Goal: Transaction & Acquisition: Purchase product/service

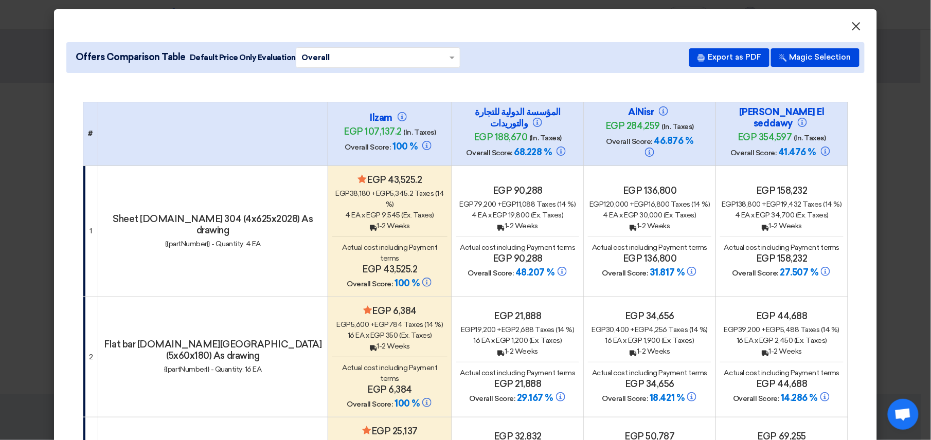
click at [855, 27] on span "×" at bounding box center [856, 29] width 10 height 21
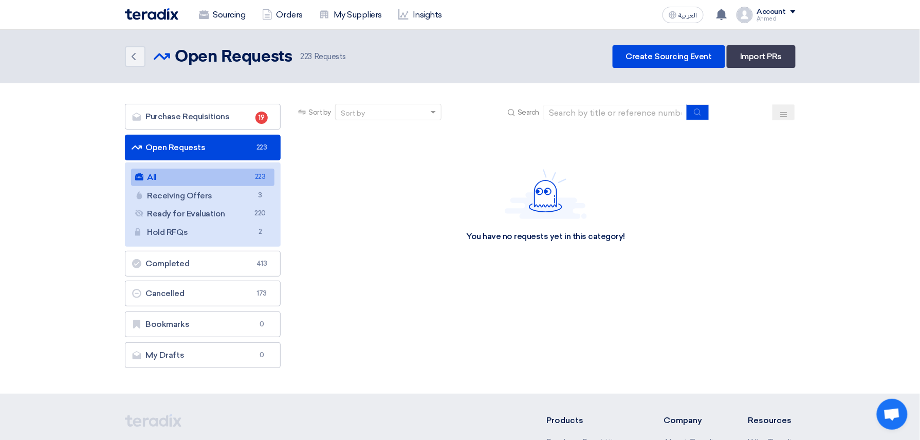
click at [597, 101] on section "Purchase Requisitions Purchase Requisitions 19 Open Requests Open Requests 223 …" at bounding box center [460, 238] width 920 height 311
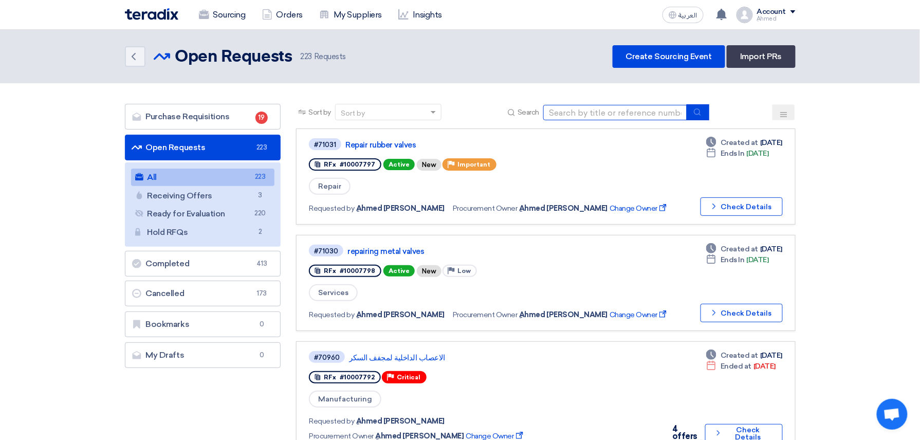
drag, startPoint x: 597, startPoint y: 101, endPoint x: 595, endPoint y: 112, distance: 11.0
click at [595, 112] on input at bounding box center [615, 112] width 144 height 15
paste input "10007637"
type input "10007637"
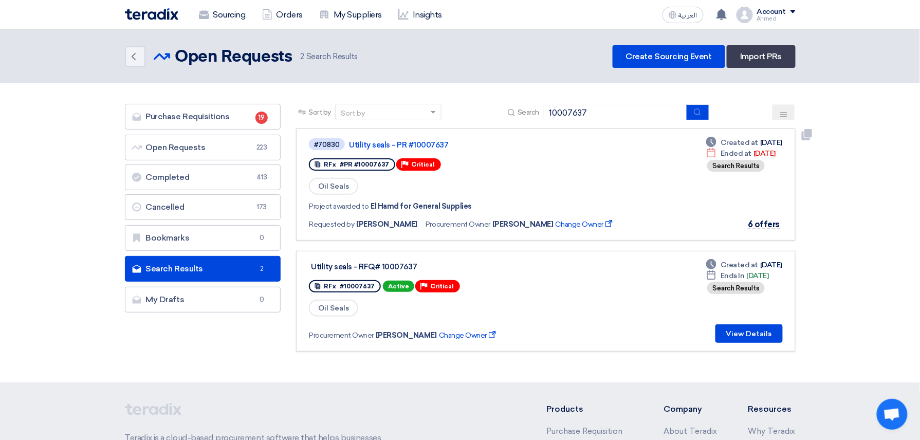
click at [436, 137] on div "#70830 Utility seals - PR #10007637" at bounding box center [467, 144] width 316 height 14
click at [430, 140] on link "Utility seals - PR #10007637" at bounding box center [477, 144] width 257 height 9
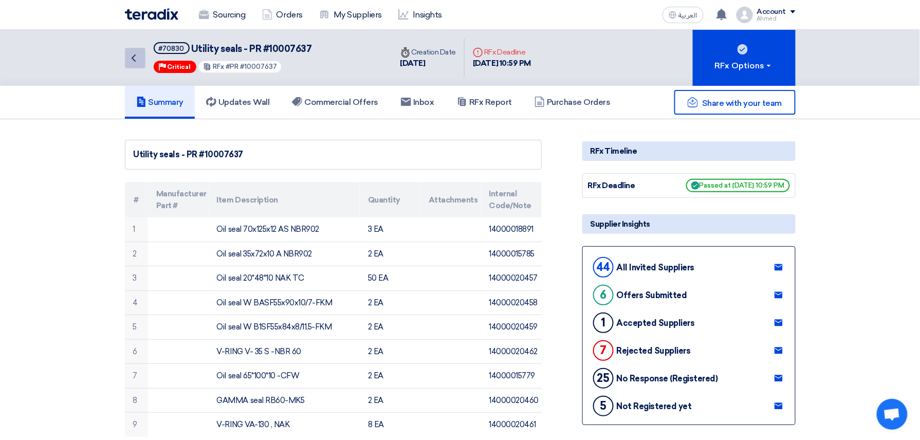
click at [136, 58] on icon "Back" at bounding box center [133, 58] width 12 height 12
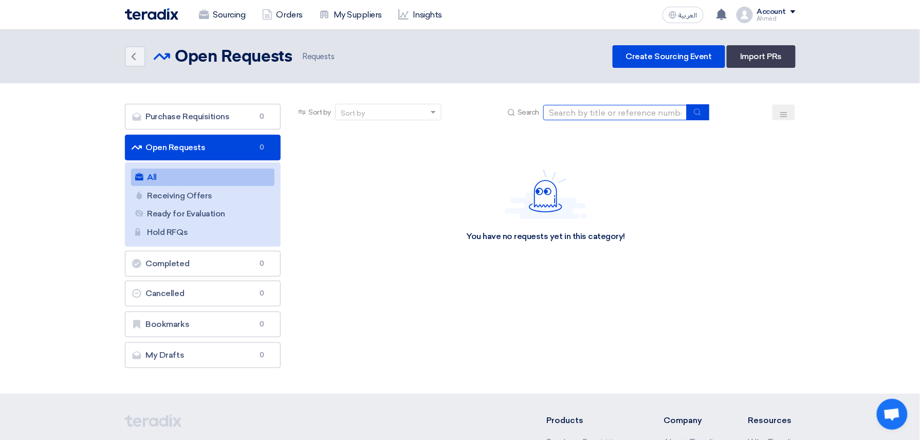
click at [596, 114] on input at bounding box center [615, 112] width 144 height 15
paste input "10007672"
type input "10007672"
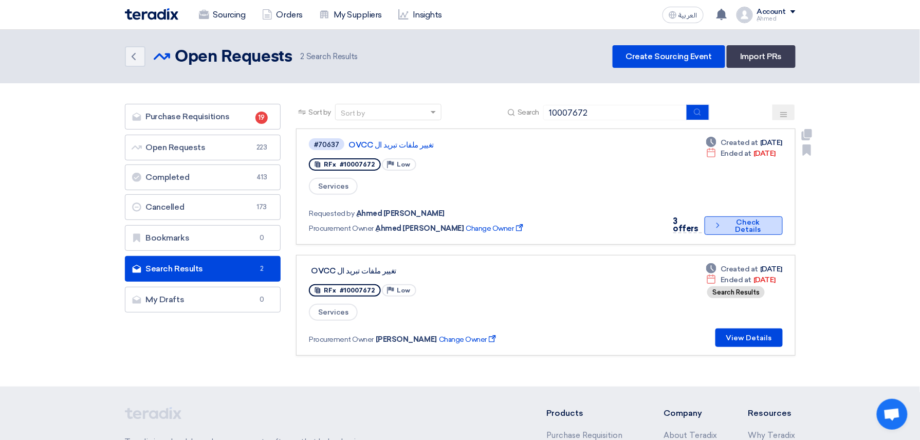
click at [744, 216] on button "Check details Check Details" at bounding box center [744, 225] width 78 height 19
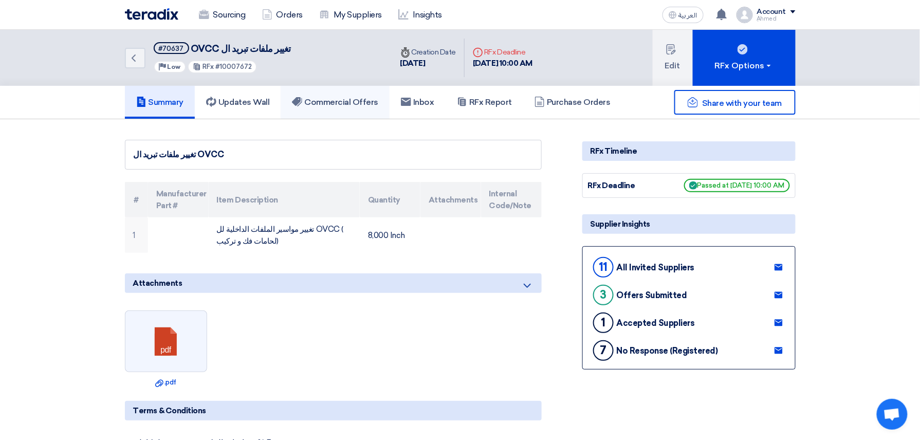
click at [330, 101] on h5 "Commercial Offers" at bounding box center [335, 102] width 86 height 10
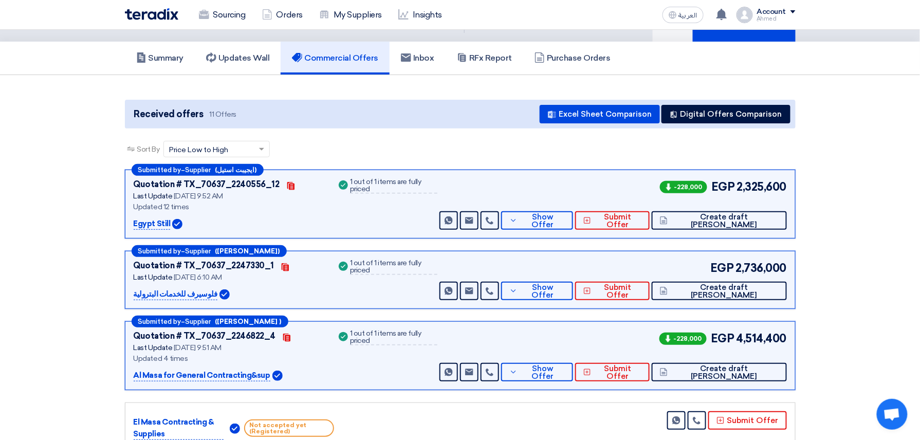
scroll to position [68, 0]
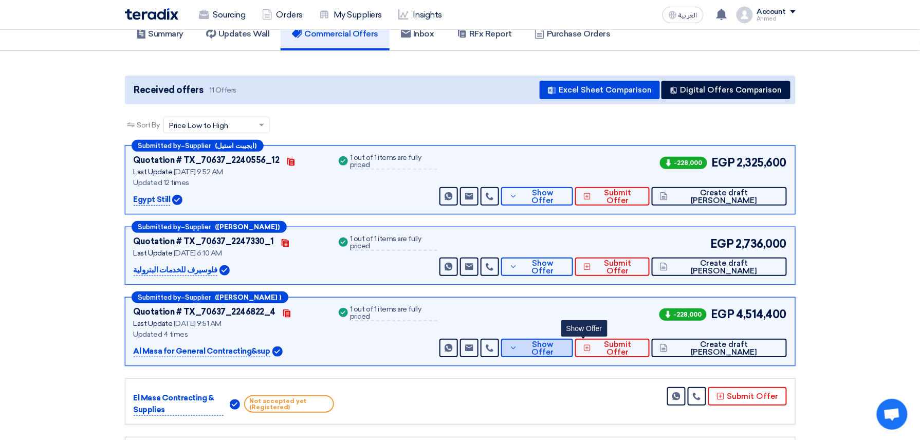
click at [573, 354] on button "Show Offer" at bounding box center [537, 348] width 72 height 19
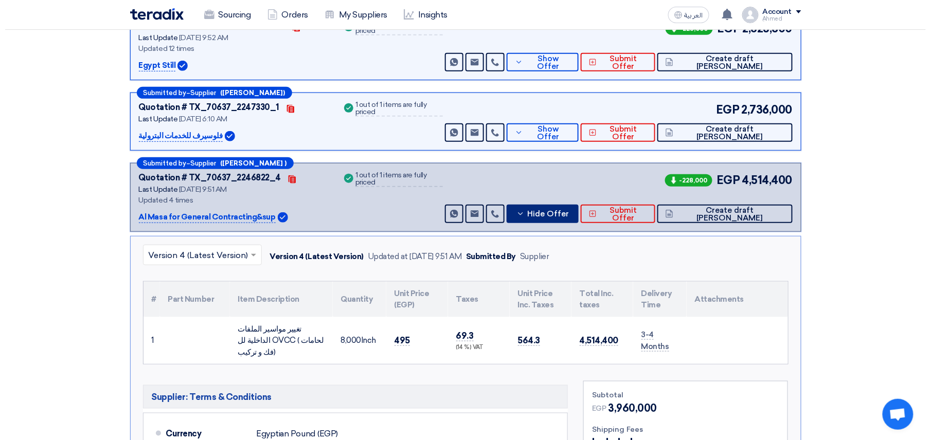
scroll to position [206, 0]
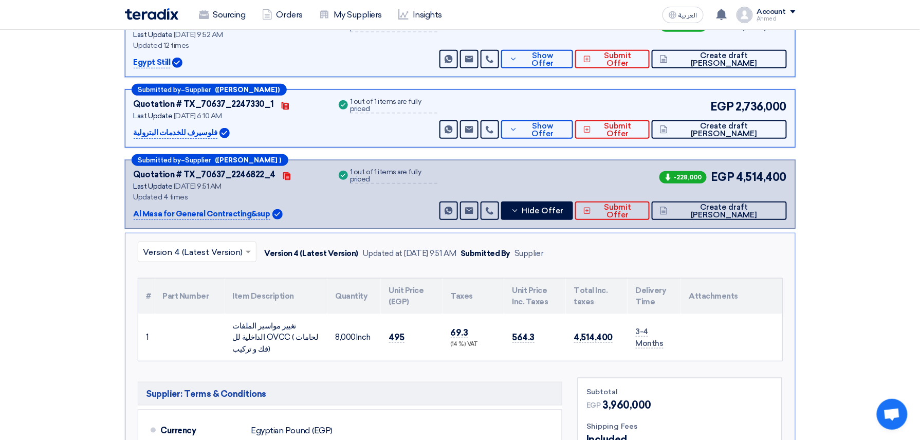
click at [231, 251] on input "text" at bounding box center [191, 253] width 97 height 17
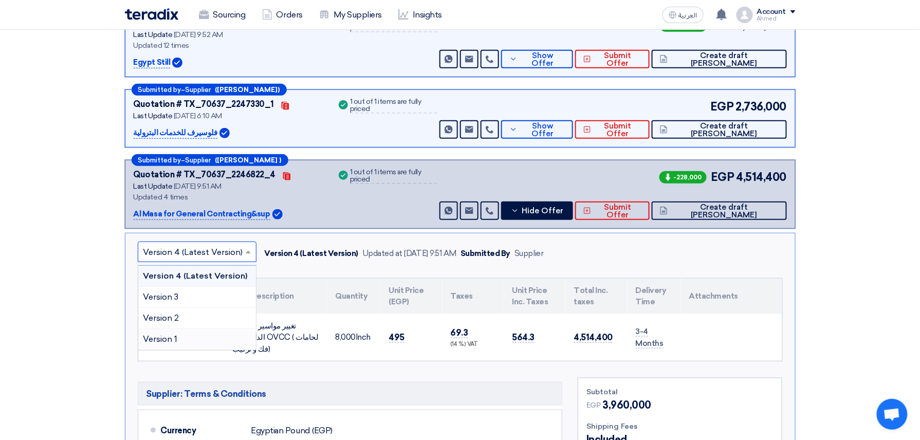
click at [196, 338] on div "Version 1" at bounding box center [197, 339] width 118 height 21
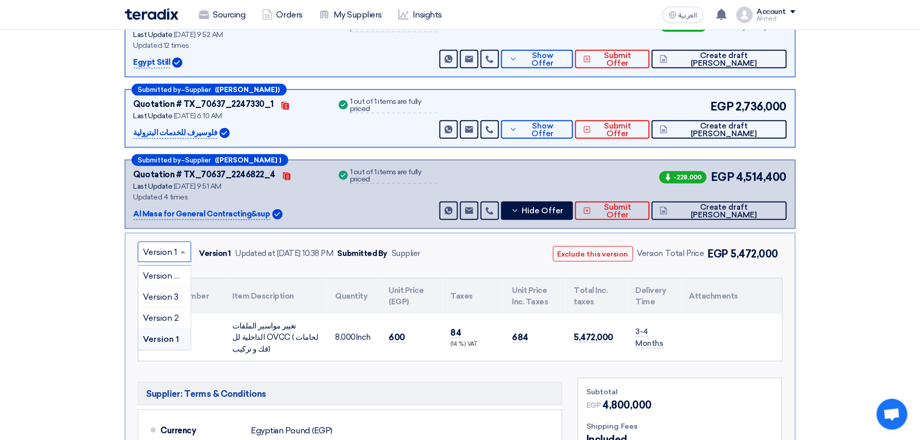
click at [175, 253] on input "text" at bounding box center [159, 253] width 32 height 17
click at [167, 276] on span "Version 4 (Latest Version)" at bounding box center [193, 276] width 100 height 10
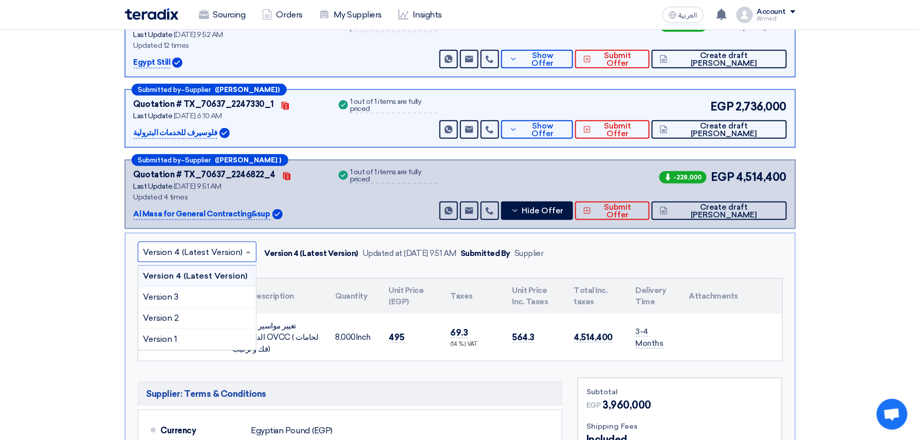
click at [169, 250] on input "text" at bounding box center [191, 253] width 97 height 17
click at [170, 334] on div "Version 1" at bounding box center [197, 339] width 118 height 21
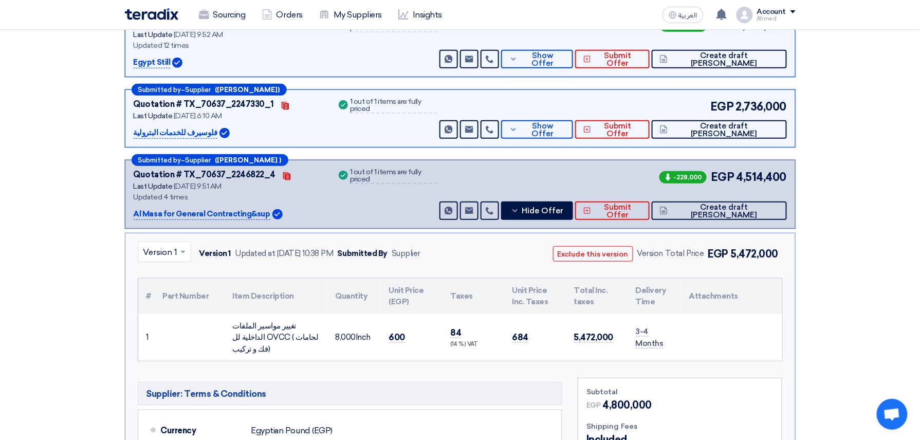
click at [175, 253] on input "text" at bounding box center [159, 253] width 32 height 17
click at [169, 272] on span "Version 4 (Latest Version)" at bounding box center [193, 276] width 100 height 10
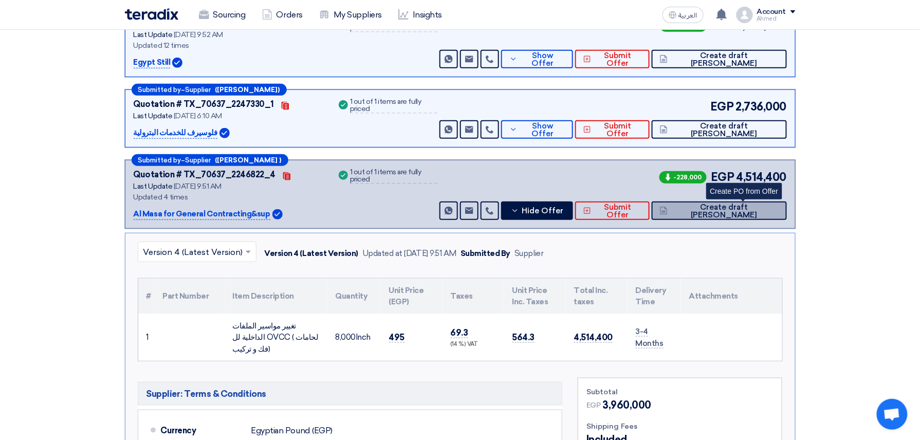
click at [746, 213] on span "Create draft [PERSON_NAME]" at bounding box center [724, 211] width 108 height 15
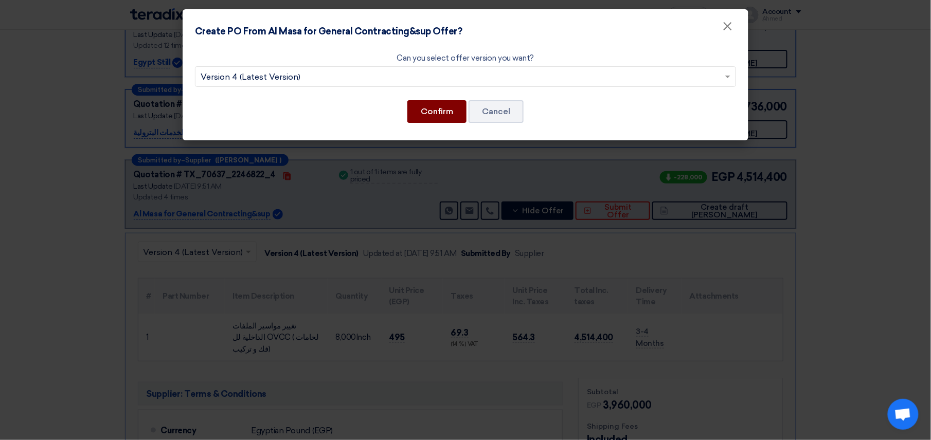
click at [434, 107] on button "Confirm" at bounding box center [436, 111] width 59 height 23
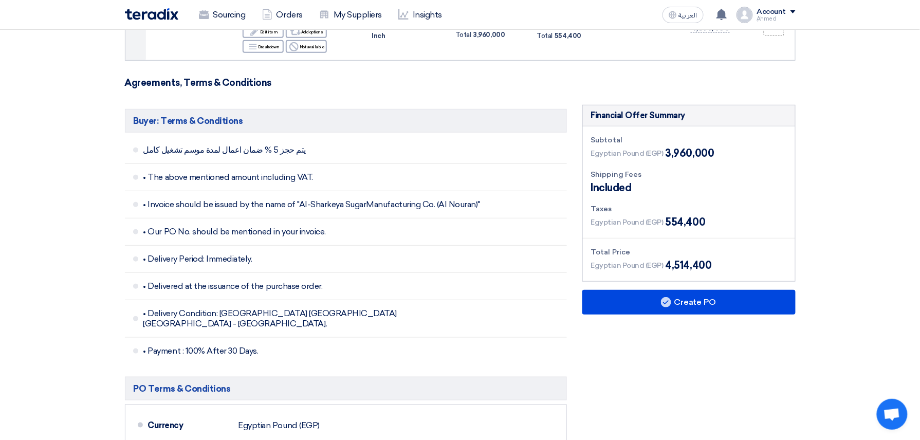
scroll to position [480, 0]
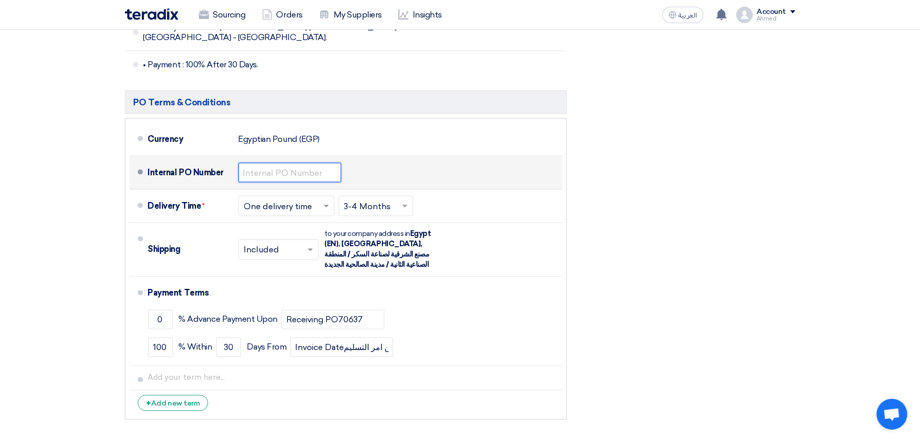
click at [278, 163] on input "text" at bounding box center [290, 173] width 103 height 20
paste input "4500009382"
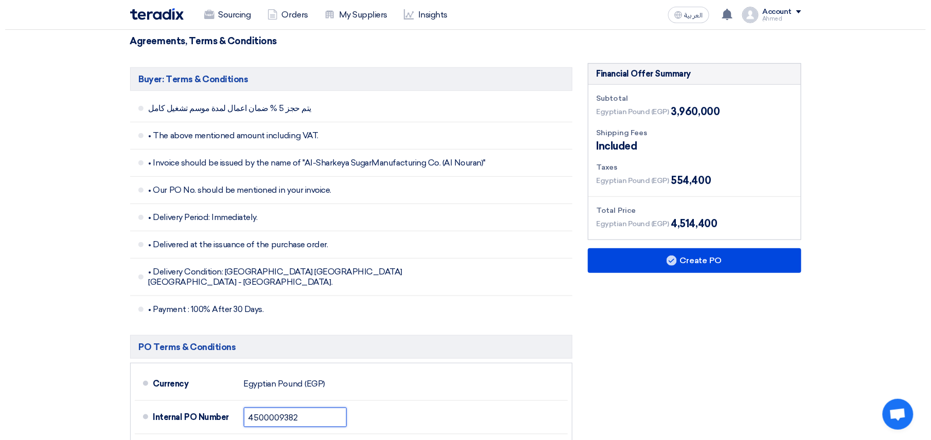
scroll to position [274, 0]
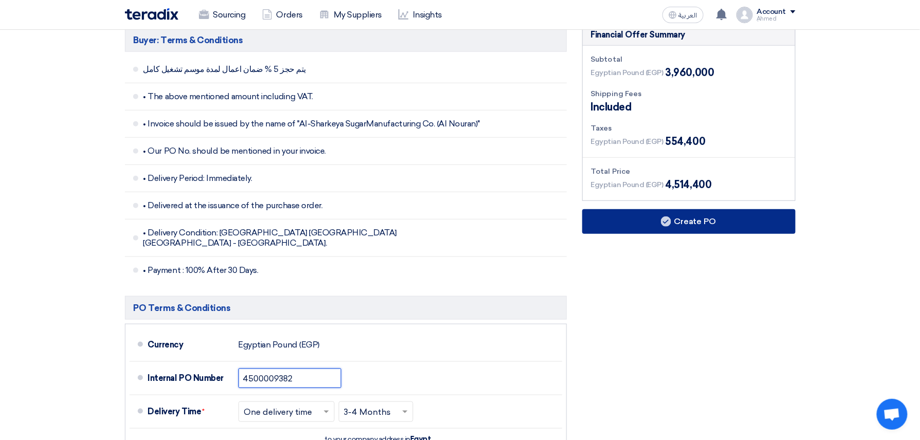
type input "4500009382"
click at [716, 216] on button "Create PO" at bounding box center [688, 221] width 213 height 25
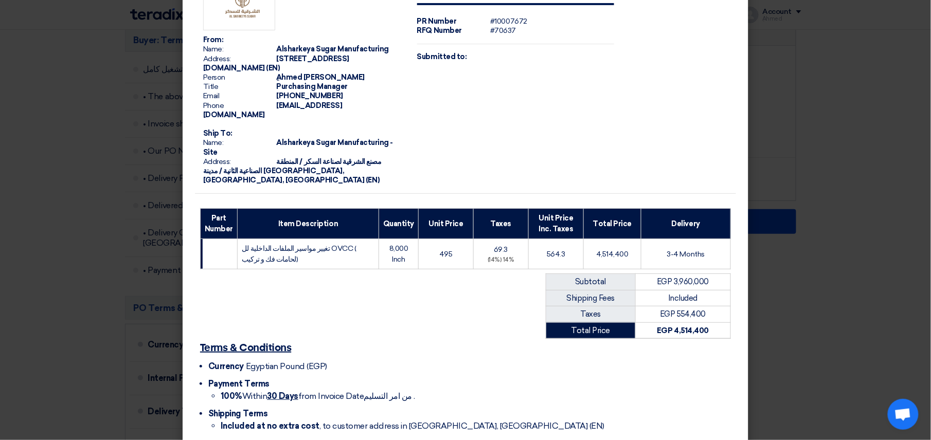
scroll to position [85, 0]
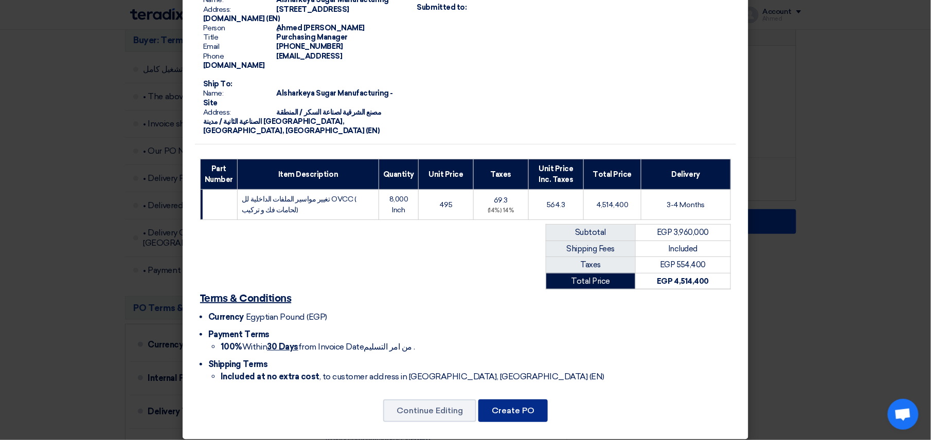
click at [504, 412] on button "Create PO" at bounding box center [512, 410] width 69 height 23
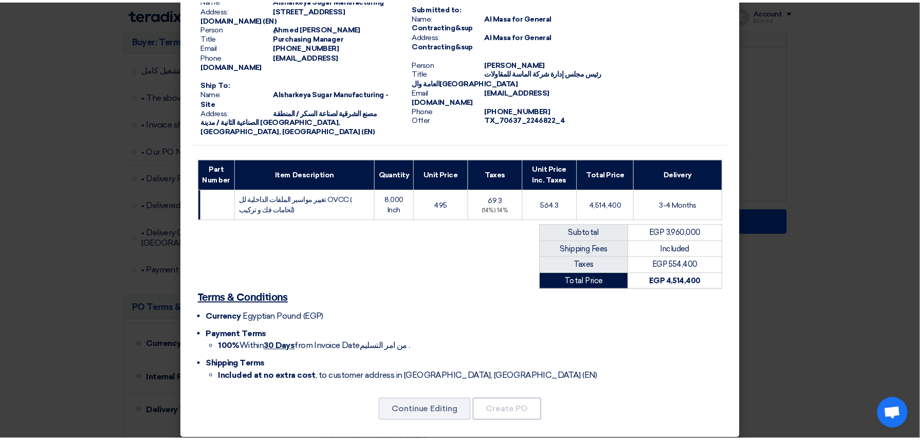
scroll to position [0, 0]
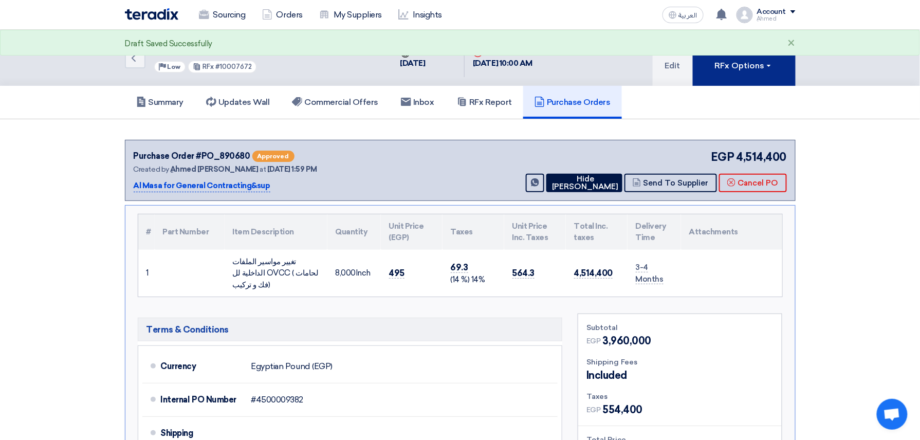
click at [740, 69] on div "RFx Options" at bounding box center [744, 66] width 58 height 12
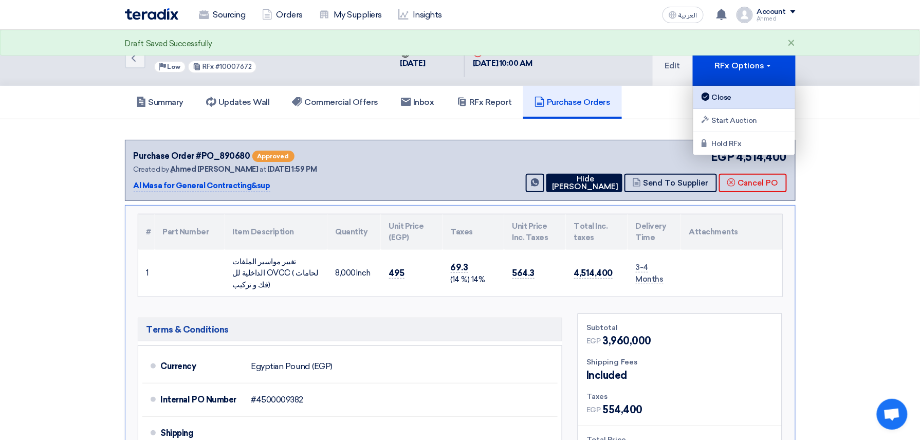
click at [739, 91] on link "Close" at bounding box center [745, 97] width 102 height 23
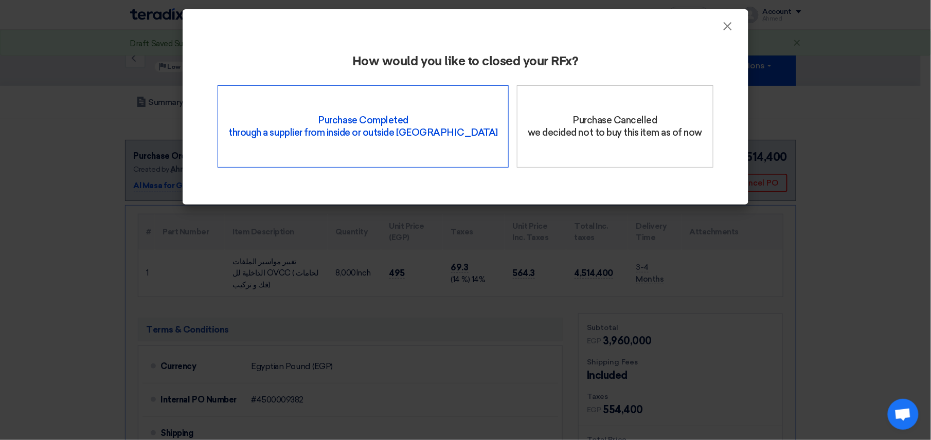
click at [379, 118] on div "Purchase Completed through a supplier from inside or outside Teradix" at bounding box center [362, 126] width 291 height 82
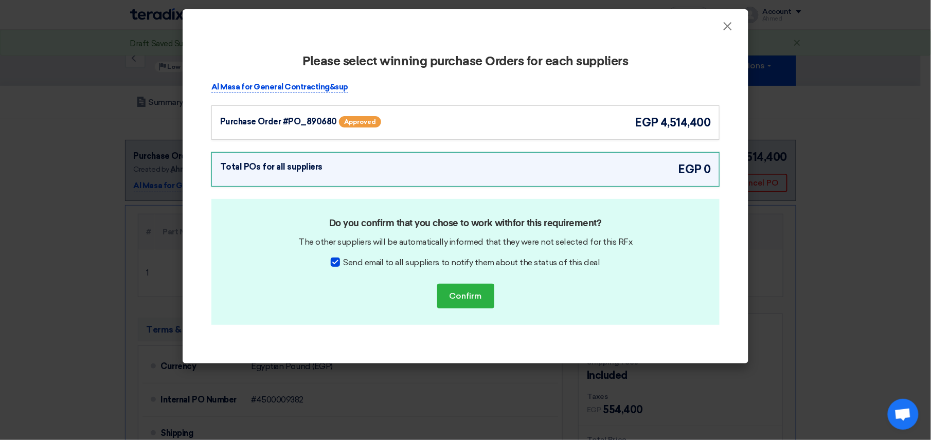
click at [241, 100] on div "Al Masa for General Contracting&sup Purchase Order #PO_890680 Approved egp 4,51…" at bounding box center [465, 110] width 508 height 59
click at [247, 113] on div "Purchase Order #PO_890680 Approved egp 4,514,400" at bounding box center [465, 122] width 508 height 34
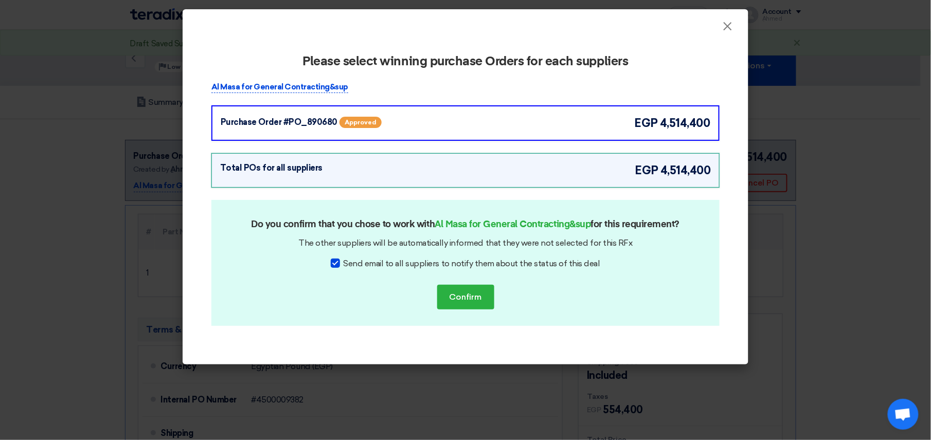
click at [344, 263] on label "Send email to all suppliers to notify them about the status of this deal" at bounding box center [465, 264] width 269 height 12
click at [344, 263] on input "Send email to all suppliers to notify them about the status of this deal" at bounding box center [346, 261] width 7 height 7
checkbox input "false"
click at [449, 301] on button "Confirm" at bounding box center [465, 297] width 57 height 25
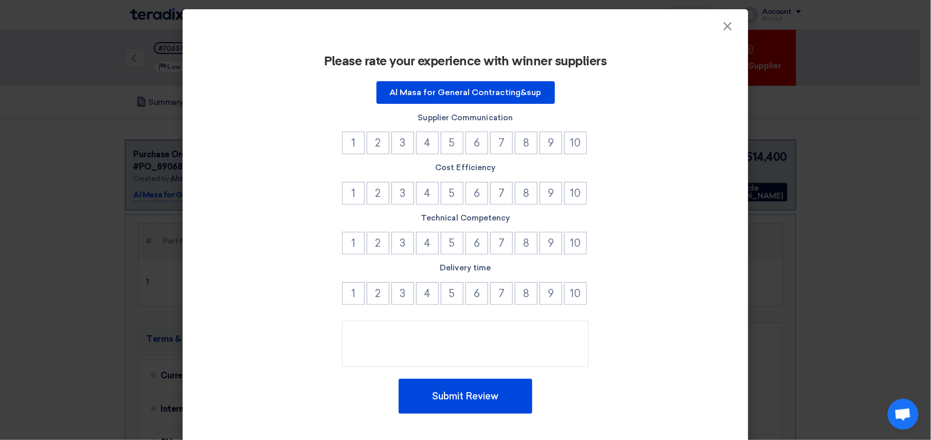
click at [720, 33] on div "Please rate your experience with winner suppliers Al Masa for General Contracti…" at bounding box center [465, 240] width 565 height 414
click at [724, 21] on span "×" at bounding box center [727, 29] width 10 height 21
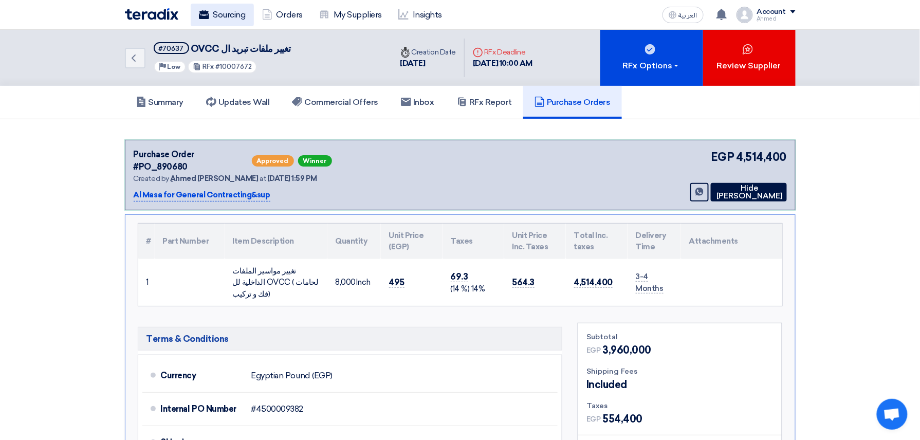
click at [219, 7] on link "Sourcing" at bounding box center [222, 15] width 63 height 23
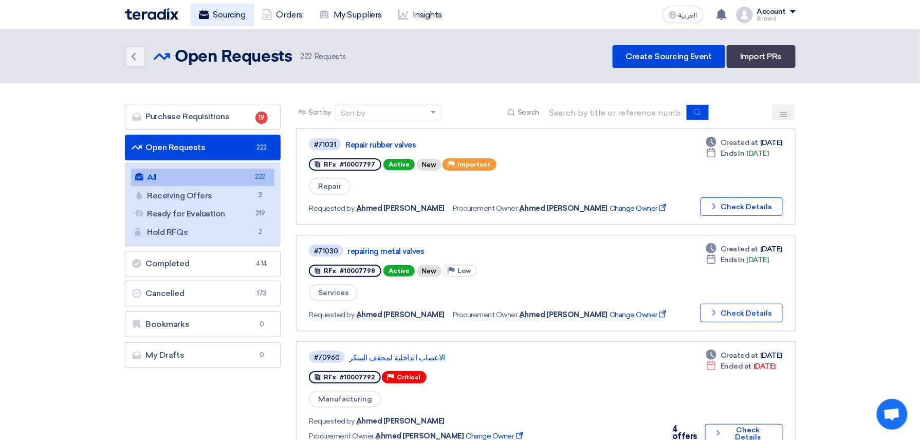
click at [235, 23] on link "Sourcing" at bounding box center [222, 15] width 63 height 23
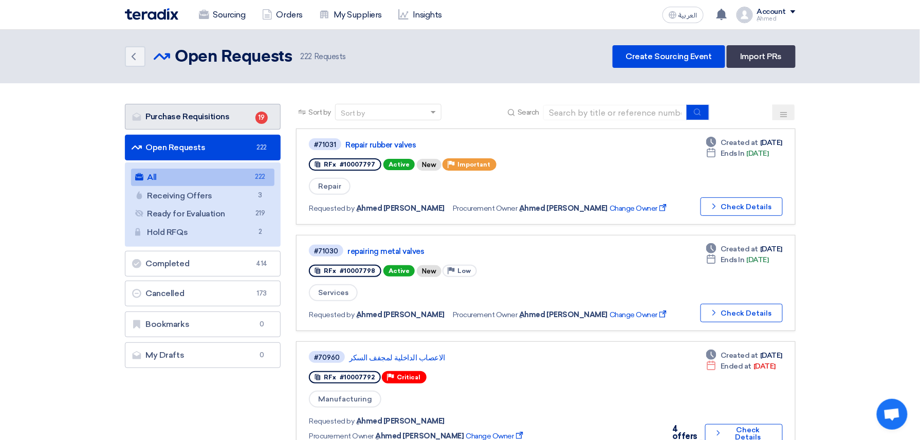
click at [232, 110] on link "Purchase Requisitions Purchase Requisitions 19" at bounding box center [203, 117] width 156 height 26
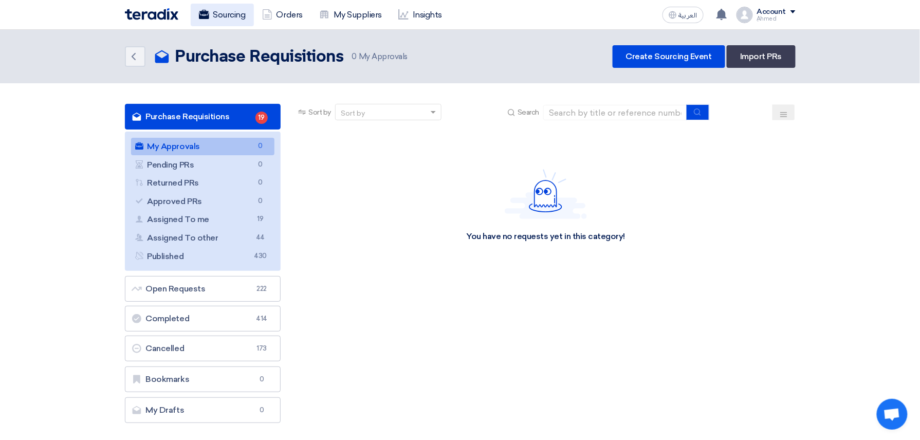
click at [240, 17] on link "Sourcing" at bounding box center [222, 15] width 63 height 23
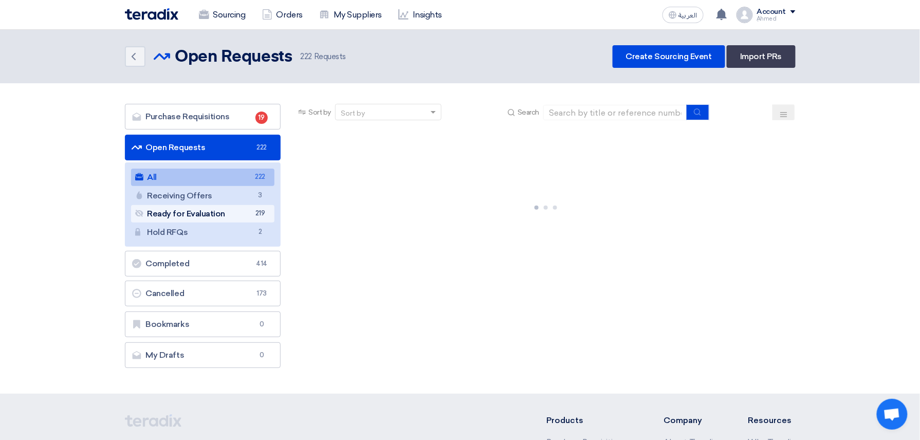
click at [224, 210] on link "Ready for Evaluation Ready for Evaluation 219" at bounding box center [203, 213] width 144 height 17
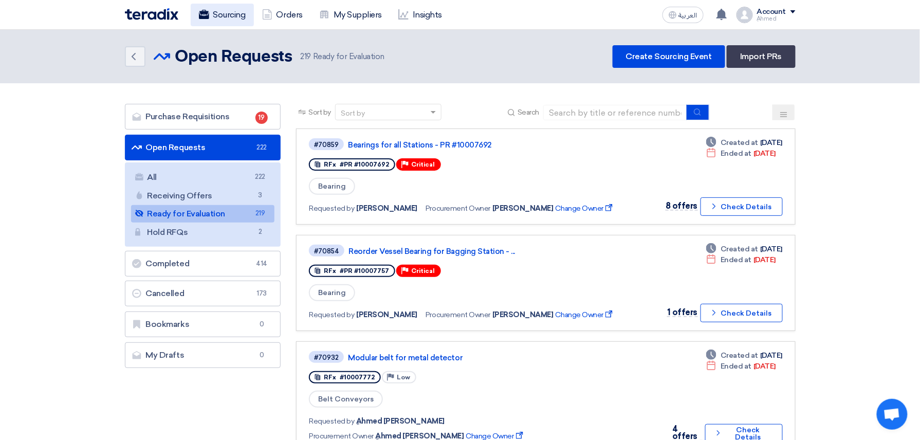
click at [235, 6] on link "Sourcing" at bounding box center [222, 15] width 63 height 23
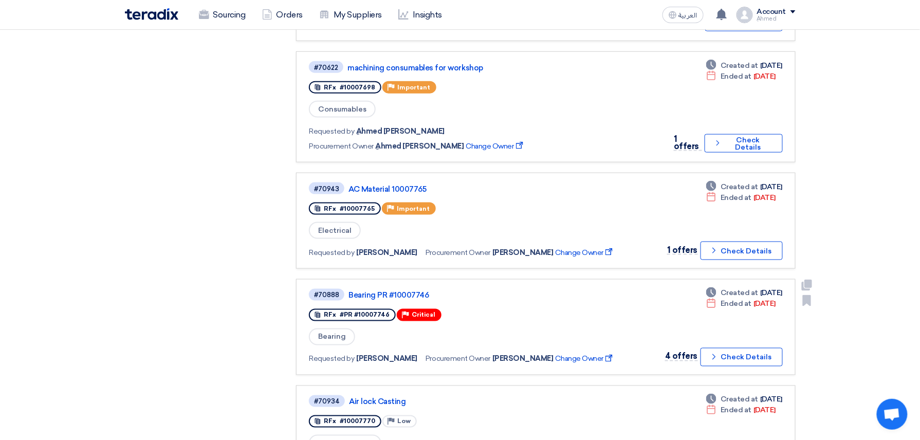
scroll to position [480, 0]
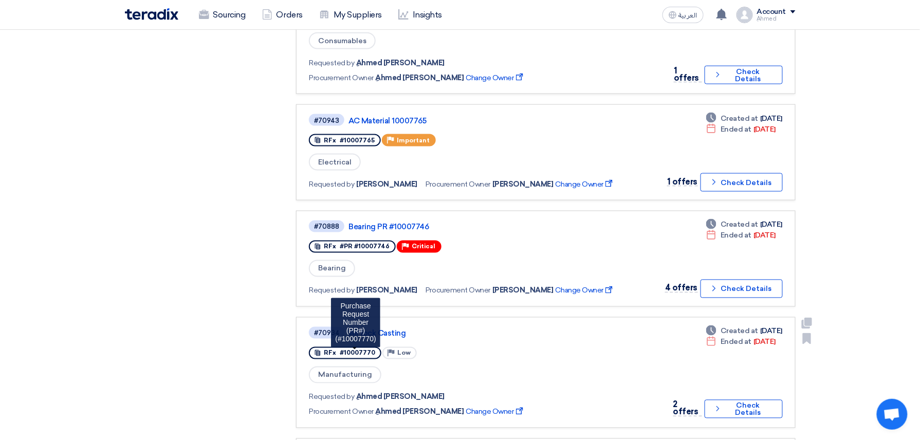
click at [354, 350] on span "#10007770" at bounding box center [357, 353] width 35 height 7
copy span "10007770"
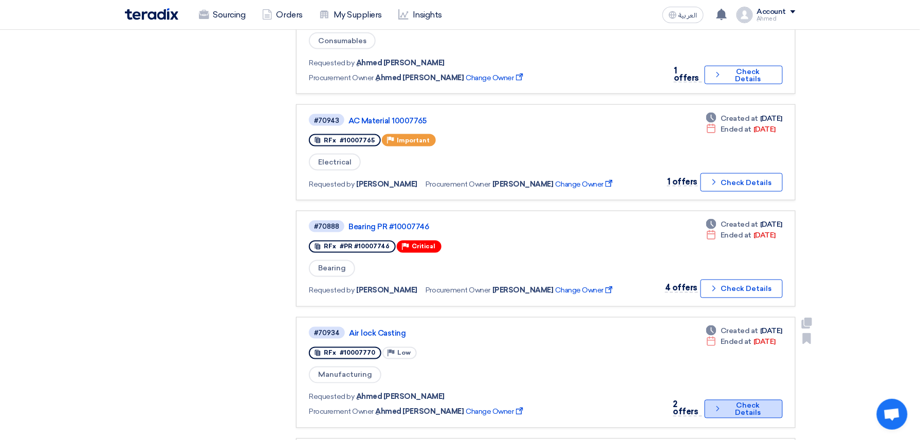
click at [718, 404] on icon "Check details" at bounding box center [718, 409] width 9 height 10
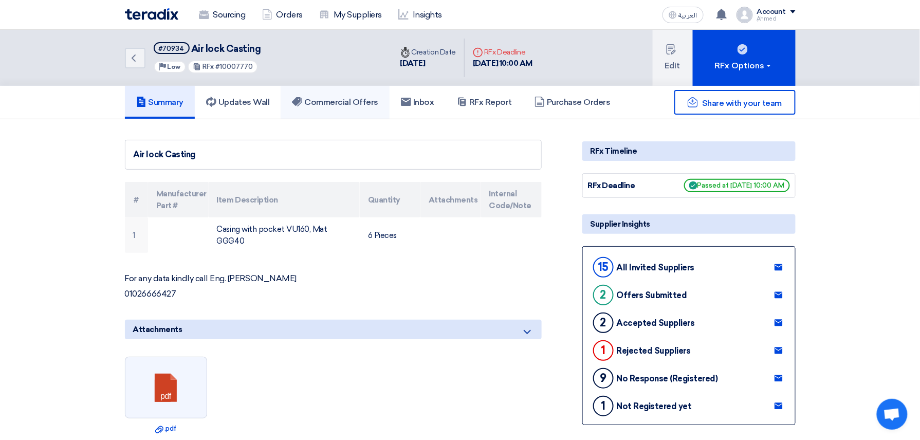
click at [352, 99] on h5 "Commercial Offers" at bounding box center [335, 102] width 86 height 10
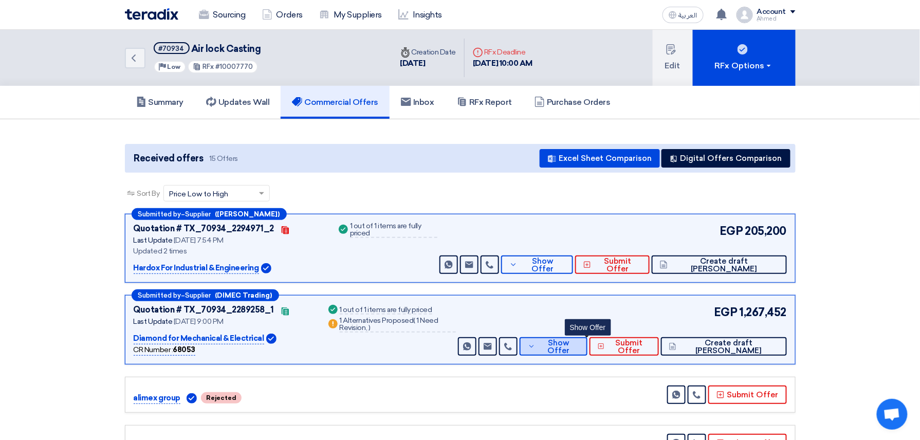
click at [587, 352] on button "Show Offer" at bounding box center [554, 346] width 68 height 19
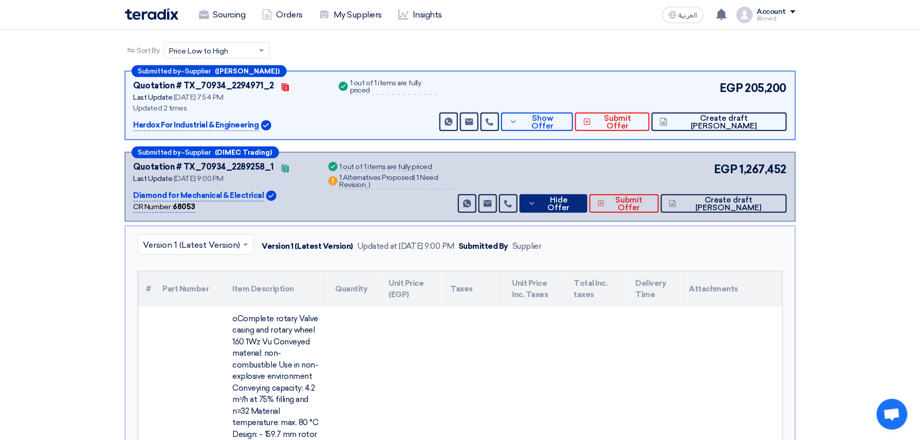
scroll to position [137, 0]
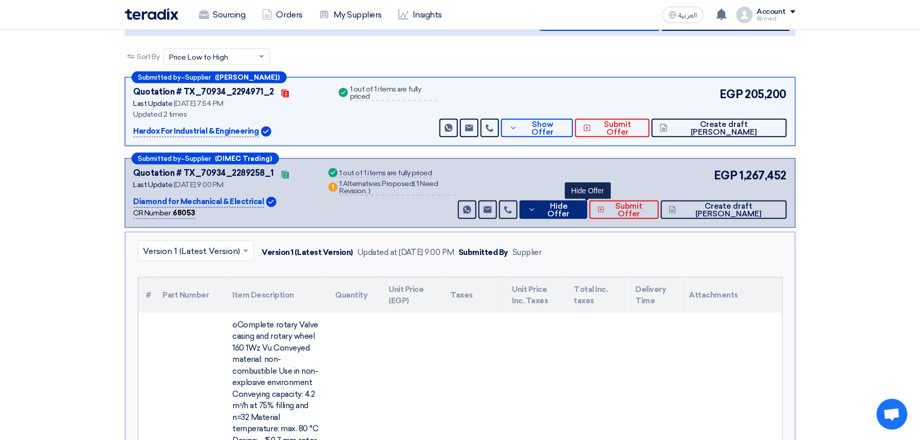
click at [579, 207] on span "Hide Offer" at bounding box center [559, 210] width 41 height 15
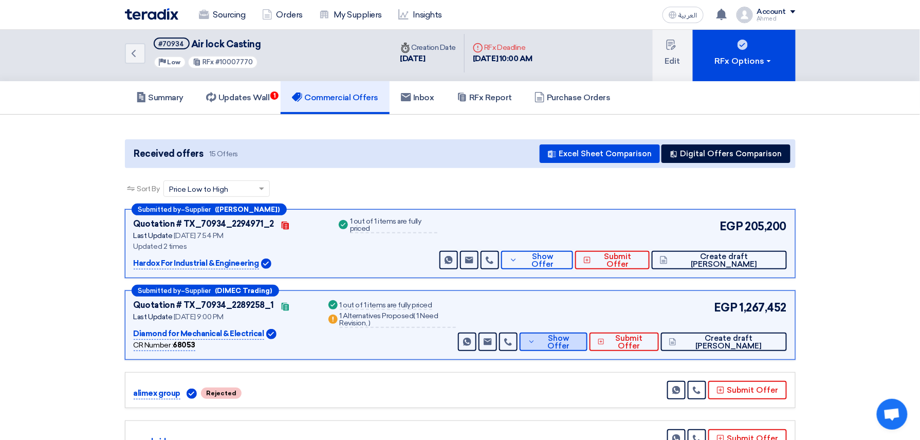
scroll to position [0, 0]
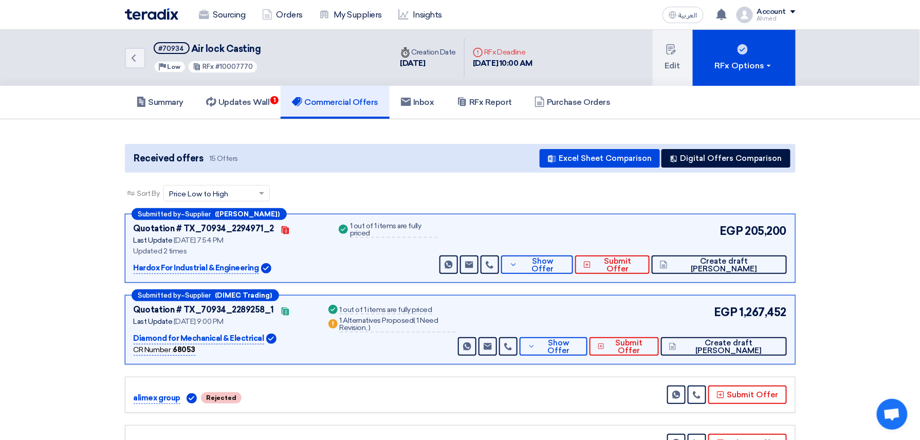
click at [599, 275] on div "Submitted by – Supplier (Mohamed aly hassan Ismaiel) Quotation # TX_70934_22949…" at bounding box center [460, 248] width 671 height 69
click at [573, 272] on button "Show Offer" at bounding box center [537, 265] width 72 height 19
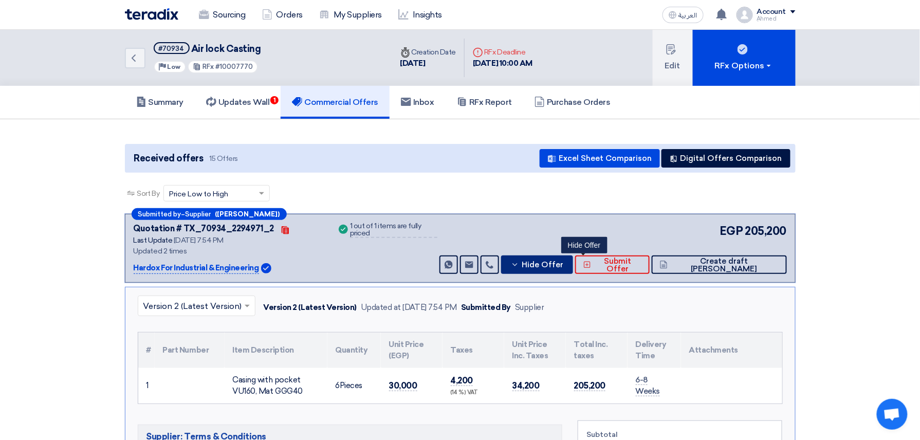
click at [563, 261] on span "Hide Offer" at bounding box center [543, 265] width 42 height 8
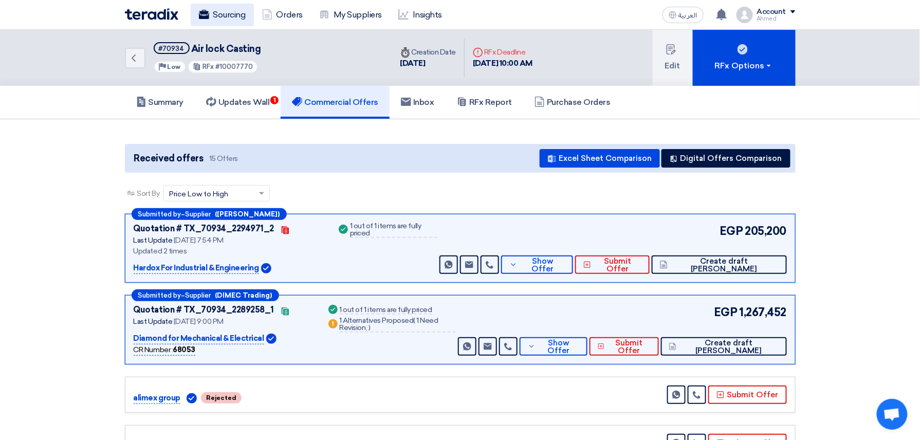
click at [238, 19] on link "Sourcing" at bounding box center [222, 15] width 63 height 23
click at [565, 262] on span "Show Offer" at bounding box center [542, 265] width 45 height 15
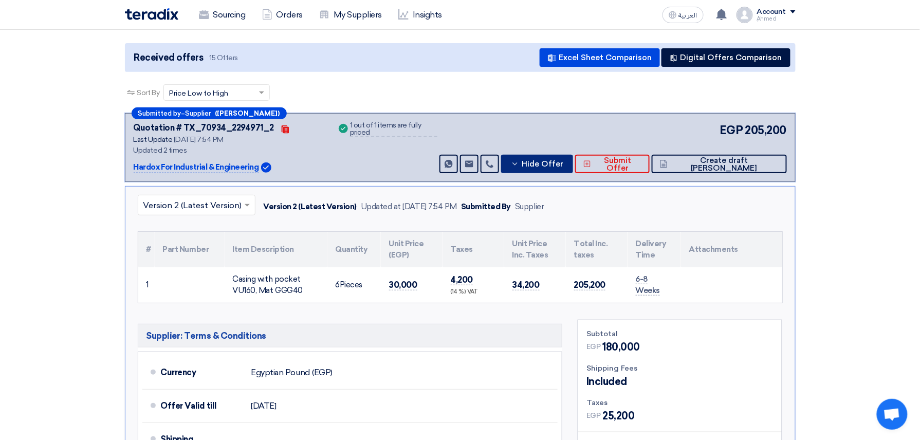
scroll to position [137, 0]
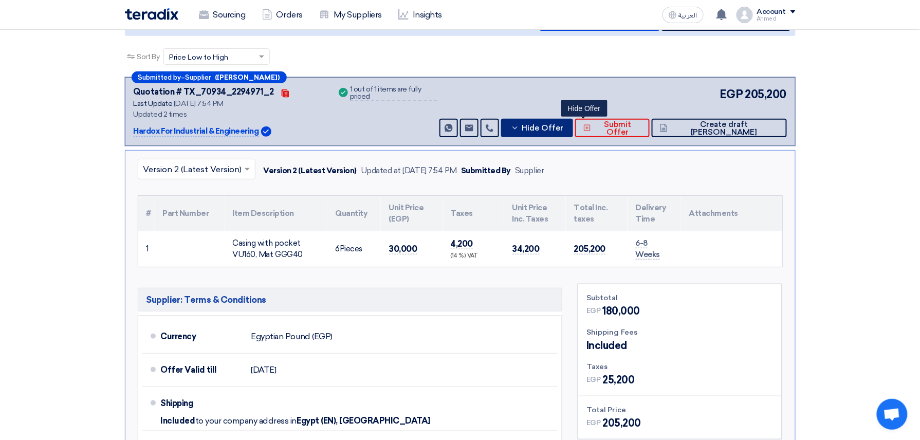
click at [563, 131] on span "Hide Offer" at bounding box center [543, 128] width 42 height 8
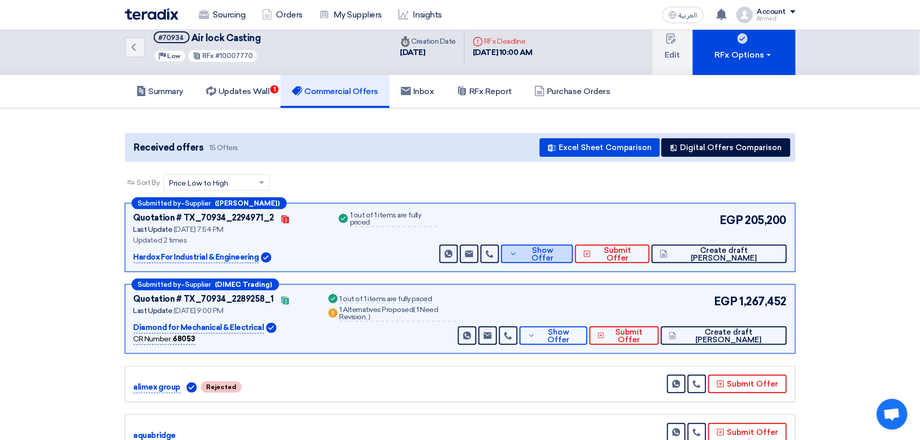
scroll to position [0, 0]
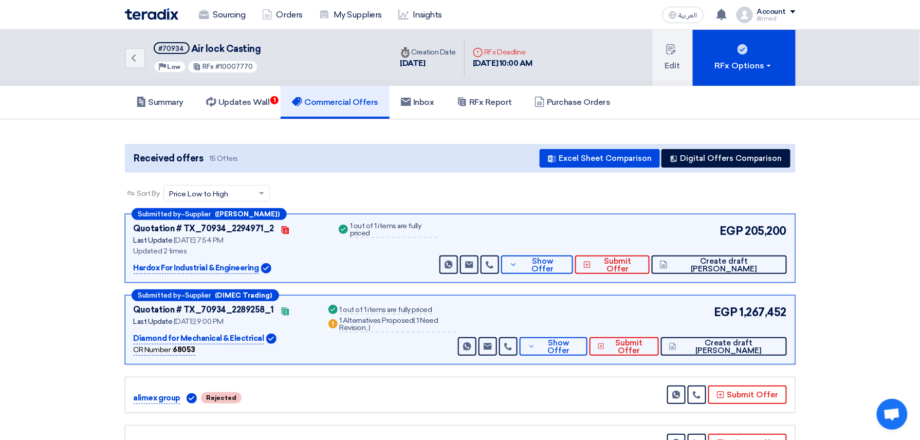
click at [233, 61] on div "RFx #10007770" at bounding box center [223, 66] width 70 height 13
click at [235, 64] on span "#10007770" at bounding box center [234, 67] width 38 height 8
click at [235, 65] on span "#10007770" at bounding box center [234, 67] width 38 height 8
copy span "10007770"
click at [565, 262] on span "Show Offer" at bounding box center [542, 265] width 45 height 15
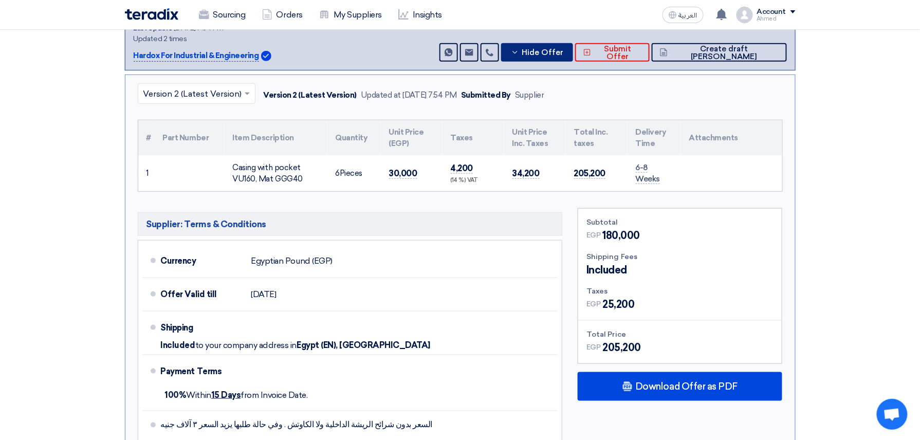
scroll to position [411, 0]
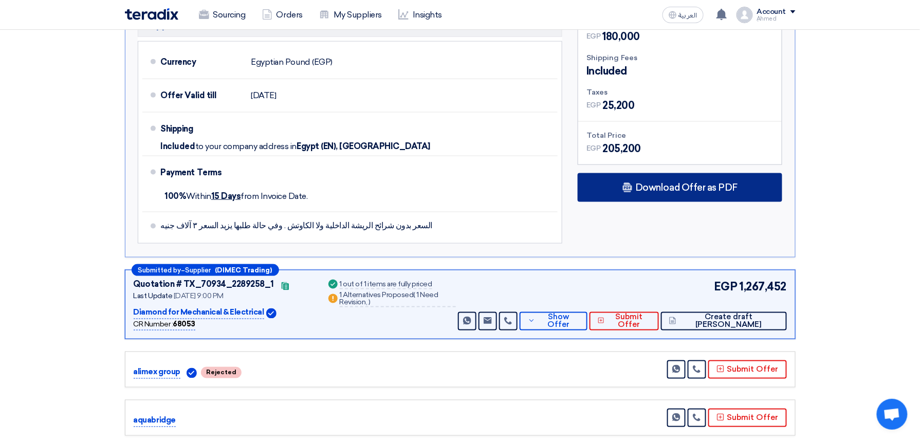
click at [714, 196] on div "Download Offer as PDF" at bounding box center [680, 187] width 205 height 29
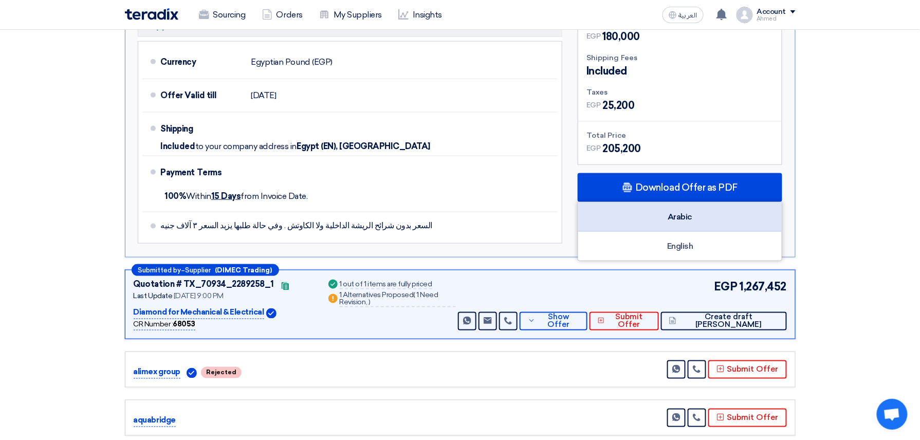
click at [676, 207] on div "Arabic" at bounding box center [680, 217] width 204 height 29
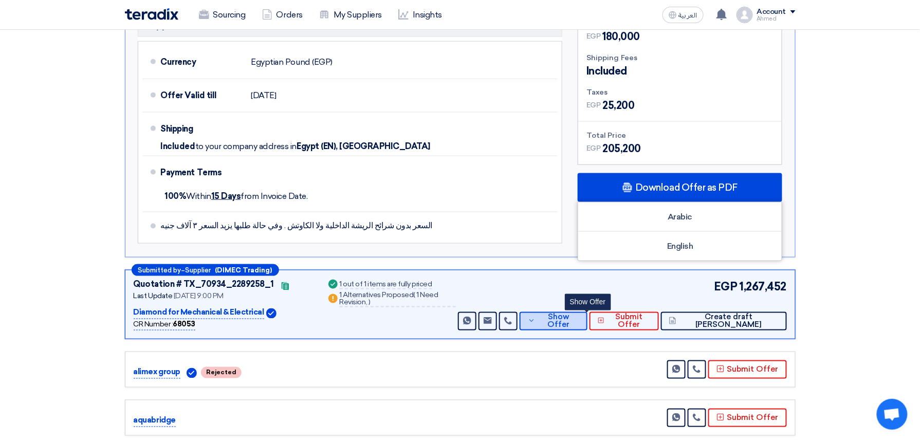
click at [564, 327] on button "Show Offer" at bounding box center [554, 321] width 68 height 19
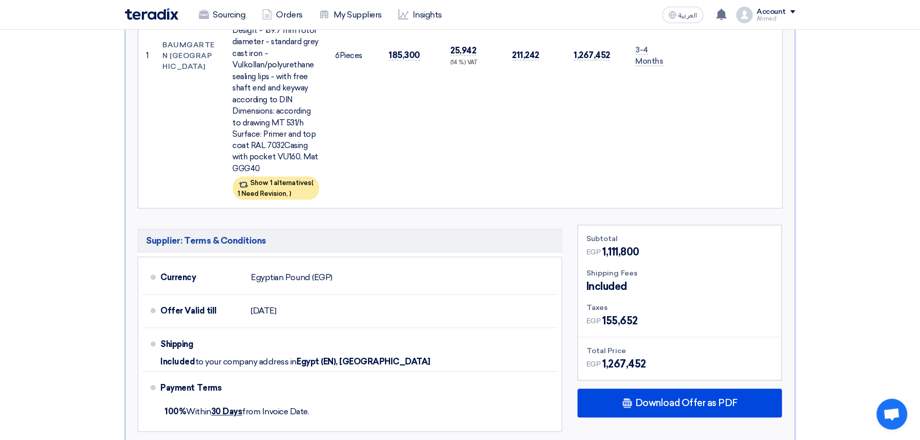
scroll to position [548, 0]
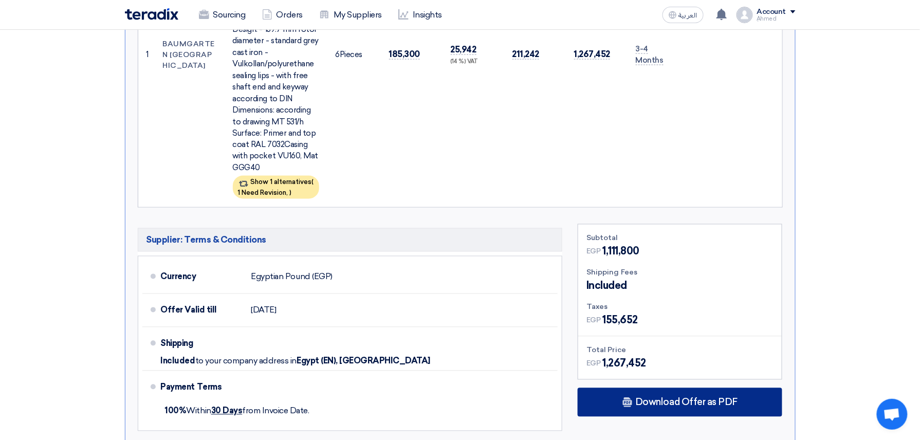
click at [740, 413] on div "Download Offer as PDF" at bounding box center [680, 402] width 205 height 29
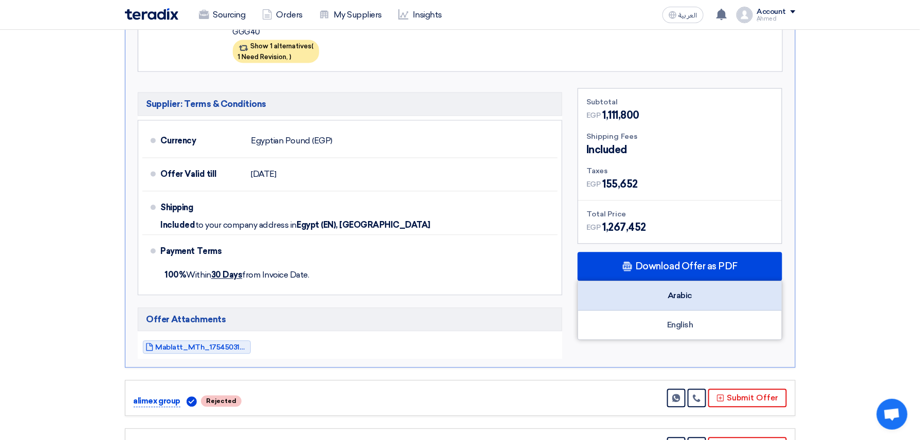
scroll to position [685, 0]
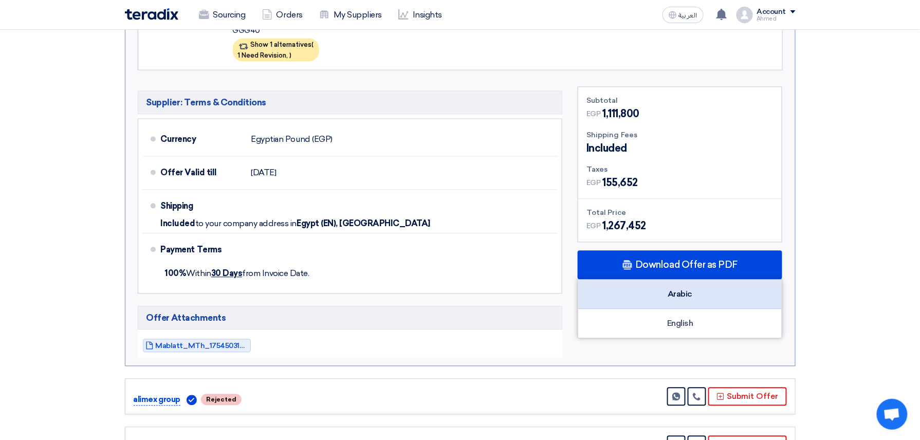
click at [680, 289] on div "Arabic" at bounding box center [680, 294] width 204 height 29
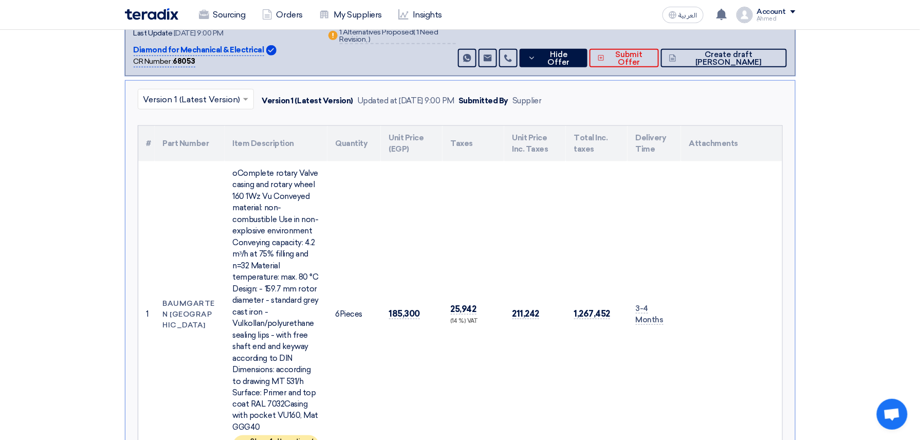
scroll to position [206, 0]
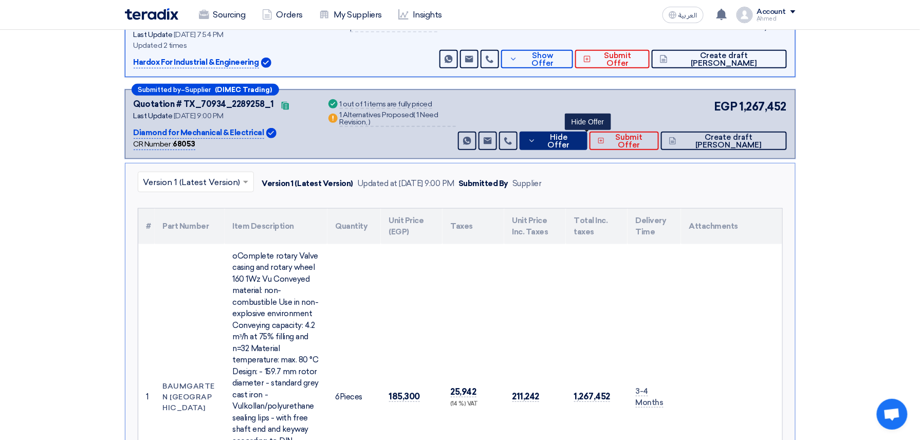
click at [579, 137] on span "Hide Offer" at bounding box center [559, 141] width 41 height 15
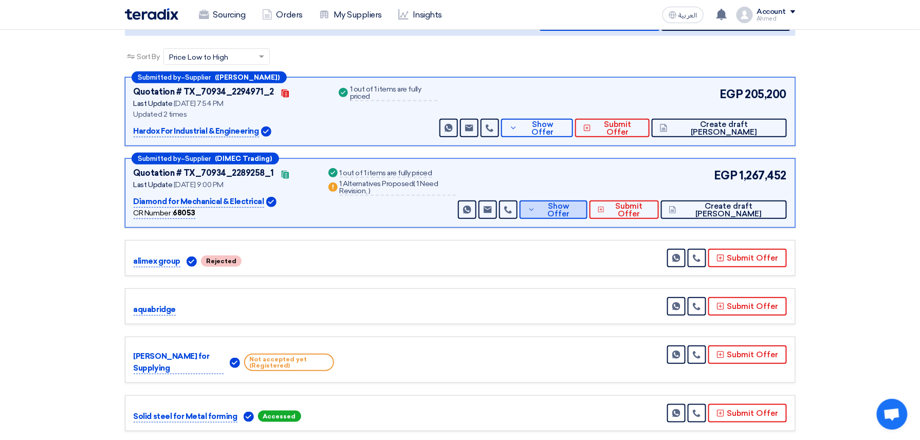
scroll to position [0, 0]
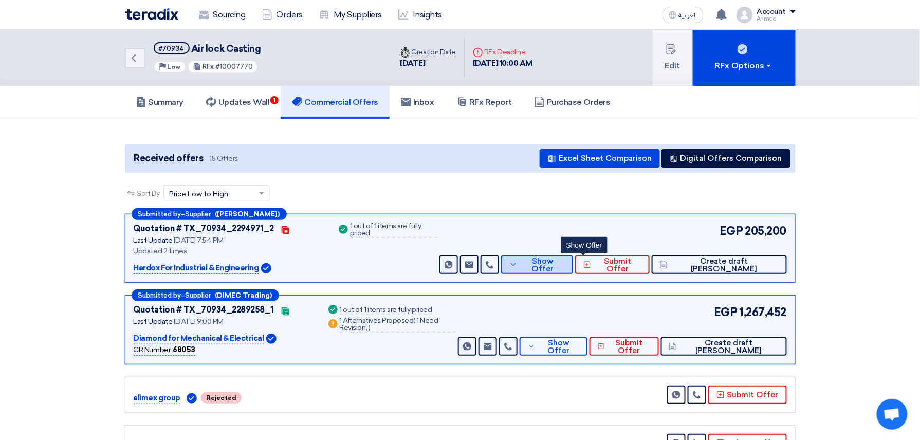
drag, startPoint x: 589, startPoint y: 259, endPoint x: 581, endPoint y: 264, distance: 9.3
click at [565, 259] on span "Show Offer" at bounding box center [542, 265] width 45 height 15
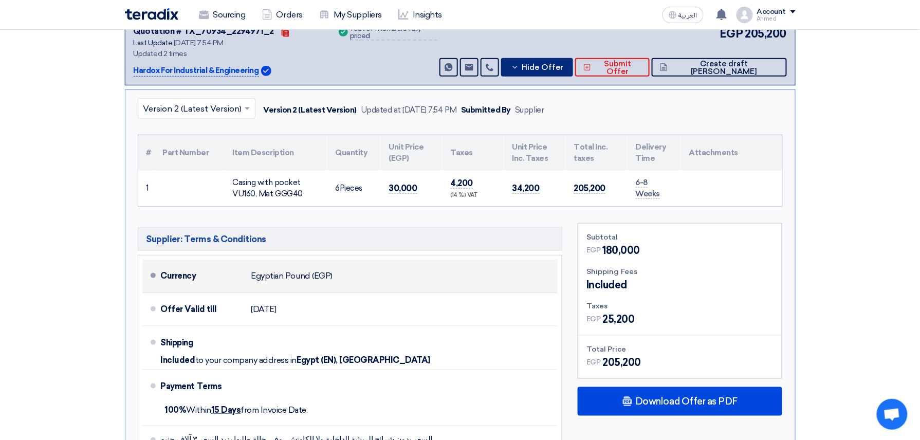
scroll to position [206, 0]
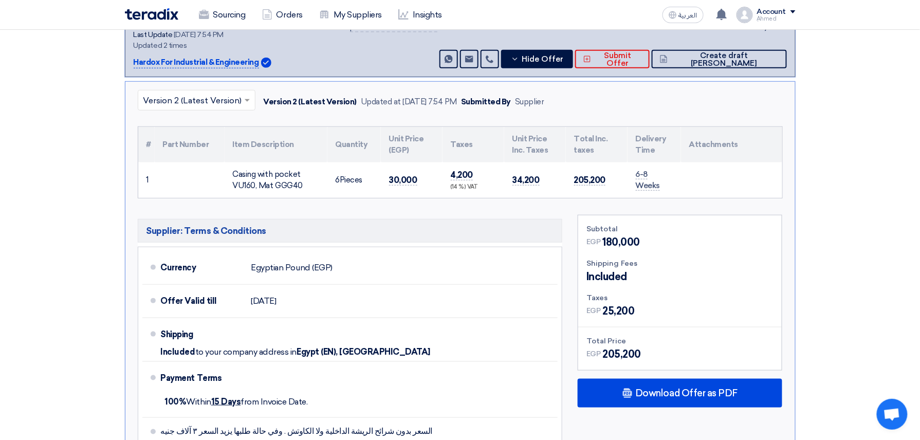
drag, startPoint x: 237, startPoint y: 171, endPoint x: 319, endPoint y: 186, distance: 83.6
click at [319, 186] on div "Casing with pocket VU160, Mat GGG40" at bounding box center [276, 180] width 86 height 23
copy div "Casing with pocket VU160, Mat GGG40"
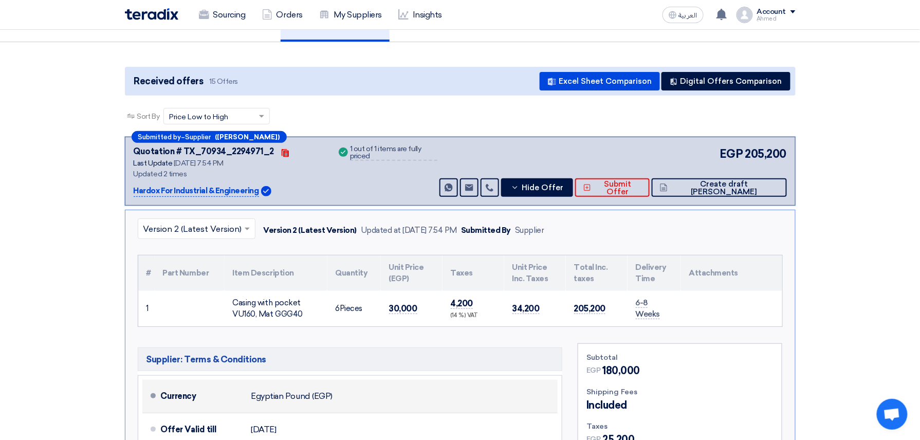
scroll to position [0, 0]
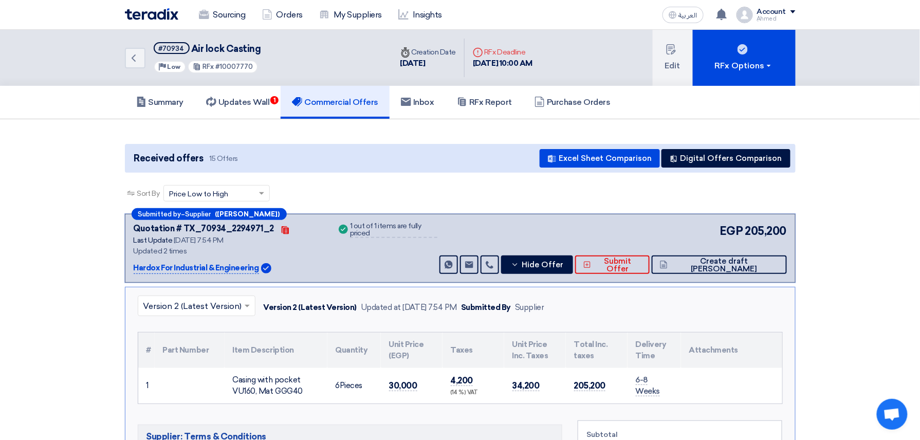
click at [238, 61] on div "RFx #10007770" at bounding box center [223, 66] width 70 height 13
click at [235, 68] on span "#10007770" at bounding box center [234, 67] width 38 height 8
copy span "10007770"
click at [563, 261] on span "Hide Offer" at bounding box center [543, 265] width 42 height 8
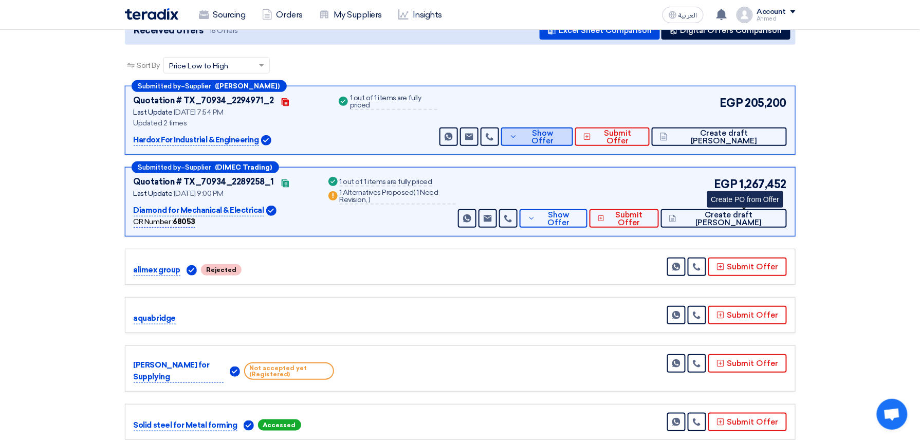
scroll to position [137, 0]
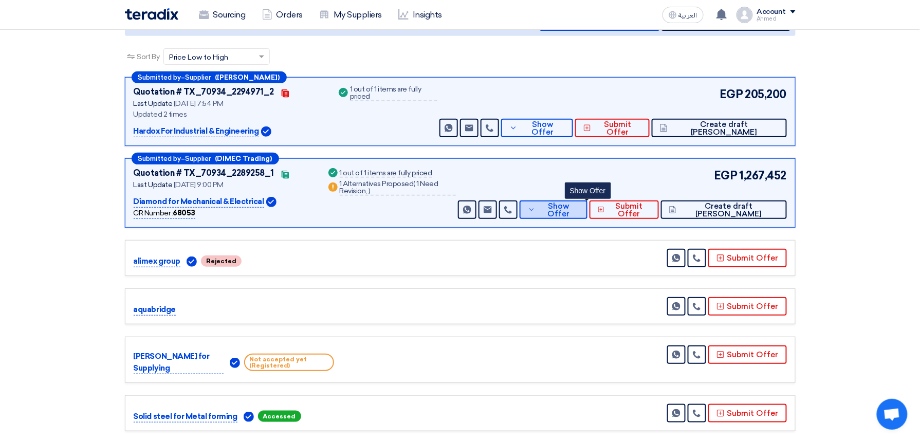
click at [579, 209] on span "Show Offer" at bounding box center [558, 210] width 41 height 15
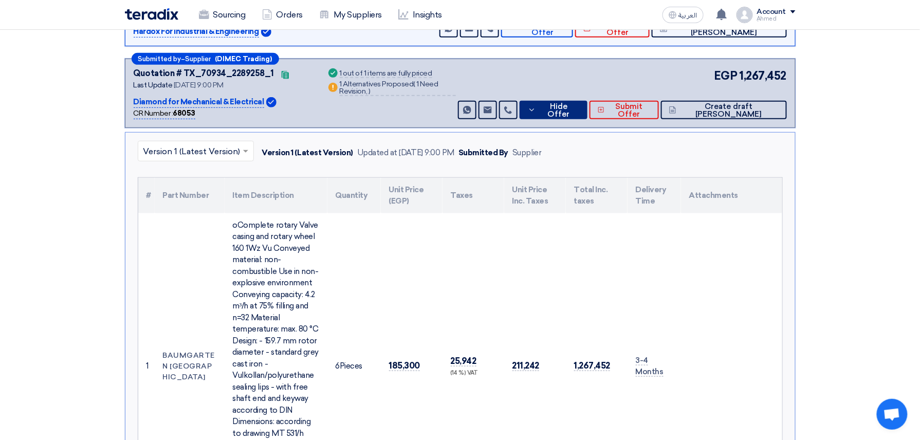
scroll to position [480, 0]
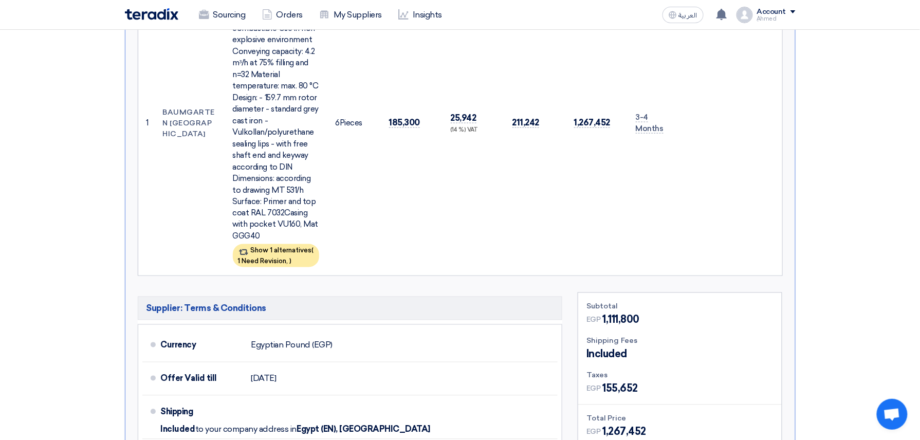
drag, startPoint x: 422, startPoint y: 118, endPoint x: 387, endPoint y: 129, distance: 36.4
click at [387, 129] on td "185,300" at bounding box center [412, 123] width 62 height 306
copy span "185,300"
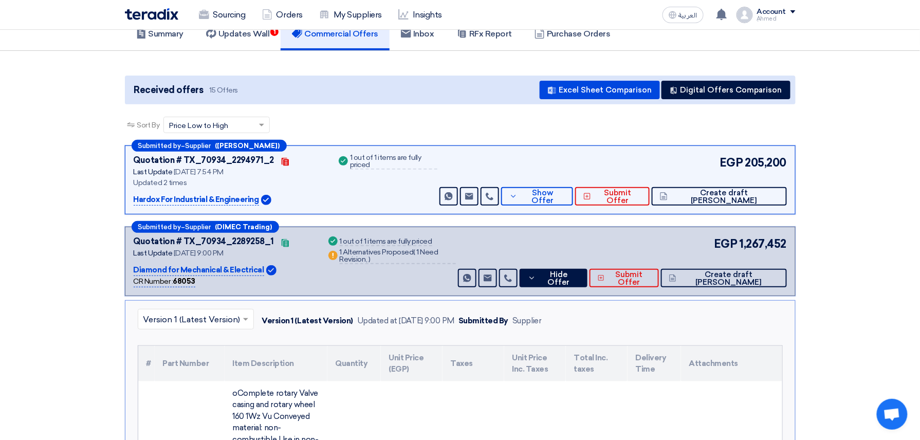
scroll to position [0, 0]
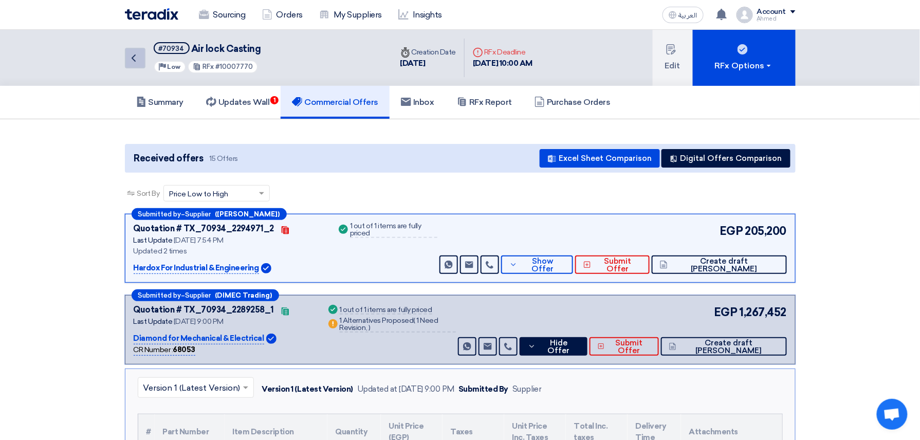
click at [143, 60] on link "Back" at bounding box center [135, 58] width 21 height 21
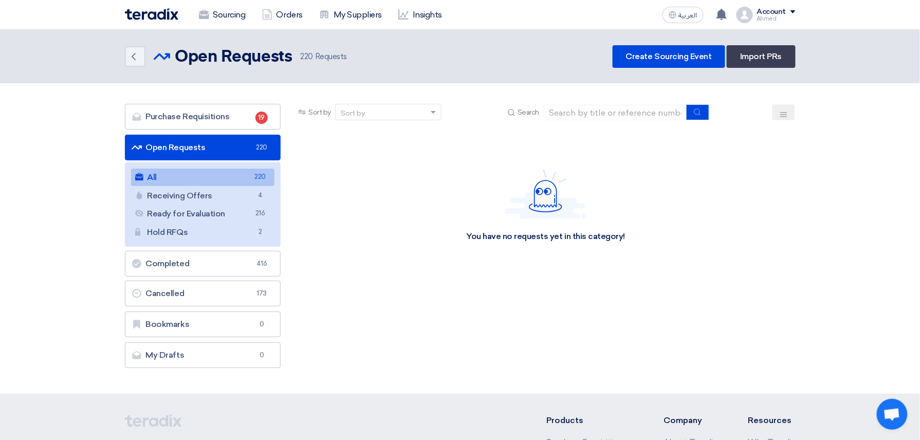
click at [672, 99] on section "Purchase Requisitions Purchase Requisitions 19 Open Requests Open Requests 220 …" at bounding box center [460, 238] width 920 height 311
click at [669, 102] on section "Purchase Requisitions Purchase Requisitions 19 Open Requests Open Requests 220 …" at bounding box center [460, 238] width 920 height 311
click at [662, 113] on input at bounding box center [615, 112] width 144 height 15
paste input "10007705"
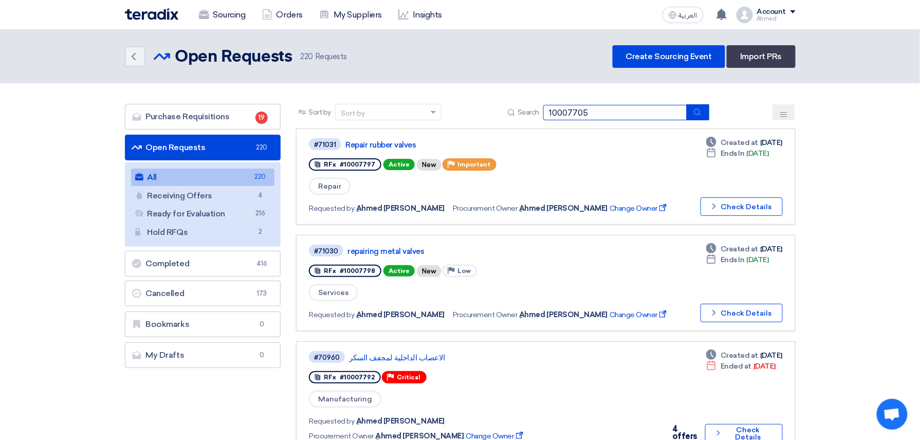
type input "10007705"
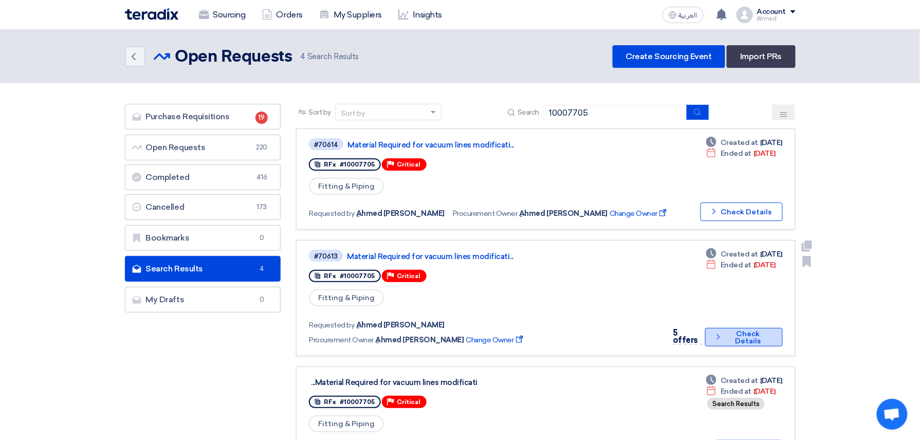
click at [745, 328] on button "Check details Check Details" at bounding box center [744, 337] width 78 height 19
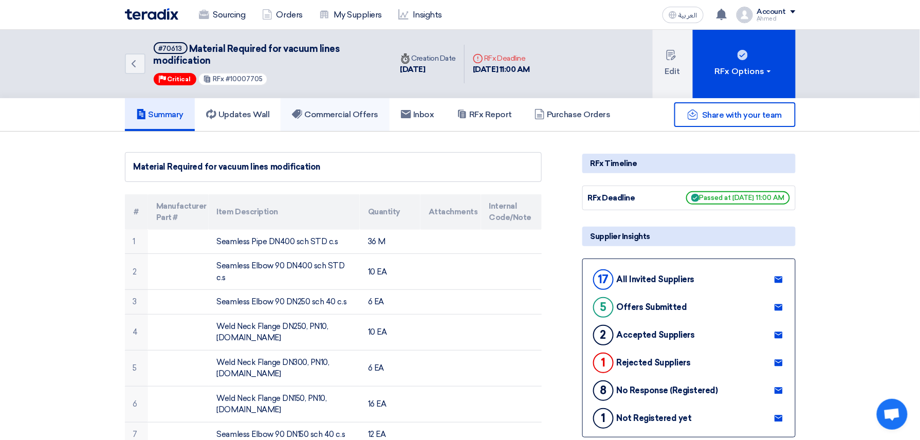
click at [352, 118] on h5 "Commercial Offers" at bounding box center [335, 115] width 86 height 10
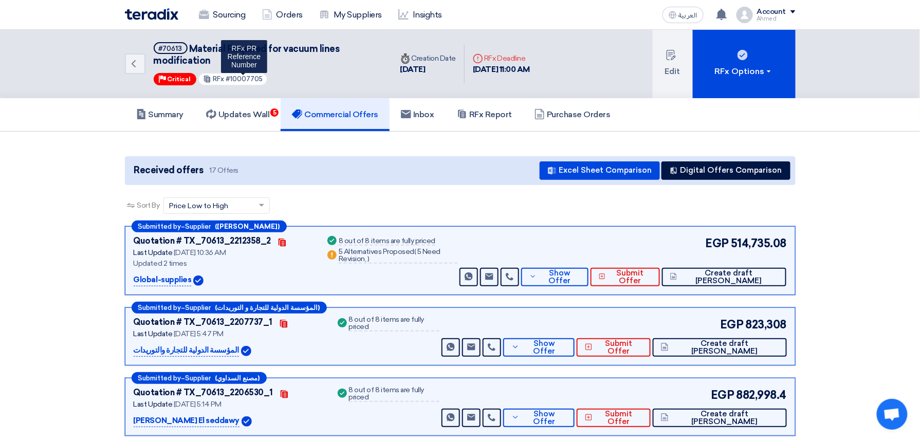
click at [243, 81] on span "#10007705" at bounding box center [244, 79] width 37 height 8
copy span "10007705"
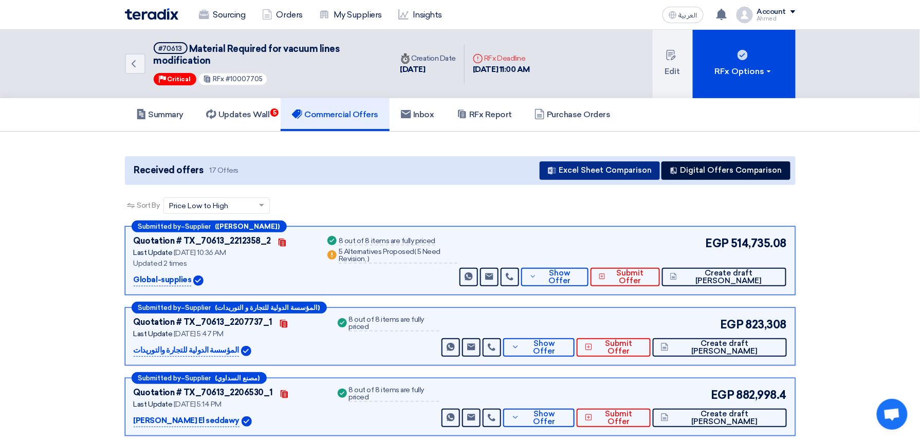
click at [598, 171] on button "Excel Sheet Comparison" at bounding box center [600, 170] width 120 height 19
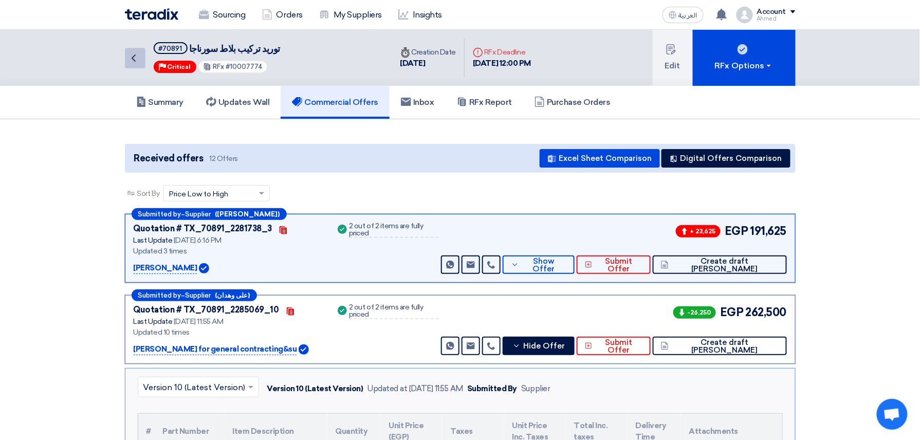
click at [134, 58] on icon "Back" at bounding box center [133, 58] width 12 height 12
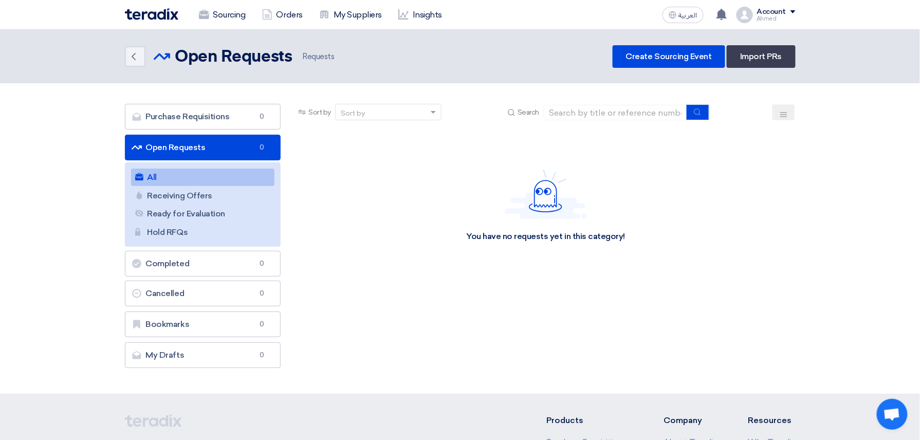
click at [618, 121] on div "Sort by Sort by Search" at bounding box center [545, 116] width 499 height 25
click at [622, 108] on input at bounding box center [615, 112] width 144 height 15
paste input "10007690"
type input "10007690"
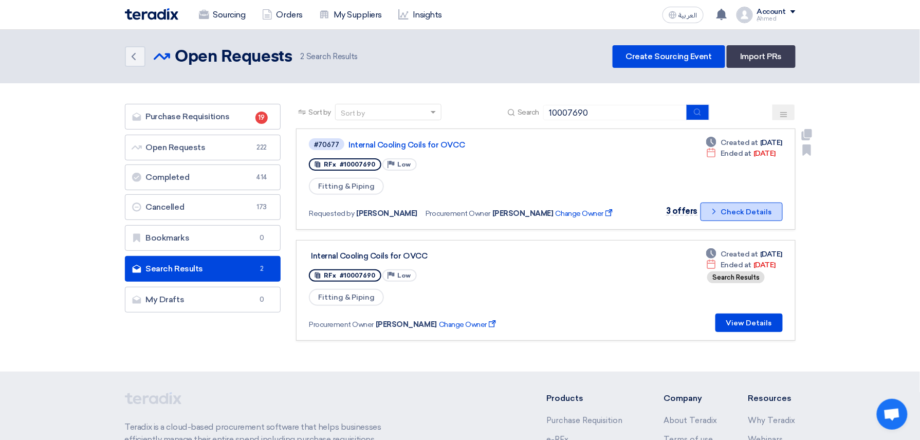
click at [776, 210] on button "Check details Check Details" at bounding box center [742, 212] width 82 height 19
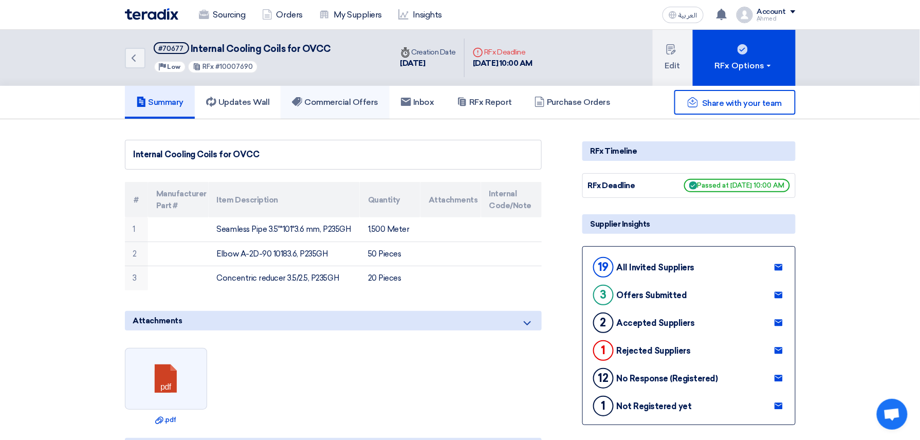
click at [366, 92] on link "Commercial Offers" at bounding box center [335, 102] width 109 height 33
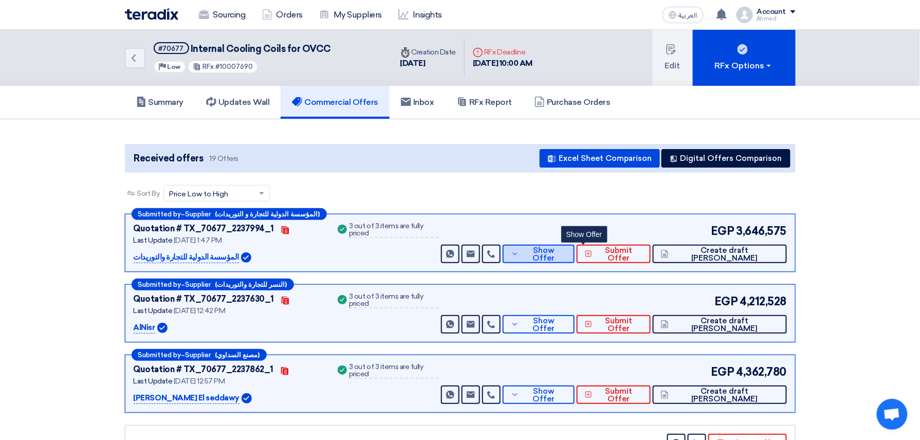
click at [567, 253] on span "Show Offer" at bounding box center [544, 254] width 45 height 15
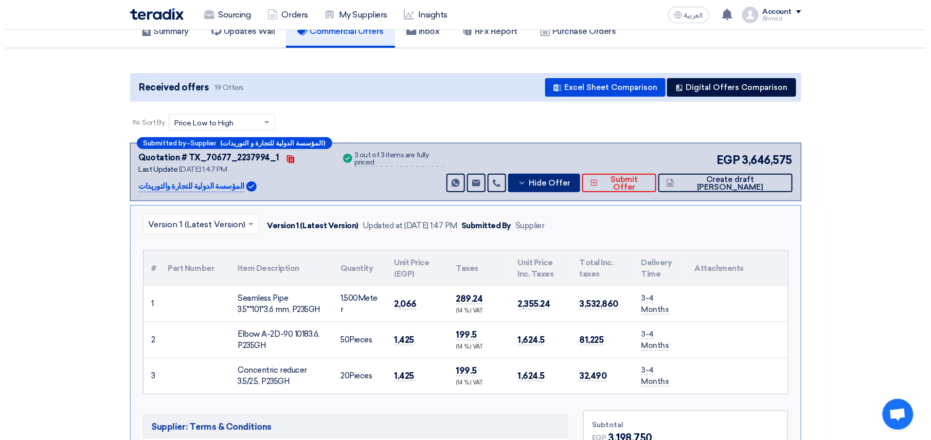
scroll to position [68, 0]
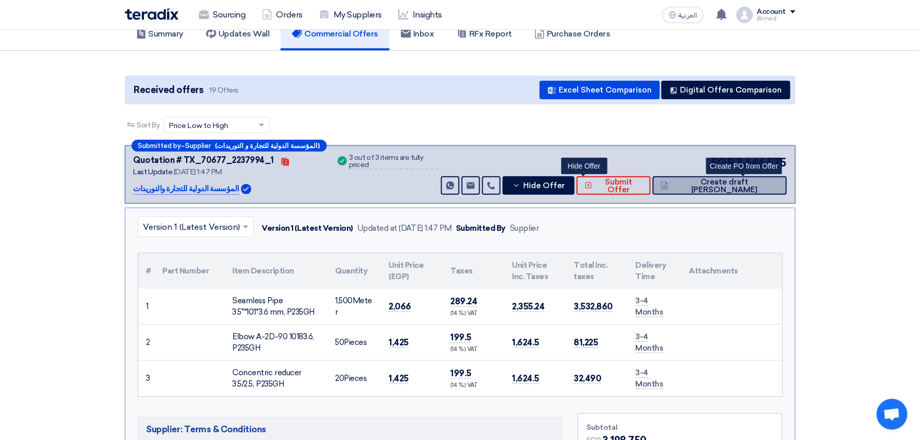
click at [741, 177] on button "Create draft [PERSON_NAME]" at bounding box center [720, 185] width 134 height 19
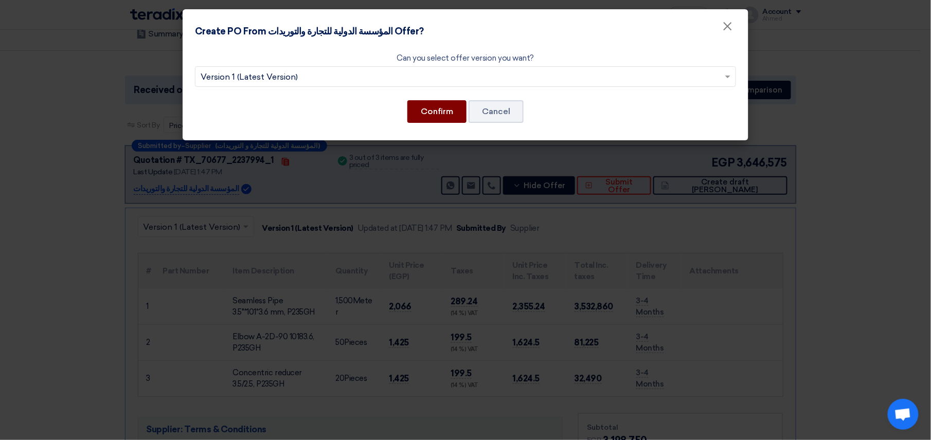
click at [448, 110] on button "Confirm" at bounding box center [436, 111] width 59 height 23
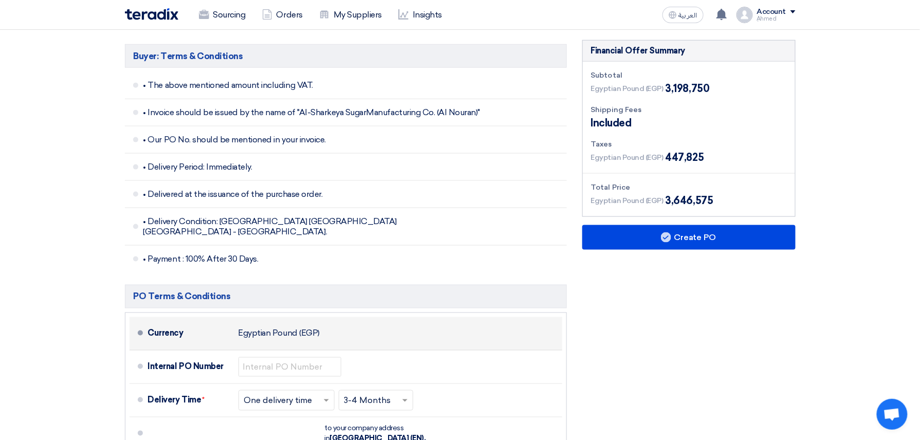
scroll to position [411, 0]
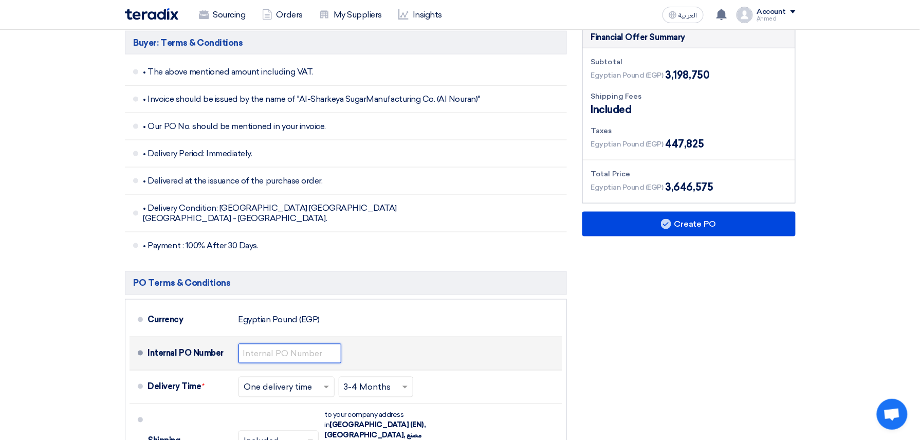
click at [273, 344] on input "text" at bounding box center [290, 354] width 103 height 20
paste input "4500009421"
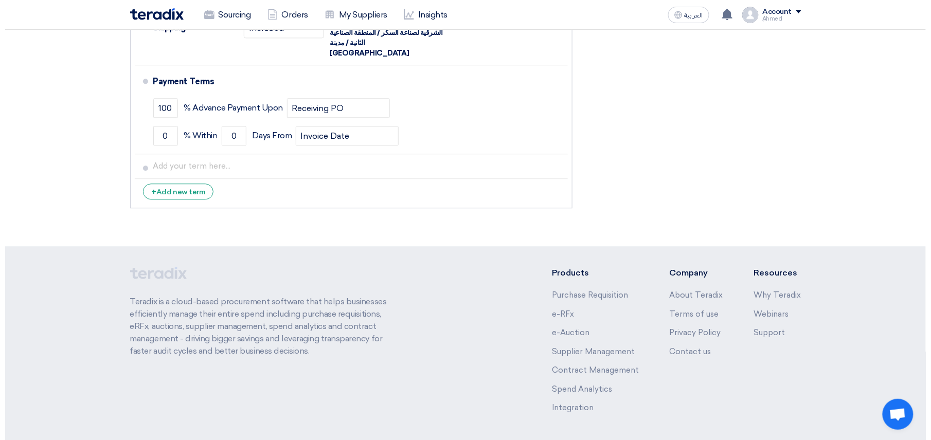
scroll to position [413, 0]
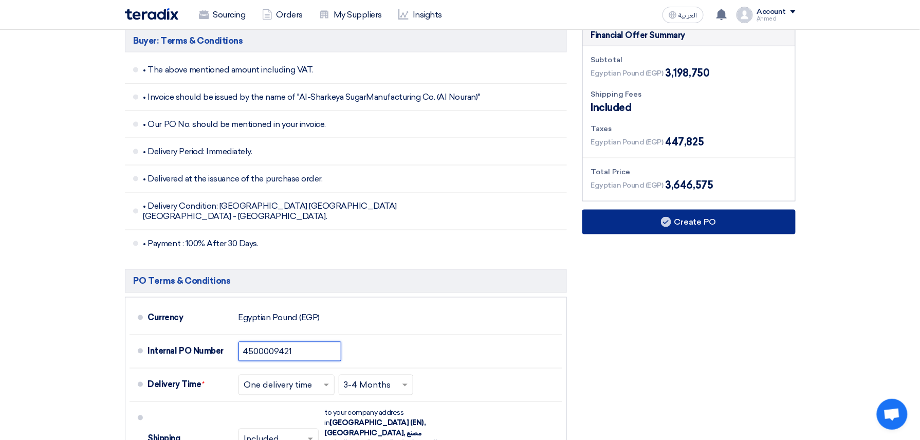
type input "4500009421"
click at [697, 217] on button "Create PO" at bounding box center [688, 222] width 213 height 25
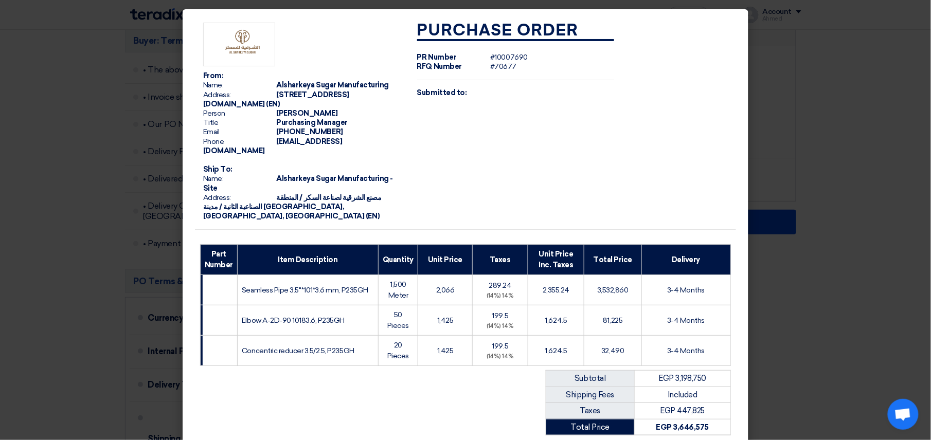
scroll to position [147, 0]
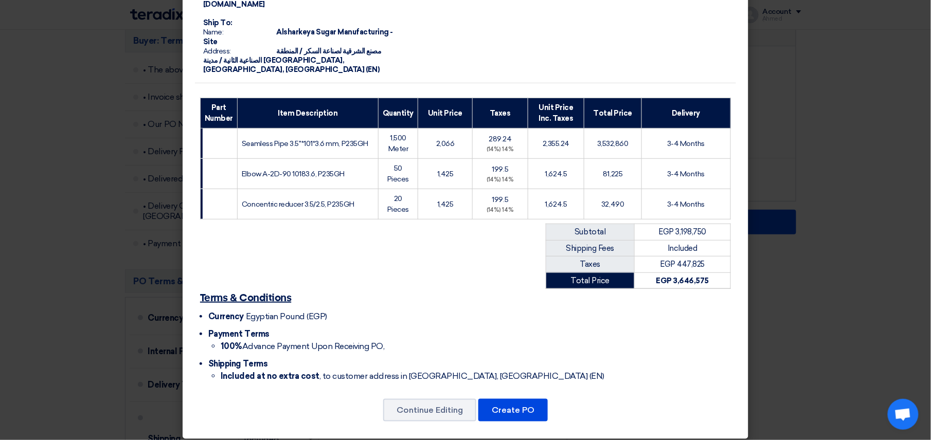
click at [513, 416] on div "From: Name: Alsharkeya Sugar Manufacturing Address: Ankara Street, Cairo Comple…" at bounding box center [465, 151] width 565 height 577
click at [517, 410] on button "Create PO" at bounding box center [512, 410] width 69 height 23
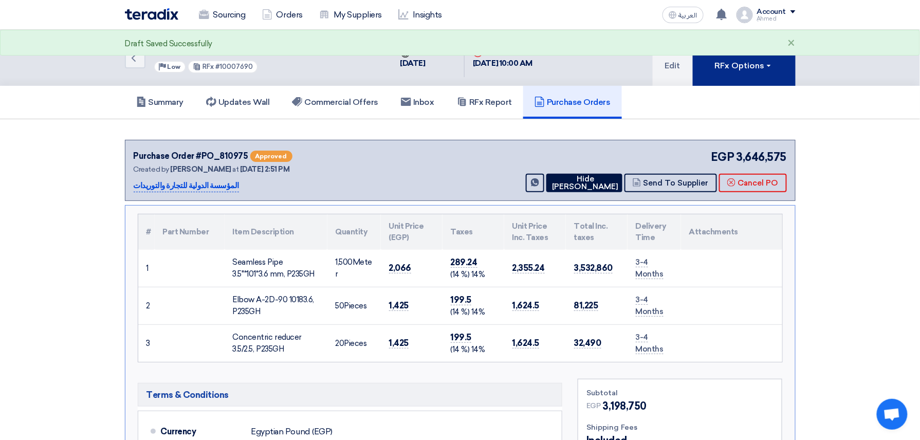
click at [737, 48] on button "RFx Options" at bounding box center [744, 58] width 103 height 56
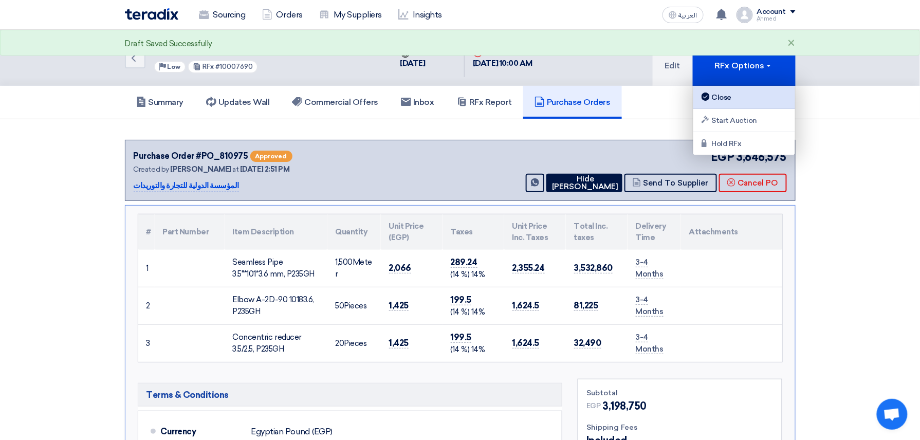
click at [734, 87] on link "Close" at bounding box center [745, 97] width 102 height 23
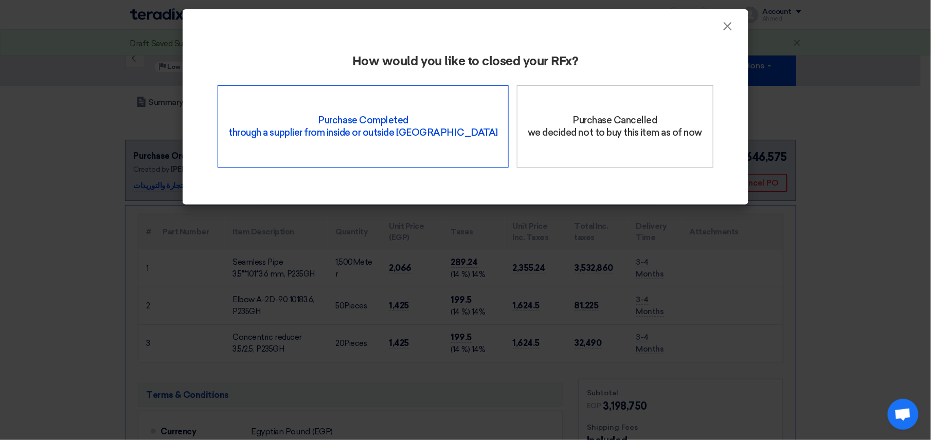
click at [357, 111] on div "Purchase Completed through a supplier from inside or outside Teradix" at bounding box center [362, 126] width 291 height 82
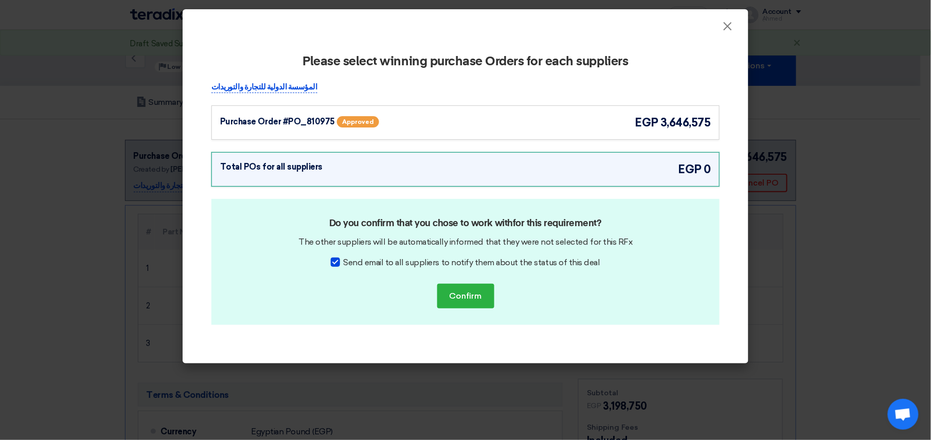
click at [288, 108] on div "Purchase Order #PO_810975 Approved egp 3,646,575" at bounding box center [465, 122] width 508 height 34
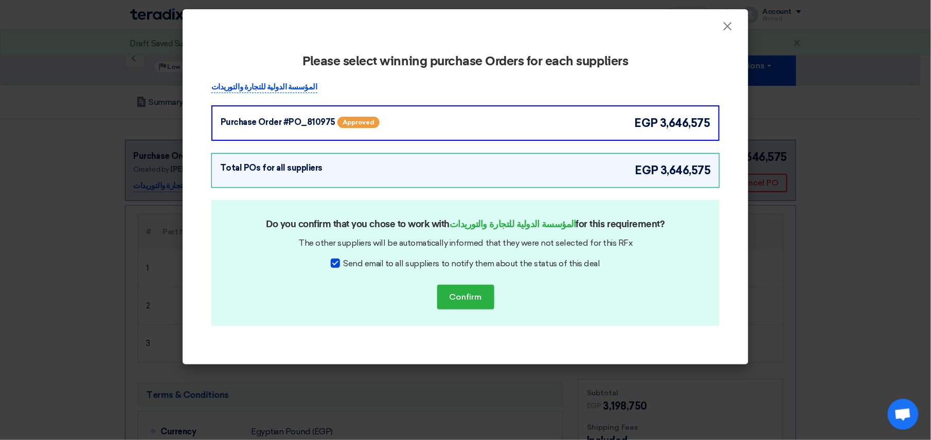
click at [339, 263] on div at bounding box center [335, 263] width 9 height 9
click at [343, 263] on input "Send email to all suppliers to notify them about the status of this deal" at bounding box center [346, 261] width 7 height 7
checkbox input "false"
click at [465, 301] on button "Confirm" at bounding box center [465, 297] width 57 height 25
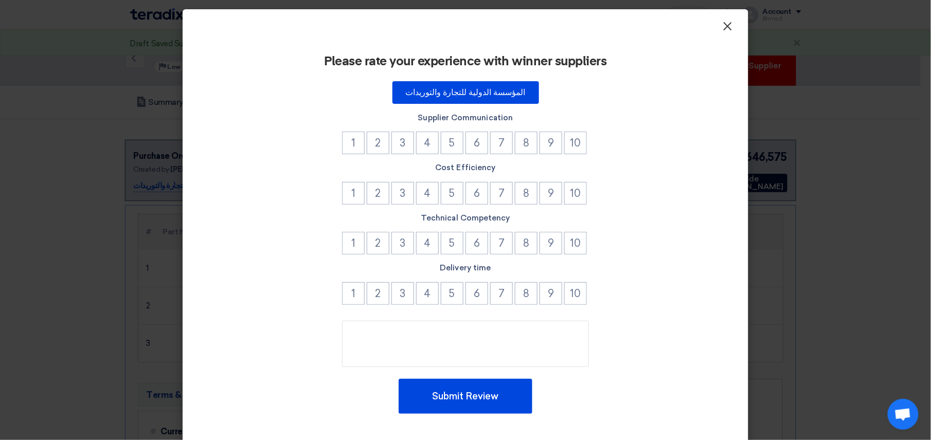
click at [722, 29] on span "×" at bounding box center [727, 29] width 10 height 21
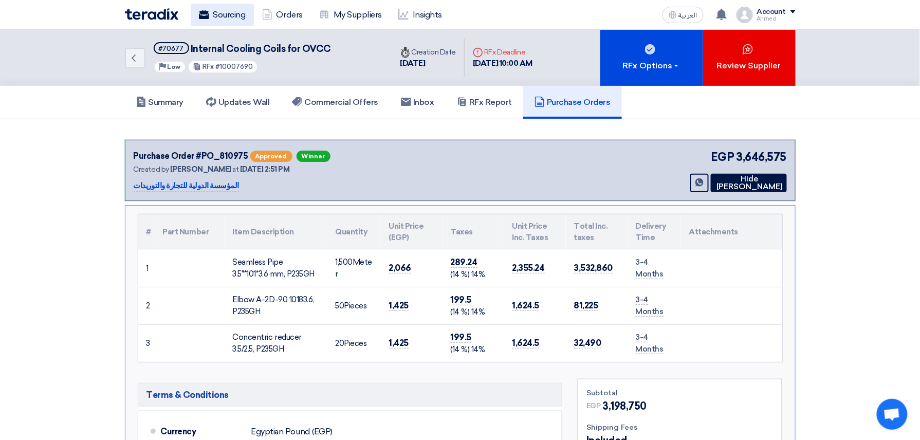
click at [218, 11] on link "Sourcing" at bounding box center [222, 15] width 63 height 23
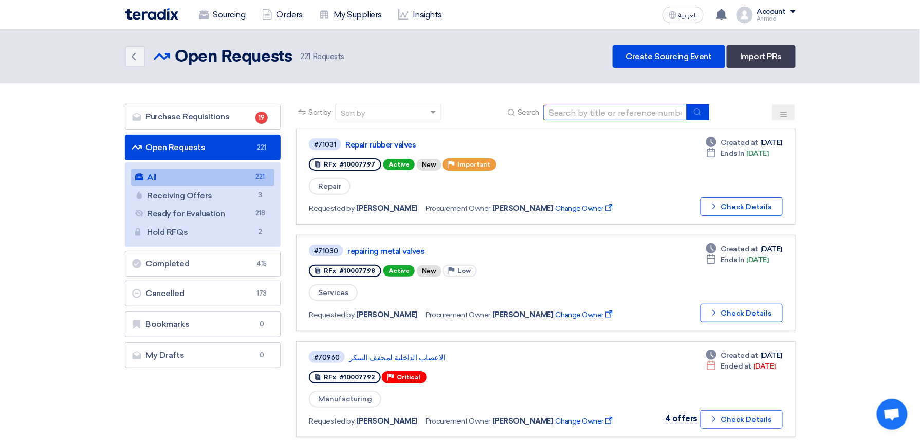
click at [658, 108] on input at bounding box center [615, 112] width 144 height 15
paste input "10007678"
type input "10007678"
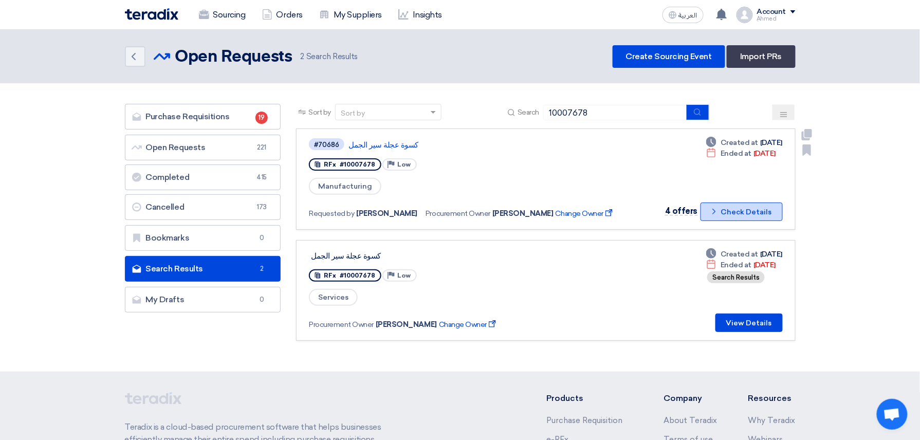
click at [772, 213] on button "Check details Check Details" at bounding box center [742, 212] width 82 height 19
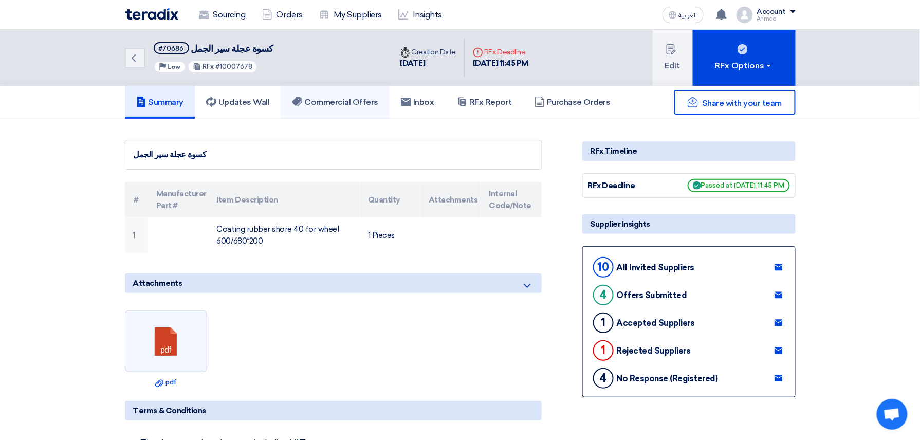
drag, startPoint x: 330, startPoint y: 93, endPoint x: 349, endPoint y: 104, distance: 21.9
click at [330, 93] on link "Commercial Offers" at bounding box center [335, 102] width 109 height 33
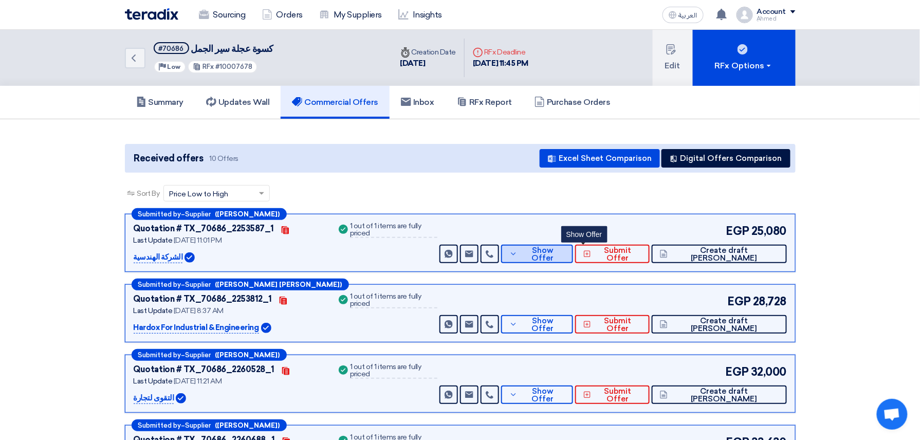
click at [565, 252] on span "Show Offer" at bounding box center [542, 254] width 45 height 15
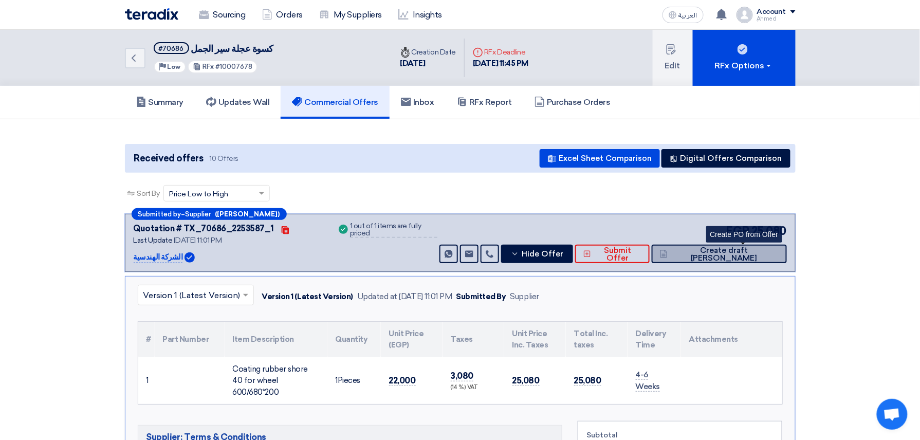
click at [732, 253] on span "Create draft [PERSON_NAME]" at bounding box center [724, 254] width 108 height 15
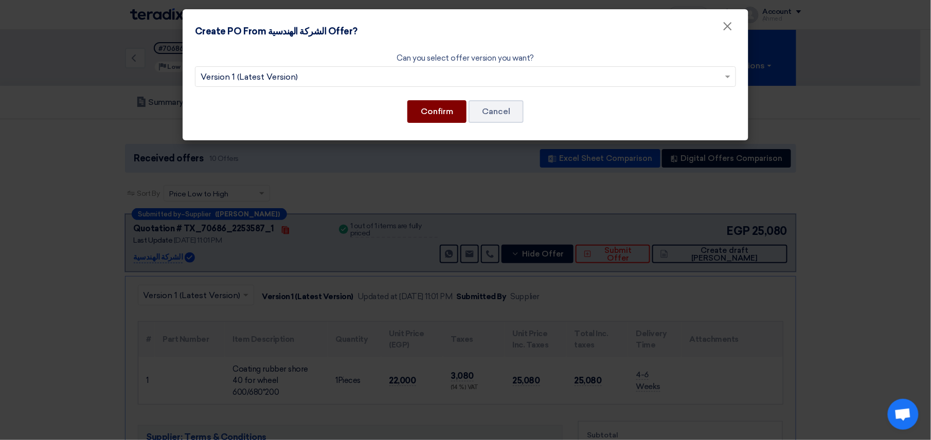
click at [450, 118] on button "Confirm" at bounding box center [436, 111] width 59 height 23
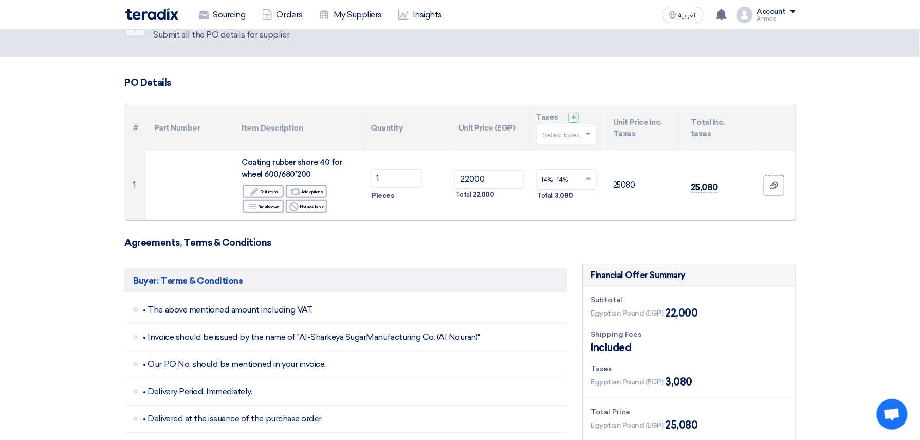
scroll to position [411, 0]
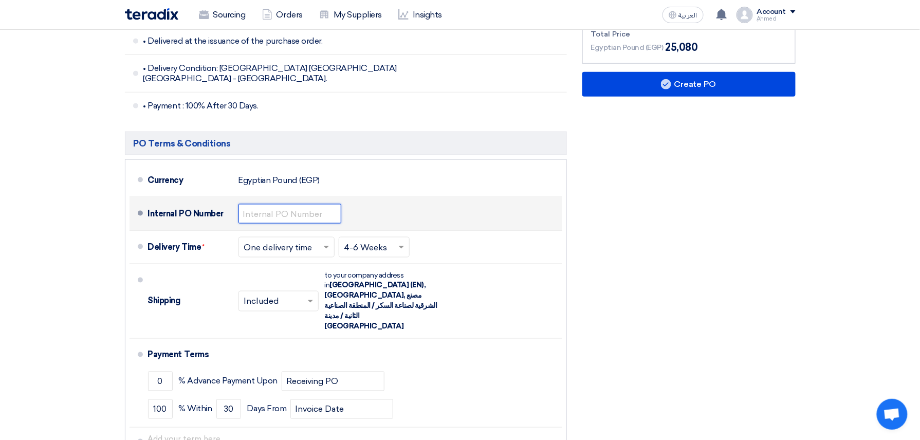
click at [295, 210] on input "text" at bounding box center [290, 214] width 103 height 20
paste input "4500009422"
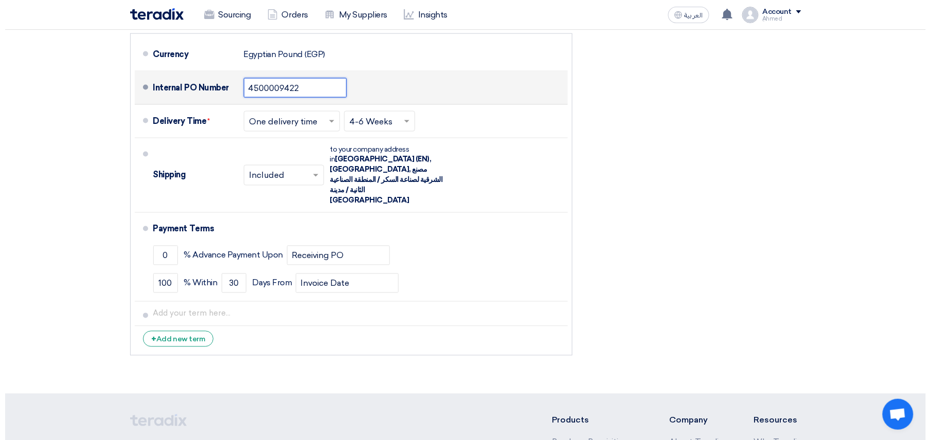
scroll to position [342, 0]
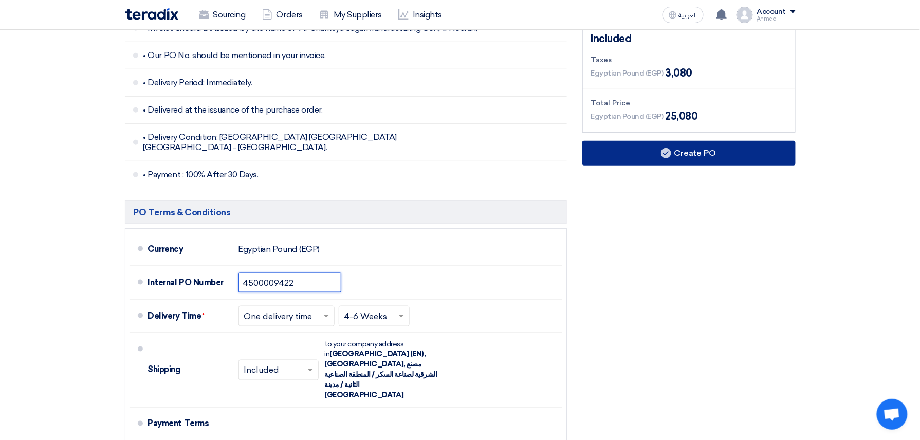
type input "4500009422"
click at [662, 158] on button "Create PO" at bounding box center [688, 153] width 213 height 25
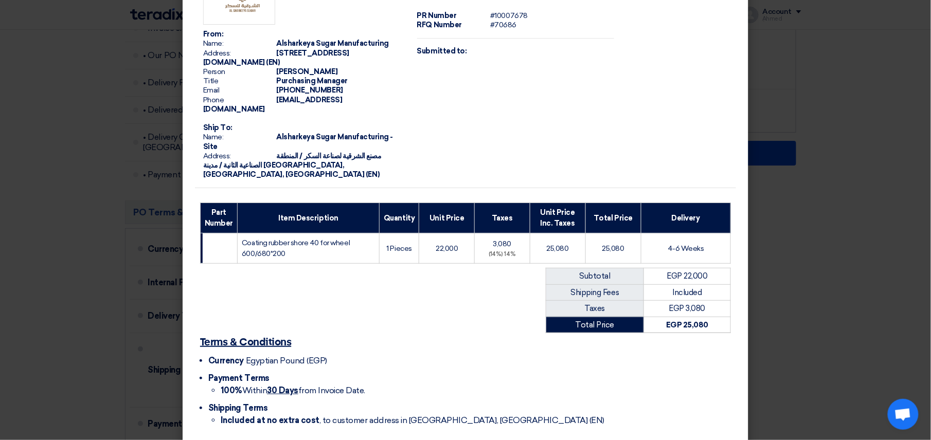
scroll to position [85, 0]
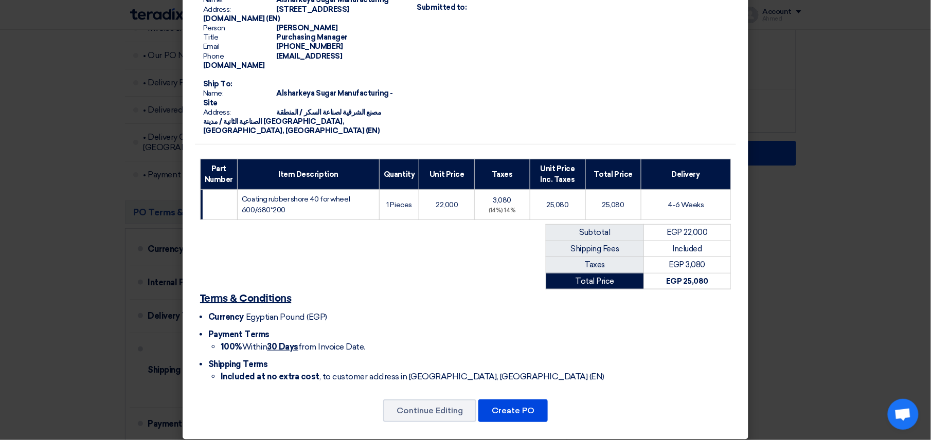
click at [503, 414] on div "Continue Editing Create PO" at bounding box center [465, 410] width 541 height 25
click at [507, 406] on button "Create PO" at bounding box center [512, 410] width 69 height 23
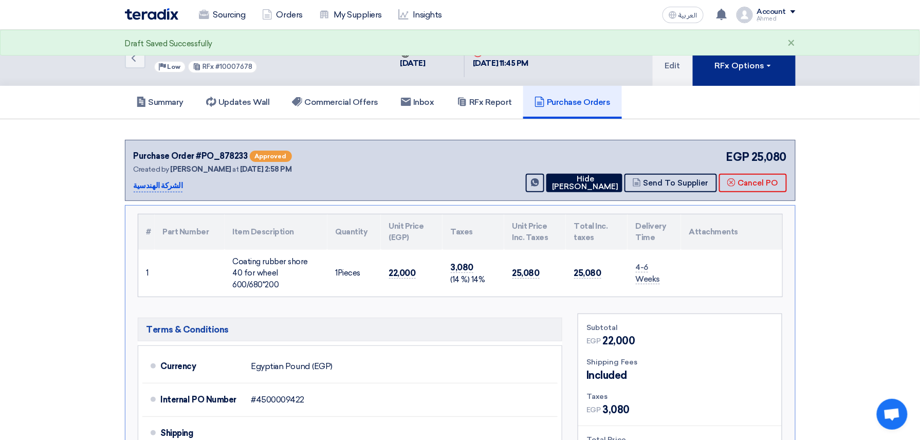
click at [736, 72] on button "RFx Options" at bounding box center [744, 58] width 103 height 56
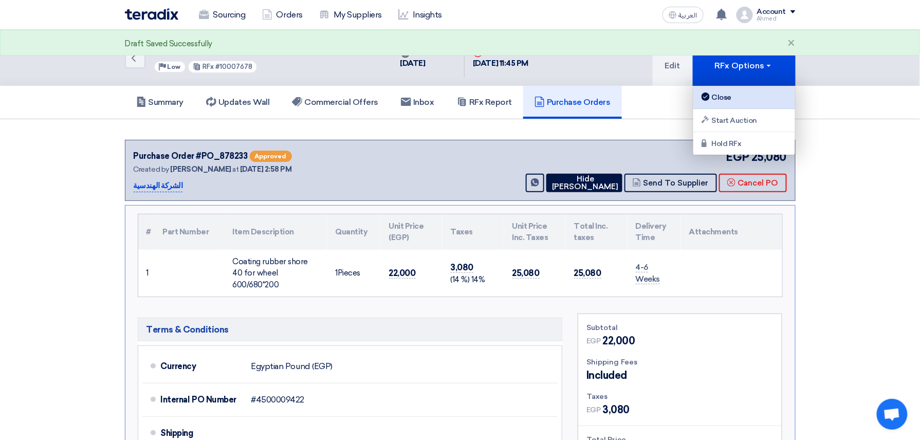
click at [718, 104] on link "Close" at bounding box center [745, 97] width 102 height 23
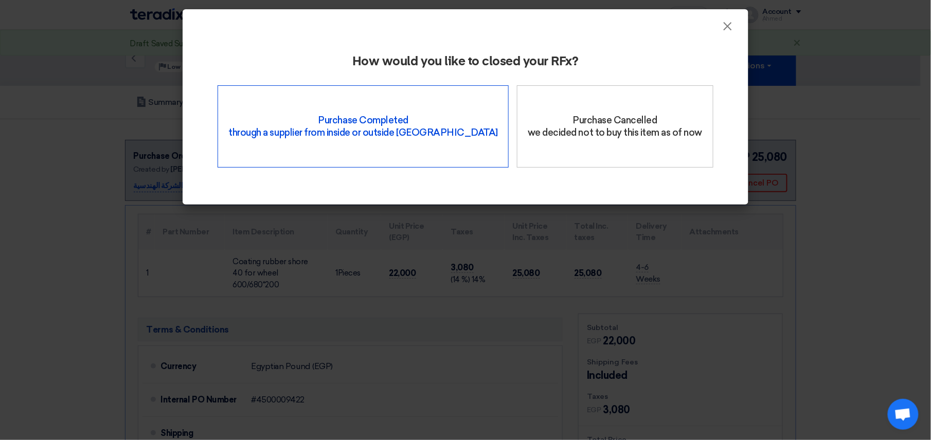
click at [377, 105] on div "Purchase Completed through a supplier from inside or outside Teradix" at bounding box center [362, 126] width 291 height 82
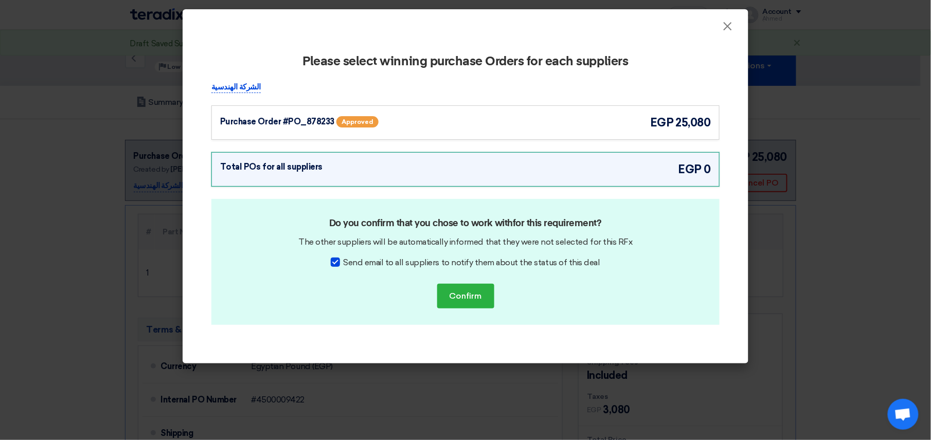
click at [279, 114] on div "Purchase Order #PO_878233 Approved" at bounding box center [320, 121] width 200 height 15
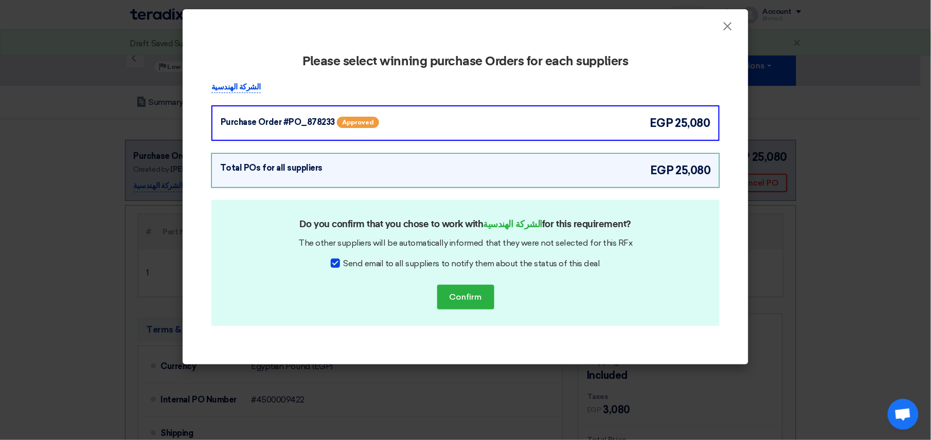
click at [340, 268] on label "Send email to all suppliers to notify them about the status of this deal" at bounding box center [465, 264] width 269 height 12
click at [343, 264] on input "Send email to all suppliers to notify them about the status of this deal" at bounding box center [346, 261] width 7 height 7
checkbox input "false"
click at [453, 302] on button "Confirm" at bounding box center [465, 297] width 57 height 25
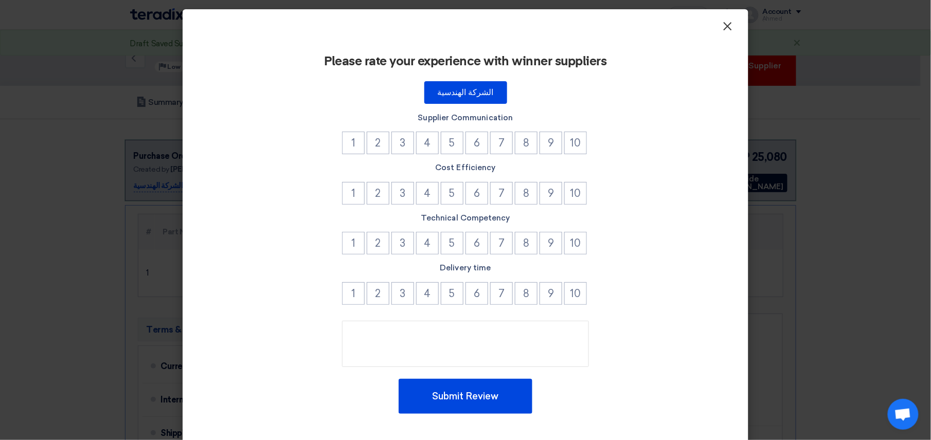
click at [723, 19] on span "×" at bounding box center [727, 29] width 10 height 21
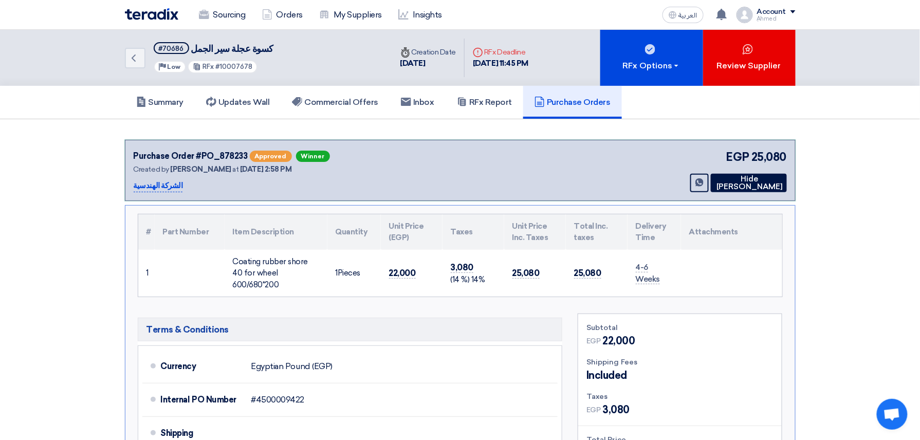
click at [128, 69] on div "Back #70686 كسوة عجلة سير الجمل Priority Low RFx #10007678" at bounding box center [258, 58] width 267 height 56
click at [128, 66] on link "Back" at bounding box center [135, 58] width 21 height 21
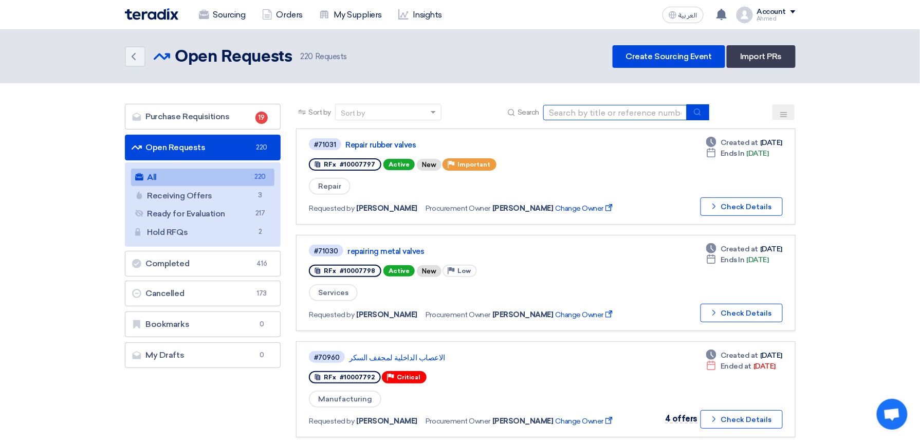
click at [655, 116] on input at bounding box center [615, 112] width 144 height 15
paste input "10007685"
type input "10007685"
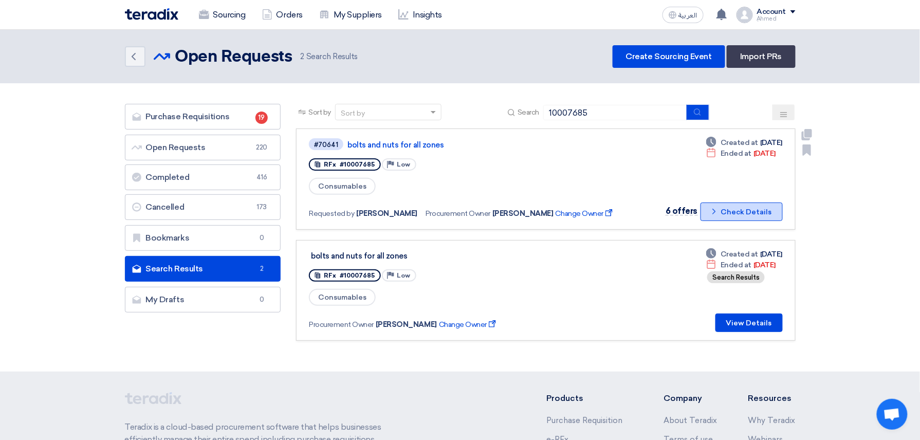
click at [722, 203] on button "Check details Check Details" at bounding box center [742, 212] width 82 height 19
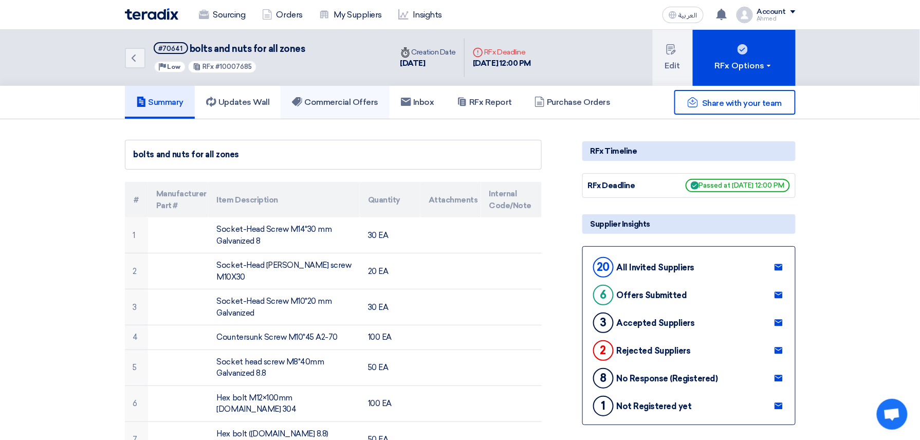
click at [352, 109] on link "Commercial Offers" at bounding box center [335, 102] width 109 height 33
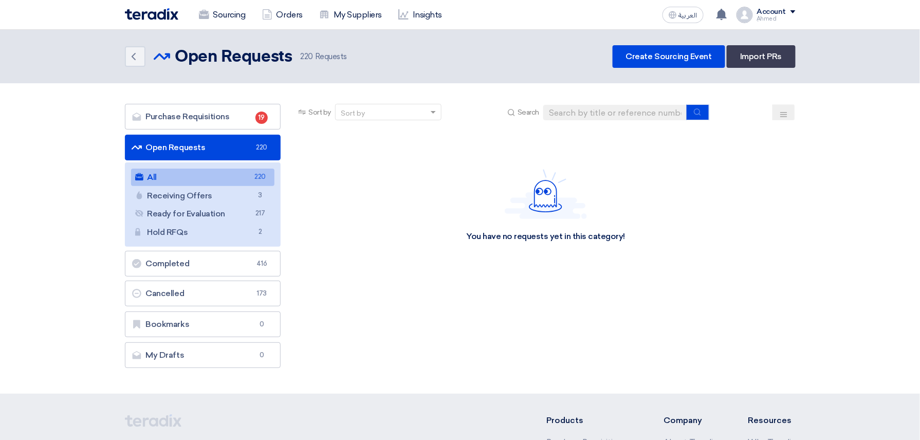
drag, startPoint x: 0, startPoint y: 0, endPoint x: 617, endPoint y: 114, distance: 627.8
click at [617, 114] on input at bounding box center [615, 112] width 144 height 15
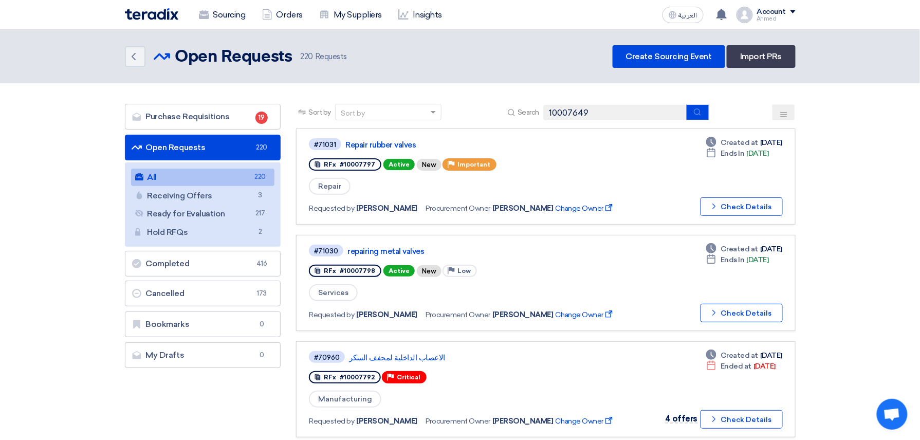
type input "10007649"
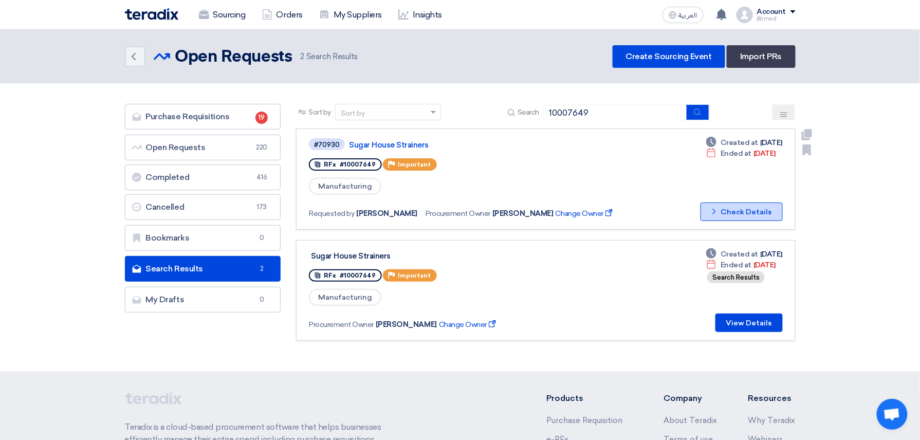
click at [740, 204] on button "Check details Check Details" at bounding box center [742, 212] width 82 height 19
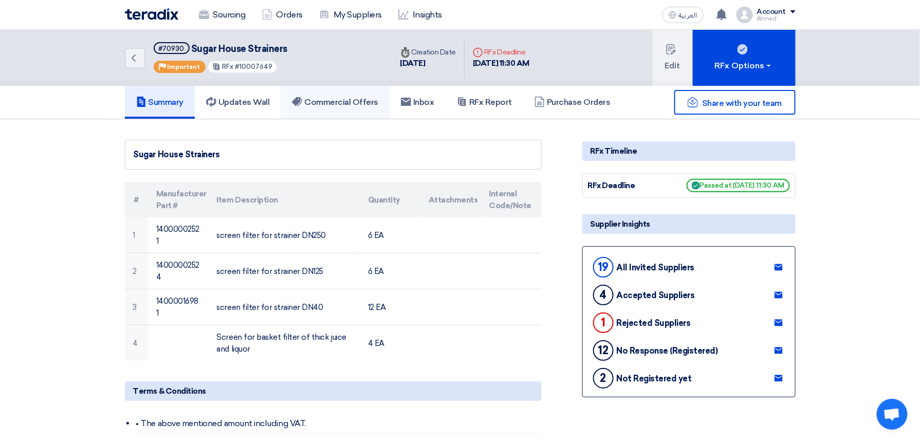
click at [367, 105] on h5 "Commercial Offers" at bounding box center [335, 102] width 86 height 10
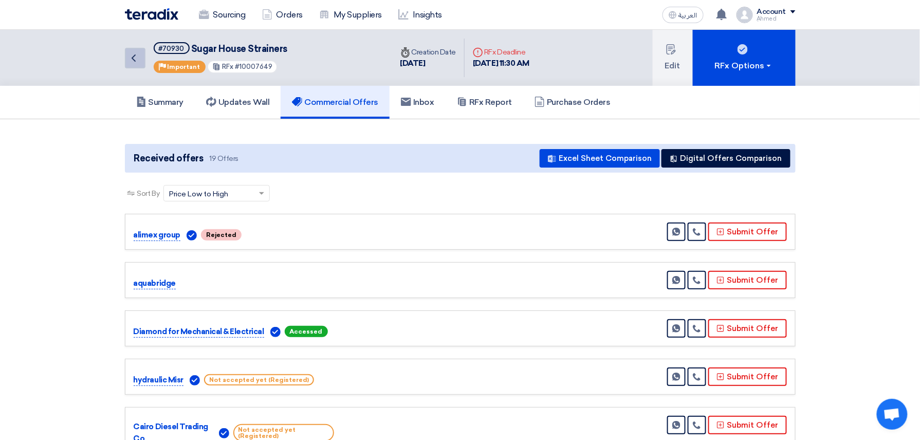
click at [142, 65] on link "Back" at bounding box center [135, 58] width 21 height 21
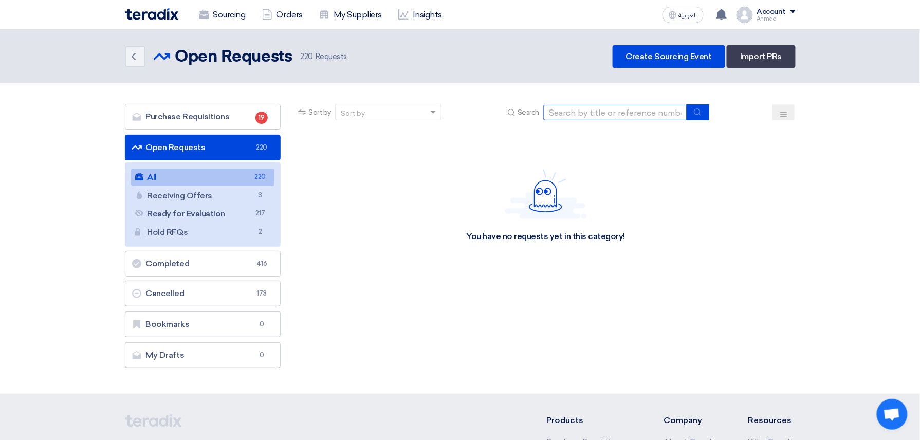
click at [585, 112] on input at bounding box center [615, 112] width 144 height 15
paste input "10007652"
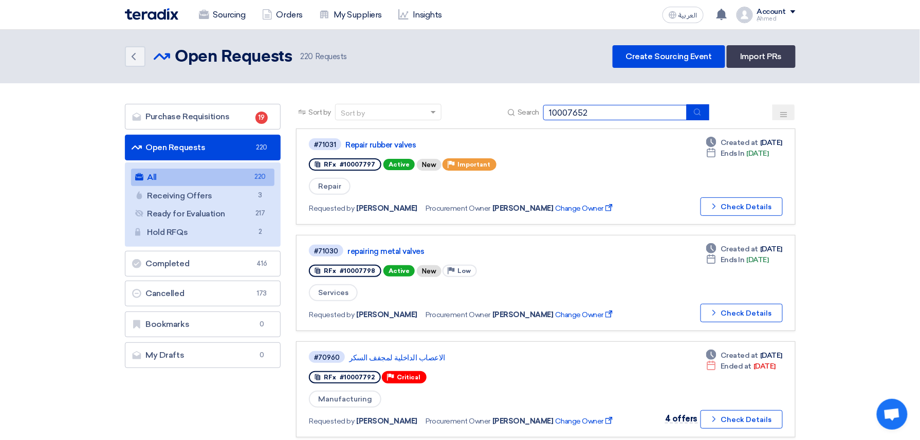
type input "10007652"
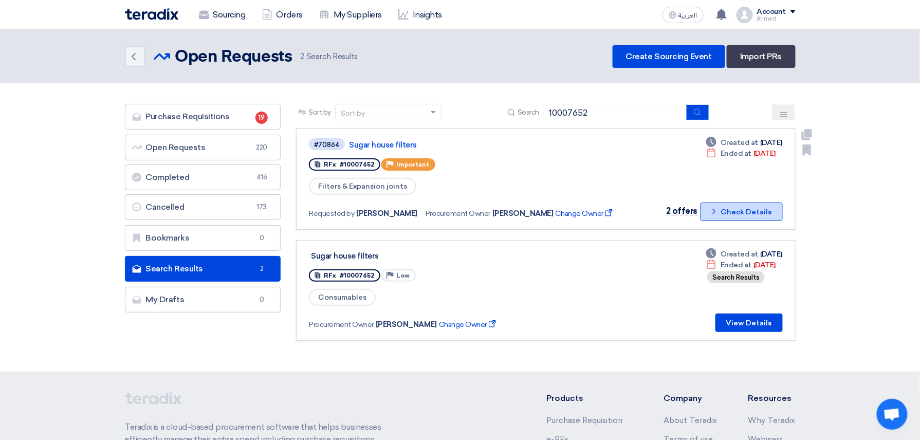
click at [710, 210] on icon "Check details" at bounding box center [714, 212] width 10 height 10
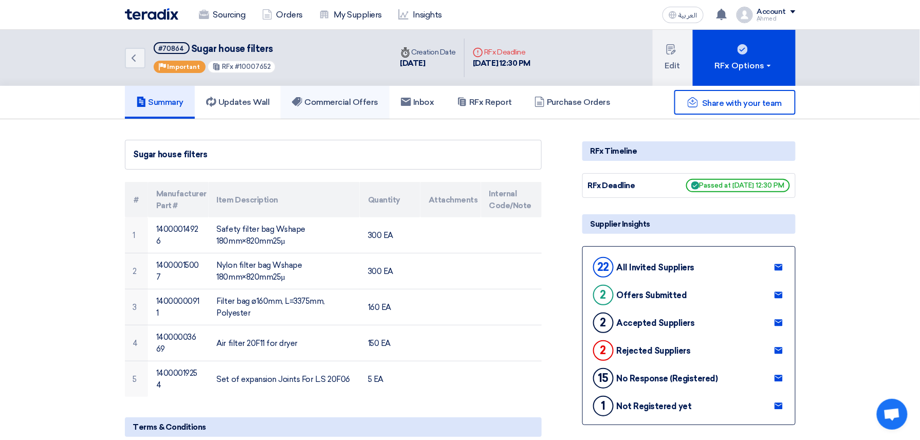
click at [328, 105] on h5 "Commercial Offers" at bounding box center [335, 102] width 86 height 10
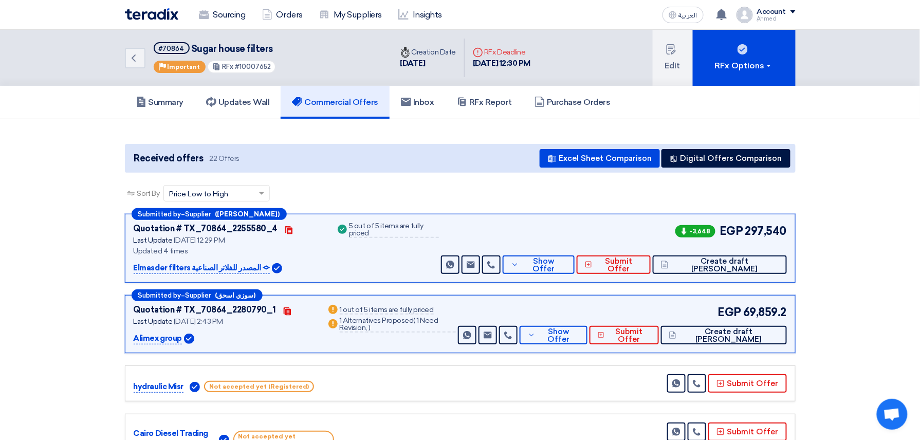
click at [588, 253] on div "-3,648 EGP 297,540 Send Message Send Message" at bounding box center [613, 248] width 348 height 51
click at [567, 267] on span "Show Offer" at bounding box center [544, 265] width 45 height 15
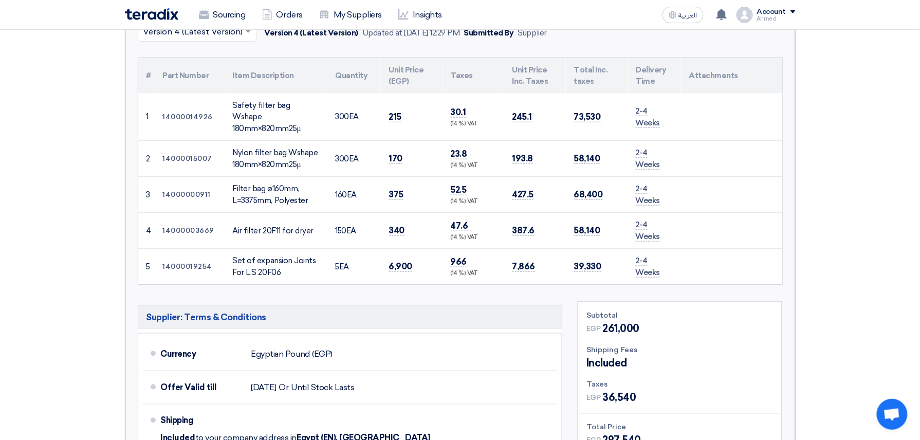
scroll to position [342, 0]
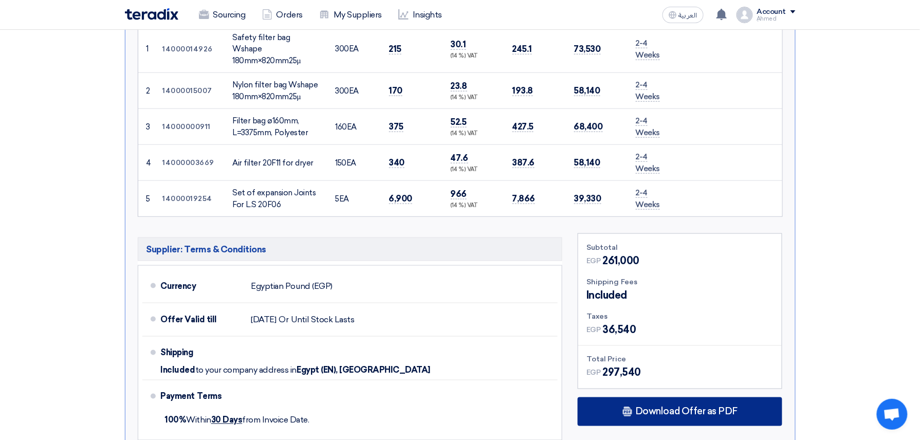
click at [678, 409] on div "Download Offer as PDF" at bounding box center [680, 411] width 205 height 29
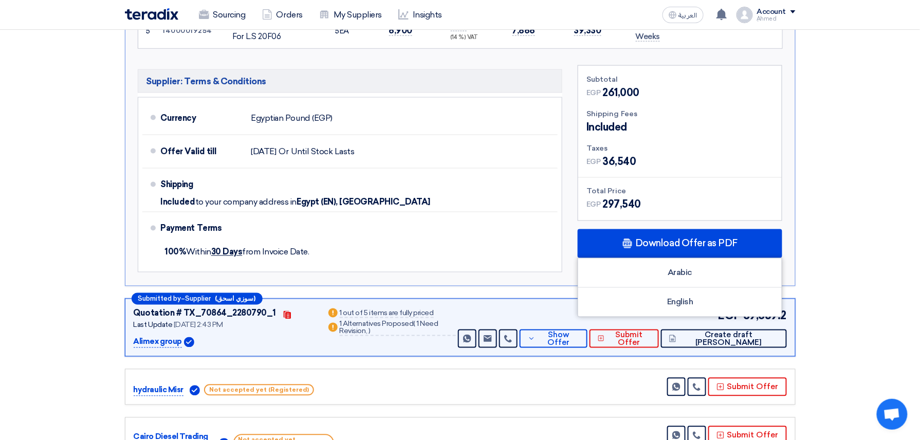
scroll to position [685, 0]
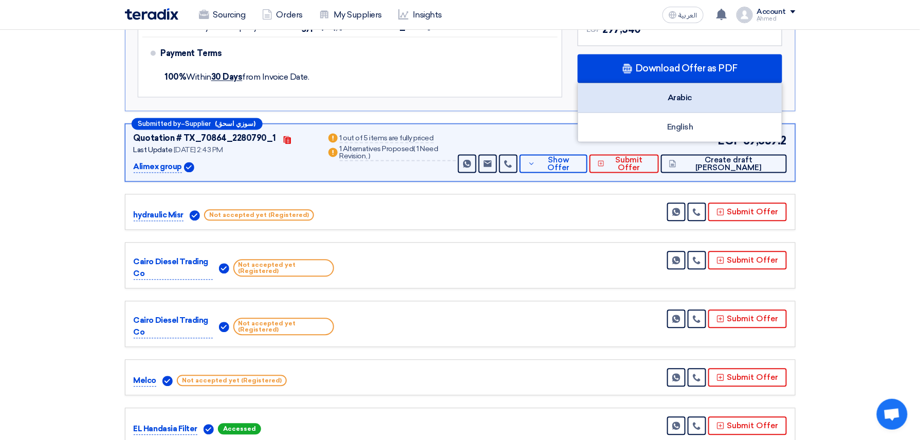
click at [709, 85] on div "Arabic" at bounding box center [680, 98] width 204 height 29
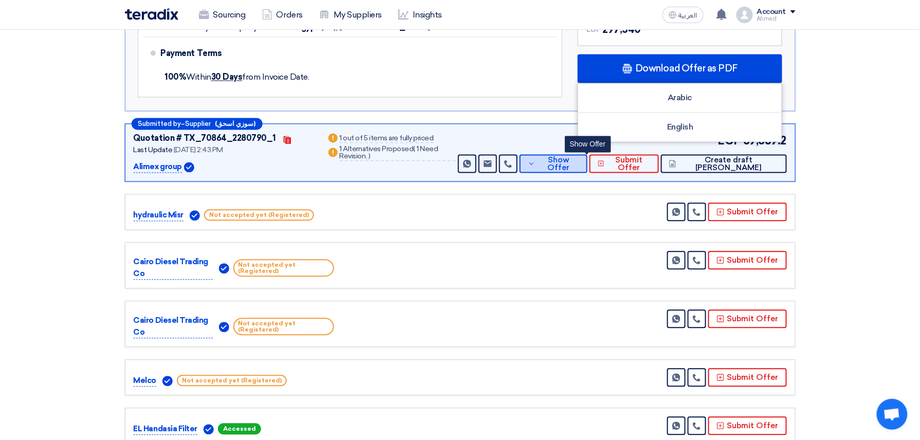
click at [588, 161] on button "Show Offer" at bounding box center [554, 164] width 68 height 19
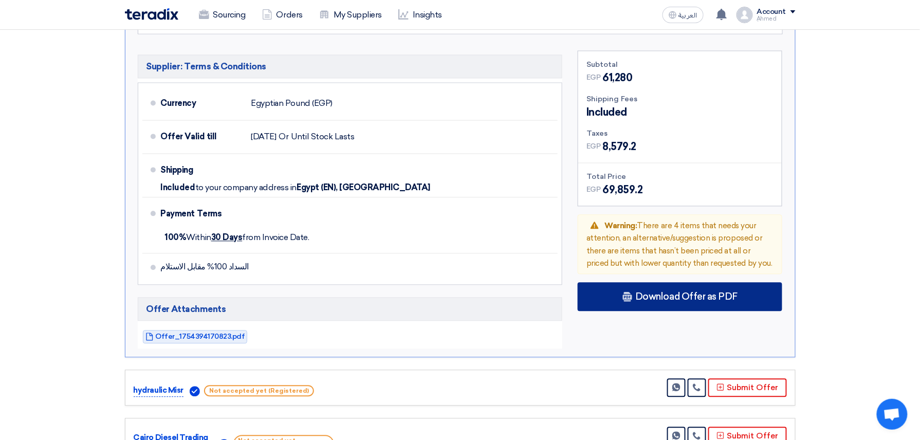
click at [649, 283] on div "Download Offer as PDF" at bounding box center [680, 297] width 205 height 29
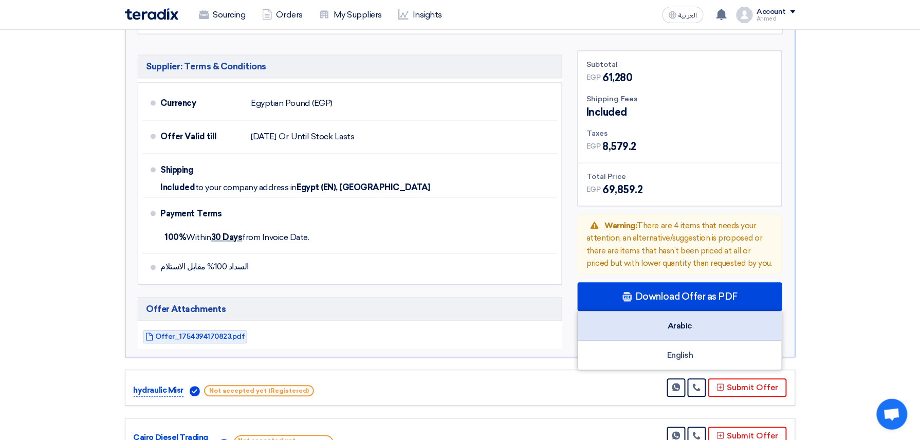
click at [716, 314] on div "Arabic" at bounding box center [680, 326] width 204 height 29
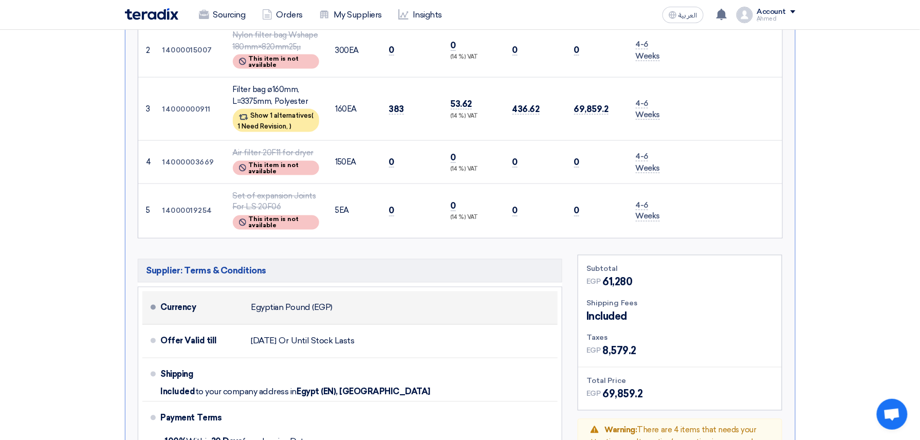
scroll to position [480, 0]
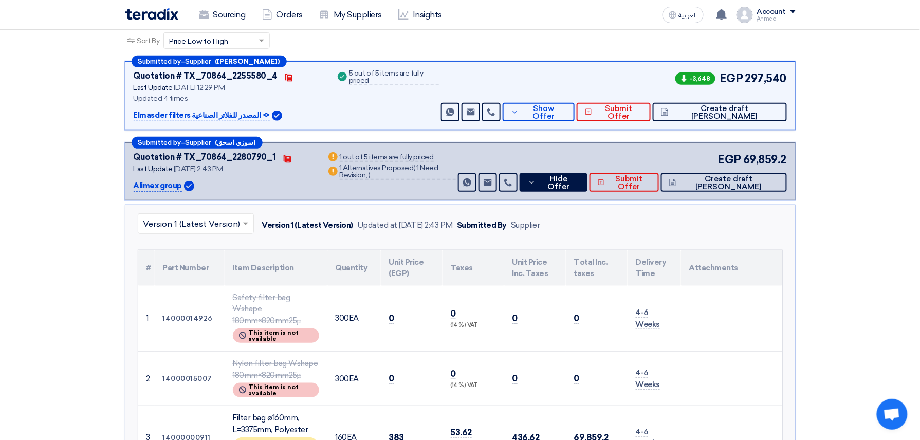
scroll to position [206, 0]
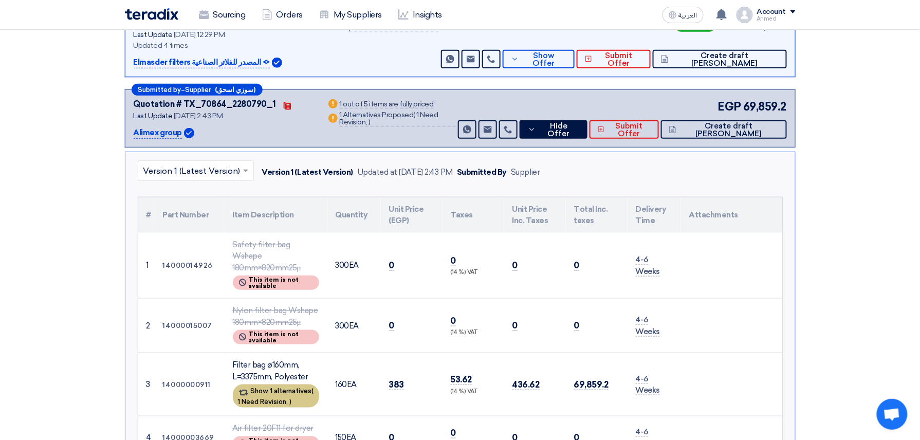
click at [256, 398] on span "1 Need Revision," at bounding box center [263, 402] width 50 height 8
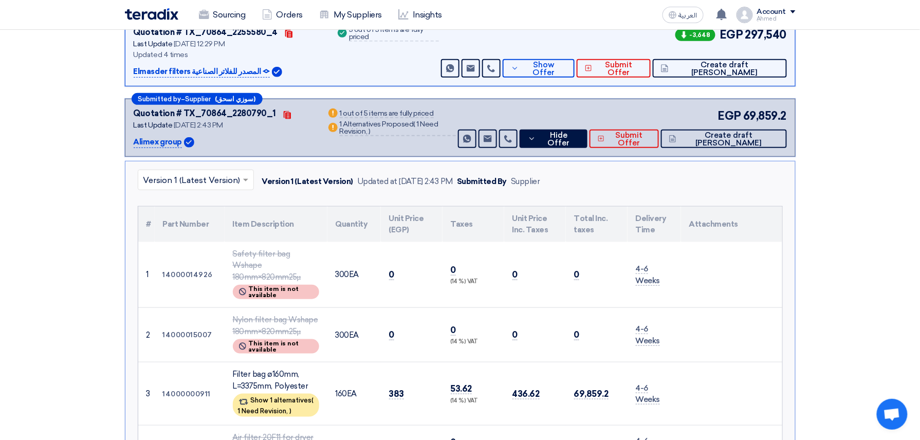
scroll to position [68, 0]
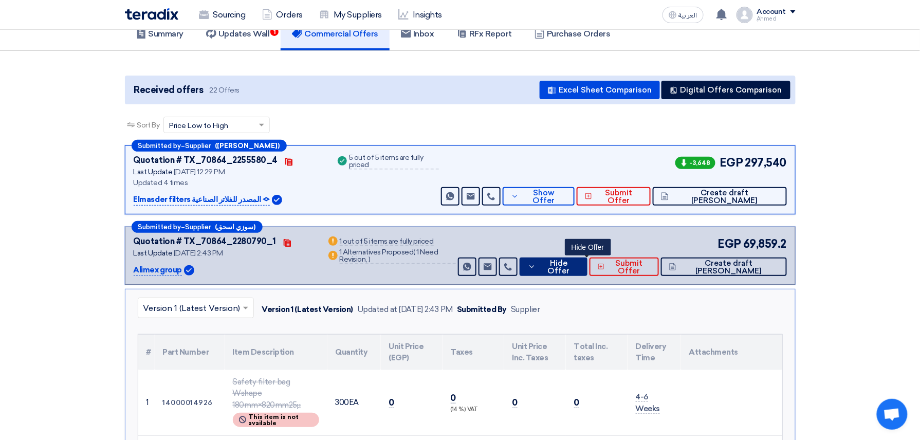
click at [580, 276] on button "Hide Offer" at bounding box center [554, 267] width 68 height 19
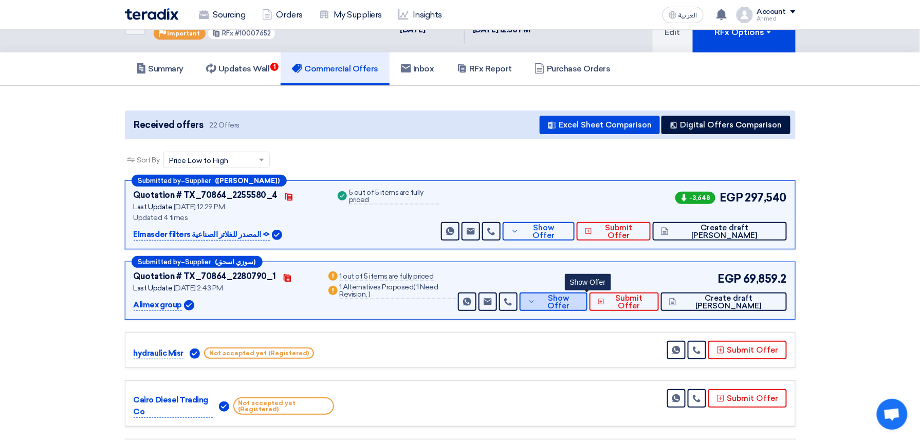
scroll to position [0, 0]
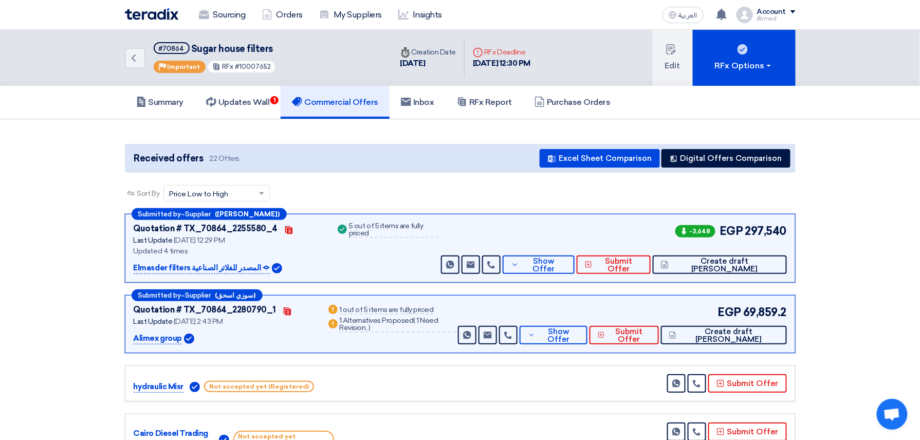
copy span "10007652"
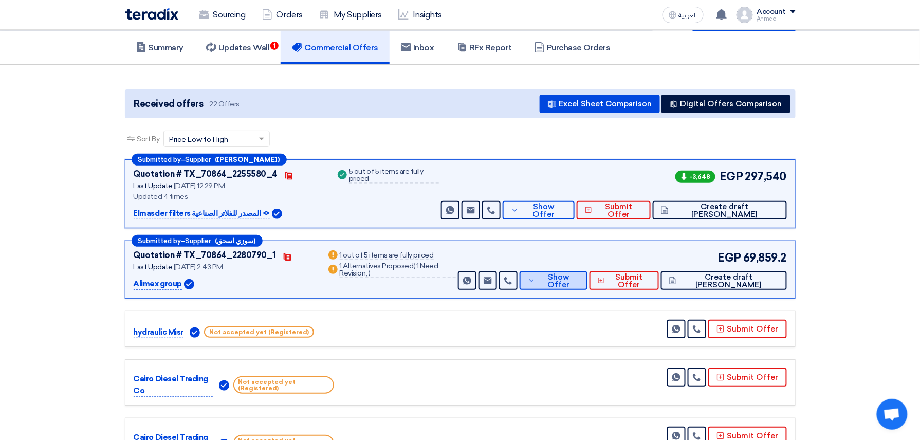
scroll to position [137, 0]
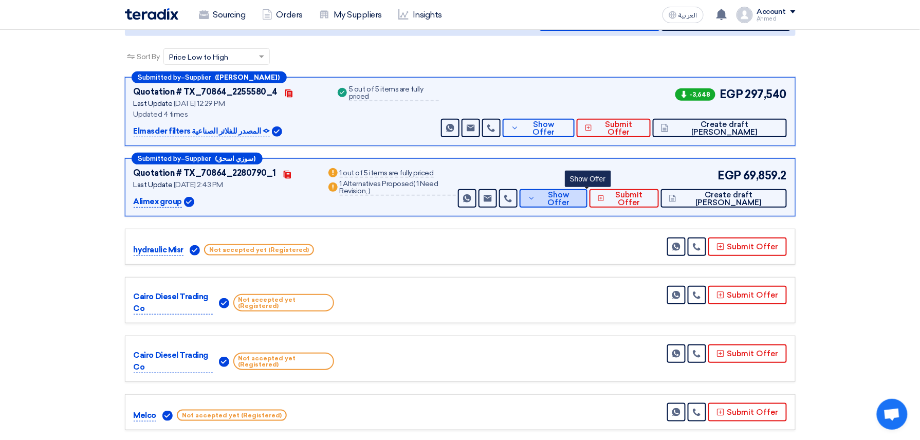
click at [579, 198] on span "Show Offer" at bounding box center [558, 198] width 41 height 15
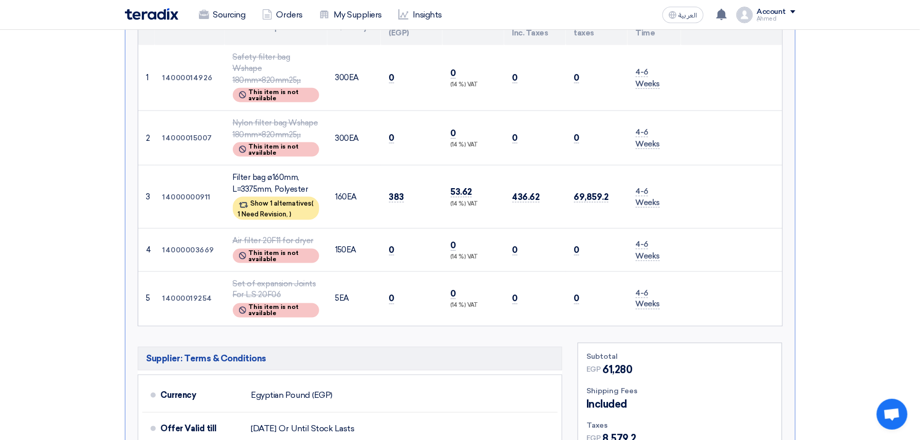
scroll to position [411, 0]
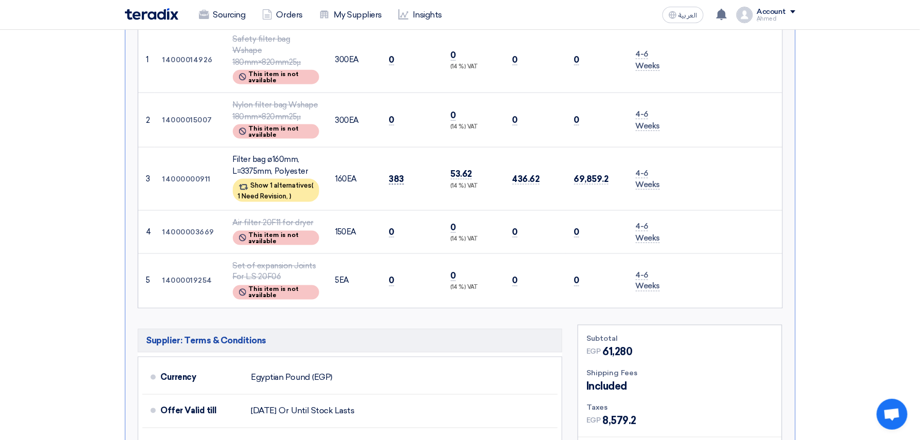
click at [395, 174] on span "383" at bounding box center [396, 179] width 15 height 11
copy span "383"
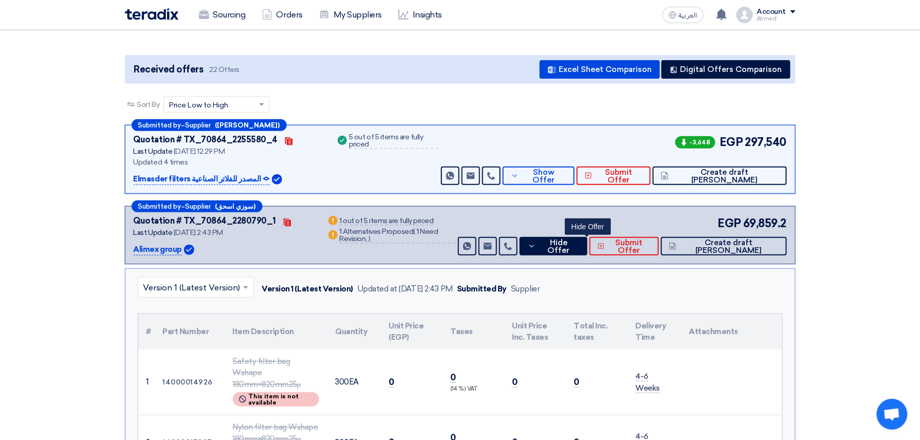
scroll to position [68, 0]
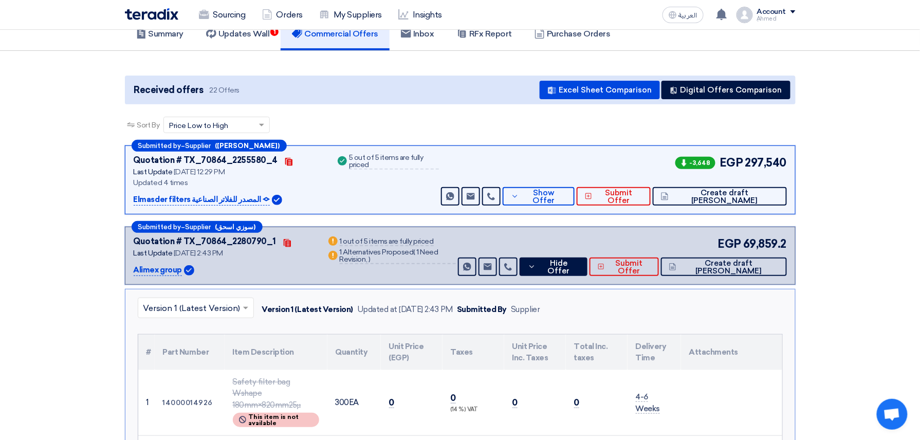
click at [607, 255] on div "EGP 69,859.2 Send Message Send Message" at bounding box center [621, 255] width 331 height 41
drag, startPoint x: 603, startPoint y: 268, endPoint x: 593, endPoint y: 229, distance: 40.3
click at [579, 268] on span "Hide Offer" at bounding box center [559, 267] width 41 height 15
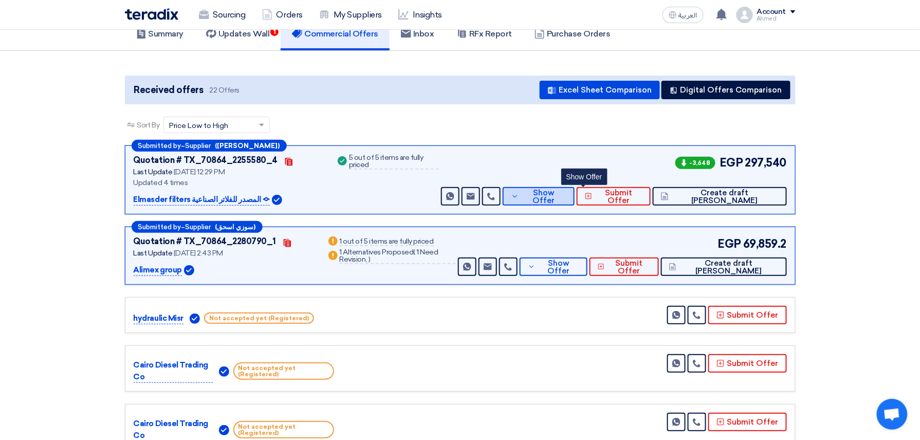
click at [574, 202] on button "Show Offer" at bounding box center [538, 196] width 71 height 19
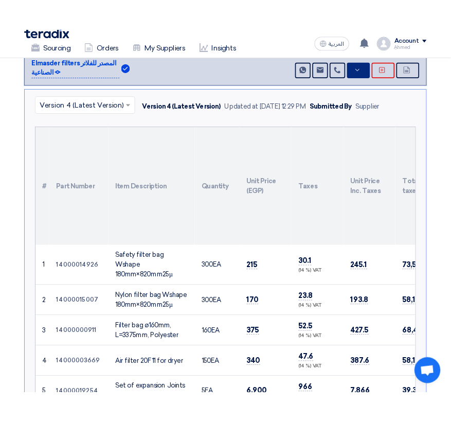
scroll to position [274, 0]
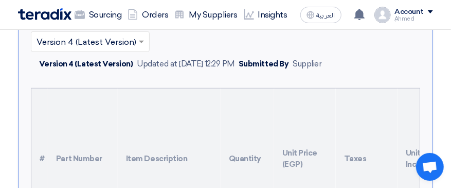
drag, startPoint x: 241, startPoint y: 99, endPoint x: 243, endPoint y: 93, distance: 6.4
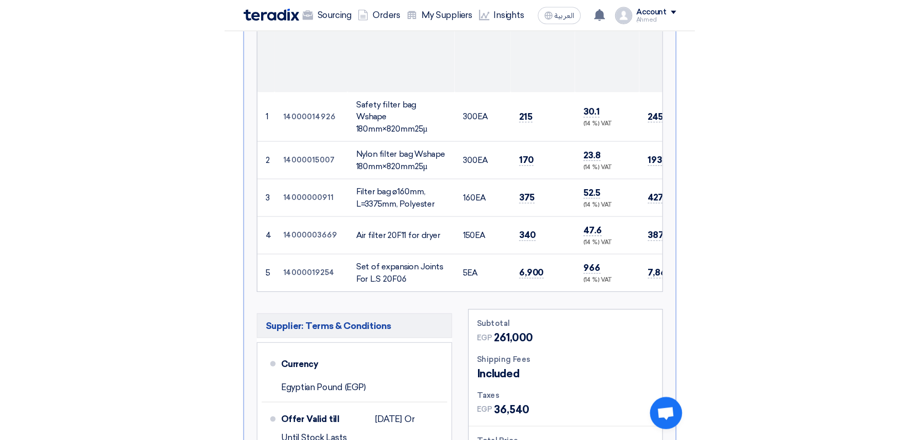
scroll to position [411, 0]
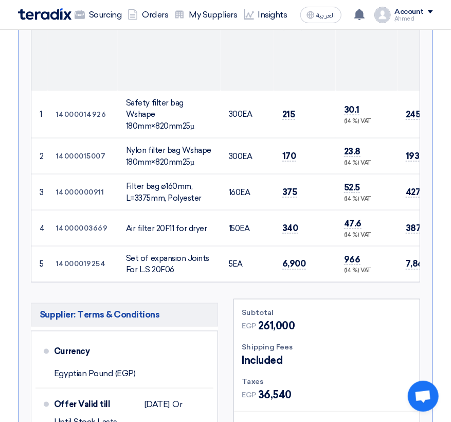
click at [205, 325] on h5 "Supplier: Terms & Conditions" at bounding box center [124, 315] width 187 height 24
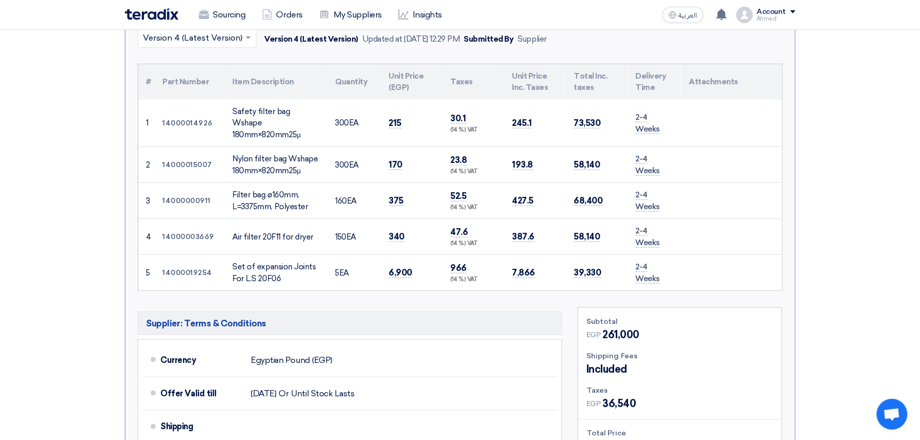
scroll to position [0, 0]
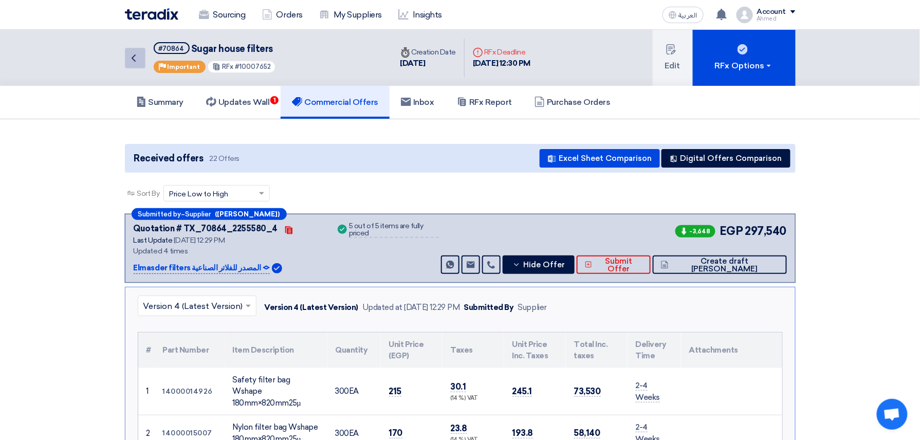
click at [133, 63] on icon "Back" at bounding box center [133, 58] width 12 height 12
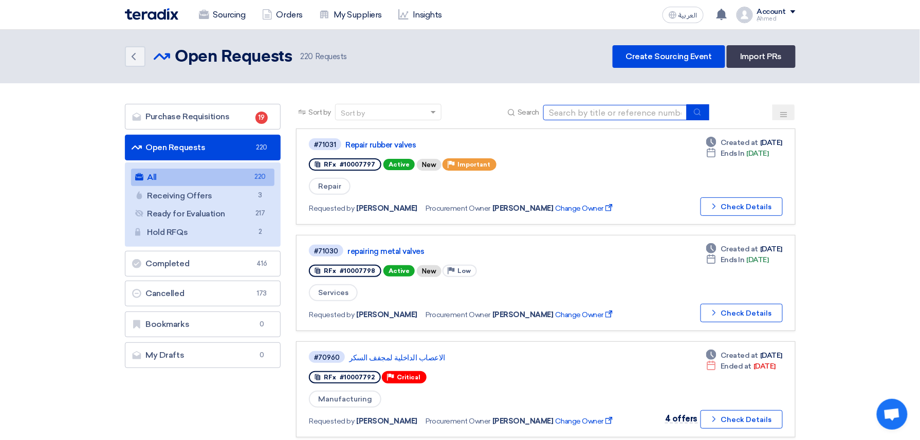
click at [607, 117] on input at bounding box center [615, 112] width 144 height 15
paste input "14000002524"
drag, startPoint x: 637, startPoint y: 107, endPoint x: 325, endPoint y: 112, distance: 312.6
click at [325, 112] on div "Sort by Sort by Search 14000002524" at bounding box center [545, 116] width 499 height 25
paste input "0007649"
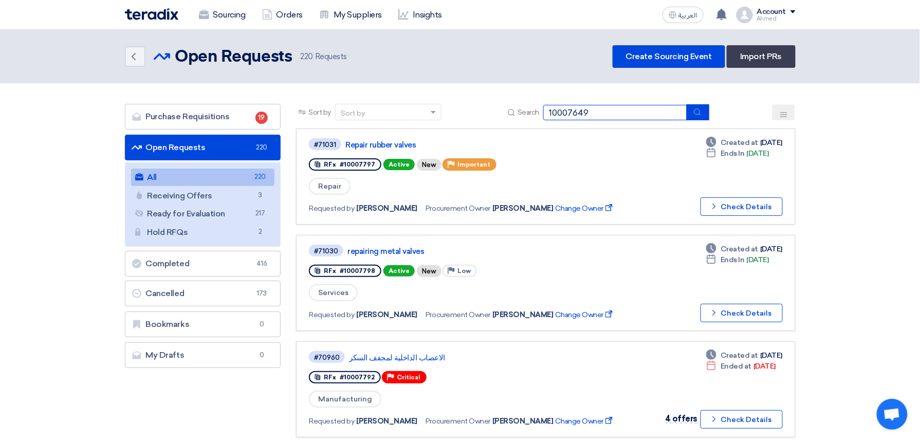
type input "10007649"
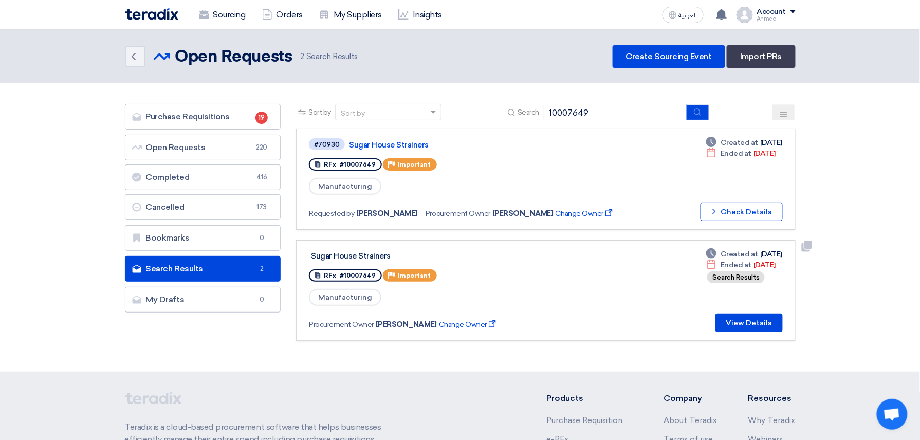
click at [620, 258] on div "Sugar House Strainers RFx #10007649 Priority Important Manufacturing Procuremen…" at bounding box center [545, 290] width 473 height 83
click at [727, 212] on button "Check details Check Details" at bounding box center [742, 212] width 82 height 19
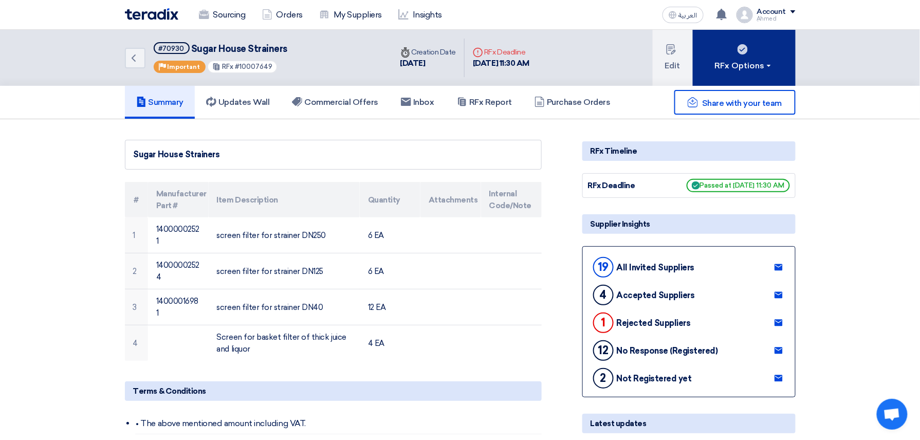
click at [719, 65] on div "RFx Options" at bounding box center [744, 66] width 58 height 12
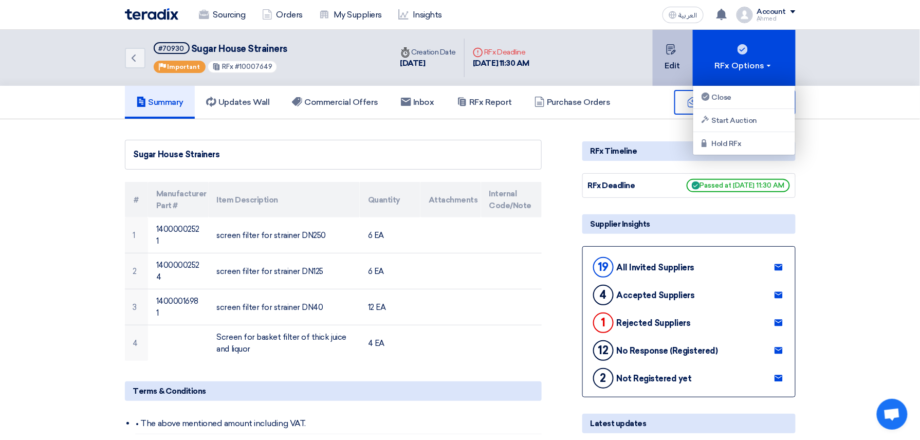
click at [665, 80] on button "Edit" at bounding box center [673, 58] width 40 height 56
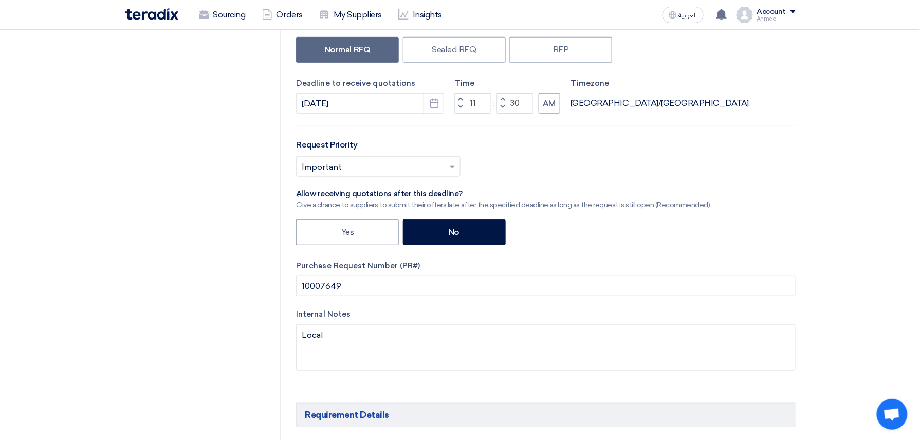
scroll to position [206, 0]
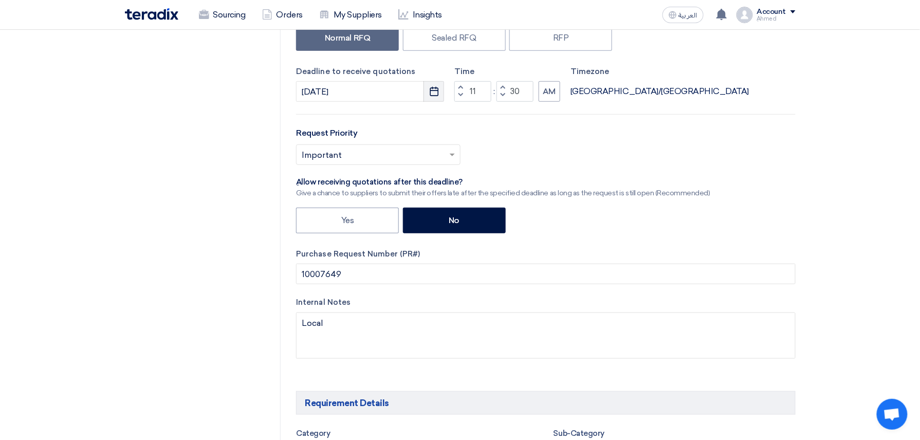
click at [438, 93] on use "button" at bounding box center [434, 91] width 9 height 9
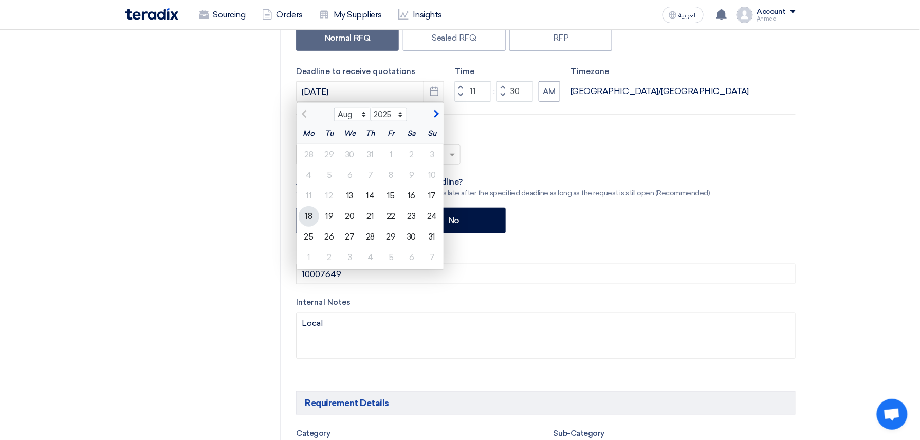
click at [318, 216] on div "18" at bounding box center [309, 216] width 21 height 21
type input "8/18/2025"
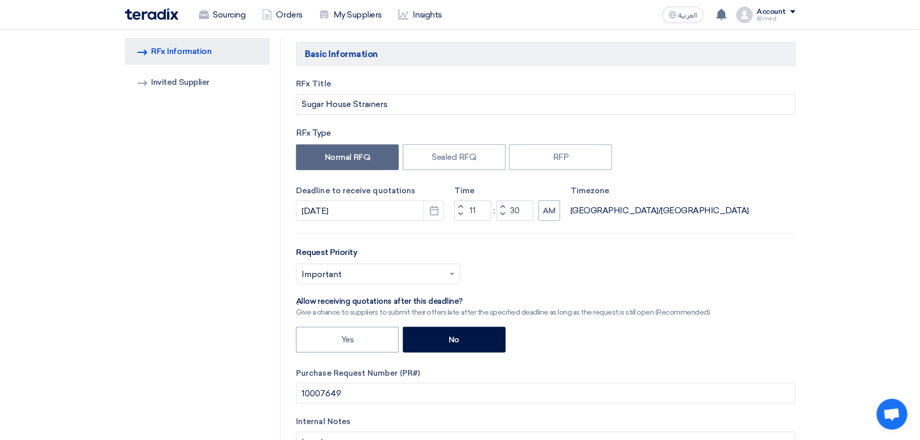
scroll to position [68, 0]
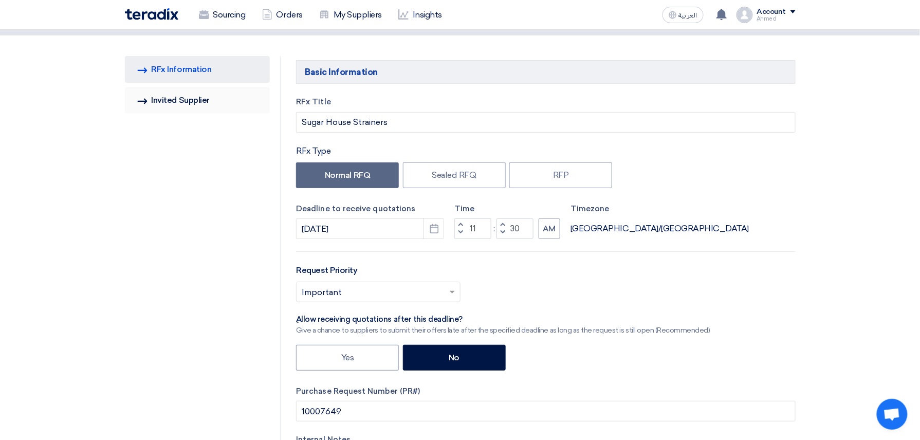
click at [186, 112] on link "Invited Suppliers Invited Supplier" at bounding box center [197, 100] width 145 height 27
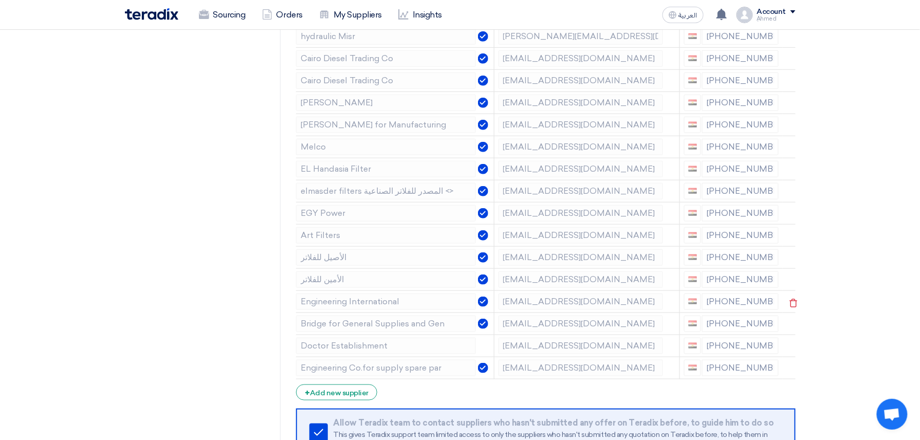
scroll to position [274, 0]
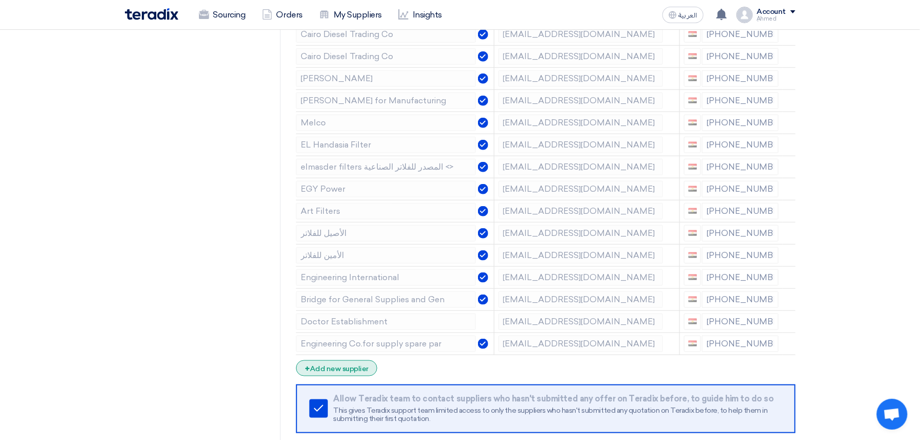
click at [336, 376] on div "+ Add new supplier" at bounding box center [336, 368] width 81 height 16
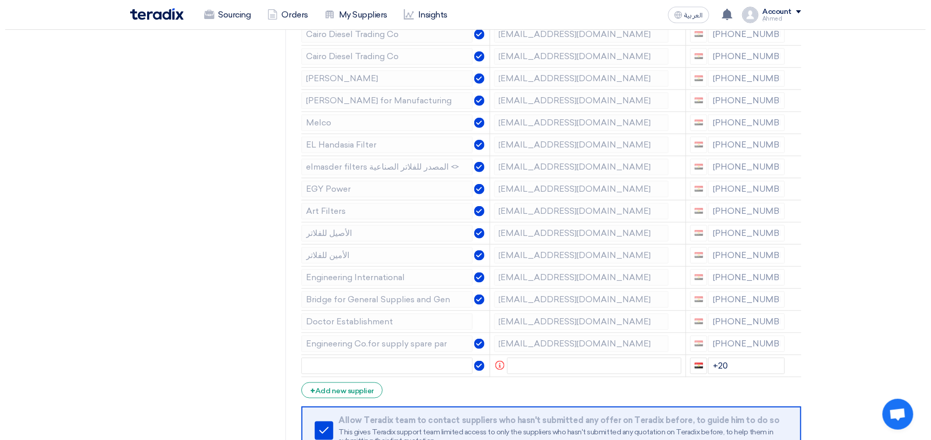
scroll to position [0, 0]
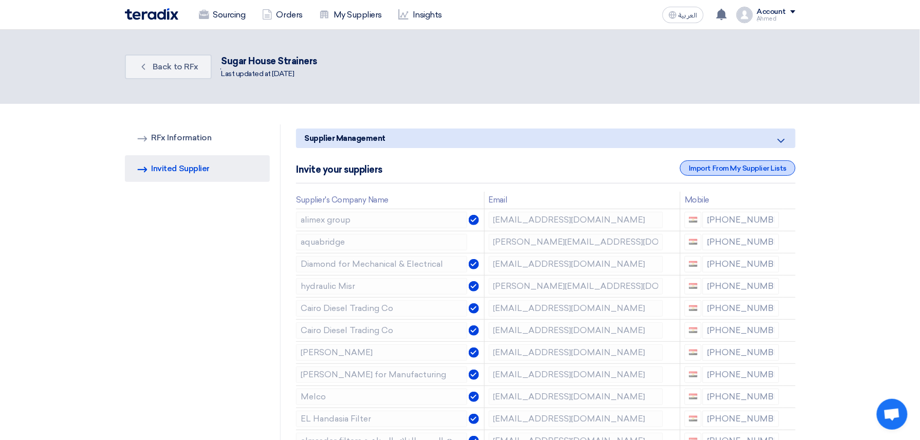
click at [742, 165] on div "Import From My Supplier Lists" at bounding box center [737, 167] width 115 height 15
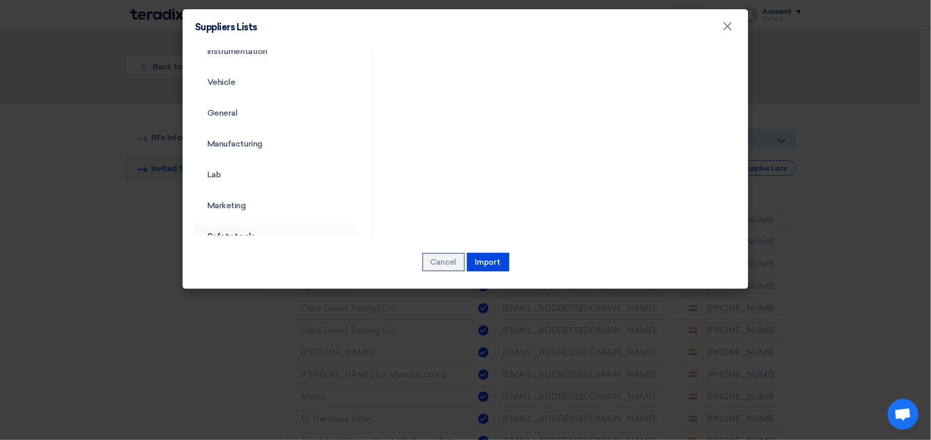
scroll to position [685, 0]
click at [270, 50] on link "Manufacturing" at bounding box center [275, 57] width 160 height 27
click at [258, 59] on link "Manufacturing" at bounding box center [275, 57] width 160 height 27
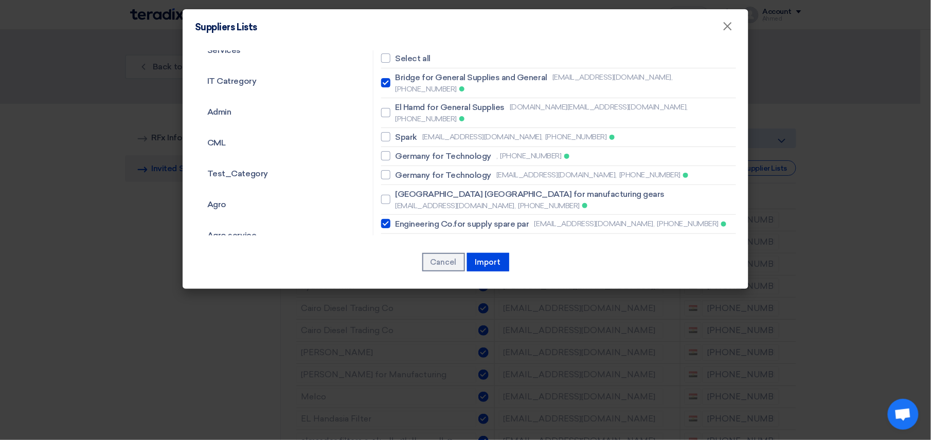
scroll to position [68, 0]
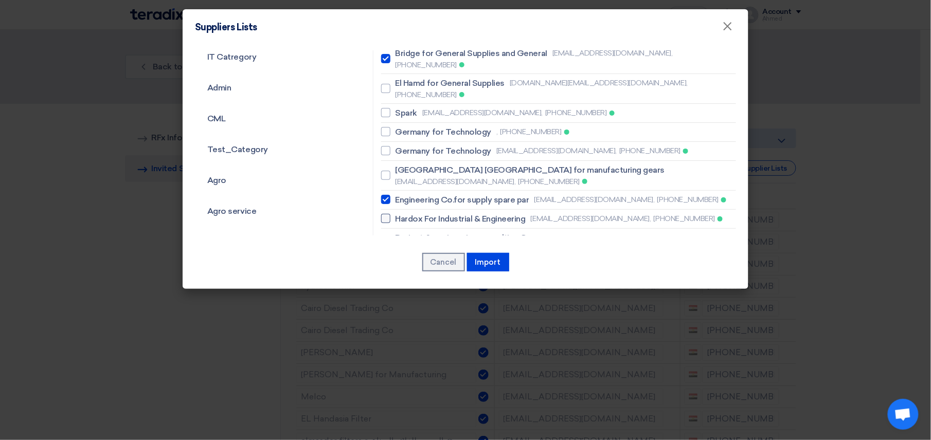
click at [485, 213] on span "Hardox For Industrial & Engineering" at bounding box center [460, 219] width 130 height 12
click at [402, 62] on input "Hardox For Industrial & Engineering hardox2001@hotmail.com, +201229598335" at bounding box center [398, 59] width 7 height 7
checkbox input "true"
click at [439, 232] on span "Project & engineering consulting Co." at bounding box center [464, 238] width 138 height 12
click at [402, 62] on input "Project & engineering consulting Co. zeinab.mahmoud@epcco.org, +201003592782" at bounding box center [398, 59] width 7 height 7
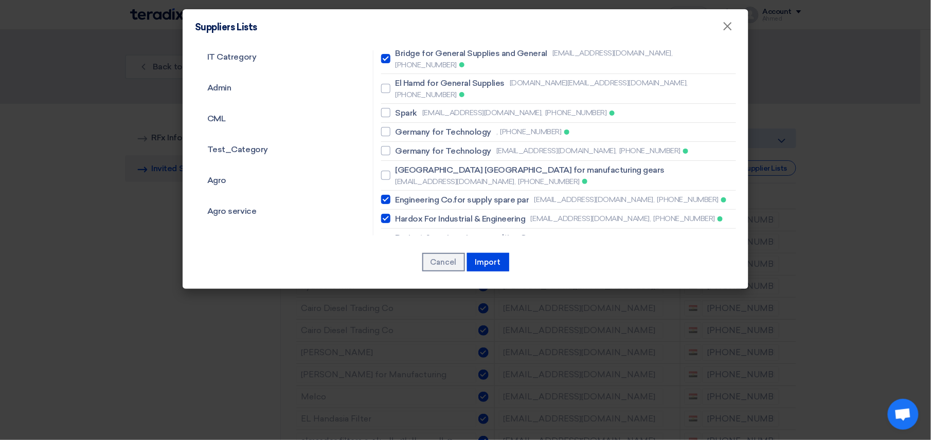
checkbox input "true"
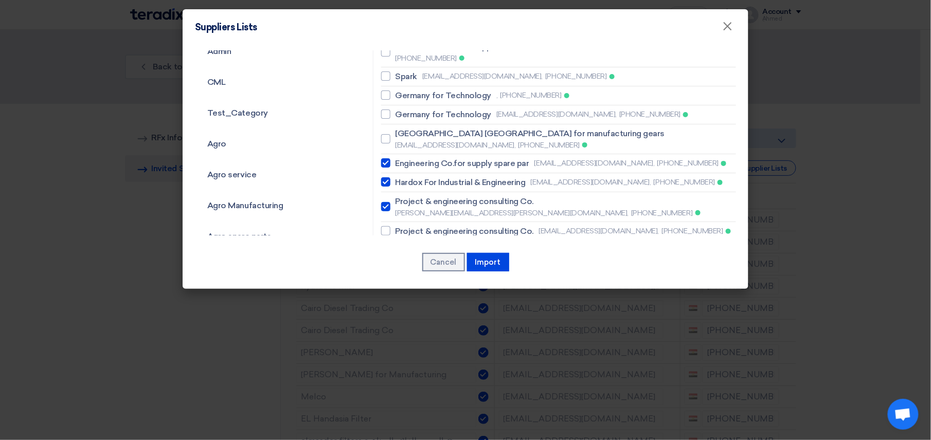
scroll to position [137, 0]
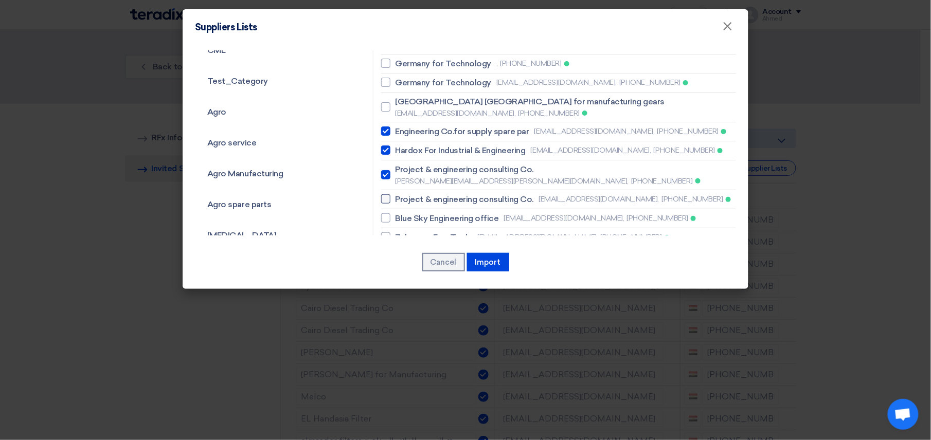
click at [464, 193] on span "Project & engineering consulting Co." at bounding box center [464, 199] width 138 height 12
checkbox input "true"
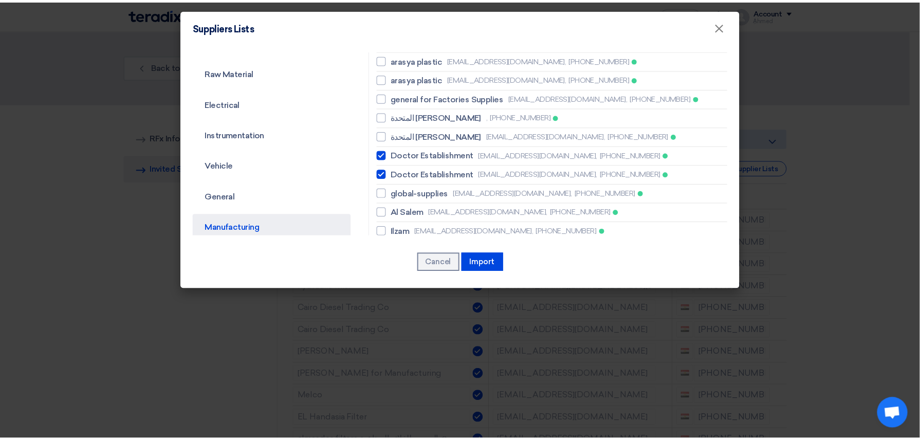
scroll to position [548, 0]
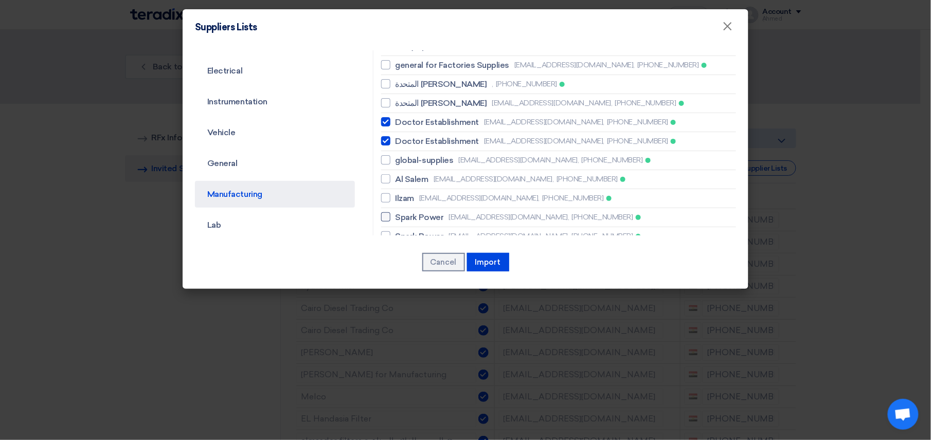
click at [377, 165] on div "Search Reset Select all Bridge for General Supplies and General bridge.industri…" at bounding box center [558, 369] width 371 height 1734
drag, startPoint x: 377, startPoint y: 165, endPoint x: 381, endPoint y: 168, distance: 5.6
click at [381, 212] on div at bounding box center [385, 216] width 9 height 9
checkbox input "true"
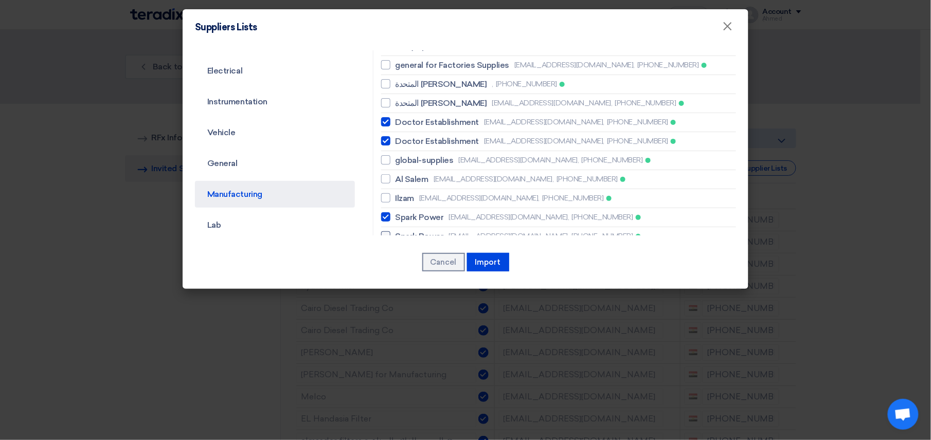
click at [384, 231] on div at bounding box center [385, 235] width 9 height 9
checkbox input "true"
click at [501, 268] on button "Import" at bounding box center [488, 262] width 42 height 19
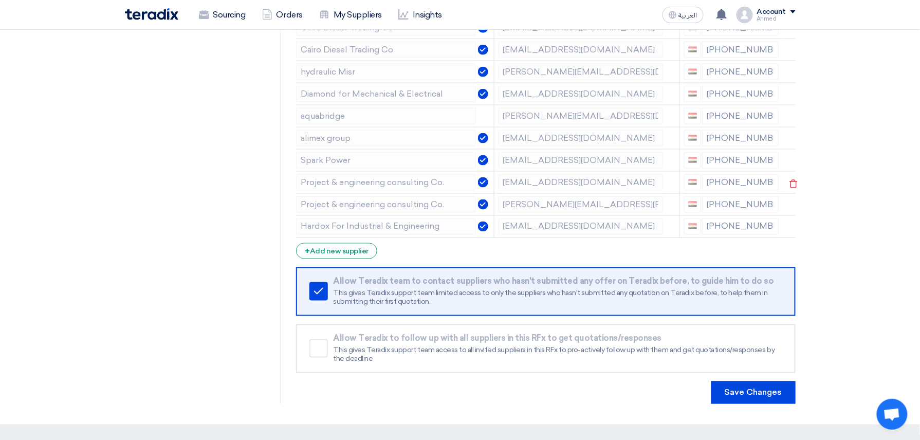
scroll to position [699, 0]
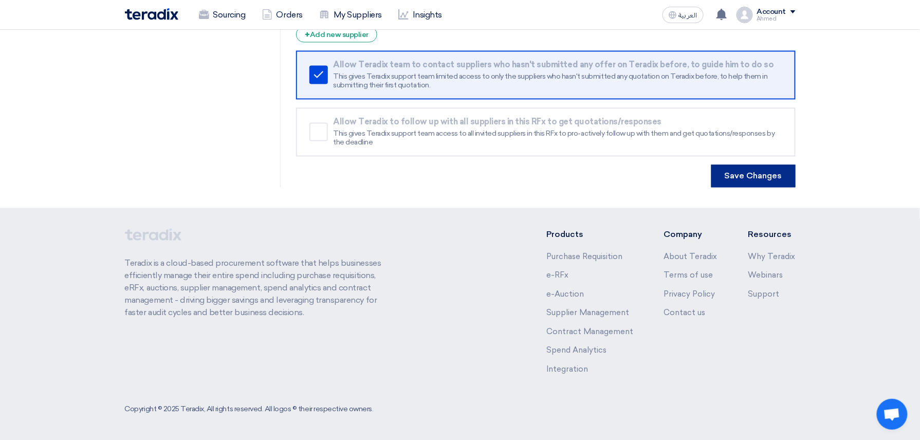
drag, startPoint x: 756, startPoint y: 181, endPoint x: 738, endPoint y: 181, distance: 17.5
click at [756, 181] on button "Save Changes" at bounding box center [753, 176] width 84 height 23
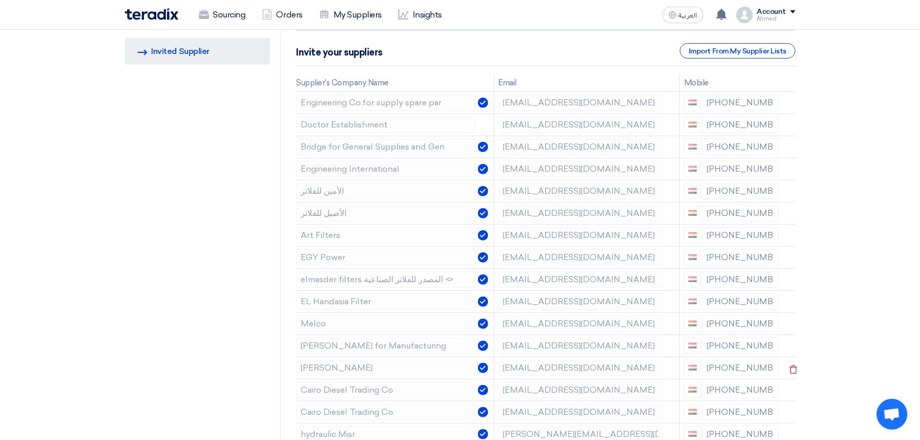
scroll to position [0, 0]
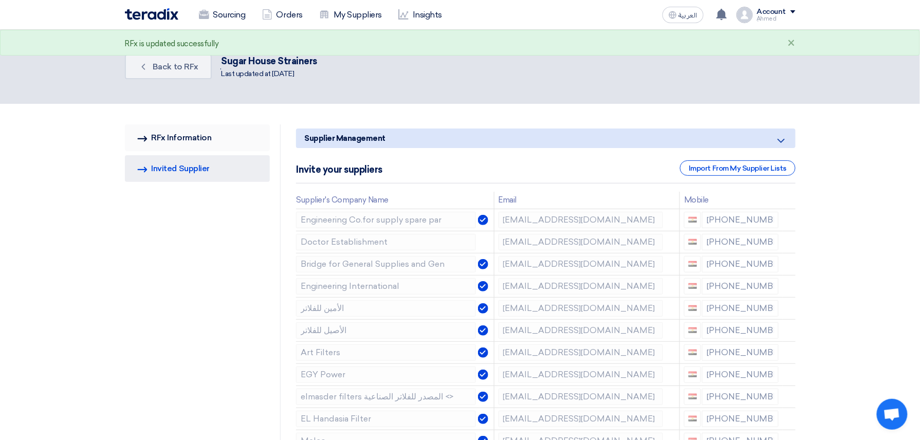
click at [200, 132] on link "RFQ Information RFx Information" at bounding box center [197, 137] width 145 height 27
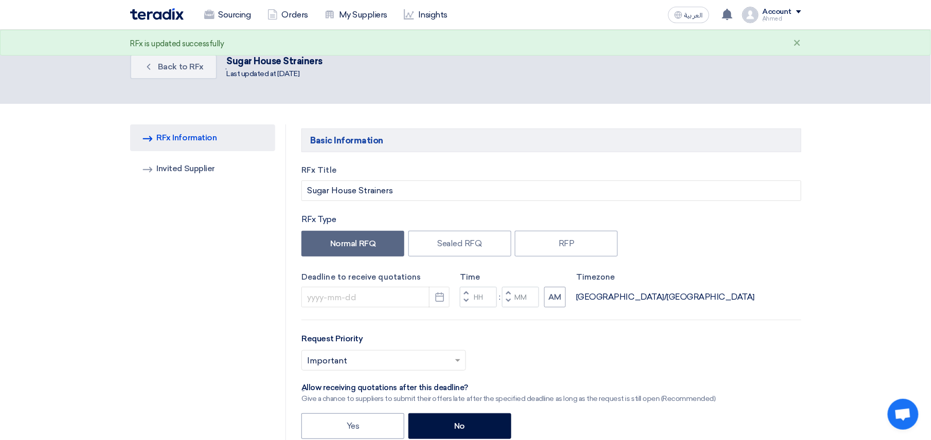
type input "8/6/2025"
type input "11"
type input "30"
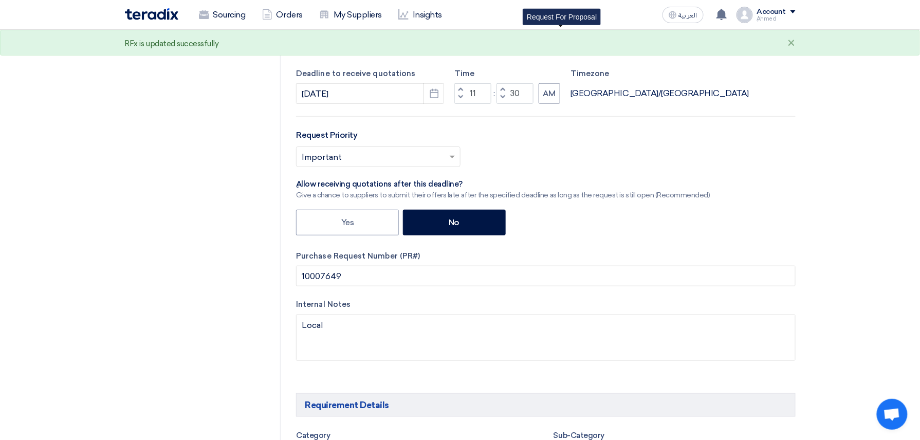
scroll to position [206, 0]
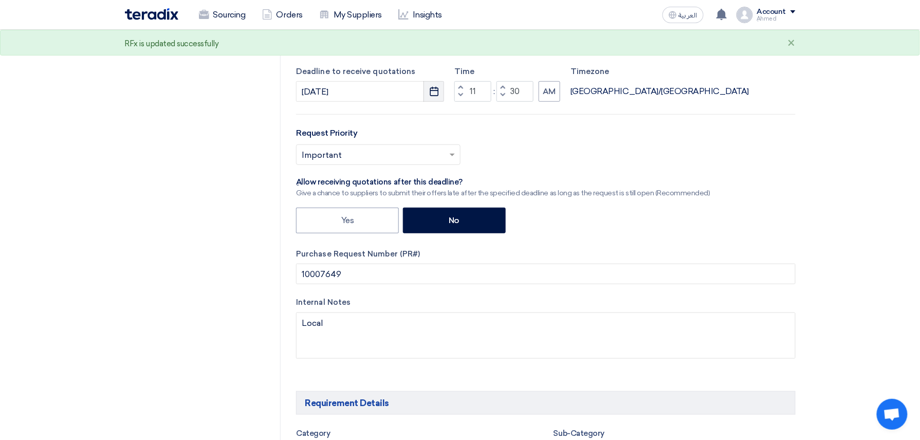
click at [433, 92] on icon "Pick a date" at bounding box center [434, 91] width 10 height 10
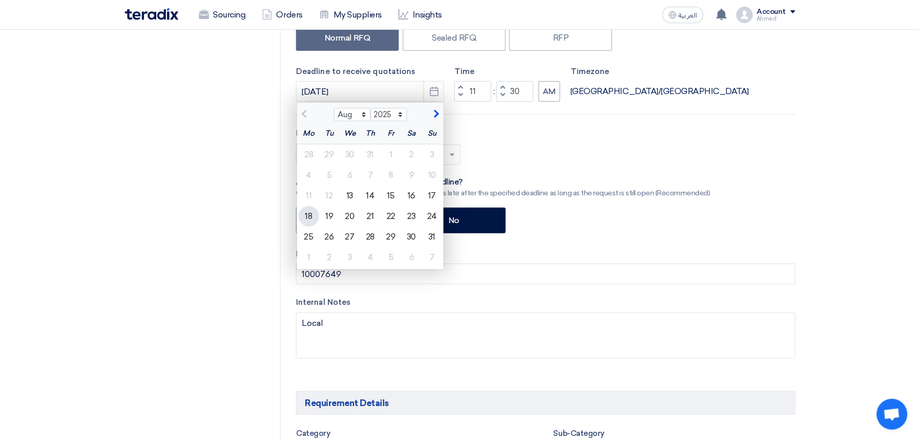
click at [315, 217] on div "18" at bounding box center [309, 216] width 21 height 21
type input "[DATE]"
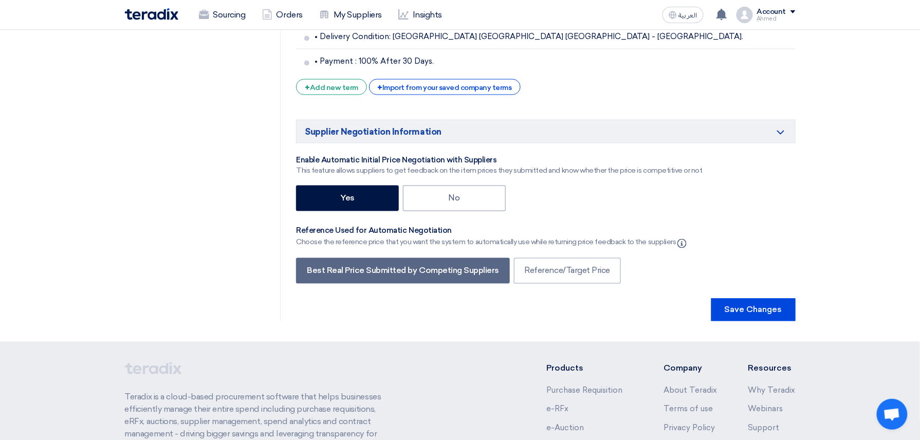
scroll to position [2072, 0]
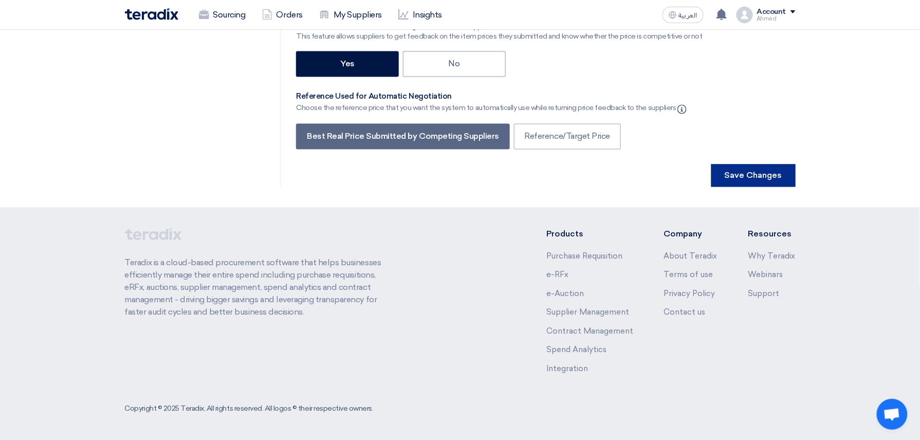
click at [760, 173] on button "Save Changes" at bounding box center [753, 176] width 84 height 23
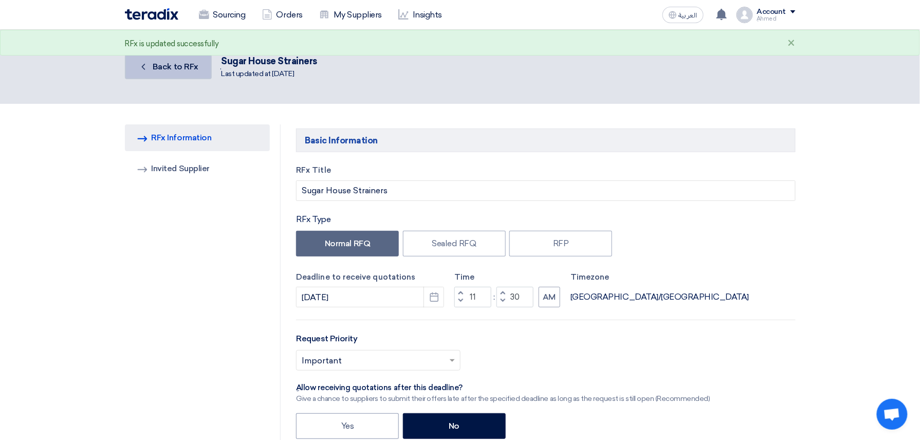
click at [200, 65] on link "Back Back to RFx" at bounding box center [168, 66] width 87 height 25
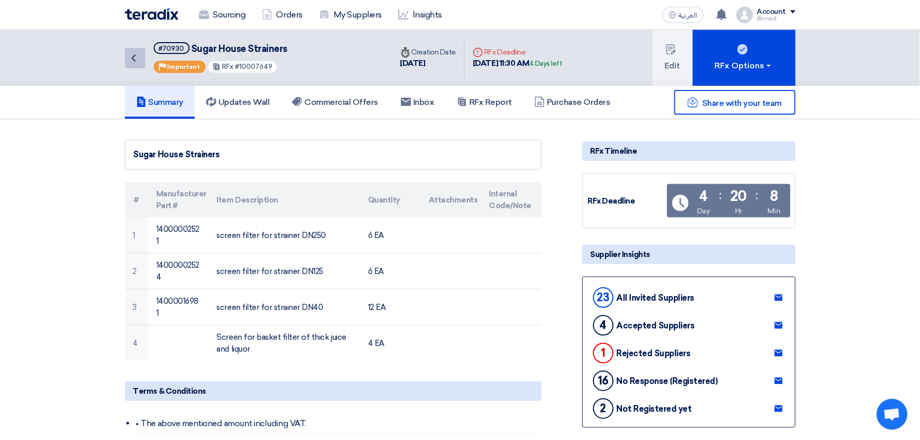
click at [138, 58] on icon "Back" at bounding box center [133, 58] width 12 height 12
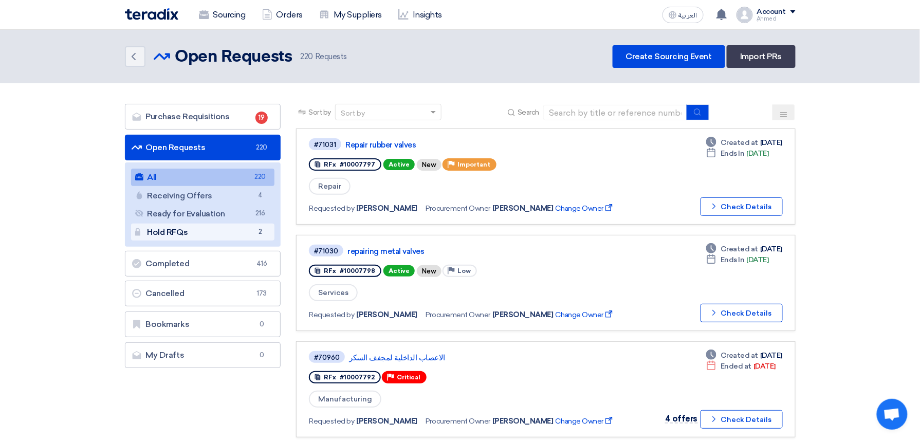
click at [225, 231] on link "Hold RFQs Hold RFQs 2" at bounding box center [203, 232] width 144 height 17
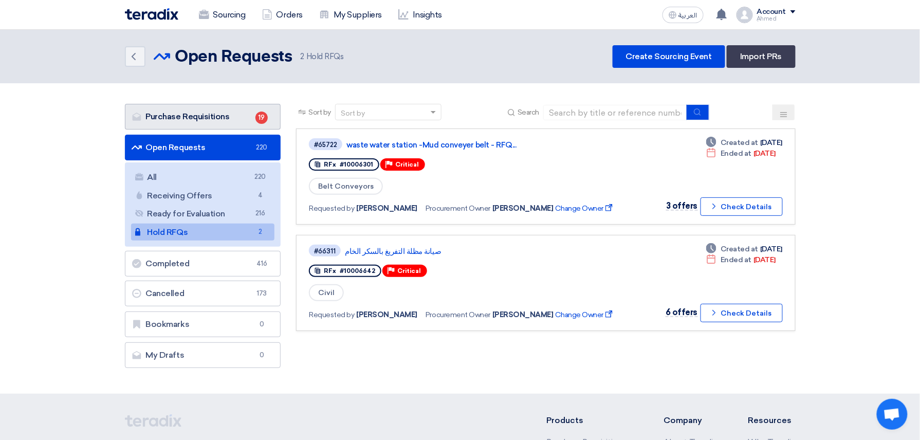
click at [215, 118] on link "Purchase Requisitions Purchase Requisitions 19" at bounding box center [203, 117] width 156 height 26
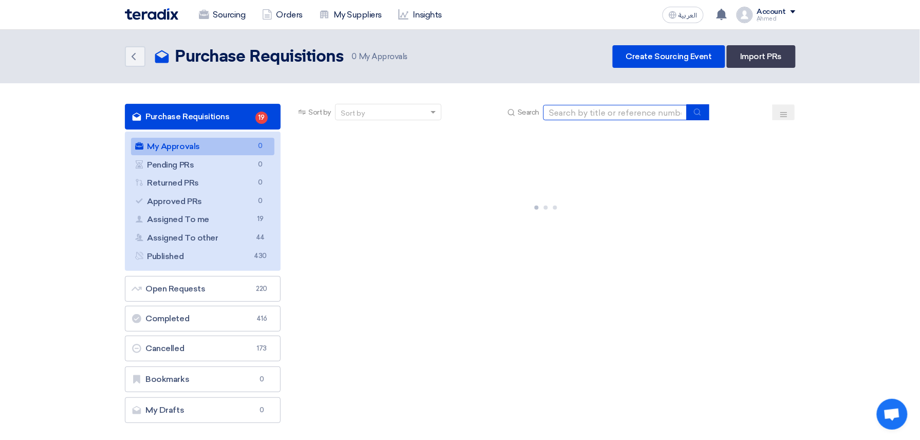
click at [592, 107] on input at bounding box center [615, 112] width 144 height 15
type input "70819"
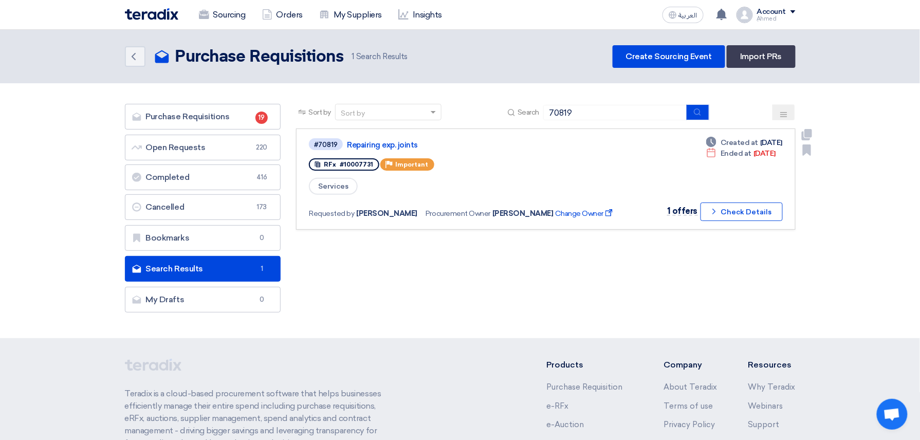
click at [788, 200] on link "#70819 Repairing exp. joints RFx #10007731 Priority Important Services Requeste…" at bounding box center [545, 179] width 499 height 101
click at [770, 212] on button "Check details Check Details" at bounding box center [742, 212] width 82 height 19
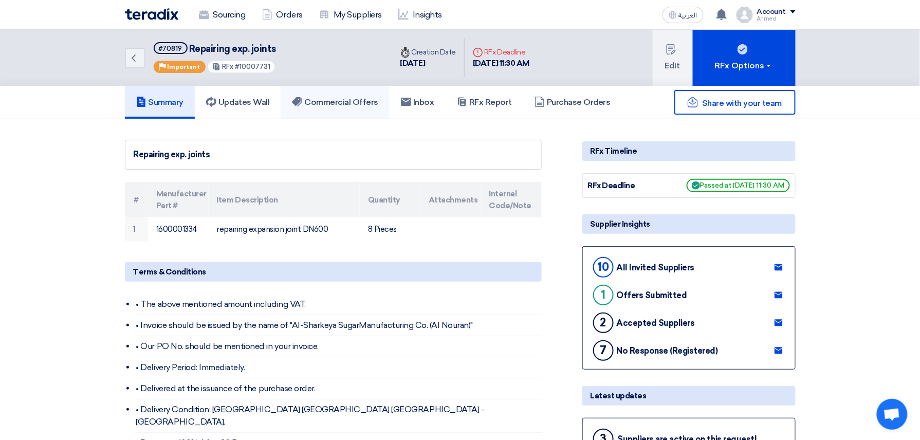
click at [341, 98] on h5 "Commercial Offers" at bounding box center [335, 102] width 86 height 10
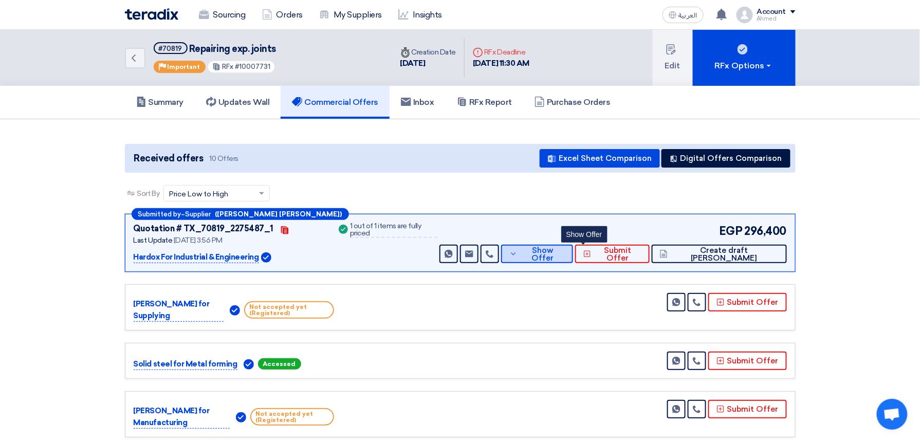
click at [565, 251] on span "Show Offer" at bounding box center [542, 254] width 45 height 15
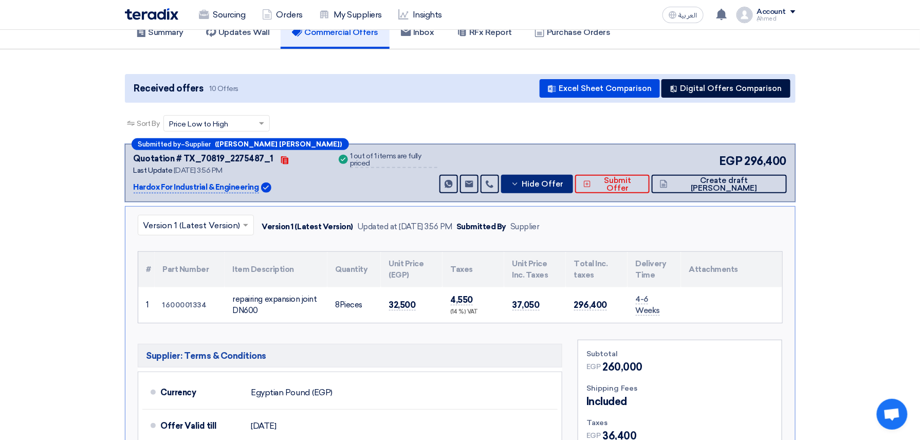
scroll to position [68, 0]
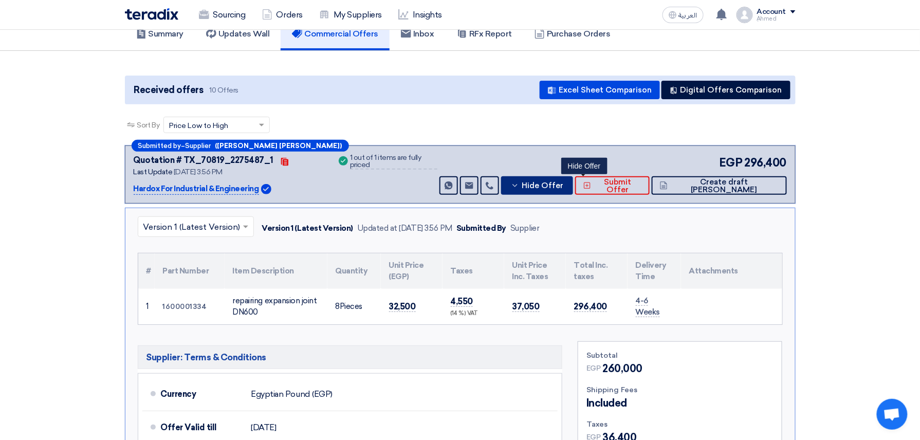
click at [573, 190] on button "Hide Offer" at bounding box center [537, 185] width 72 height 19
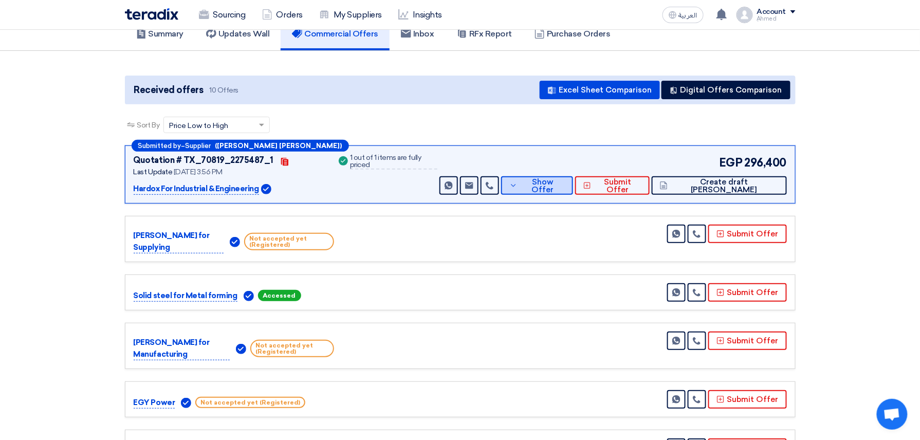
scroll to position [0, 0]
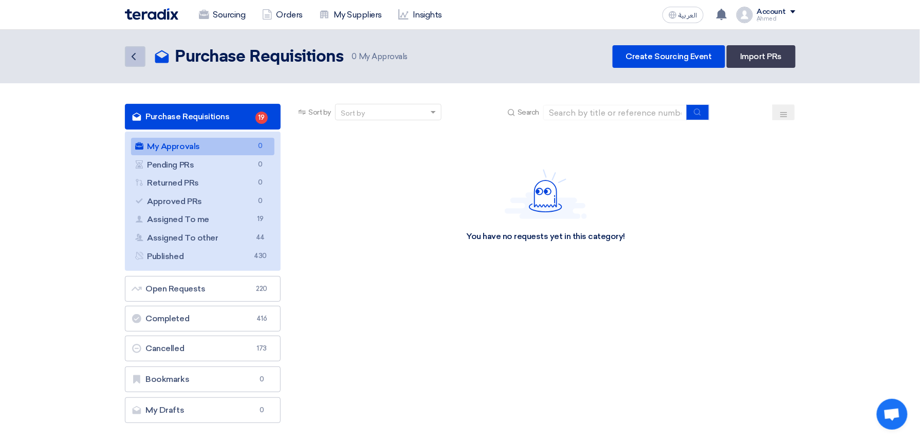
click at [131, 57] on icon "Back" at bounding box center [133, 56] width 12 height 12
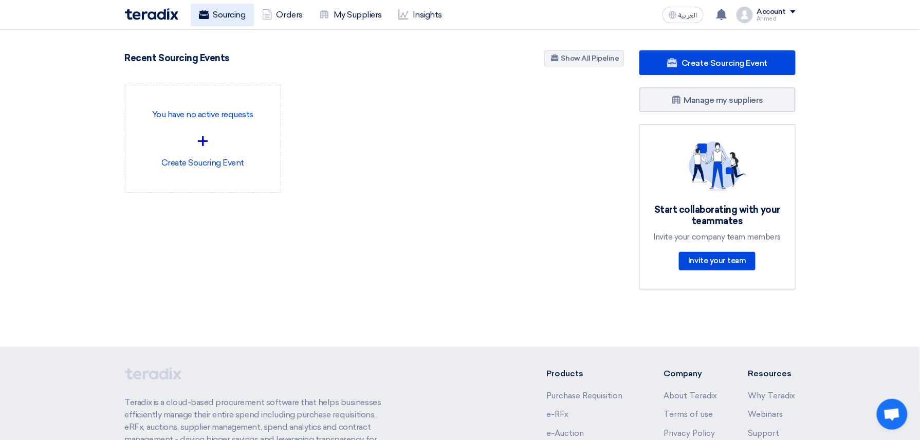
click at [207, 11] on use at bounding box center [203, 14] width 10 height 9
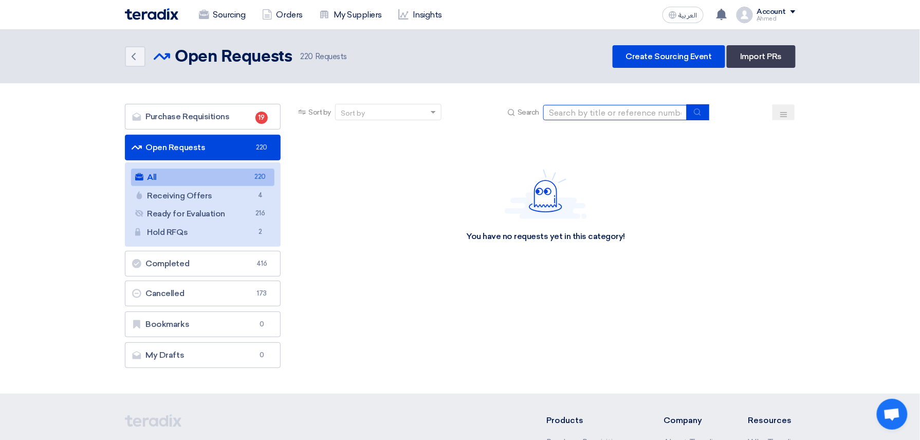
drag, startPoint x: 627, startPoint y: 112, endPoint x: 634, endPoint y: 108, distance: 8.0
click at [626, 112] on input at bounding box center [615, 112] width 144 height 15
type input "\"
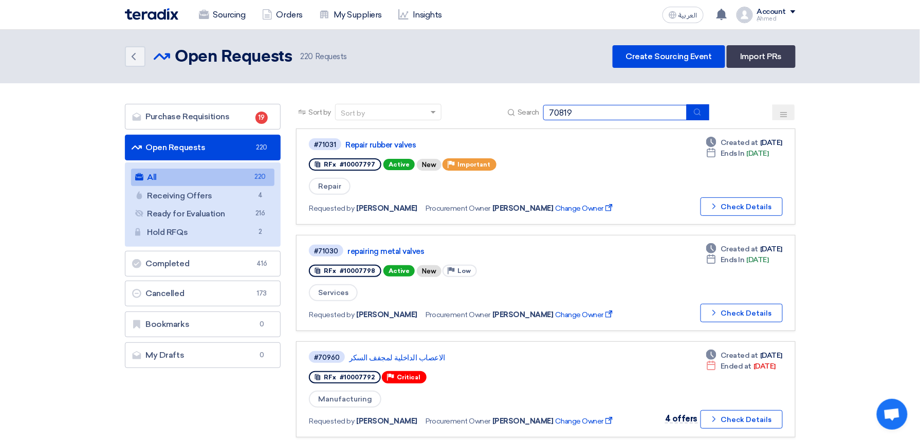
type input "70819"
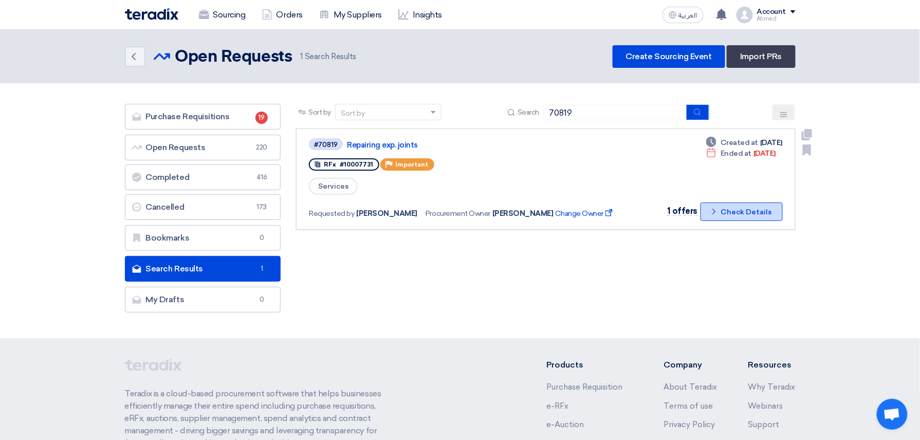
click at [739, 206] on button "Check details Check Details" at bounding box center [742, 212] width 82 height 19
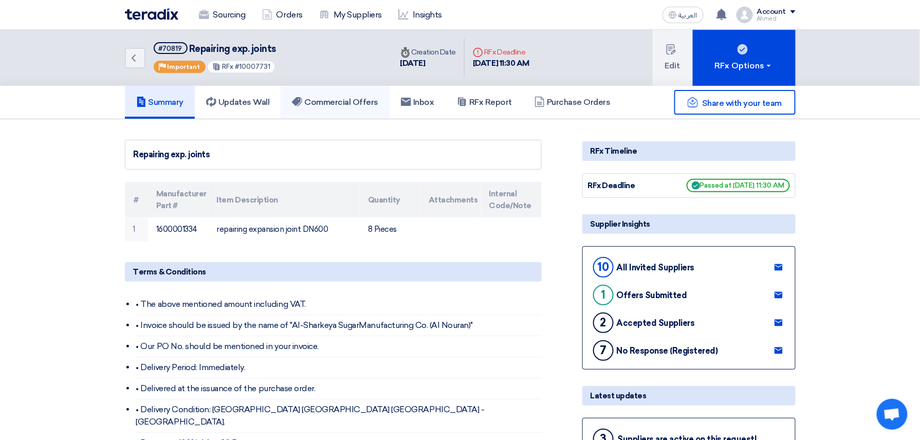
click at [316, 94] on link "Commercial Offers" at bounding box center [335, 102] width 109 height 33
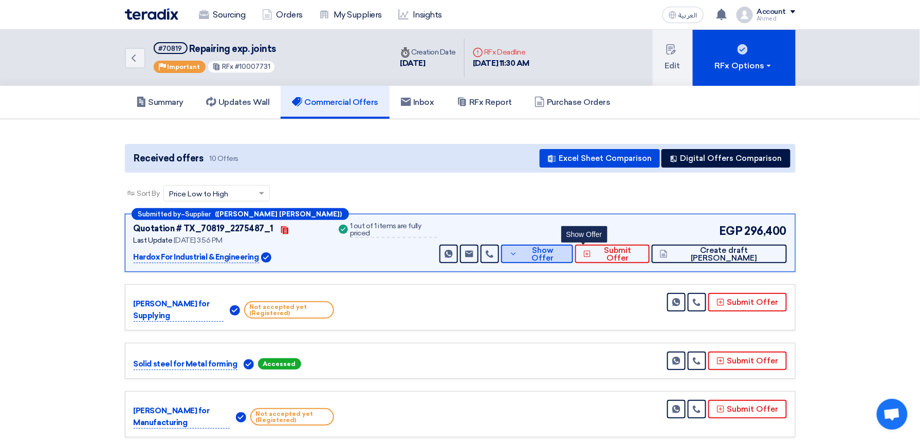
click at [573, 251] on button "Show Offer" at bounding box center [537, 254] width 72 height 19
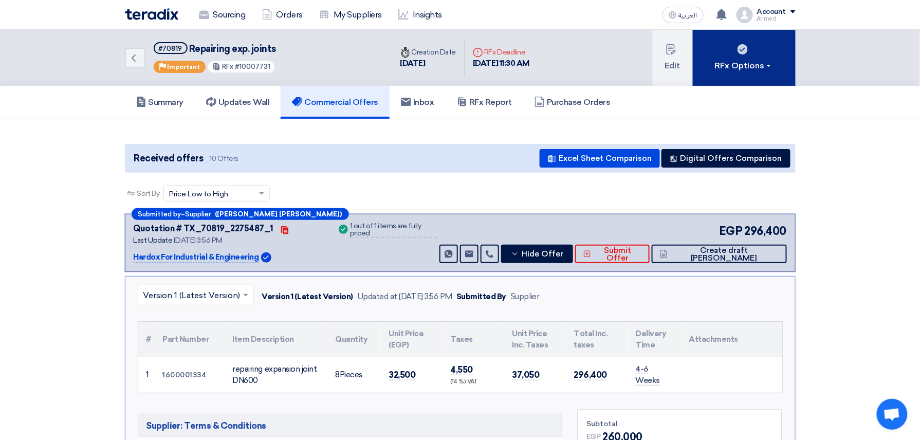
click at [776, 71] on button "RFx Options" at bounding box center [744, 58] width 103 height 56
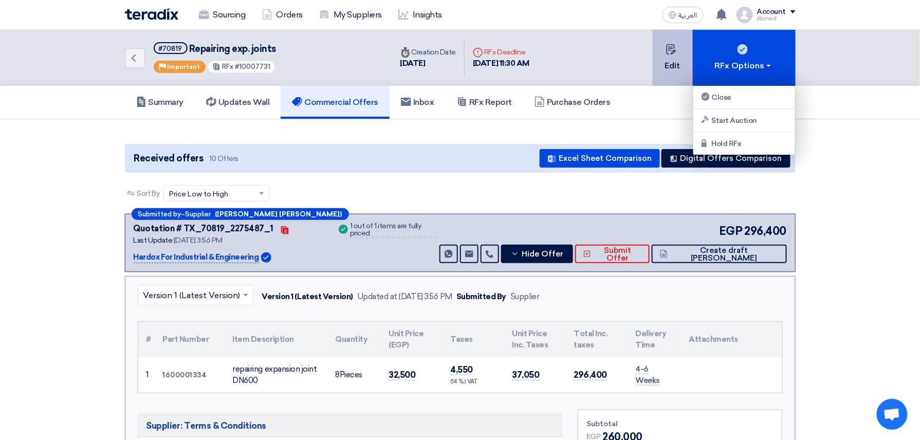
click at [679, 64] on button "Edit" at bounding box center [673, 58] width 40 height 56
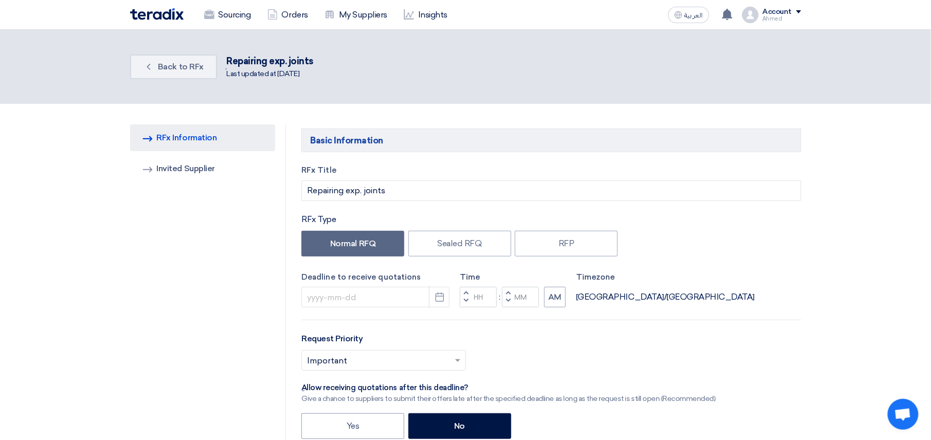
type input "8/6/2025"
type input "11"
type input "30"
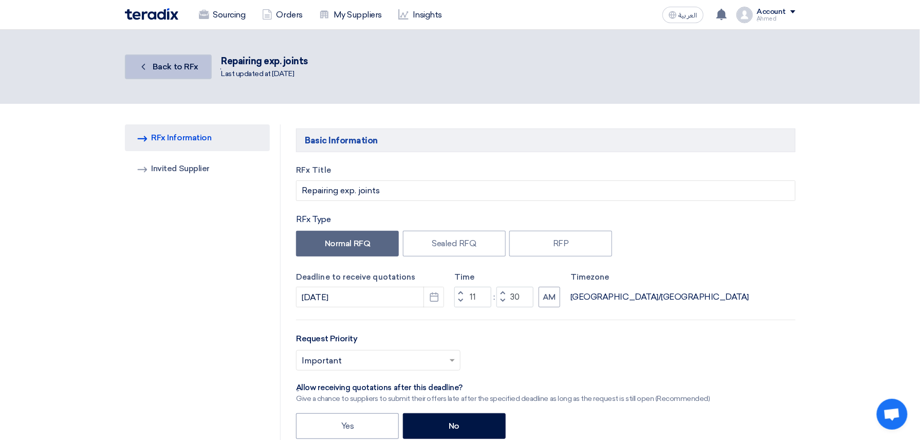
click at [205, 74] on link "Back Back to RFx" at bounding box center [168, 66] width 87 height 25
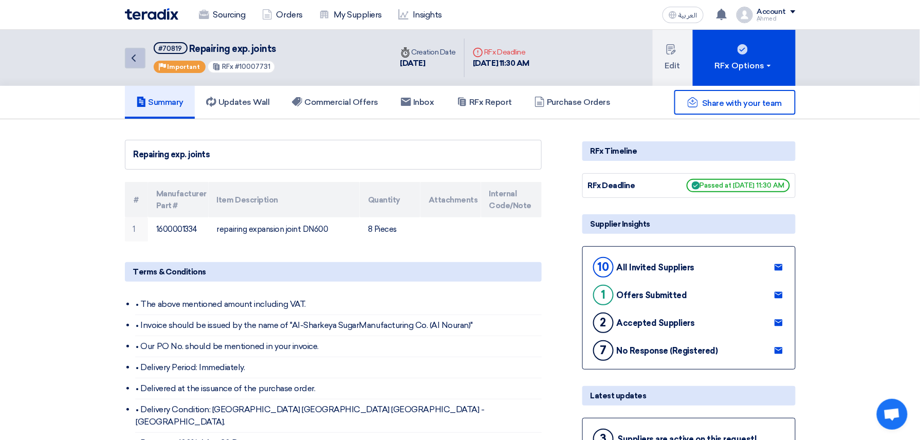
click at [138, 58] on icon "Back" at bounding box center [133, 58] width 12 height 12
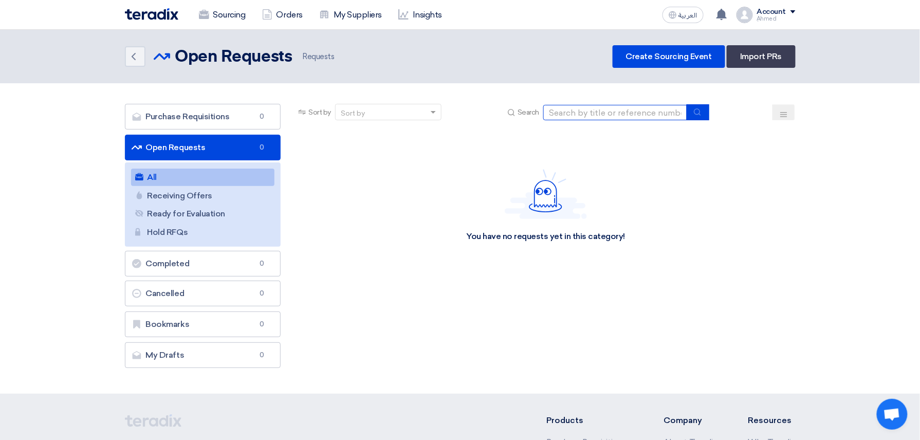
click at [580, 108] on input at bounding box center [615, 112] width 144 height 15
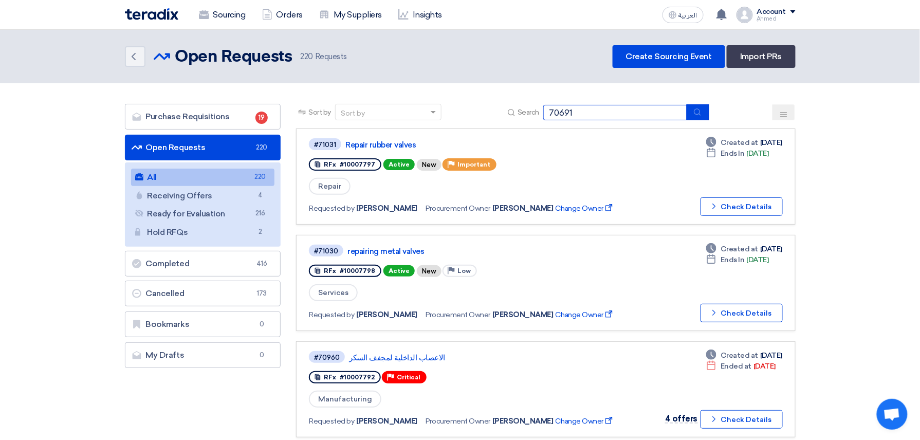
type input "70691"
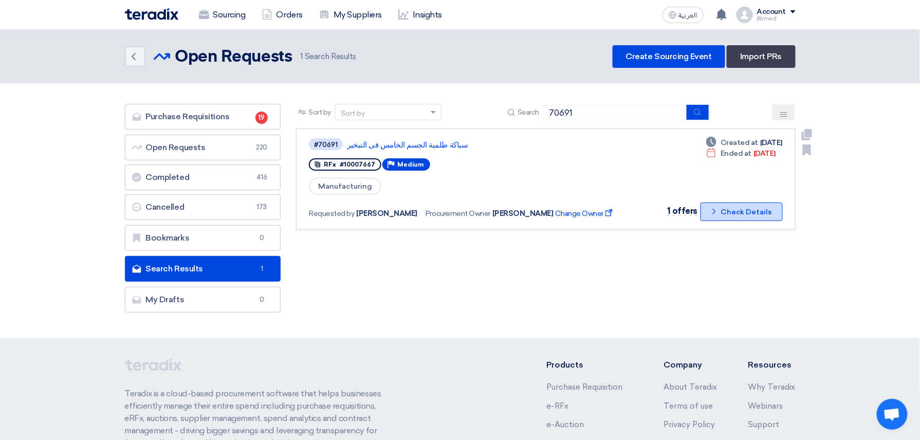
click at [763, 206] on button "Check details Check Details" at bounding box center [742, 212] width 82 height 19
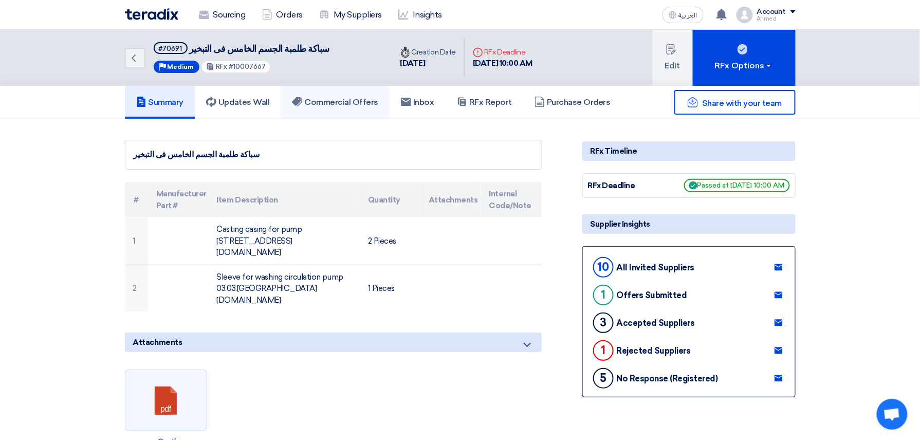
click at [352, 98] on h5 "Commercial Offers" at bounding box center [335, 102] width 86 height 10
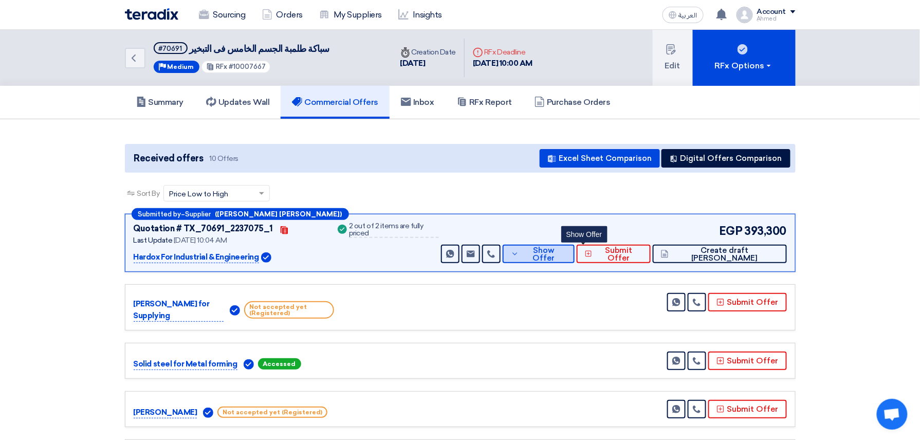
click at [567, 253] on span "Show Offer" at bounding box center [544, 254] width 45 height 15
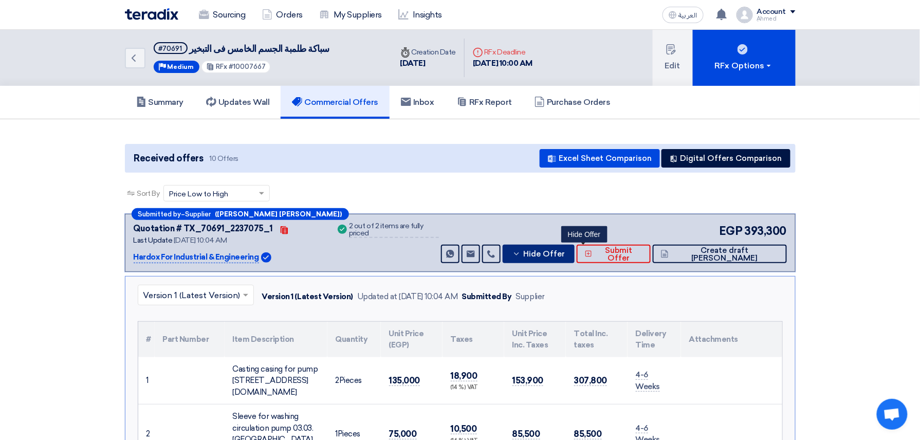
click at [565, 250] on span "Hide Offer" at bounding box center [544, 254] width 42 height 8
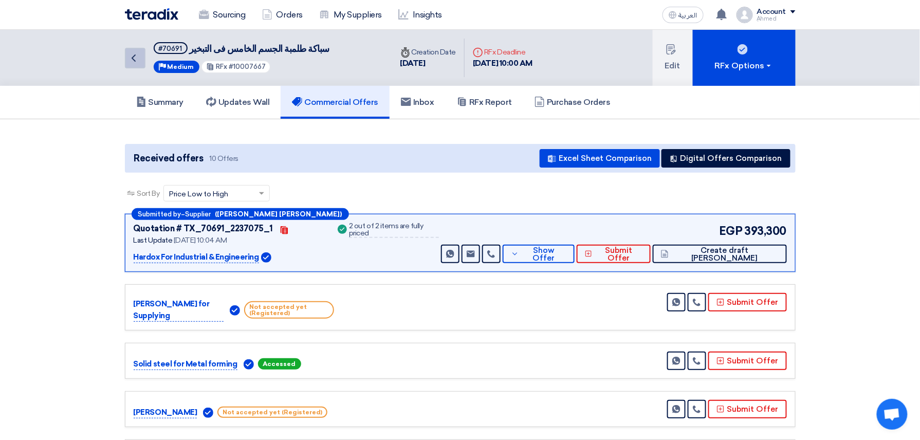
click at [138, 59] on icon "Back" at bounding box center [133, 58] width 12 height 12
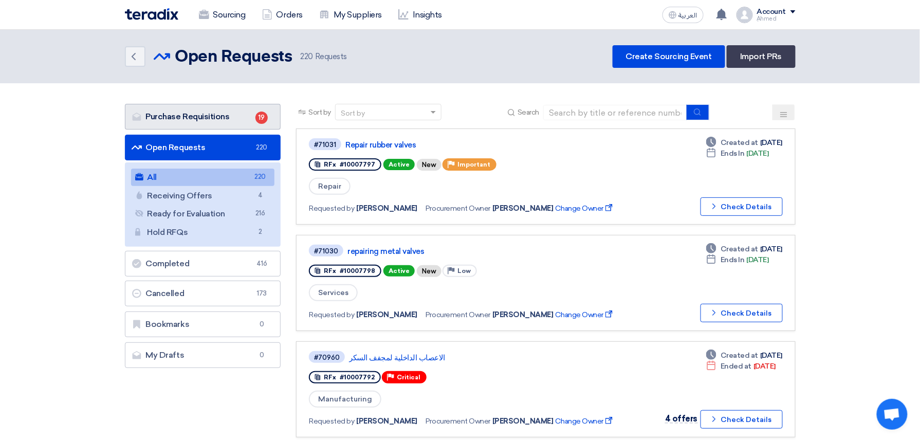
click at [198, 119] on link "Purchase Requisitions Purchase Requisitions 19" at bounding box center [203, 117] width 156 height 26
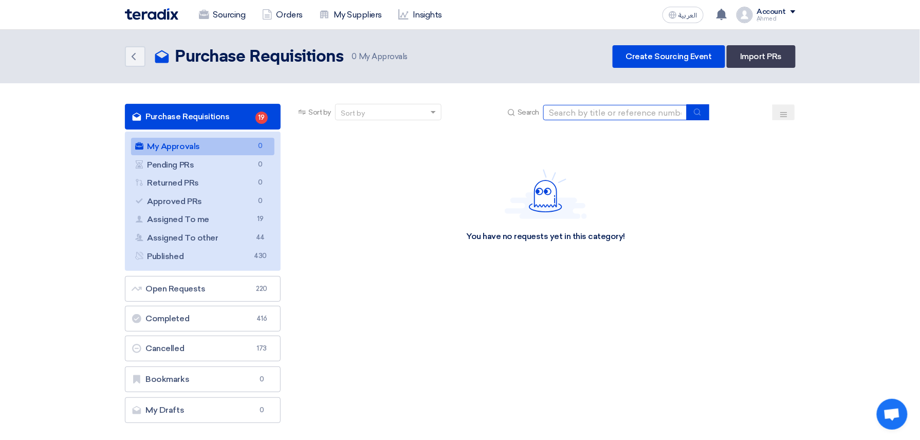
click at [603, 110] on input at bounding box center [615, 112] width 144 height 15
type input "7735"
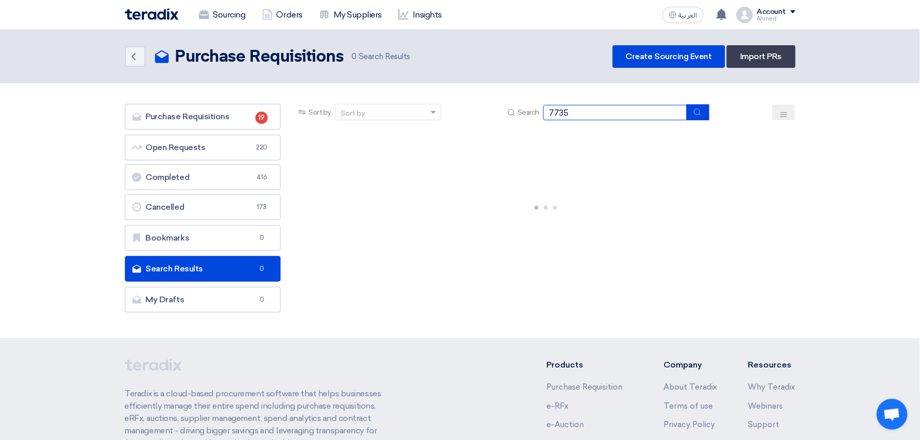
click at [548, 112] on input "7735" at bounding box center [615, 112] width 144 height 15
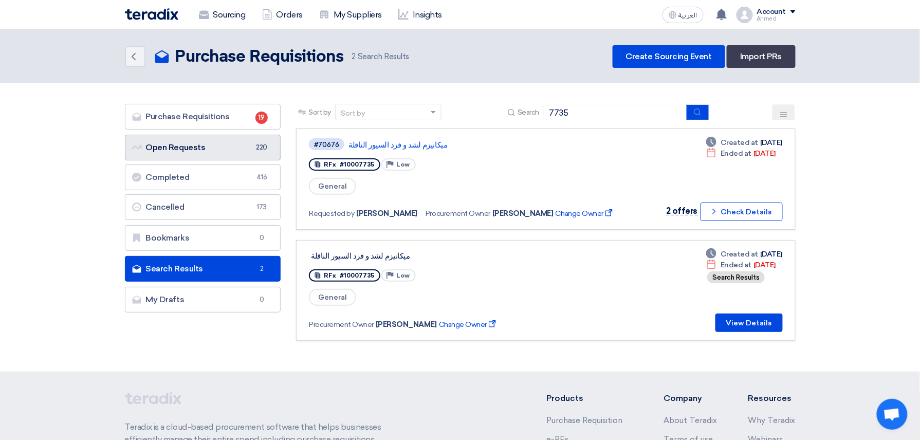
click at [220, 147] on link "Open Requests Open Requests 220" at bounding box center [203, 148] width 156 height 26
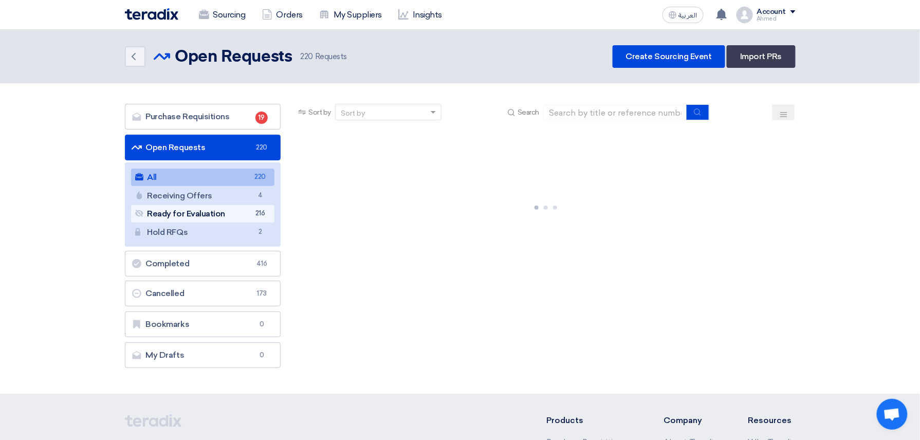
click at [220, 217] on link "Ready for Evaluation Ready for Evaluation 216" at bounding box center [203, 213] width 144 height 17
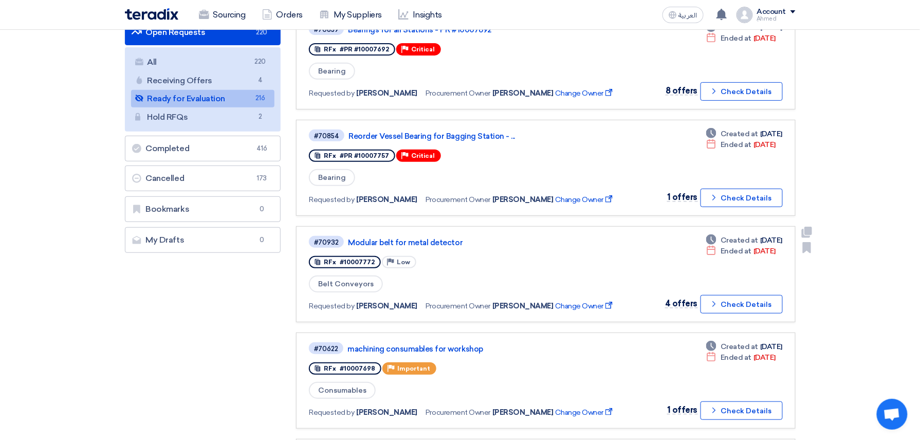
scroll to position [137, 0]
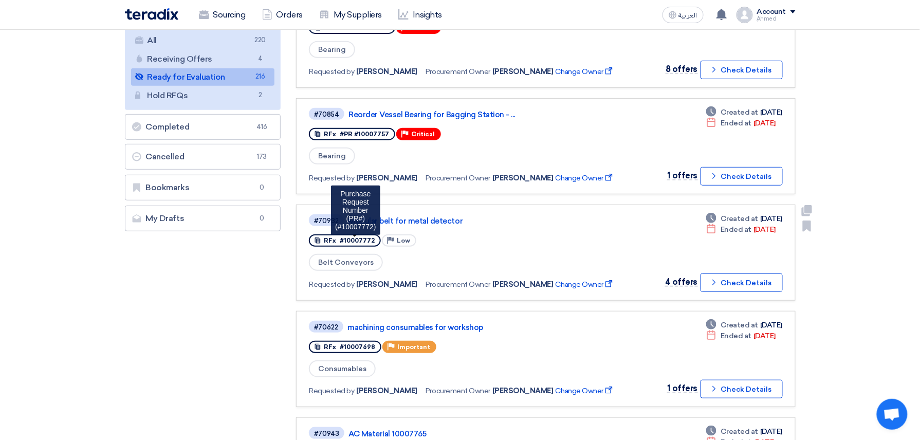
click at [356, 239] on span "#10007772" at bounding box center [357, 240] width 35 height 7
copy span "10007772"
click at [733, 273] on button "Check details Check Details" at bounding box center [742, 282] width 82 height 19
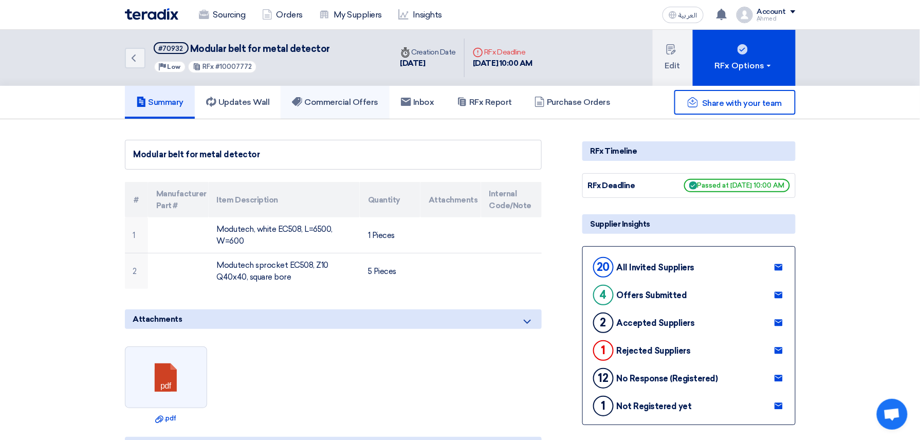
click at [329, 97] on h5 "Commercial Offers" at bounding box center [335, 102] width 86 height 10
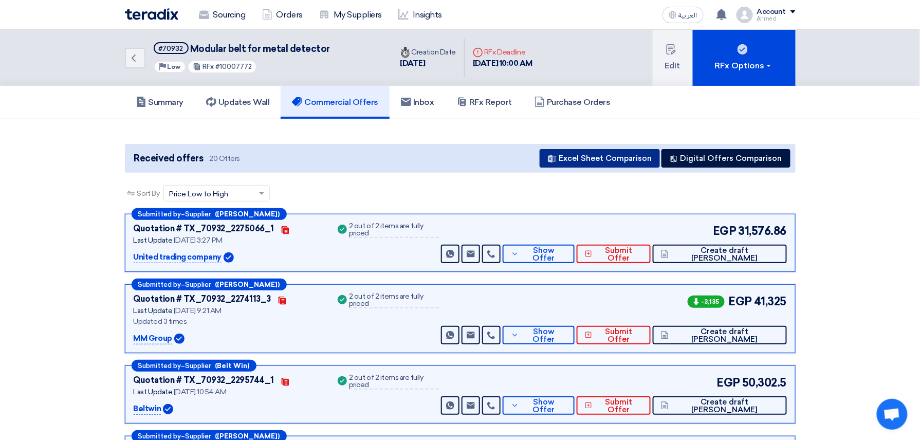
click at [591, 157] on button "Excel Sheet Comparison" at bounding box center [600, 158] width 120 height 19
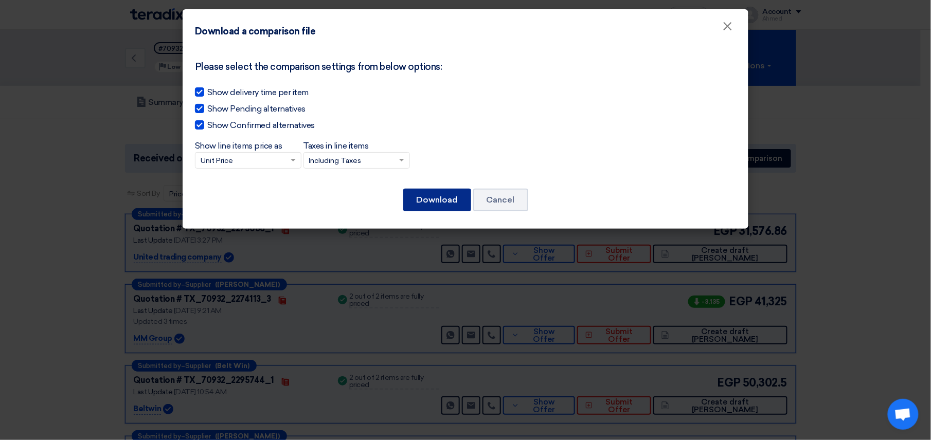
click at [428, 202] on button "Download" at bounding box center [437, 200] width 68 height 23
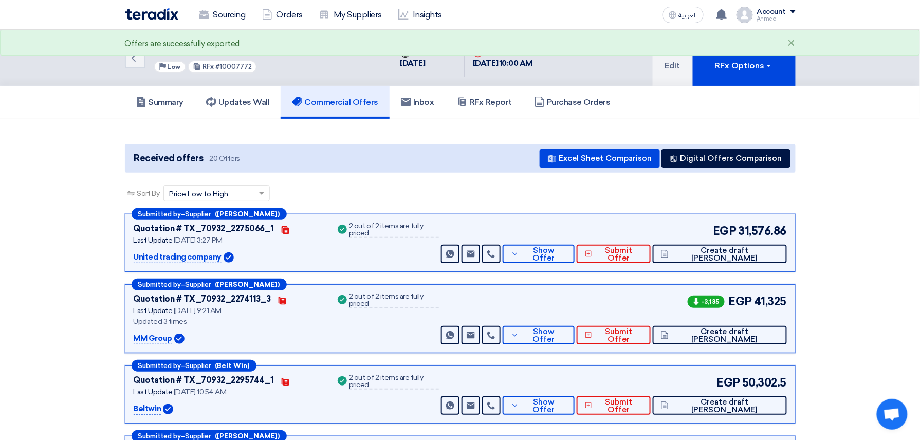
click at [414, 269] on div "Submitted by – Supplier (Omar Salah) Quotation # TX_70932_2275066_1 Contacts La…" at bounding box center [460, 243] width 671 height 58
click at [574, 258] on button "Show Offer" at bounding box center [538, 254] width 71 height 19
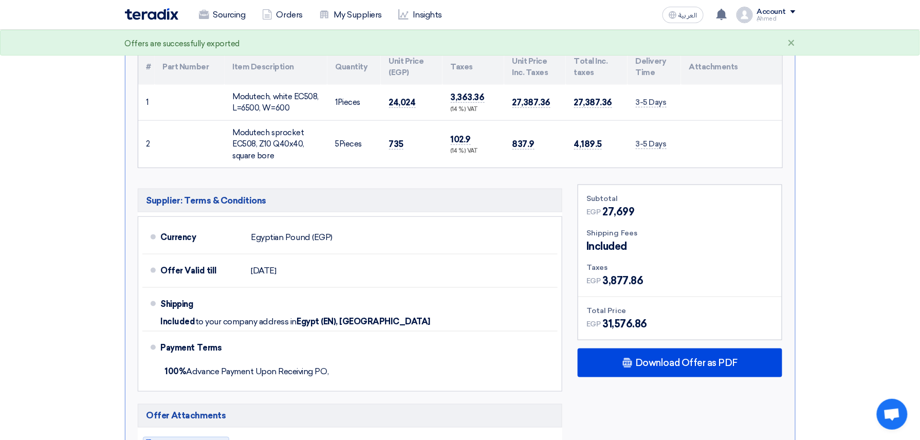
scroll to position [274, 0]
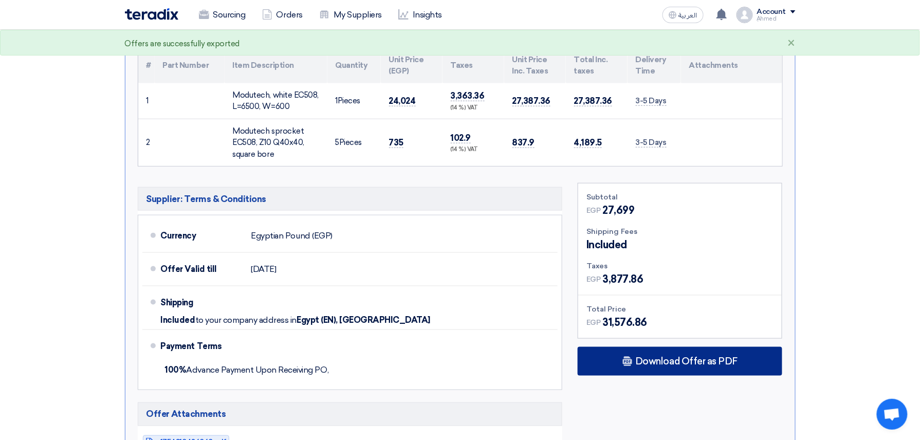
click at [693, 376] on div "Download Offer as PDF" at bounding box center [680, 361] width 205 height 29
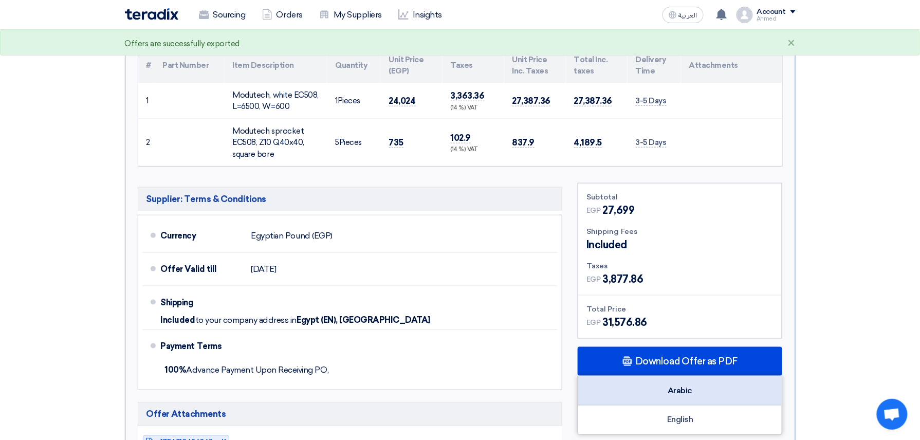
click at [699, 400] on div "Arabic" at bounding box center [680, 390] width 204 height 29
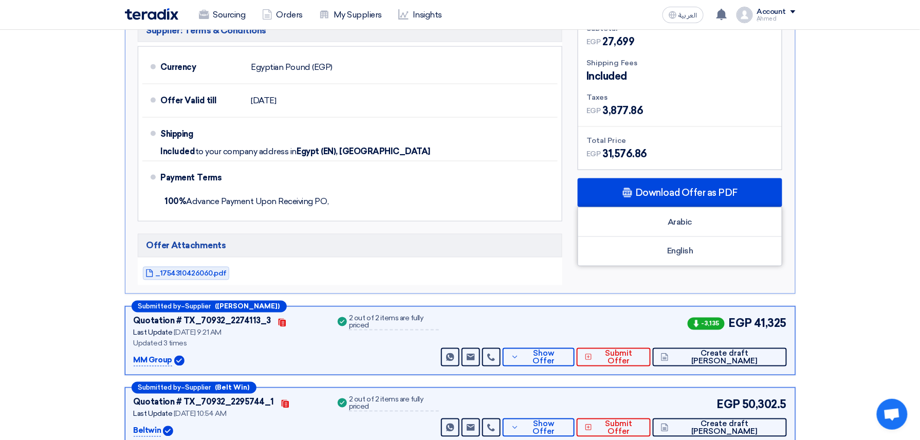
scroll to position [480, 0]
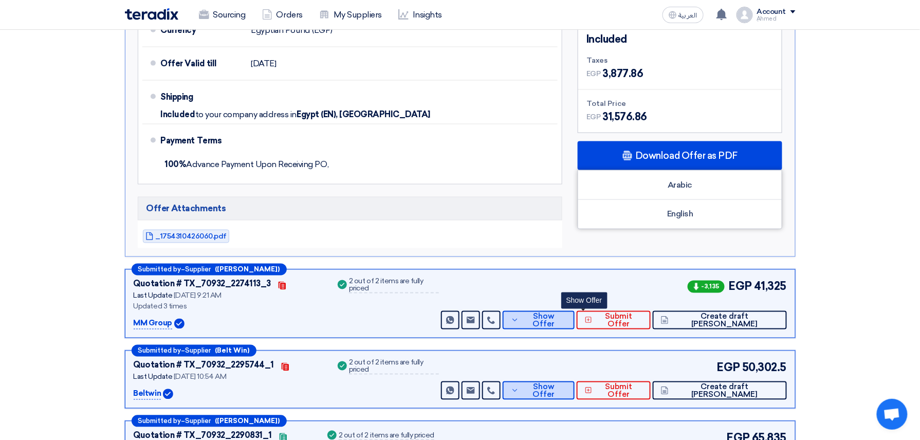
click at [574, 326] on button "Show Offer" at bounding box center [538, 320] width 71 height 19
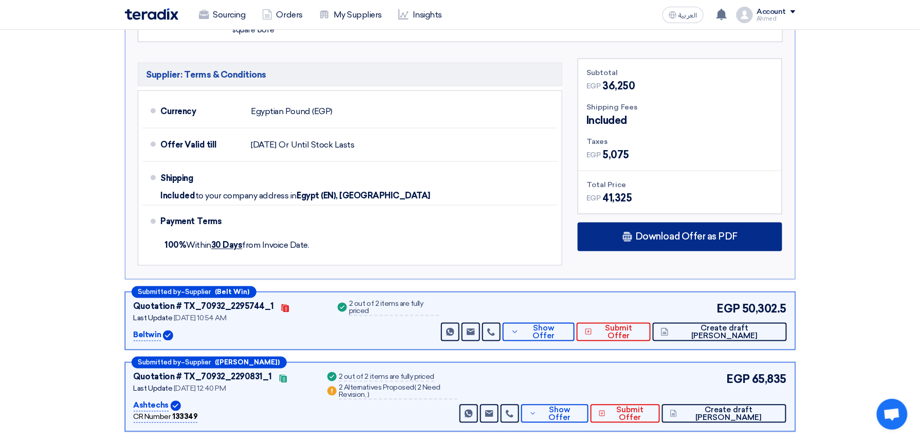
click at [658, 251] on div "Download Offer as PDF" at bounding box center [680, 237] width 205 height 29
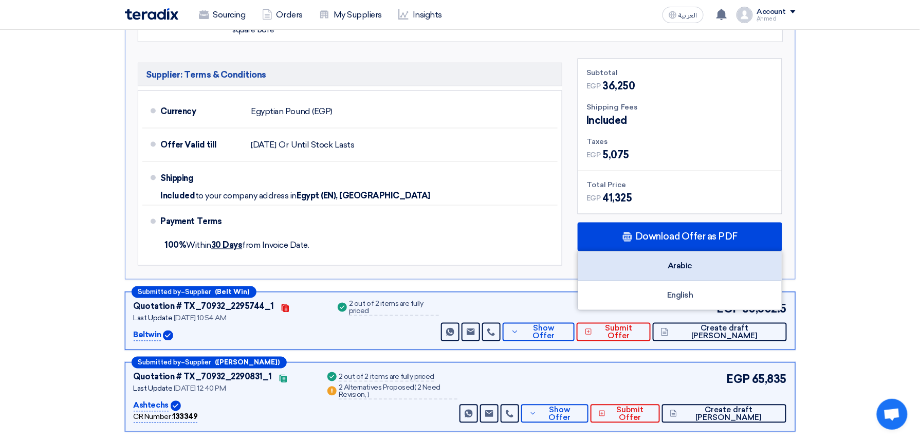
click at [690, 260] on div "Arabic" at bounding box center [680, 266] width 204 height 29
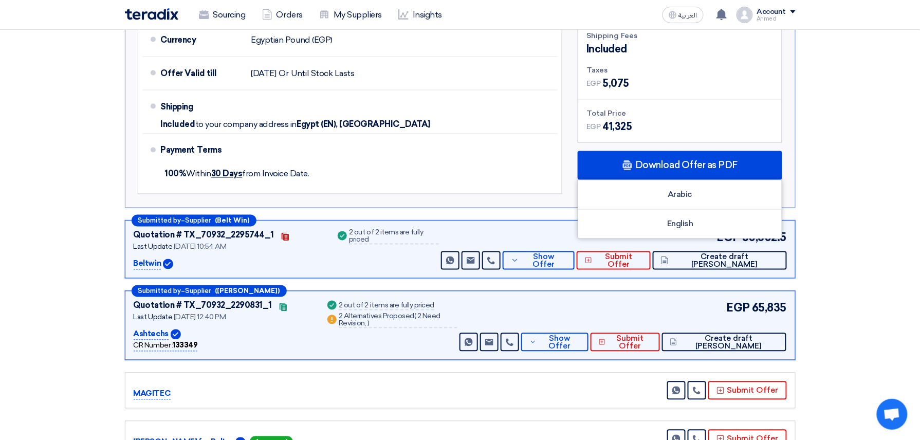
scroll to position [617, 0]
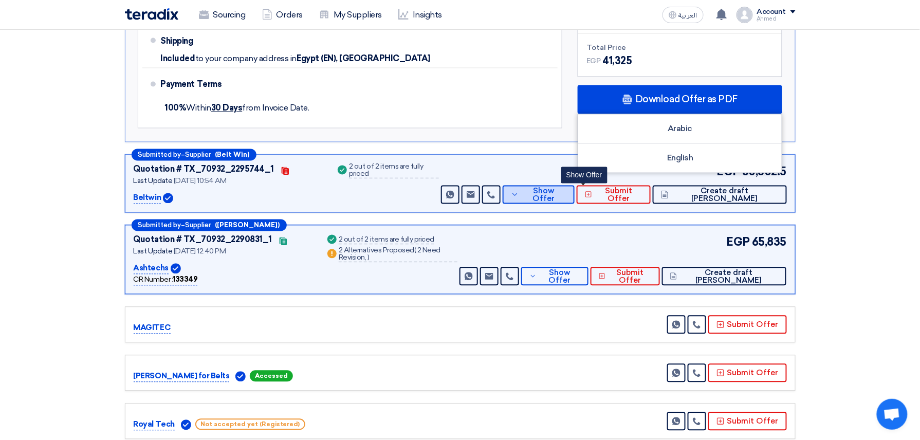
click at [574, 202] on button "Show Offer" at bounding box center [538, 195] width 71 height 19
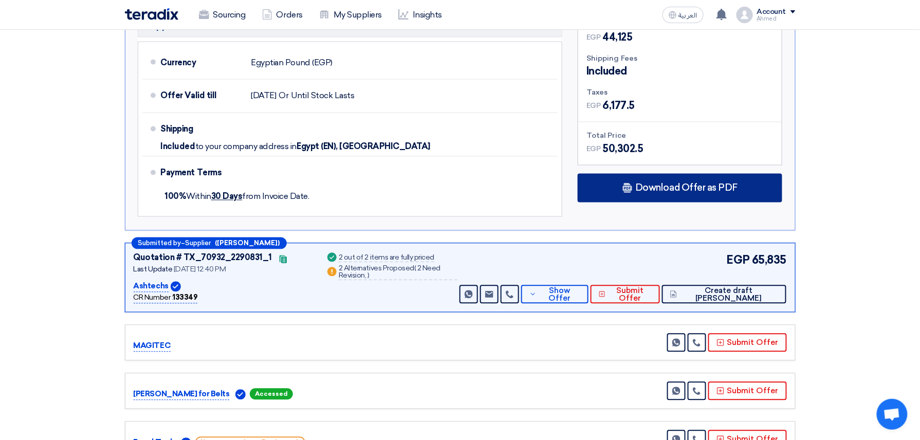
click at [633, 203] on div "Download Offer as PDF" at bounding box center [680, 188] width 205 height 29
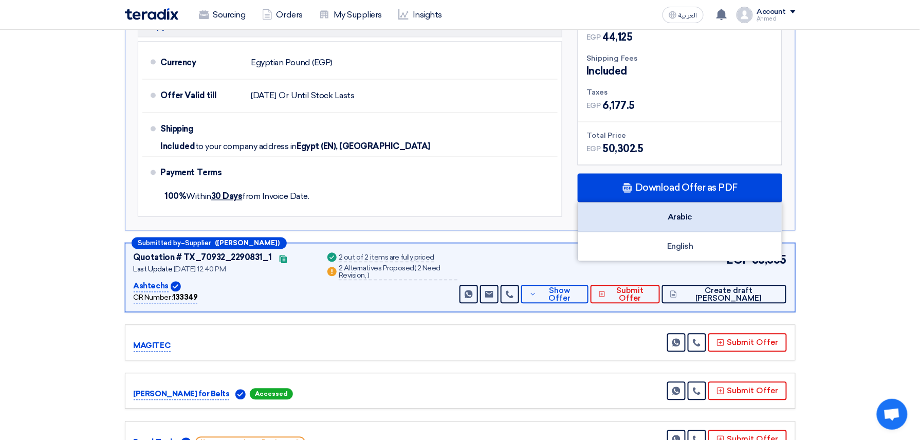
click at [667, 215] on div "Arabic" at bounding box center [680, 217] width 204 height 29
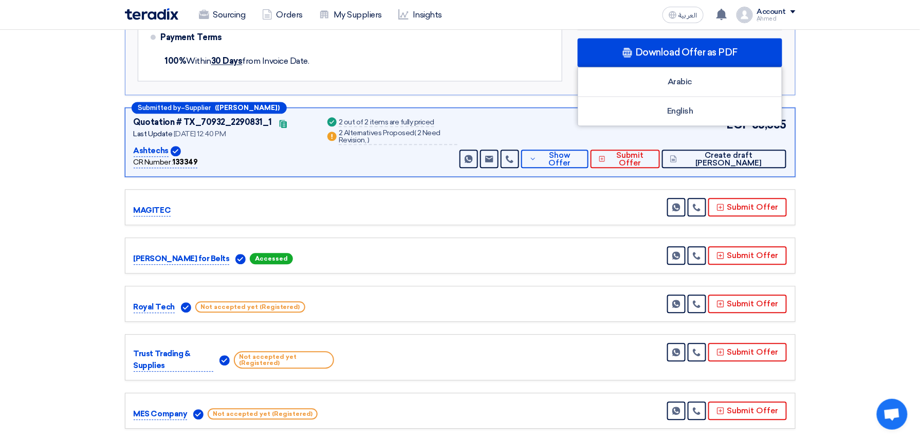
scroll to position [754, 0]
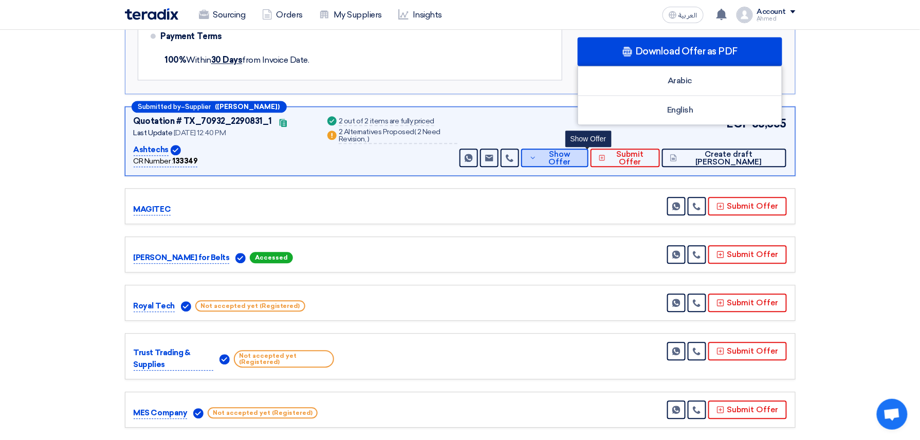
click at [589, 153] on button "Show Offer" at bounding box center [554, 158] width 67 height 19
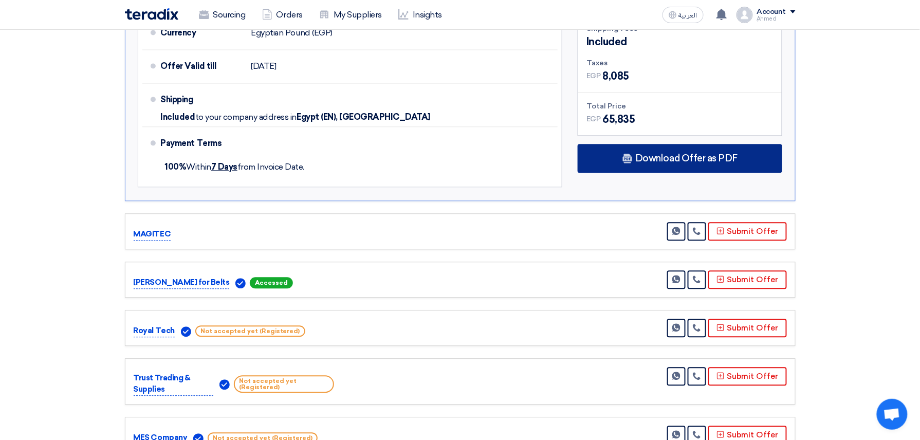
click at [669, 150] on div "Download Offer as PDF" at bounding box center [680, 158] width 205 height 29
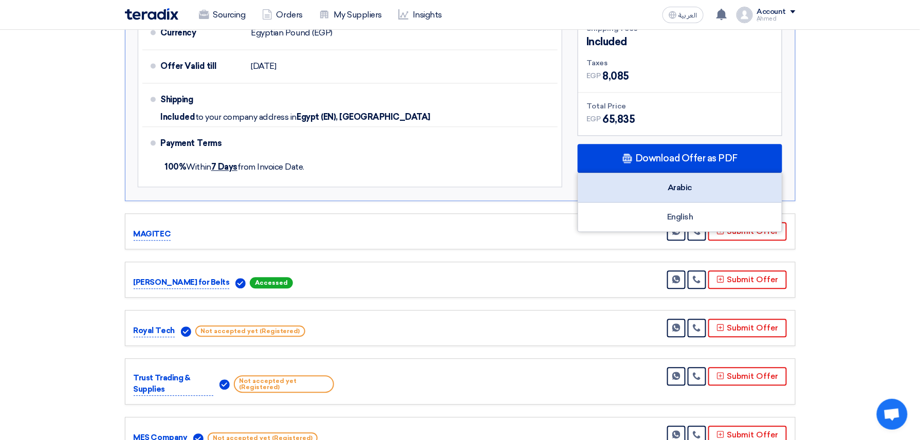
click at [716, 192] on div "Arabic" at bounding box center [680, 187] width 204 height 29
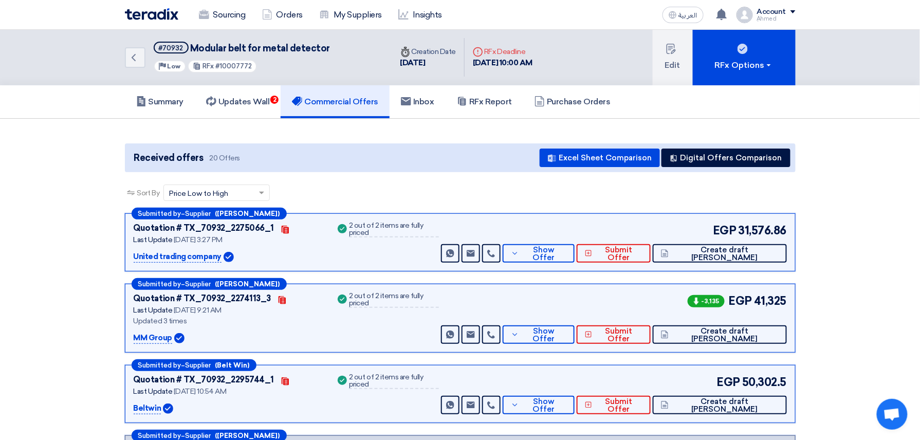
scroll to position [0, 0]
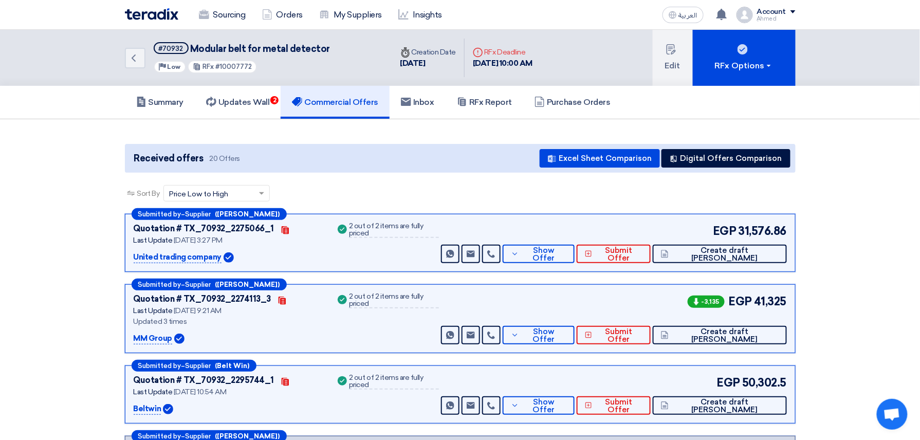
click at [146, 52] on div "Back #70932 Modular belt for metal detector Priority Low RFx #10007772" at bounding box center [258, 58] width 267 height 56
click at [141, 60] on link "Back" at bounding box center [135, 58] width 21 height 21
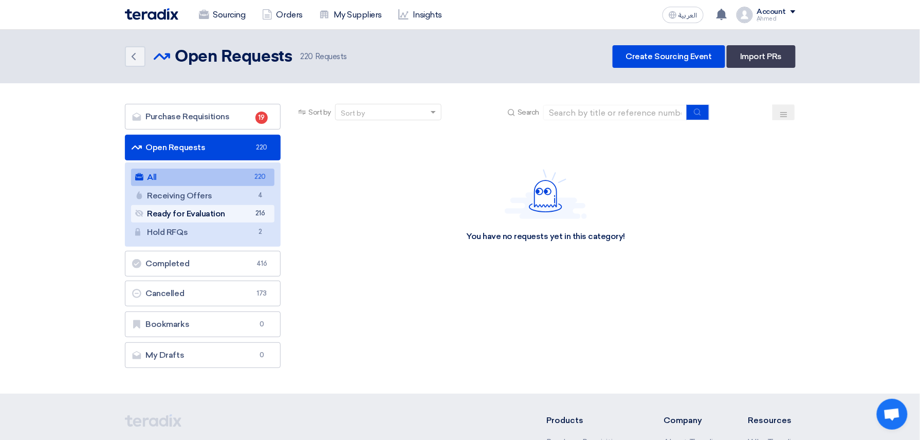
click at [204, 207] on link "Ready for Evaluation Ready for Evaluation 216" at bounding box center [203, 213] width 144 height 17
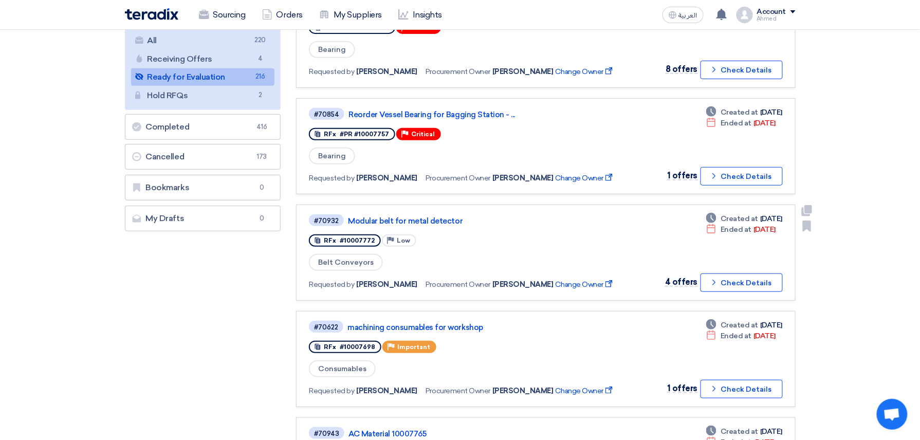
scroll to position [274, 0]
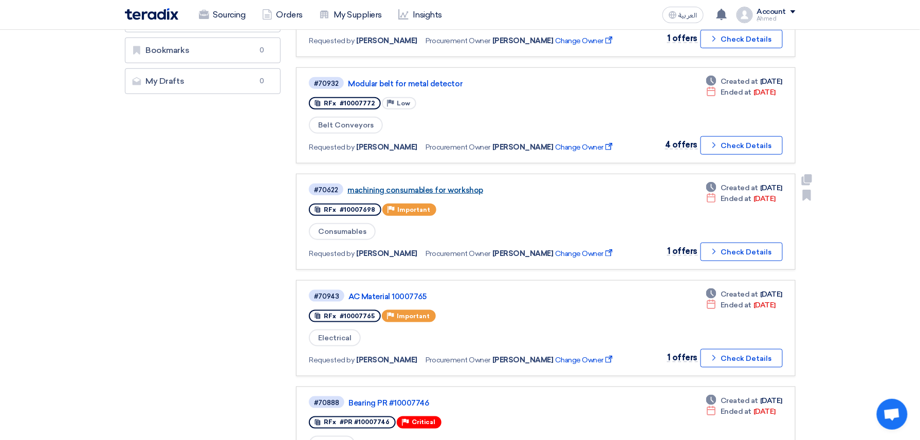
click at [422, 186] on link "machining consumables for workshop" at bounding box center [476, 190] width 257 height 9
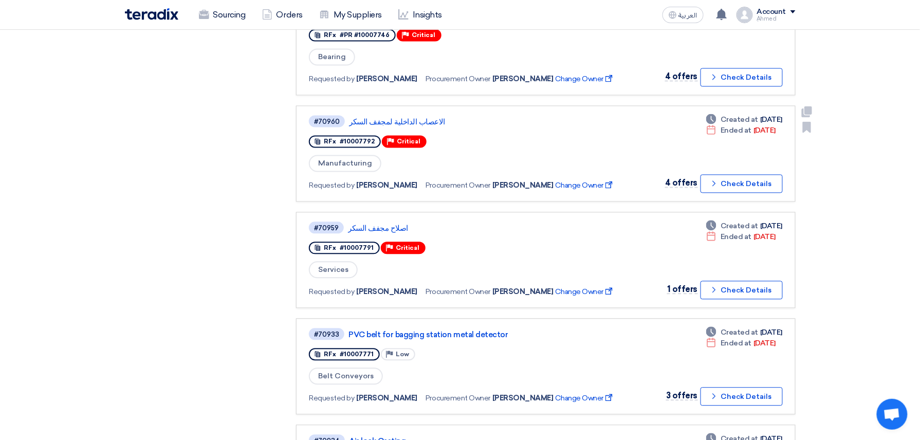
scroll to position [685, 0]
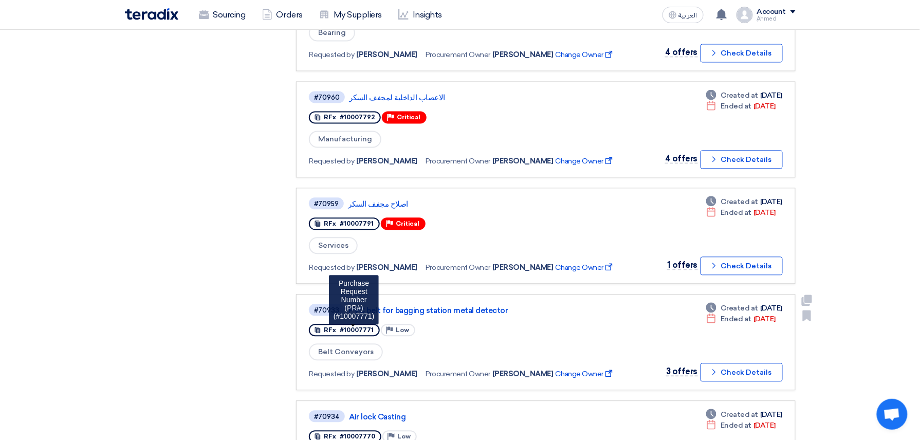
click at [360, 327] on span "#10007771" at bounding box center [357, 330] width 34 height 7
copy span "10007771"
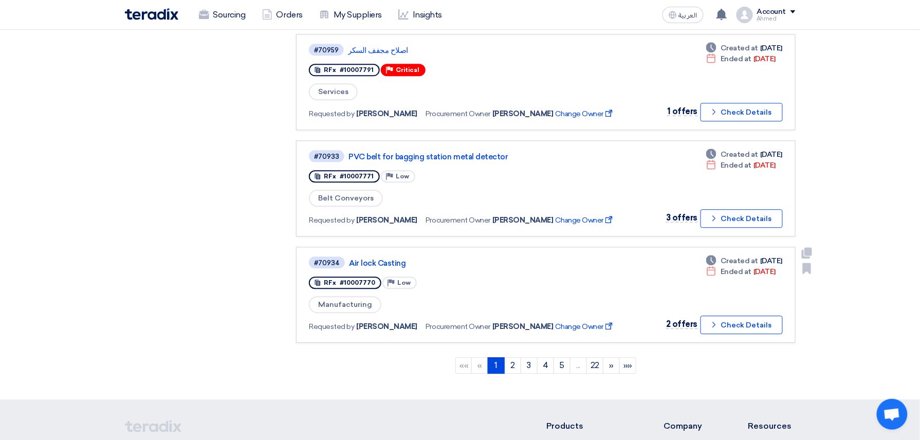
scroll to position [891, 0]
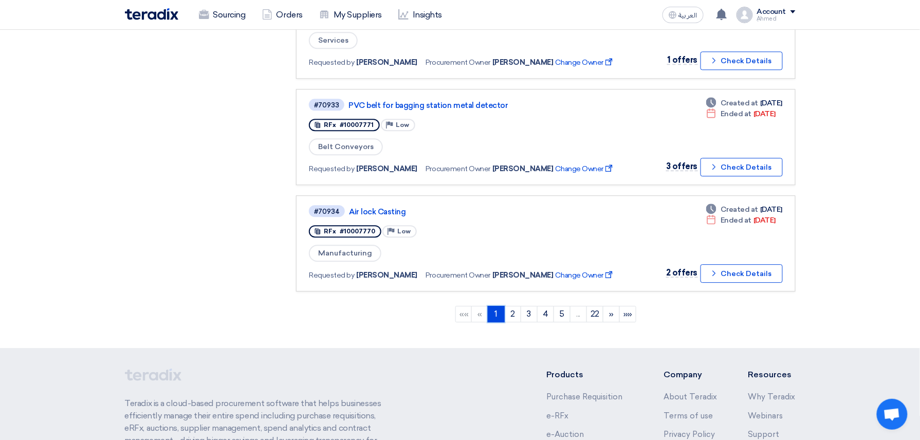
click at [501, 306] on link "1 (current)" at bounding box center [496, 314] width 17 height 16
drag, startPoint x: 501, startPoint y: 302, endPoint x: 511, endPoint y: 299, distance: 10.7
click at [511, 306] on link "2" at bounding box center [512, 314] width 17 height 16
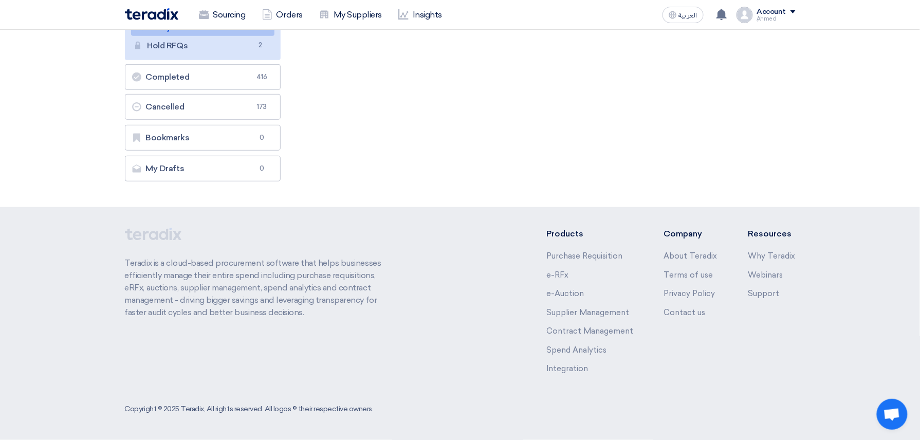
scroll to position [0, 0]
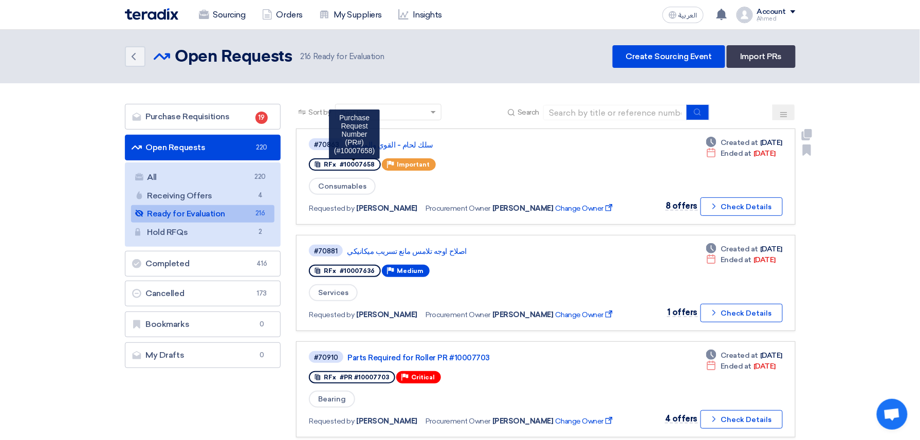
click at [354, 165] on span "#10007658" at bounding box center [357, 164] width 35 height 7
click at [356, 161] on span "#10007658" at bounding box center [357, 164] width 35 height 7
click at [774, 205] on button "Check details Check Details" at bounding box center [742, 206] width 82 height 19
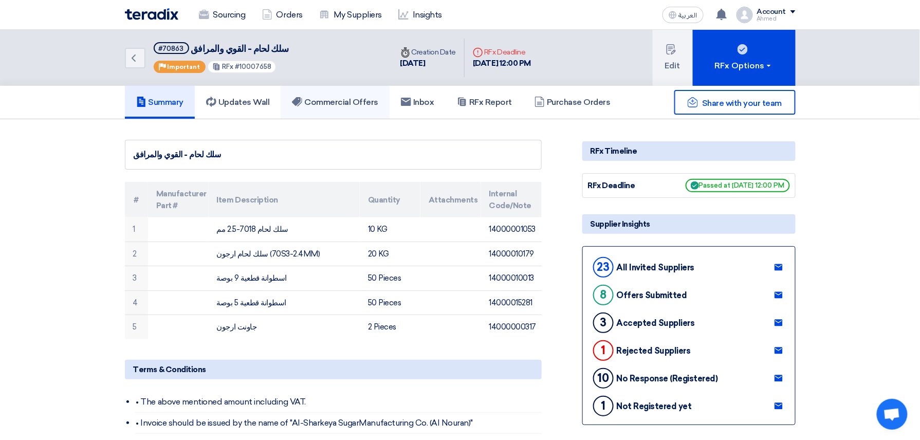
drag, startPoint x: 330, startPoint y: 101, endPoint x: 342, endPoint y: 101, distance: 12.9
click at [330, 101] on h5 "Commercial Offers" at bounding box center [335, 102] width 86 height 10
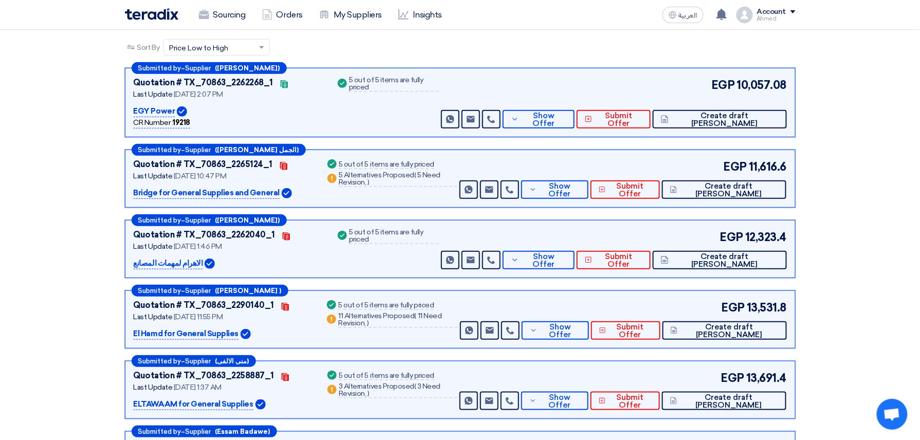
scroll to position [68, 0]
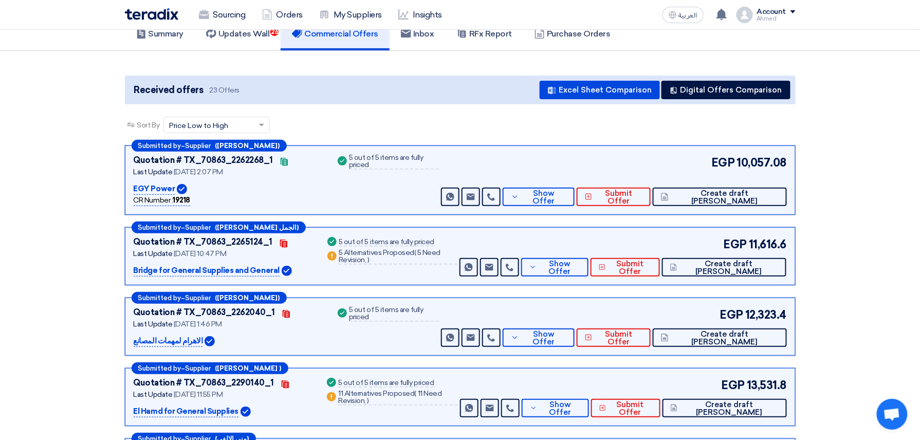
click at [573, 209] on div "Submitted by – Supplier (Ahmed Helal) Quotation # TX_70863_2262268_1 Contacts L…" at bounding box center [460, 179] width 671 height 69
click at [567, 198] on span "Show Offer" at bounding box center [544, 197] width 45 height 15
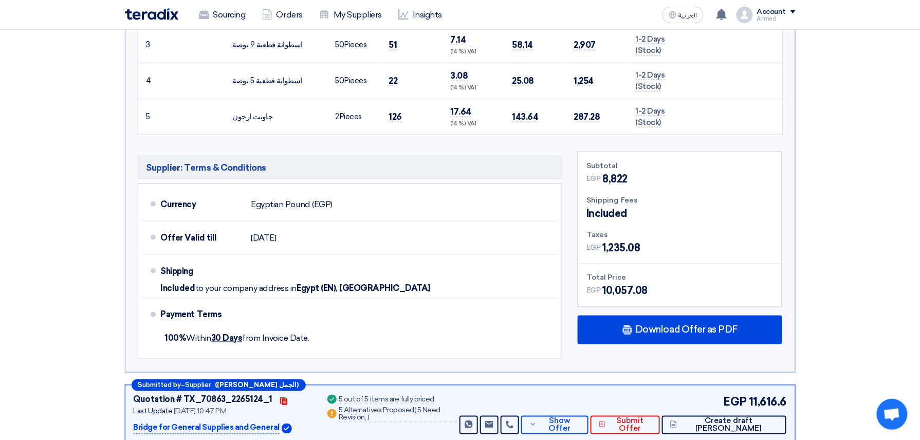
scroll to position [480, 0]
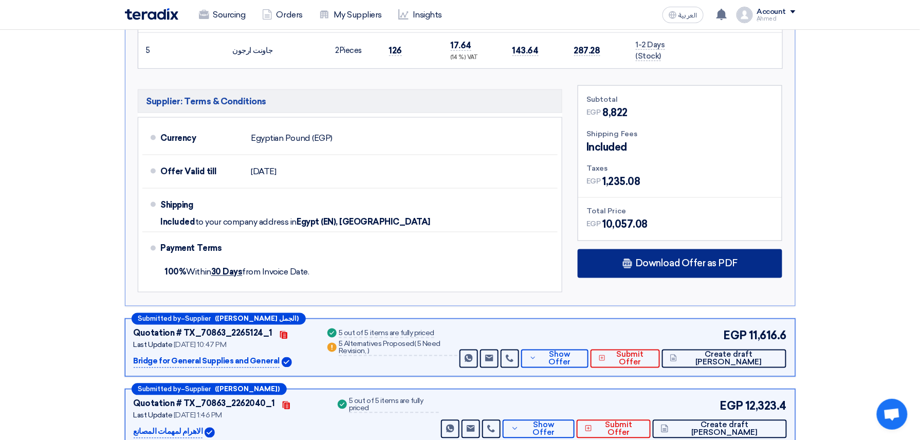
click at [694, 271] on div "Download Offer as PDF" at bounding box center [680, 263] width 205 height 29
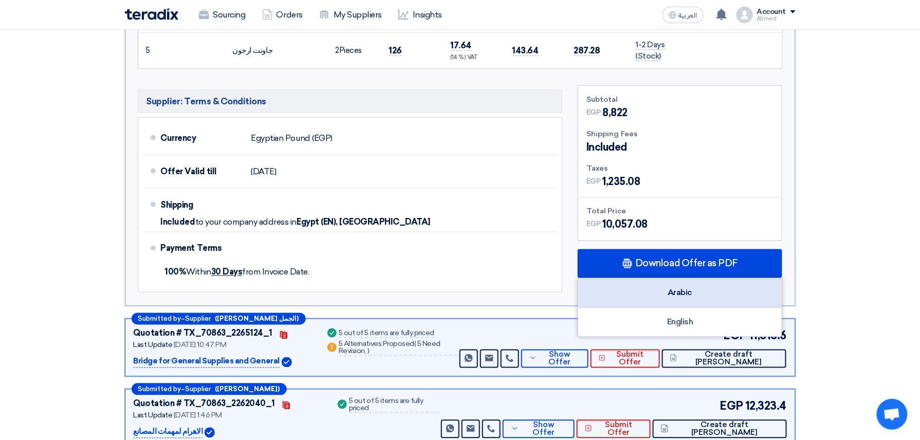
click at [652, 293] on div "Arabic" at bounding box center [680, 293] width 204 height 29
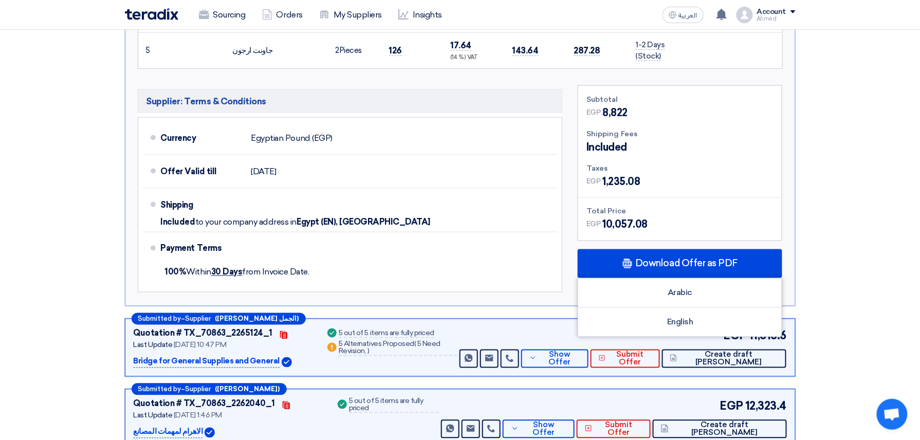
click at [401, 375] on div "Submitted by – Supplier (مصطفى الجمل) Quotation # TX_70863_2265124_1 Contacts L…" at bounding box center [460, 348] width 671 height 58
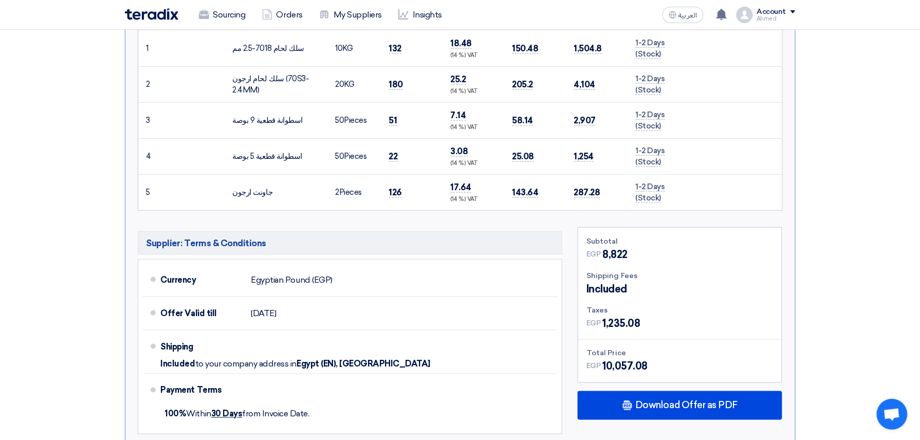
scroll to position [137, 0]
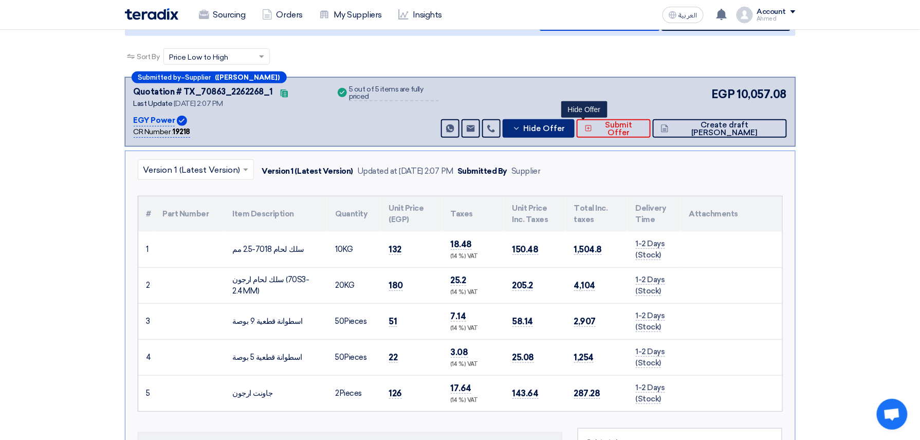
click at [521, 124] on icon at bounding box center [517, 128] width 8 height 8
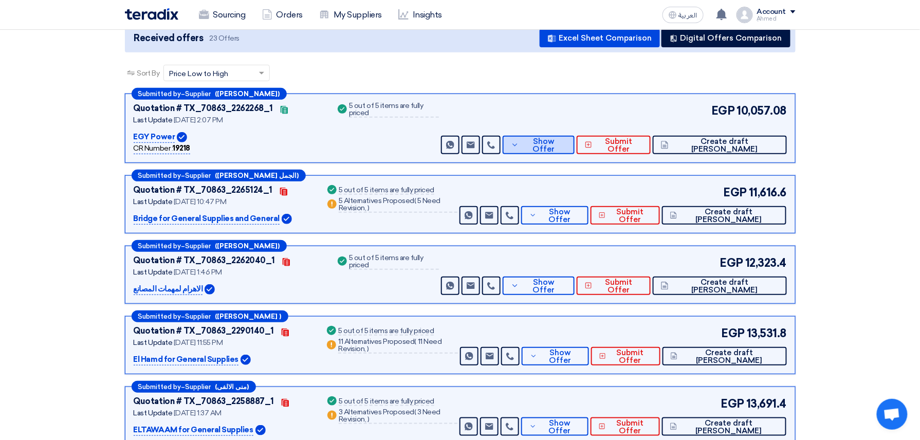
scroll to position [68, 0]
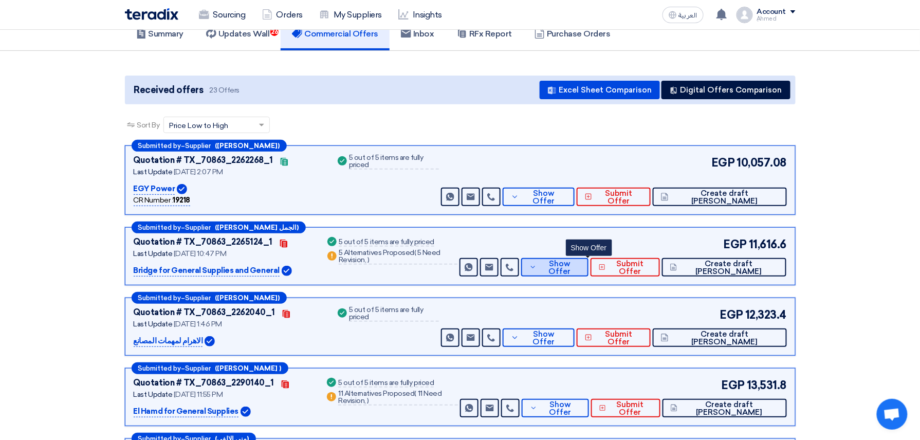
click at [573, 272] on button "Show Offer" at bounding box center [554, 267] width 67 height 19
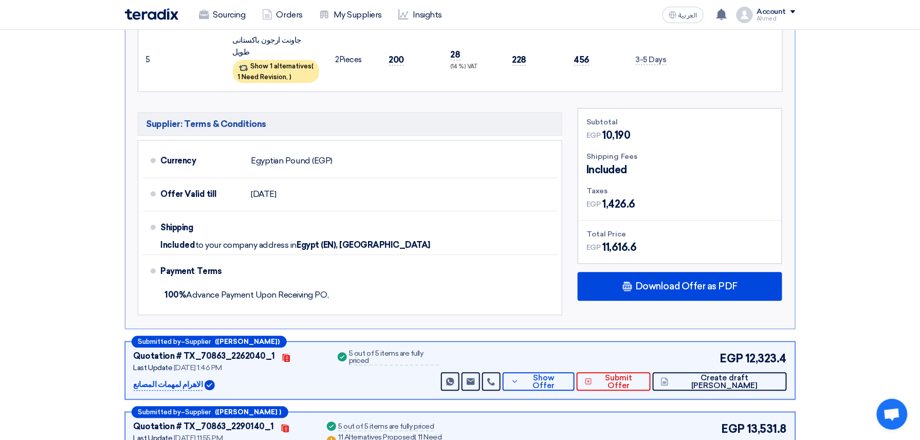
scroll to position [685, 0]
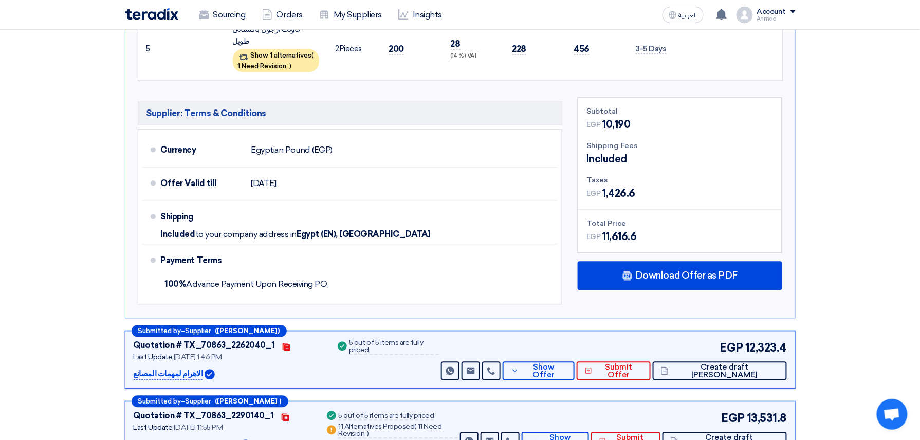
click at [504, 291] on ul "Currency Egyptian Pound (EGP) Offer Valid till 6 Aug 2025 Shipping Included 100%" at bounding box center [350, 217] width 425 height 175
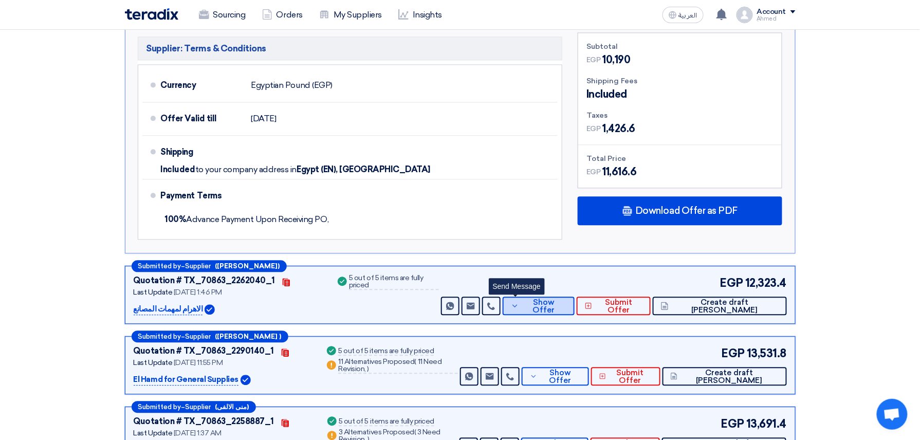
scroll to position [754, 0]
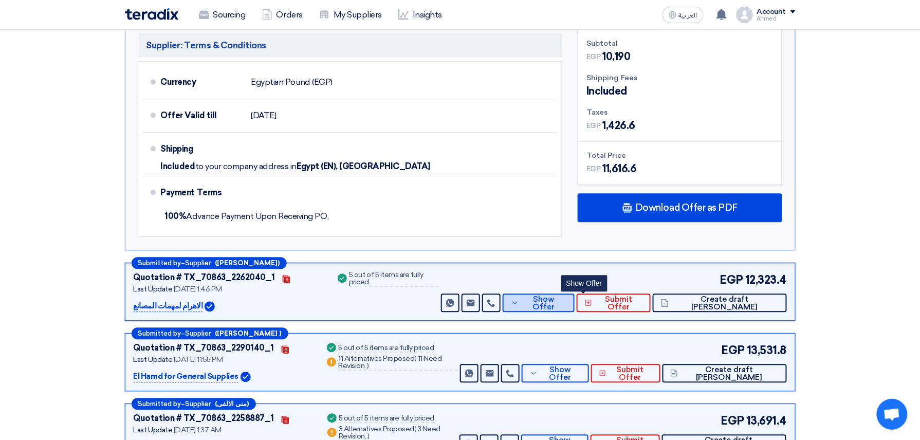
click at [567, 296] on span "Show Offer" at bounding box center [544, 303] width 45 height 15
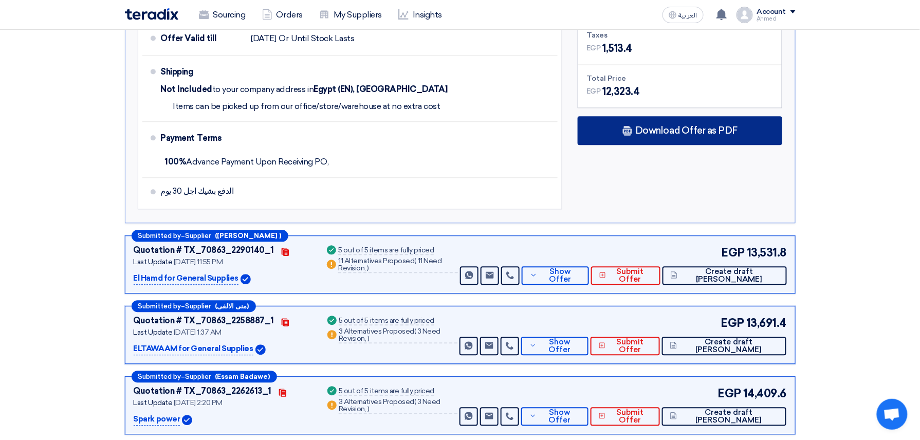
click at [658, 140] on div "Download Offer as PDF" at bounding box center [680, 130] width 205 height 29
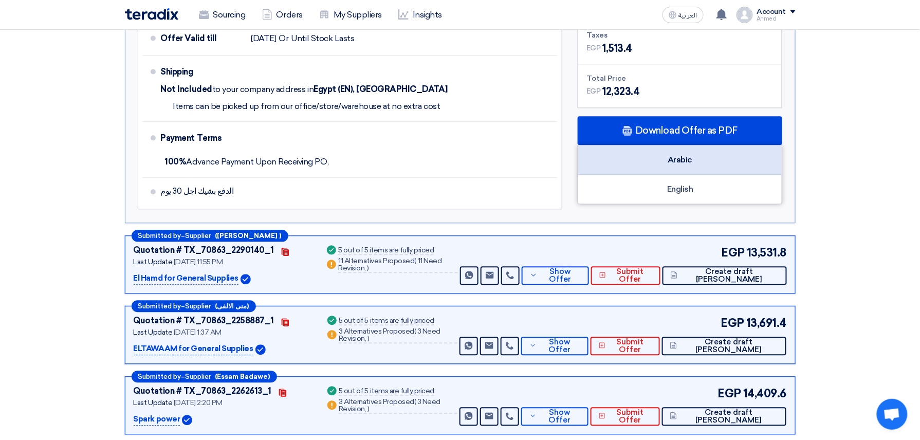
click at [652, 160] on div "Arabic" at bounding box center [680, 159] width 204 height 29
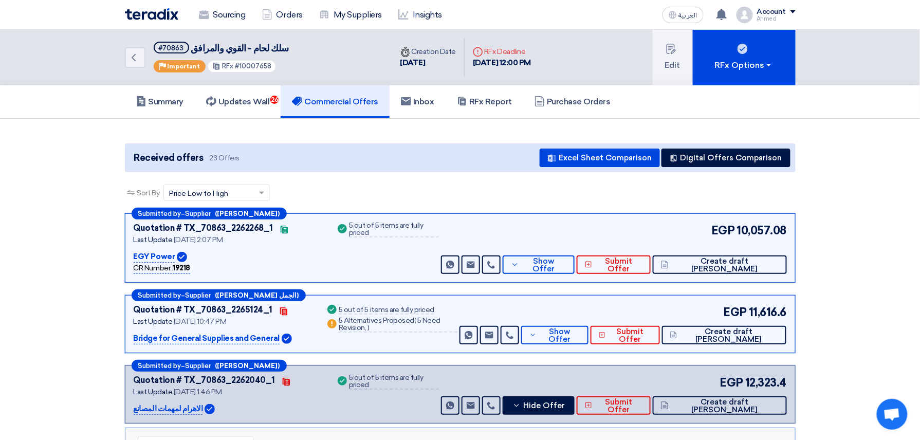
scroll to position [0, 0]
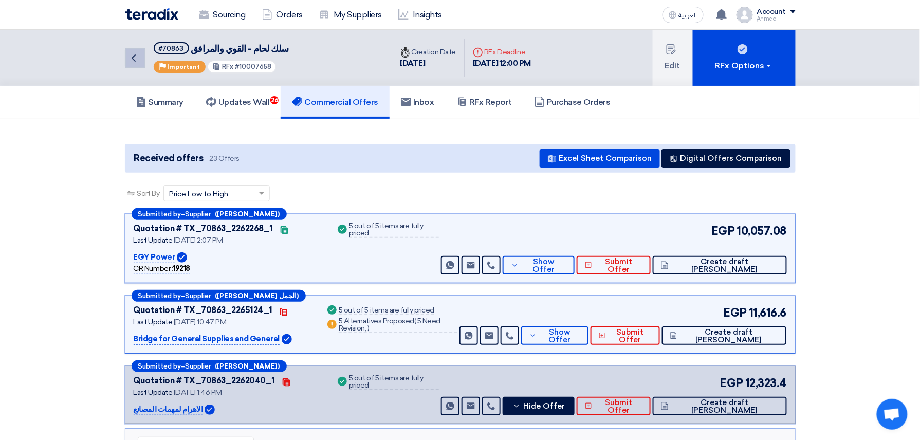
click at [139, 60] on icon "Back" at bounding box center [133, 58] width 12 height 12
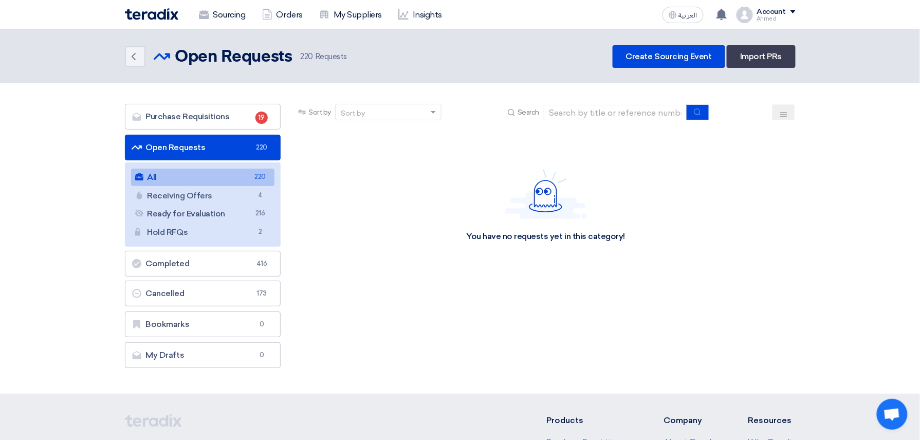
drag, startPoint x: 244, startPoint y: 214, endPoint x: 308, endPoint y: 186, distance: 70.5
click at [243, 214] on link "Ready for Evaluation Ready for Evaluation 216" at bounding box center [203, 213] width 144 height 17
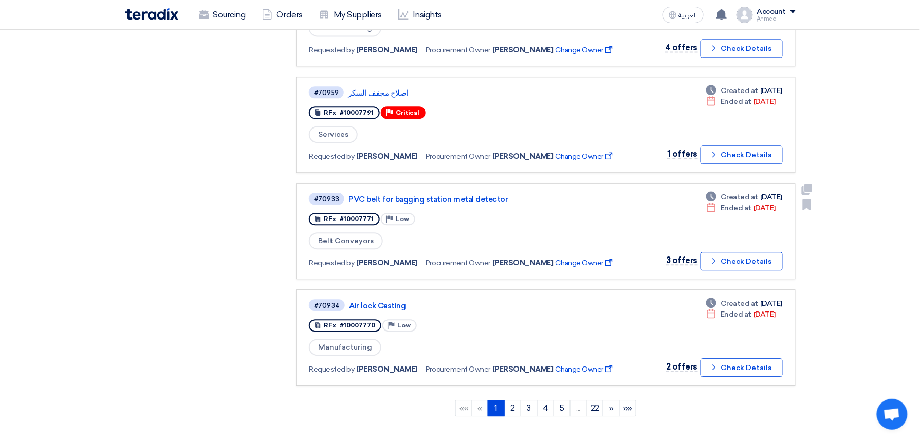
scroll to position [1017, 0]
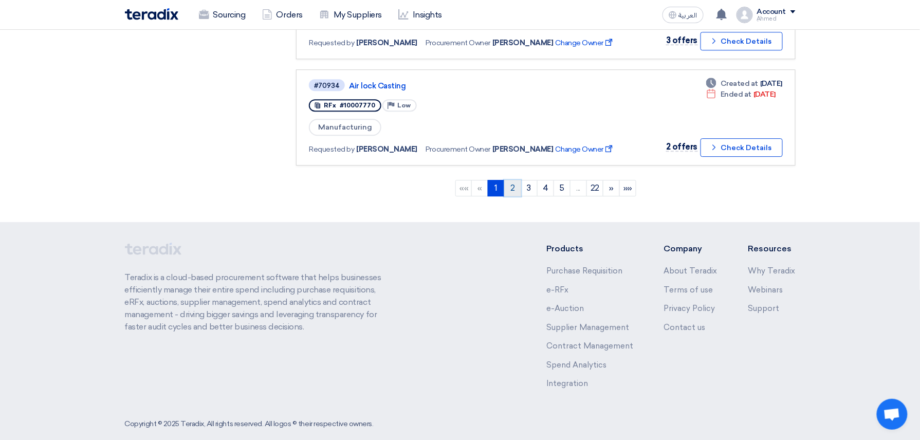
click at [508, 180] on link "2" at bounding box center [512, 188] width 17 height 16
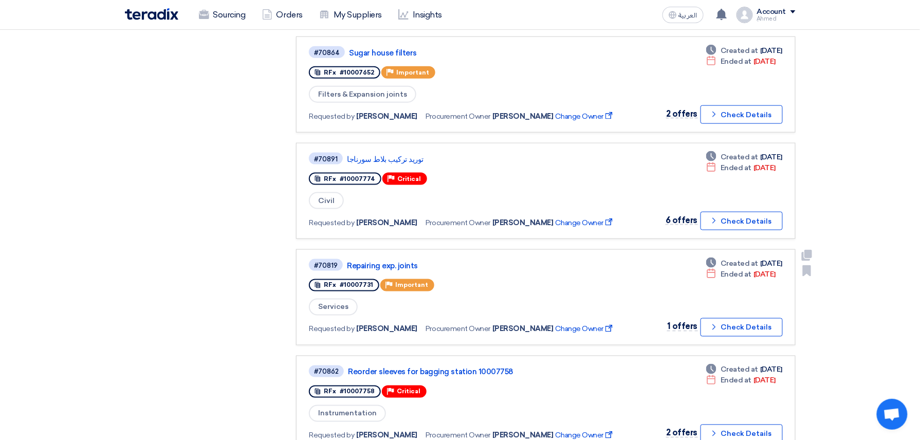
scroll to position [480, 0]
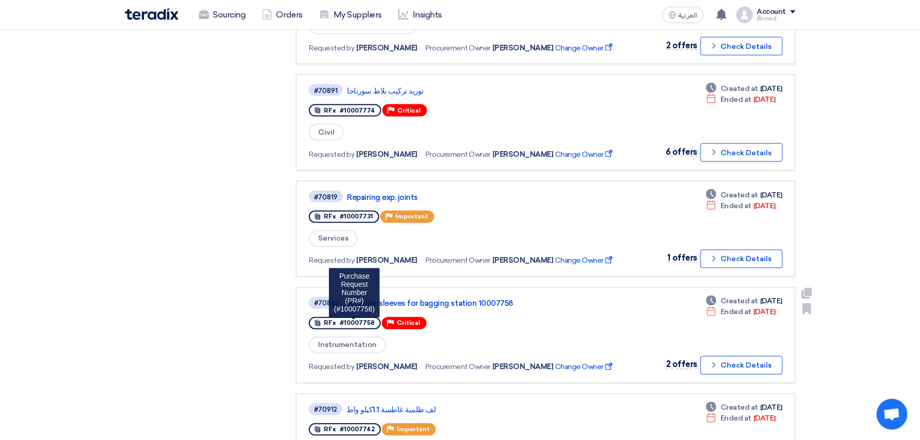
click at [362, 320] on span "#10007758" at bounding box center [357, 323] width 35 height 7
copy span "10007758"
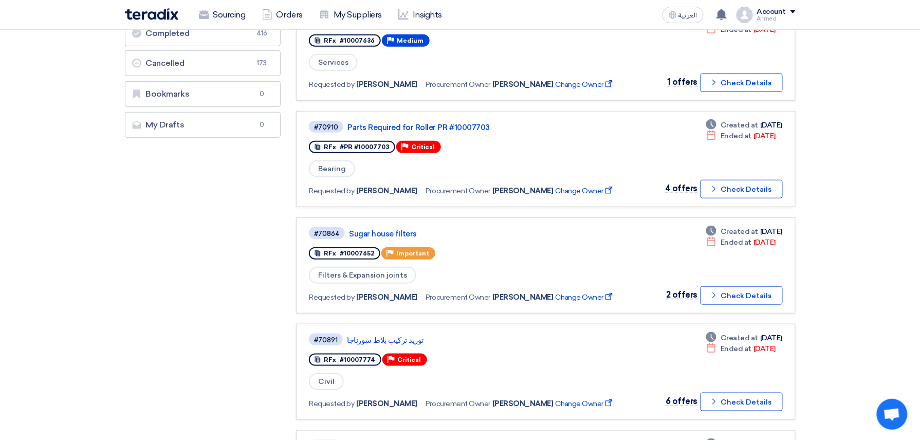
scroll to position [68, 0]
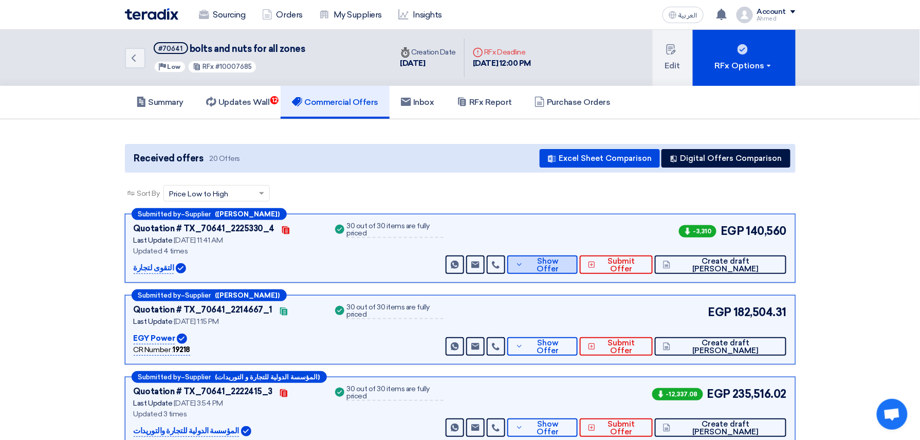
click at [573, 271] on button "Show Offer" at bounding box center [542, 265] width 70 height 19
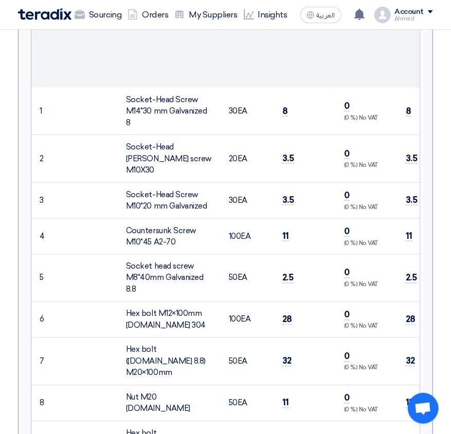
scroll to position [480, 0]
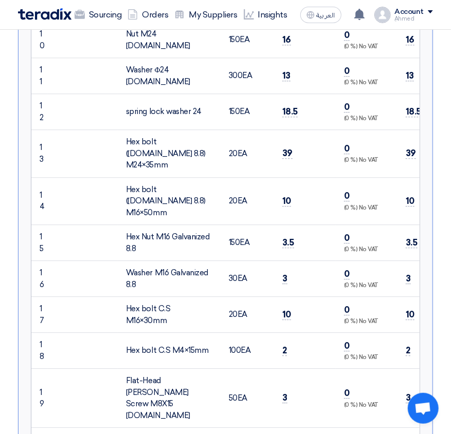
scroll to position [891, 0]
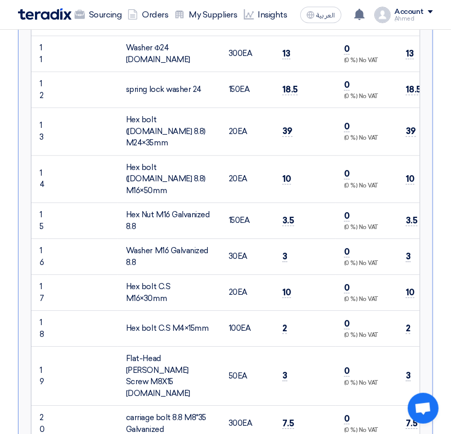
drag, startPoint x: 292, startPoint y: 202, endPoint x: 281, endPoint y: 196, distance: 12.4
click at [281, 239] on td "3" at bounding box center [305, 257] width 62 height 36
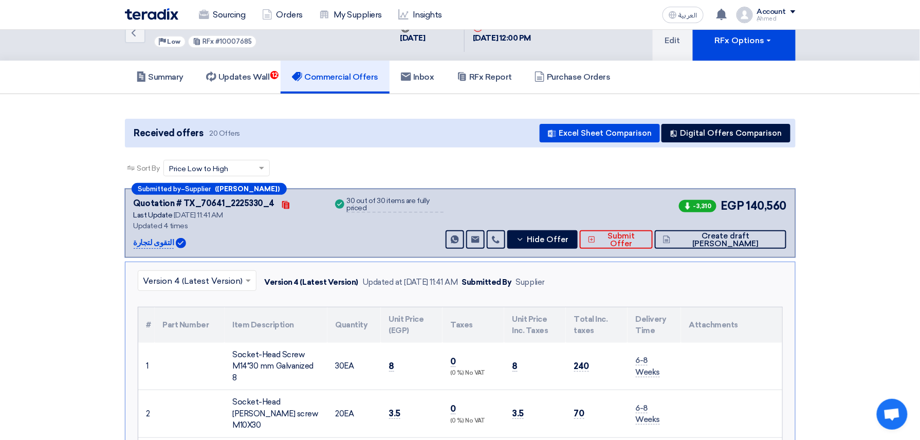
scroll to position [0, 0]
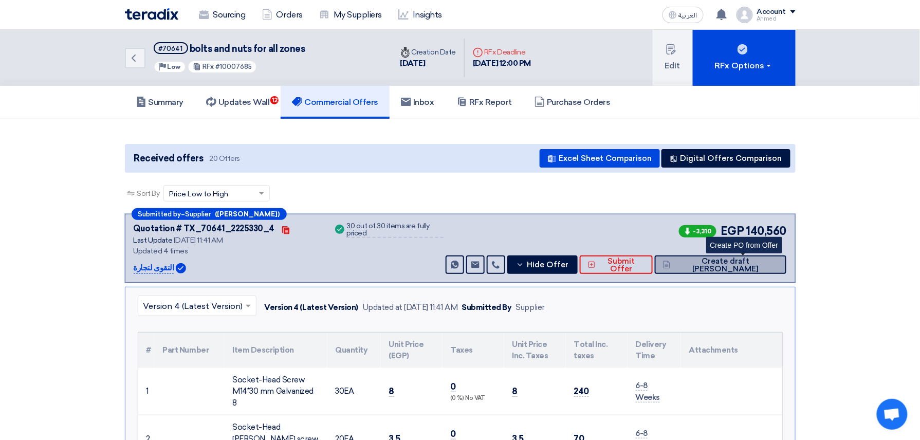
click at [728, 264] on span "Create draft [PERSON_NAME]" at bounding box center [725, 265] width 105 height 15
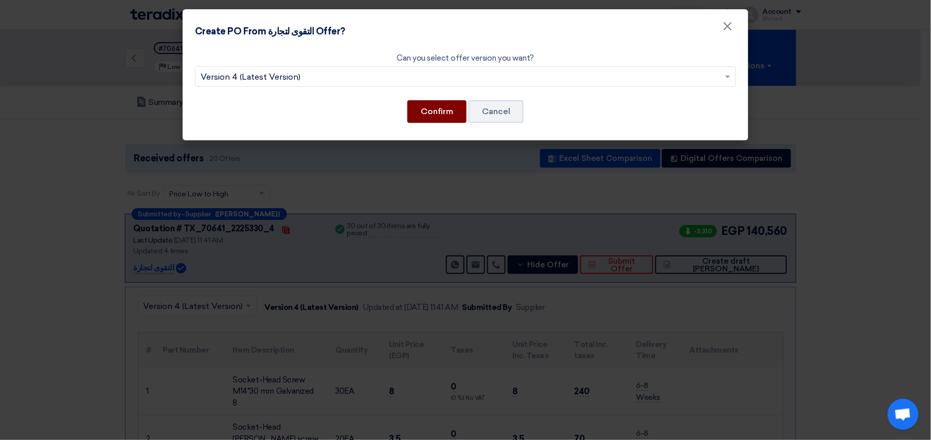
click at [452, 110] on button "Confirm" at bounding box center [436, 111] width 59 height 23
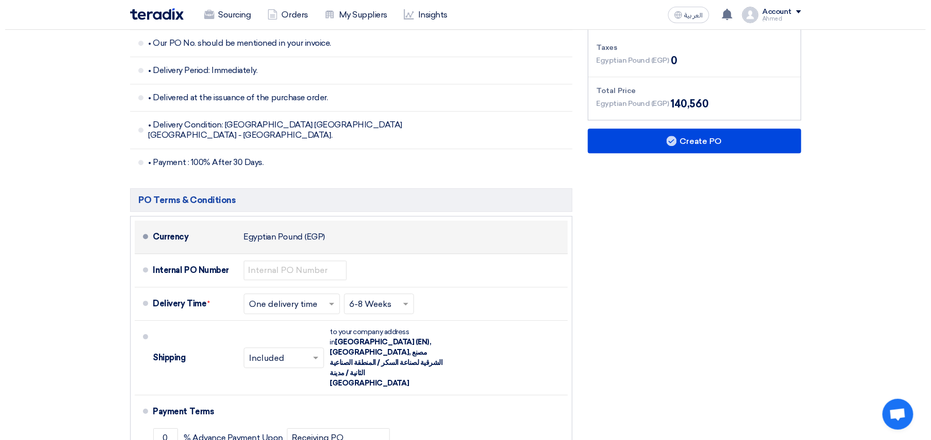
scroll to position [2262, 0]
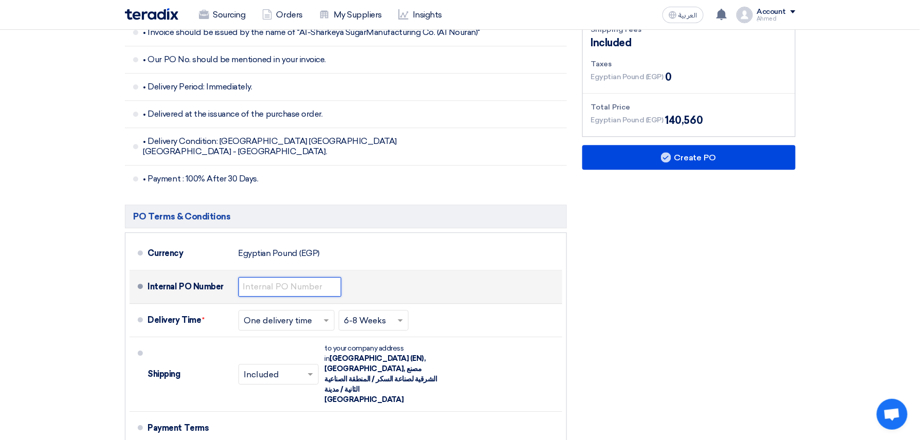
click at [283, 277] on input "text" at bounding box center [290, 287] width 103 height 20
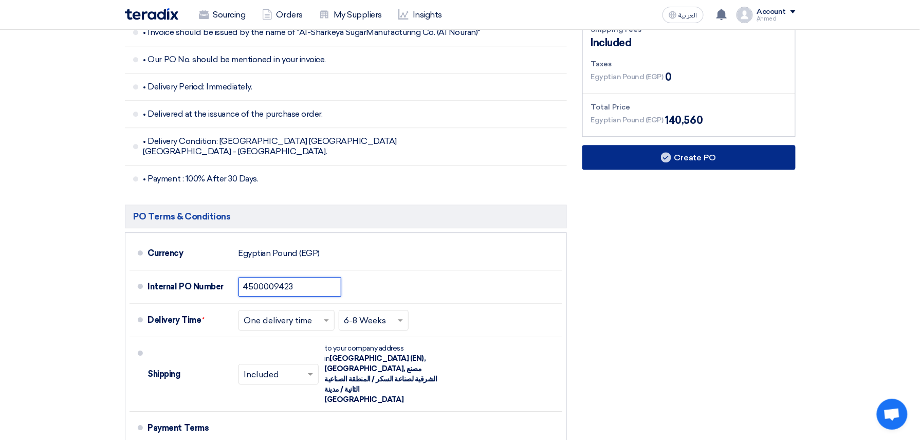
type input "4500009423"
click at [688, 145] on button "Create PO" at bounding box center [688, 157] width 213 height 25
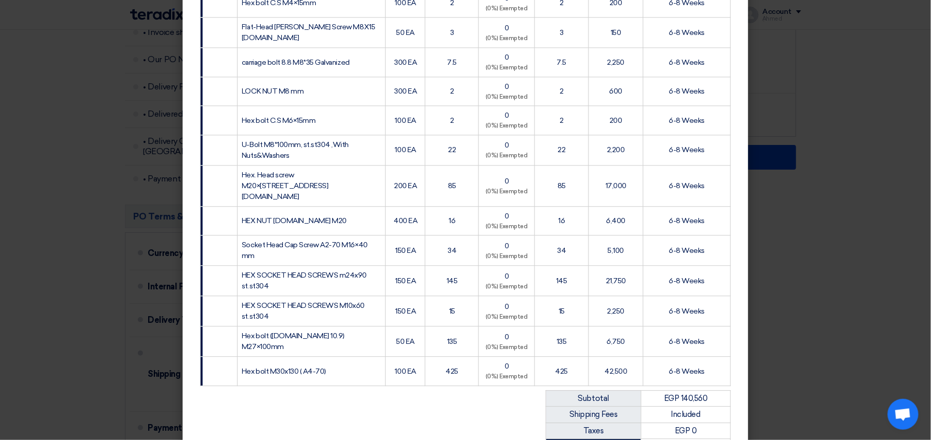
scroll to position [940, 0]
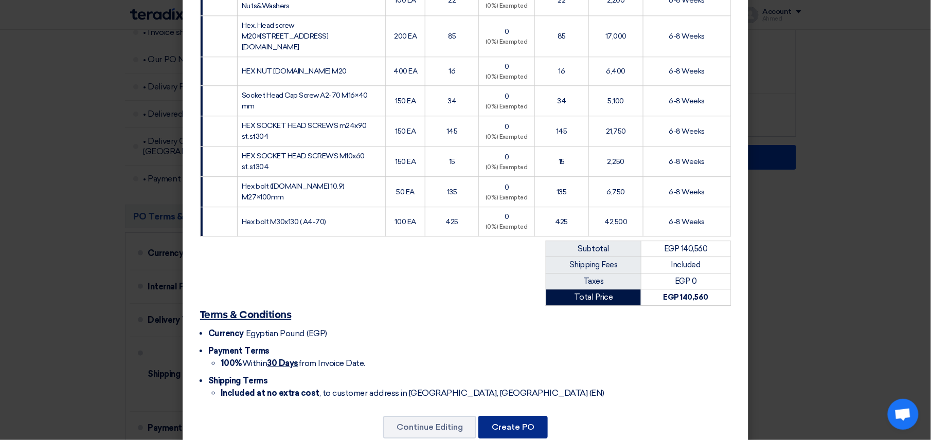
click at [523, 416] on button "Create PO" at bounding box center [512, 427] width 69 height 23
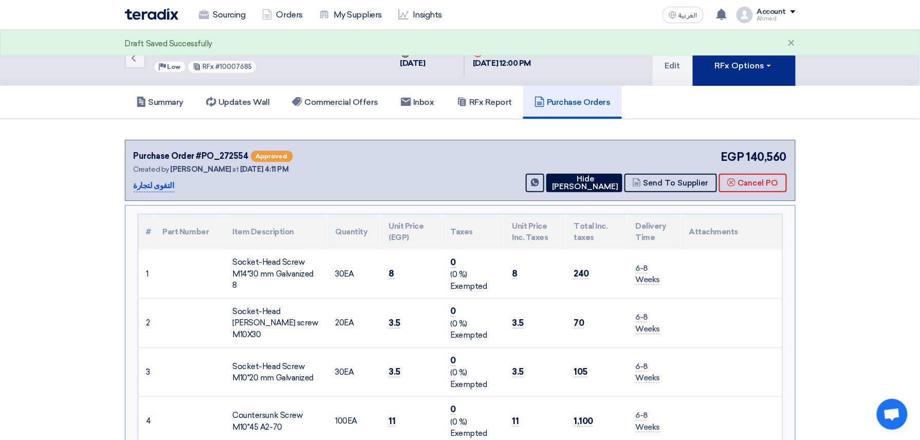
drag, startPoint x: 725, startPoint y: 75, endPoint x: 732, endPoint y: 75, distance: 7.2
click at [725, 75] on button "RFx Options" at bounding box center [744, 58] width 103 height 56
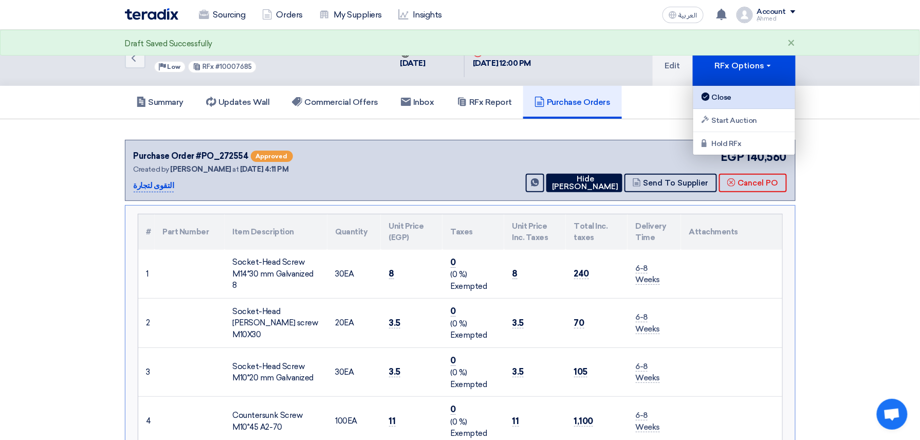
click at [736, 105] on link "Close" at bounding box center [745, 97] width 102 height 23
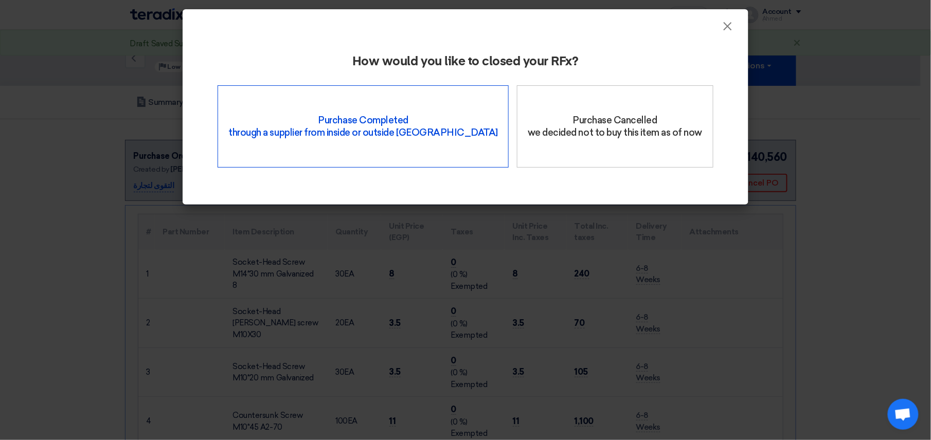
click at [375, 99] on div "Purchase Completed through a supplier from inside or outside Teradix" at bounding box center [362, 126] width 291 height 82
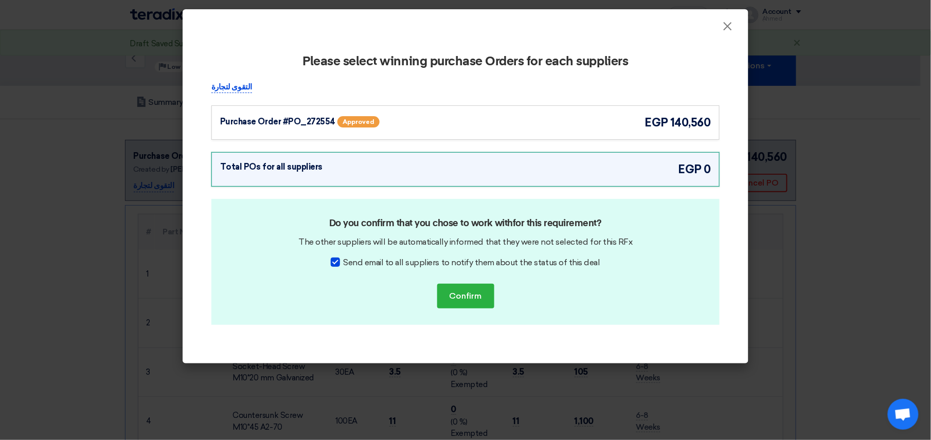
click at [285, 123] on div "Purchase Order #PO_272554" at bounding box center [277, 122] width 115 height 12
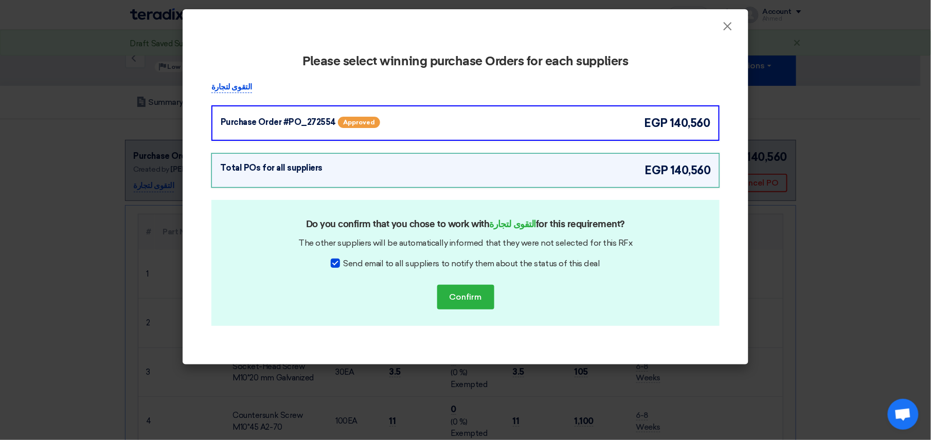
click at [334, 263] on div at bounding box center [335, 263] width 9 height 9
click at [343, 263] on input "Send email to all suppliers to notify them about the status of this deal" at bounding box center [346, 261] width 7 height 7
checkbox input "false"
click at [498, 288] on div "Do you confirm that you chose to work with التقوى لتجارة for this requirement? …" at bounding box center [465, 263] width 508 height 126
click at [484, 293] on button "Confirm" at bounding box center [465, 297] width 57 height 25
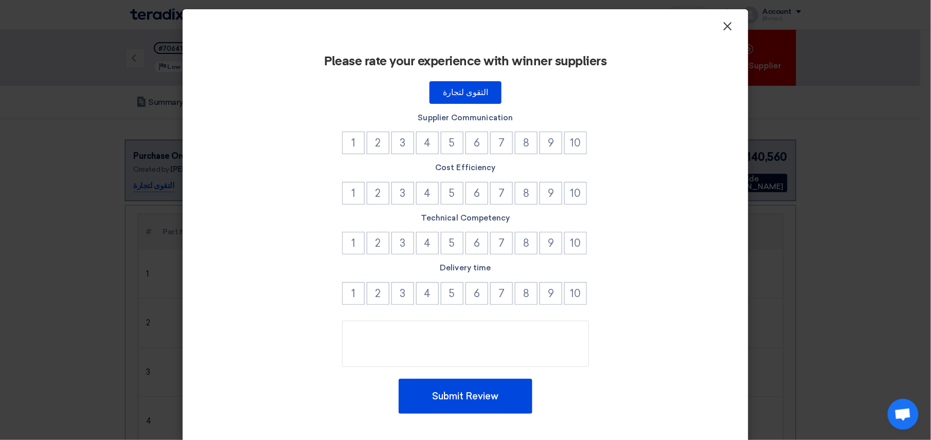
click at [722, 30] on span "×" at bounding box center [727, 29] width 10 height 21
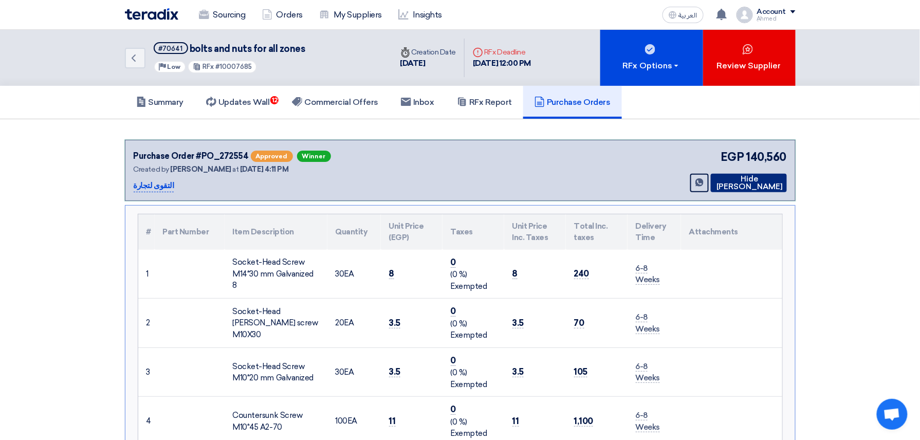
click at [757, 177] on button "Hide PO" at bounding box center [749, 183] width 76 height 19
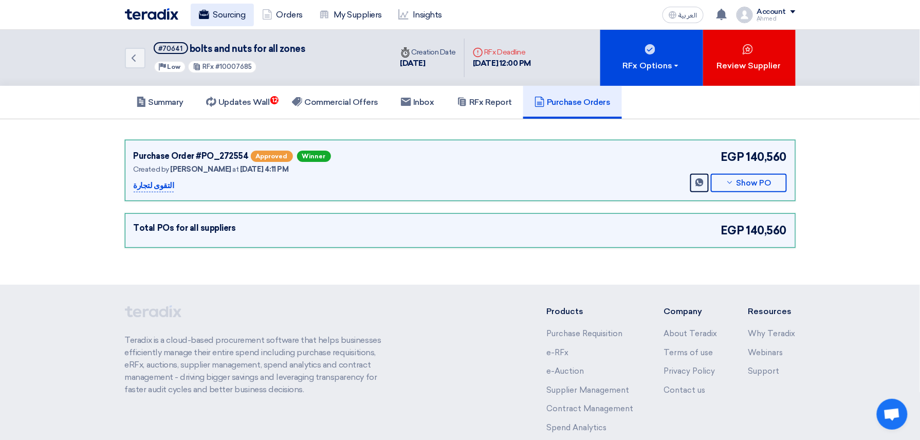
click at [210, 7] on link "Sourcing" at bounding box center [222, 15] width 63 height 23
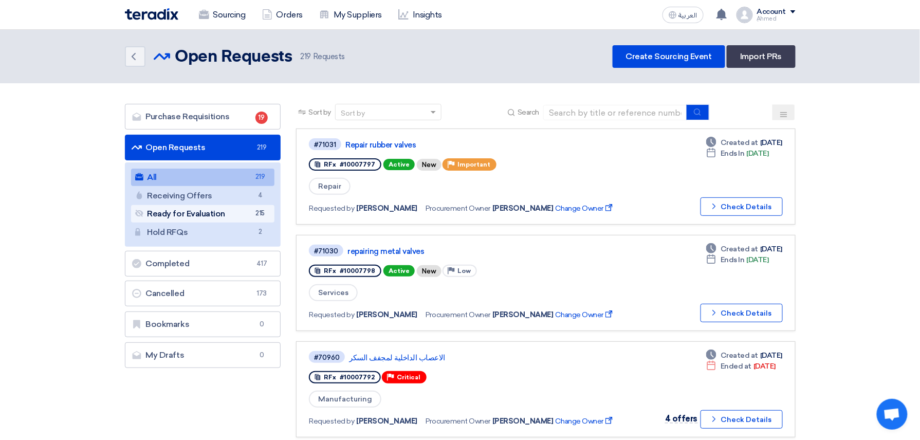
click at [224, 214] on link "Ready for Evaluation Ready for Evaluation 215" at bounding box center [203, 213] width 144 height 17
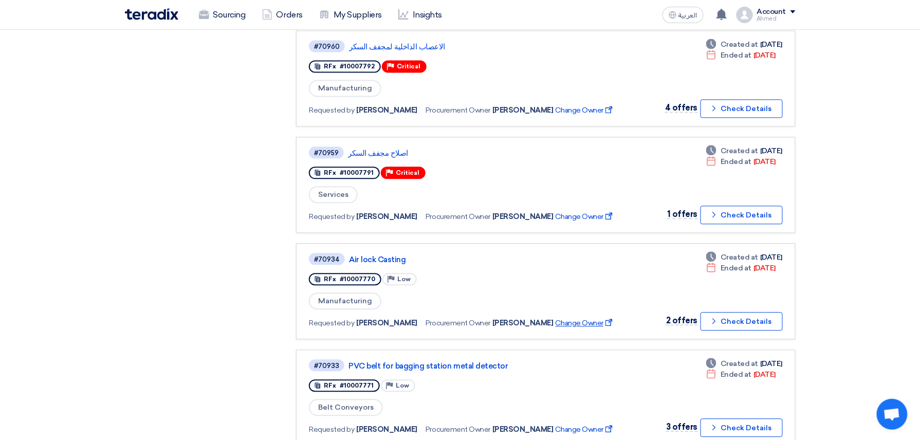
scroll to position [1017, 0]
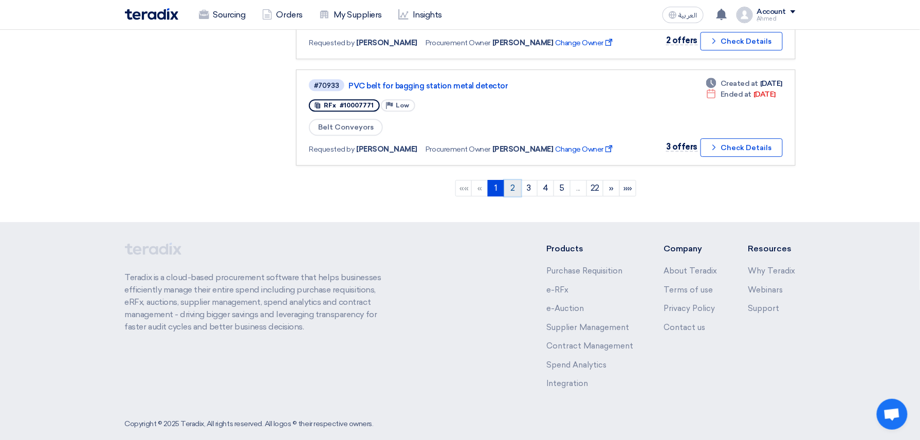
click at [513, 180] on link "2" at bounding box center [512, 188] width 17 height 16
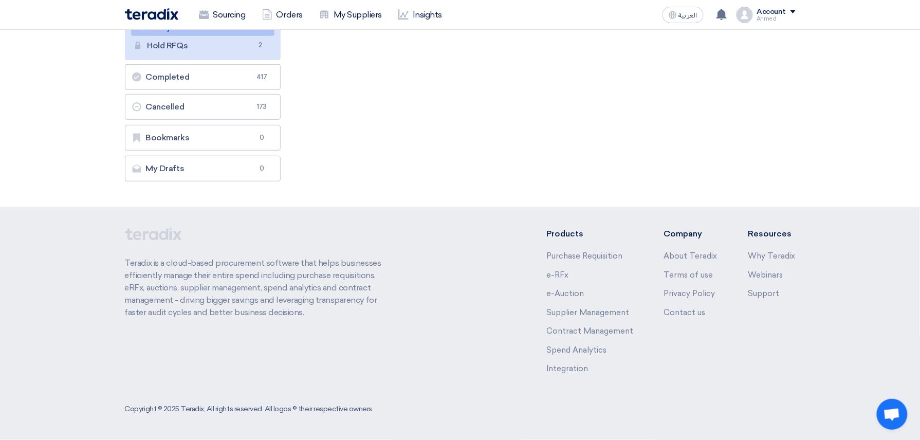
scroll to position [0, 0]
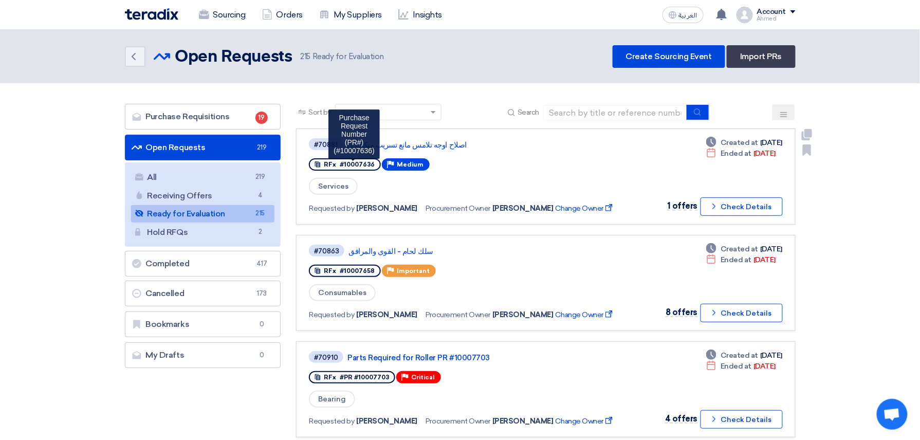
click at [356, 162] on span "#10007636" at bounding box center [357, 164] width 35 height 7
copy span "10007636"
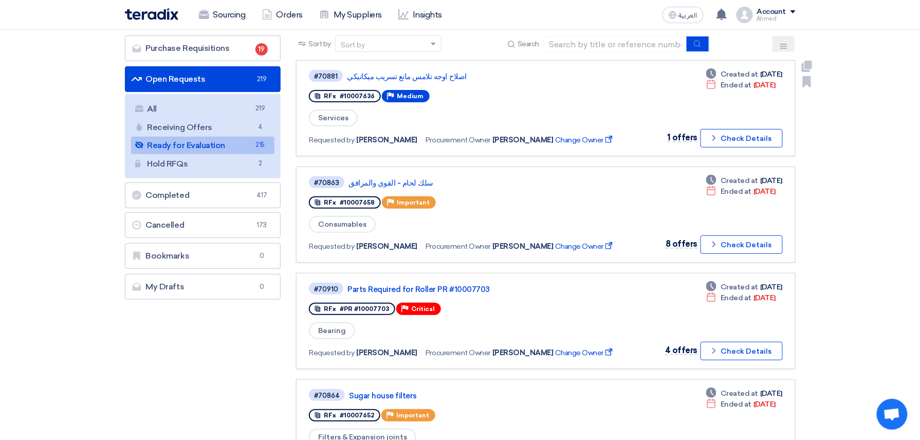
click at [430, 67] on link "#70881 اصلاح اوجه تلامس مانع تسريب ميكانيكي RFx #10007636 Priority Medium Servi…" at bounding box center [545, 108] width 499 height 96
click at [430, 72] on link "اصلاح اوجه تلامس مانع تسريب ميكانيكي" at bounding box center [475, 76] width 257 height 9
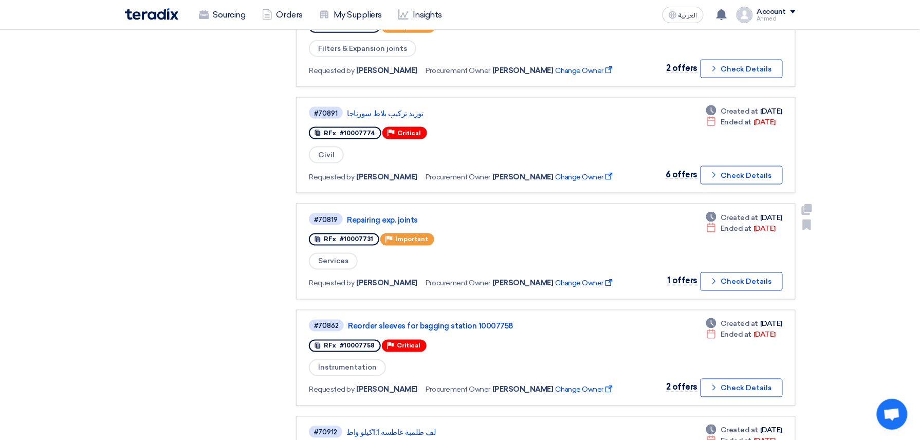
scroll to position [480, 0]
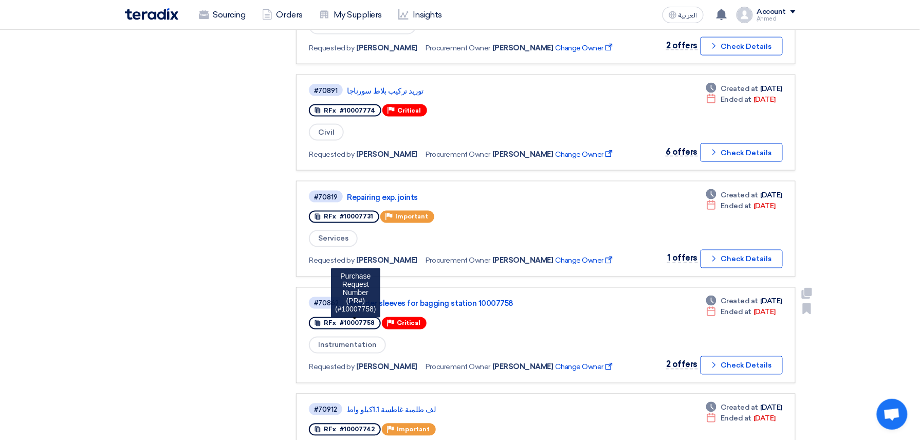
click at [356, 320] on span "#10007758" at bounding box center [357, 323] width 35 height 7
copy span "10007758"
click at [479, 299] on link "Reorder sleeves for bagging station 10007758" at bounding box center [476, 303] width 257 height 9
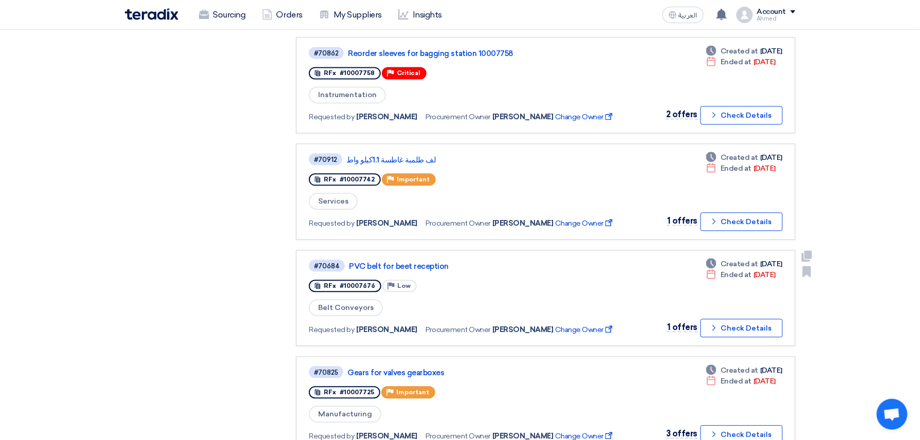
scroll to position [754, 0]
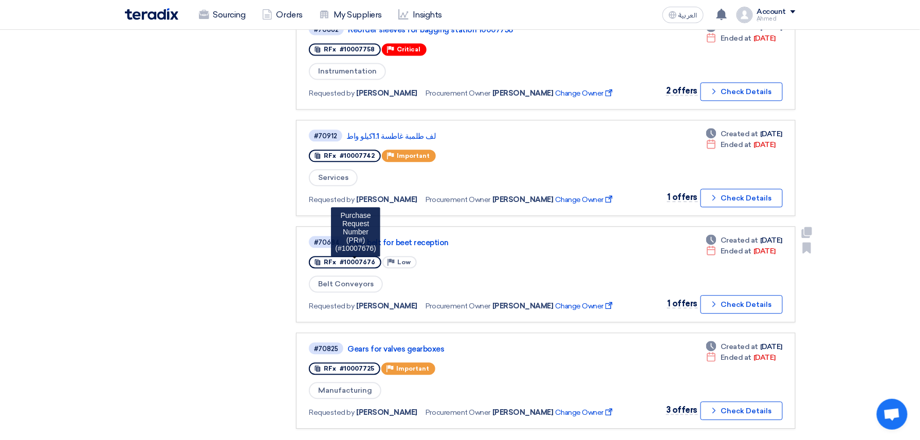
click at [358, 259] on span "#10007676" at bounding box center [357, 262] width 35 height 7
copy span "10007676"
click at [432, 238] on link "PVC belt for beet reception" at bounding box center [477, 242] width 257 height 9
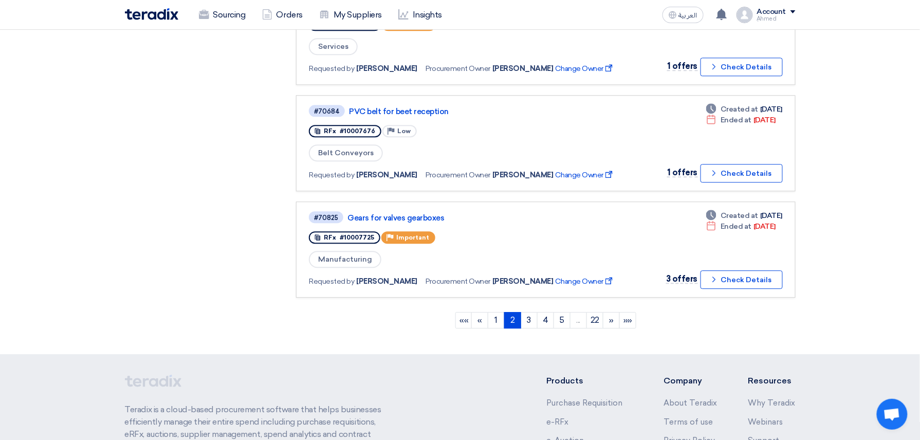
scroll to position [891, 0]
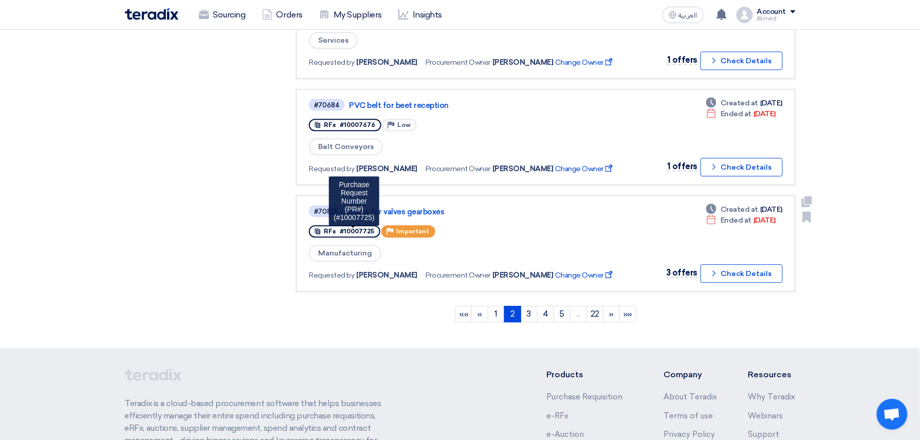
click at [360, 228] on span "#10007725" at bounding box center [357, 231] width 34 height 7
copy span "10007725"
click at [431, 204] on div "#70825 Gears for valves gearboxes" at bounding box center [467, 211] width 316 height 14
click at [407, 207] on link "Gears for valves gearboxes" at bounding box center [476, 211] width 257 height 9
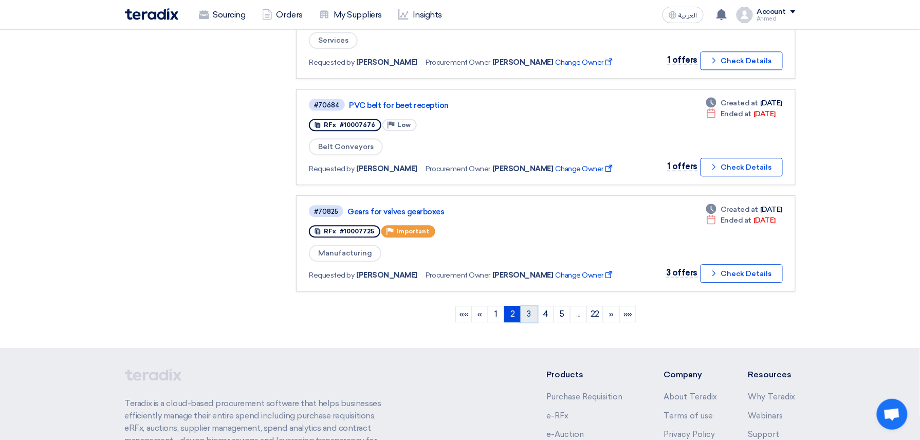
click at [529, 306] on link "3" at bounding box center [529, 314] width 17 height 16
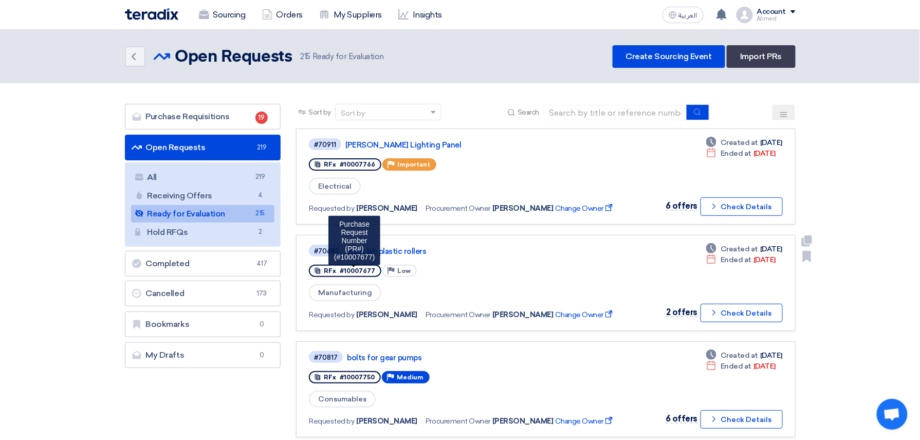
click at [352, 270] on span "#10007677" at bounding box center [357, 270] width 35 height 7
copy span "10007677"
click at [400, 248] on link "Beet lab plastic rollers" at bounding box center [476, 251] width 257 height 9
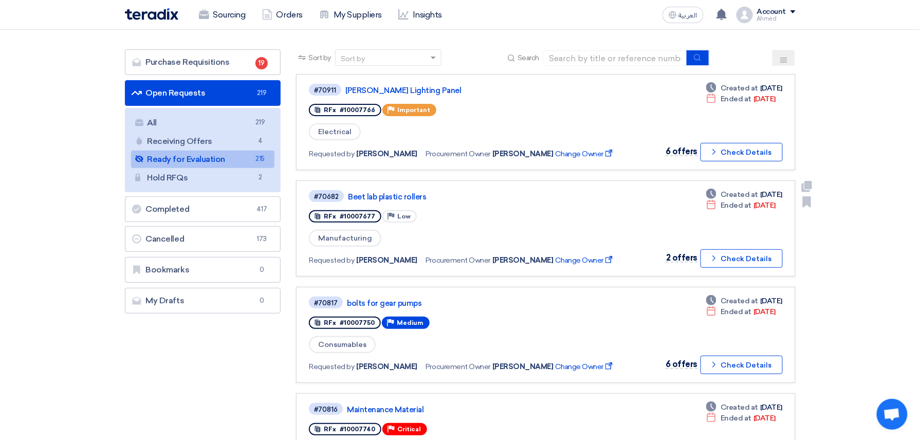
scroll to position [137, 0]
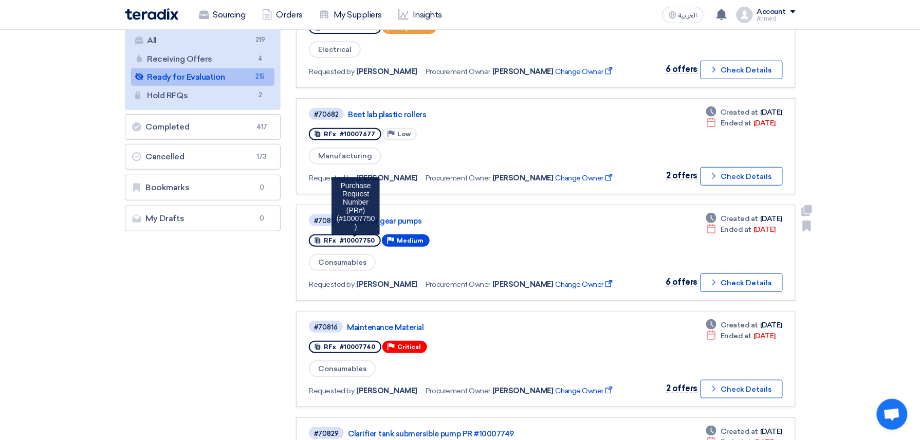
click at [358, 237] on span "#10007750" at bounding box center [357, 240] width 35 height 7
copy span "10007750"
click at [402, 216] on link "bolts for gear pumps" at bounding box center [475, 220] width 257 height 9
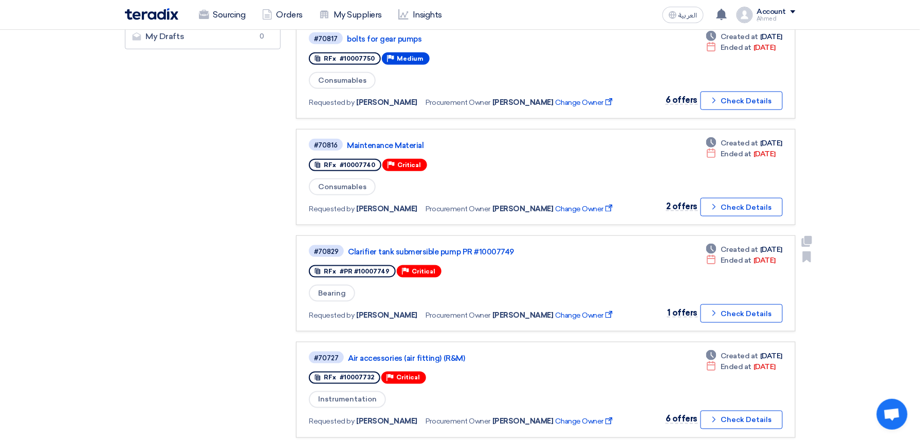
scroll to position [342, 0]
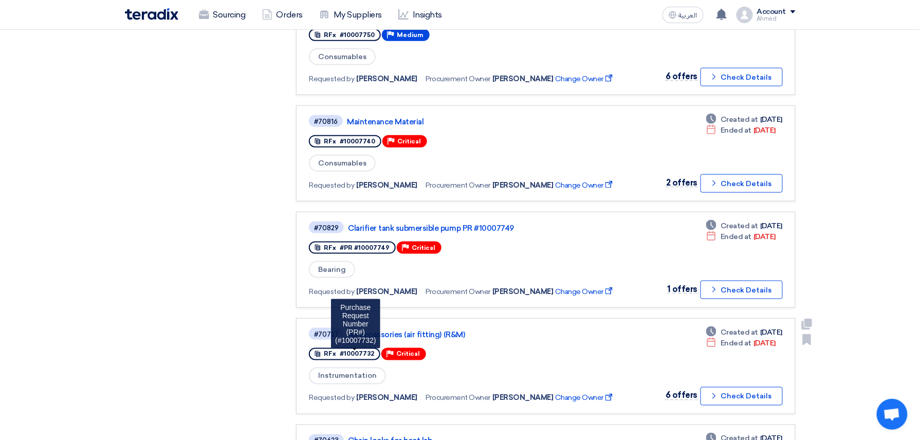
click at [361, 351] on span "#10007732" at bounding box center [357, 354] width 34 height 7
copy span "10007732"
click at [435, 330] on link "Air accessories (air fitting) (R&M)" at bounding box center [476, 334] width 257 height 9
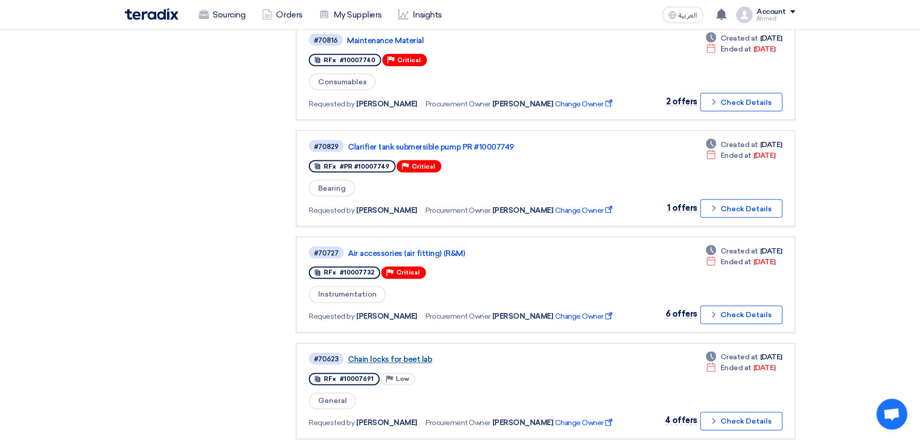
scroll to position [480, 0]
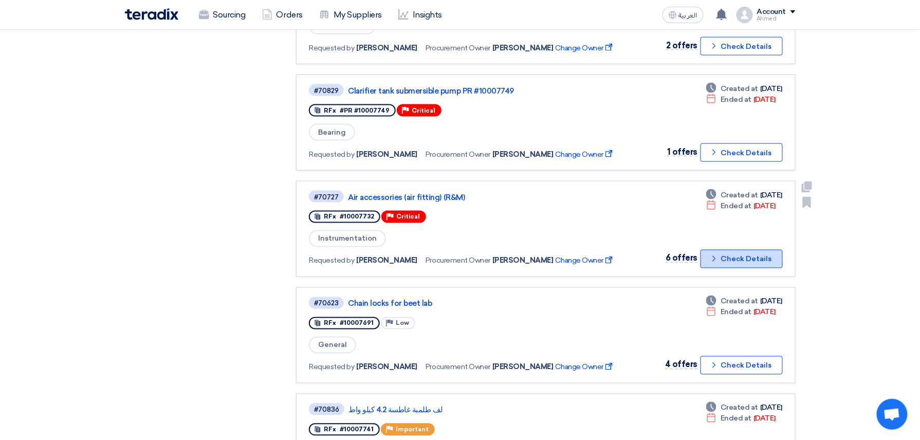
click at [728, 251] on button "Check details Check Details" at bounding box center [742, 259] width 82 height 19
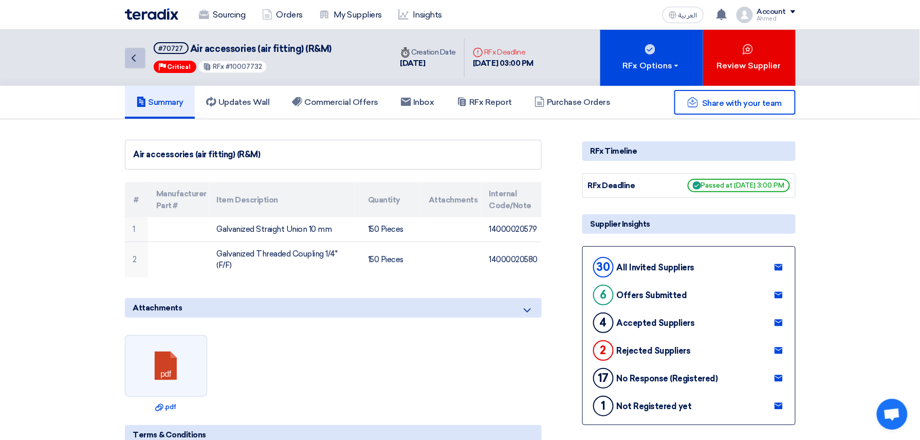
click at [134, 56] on use at bounding box center [134, 57] width 4 height 7
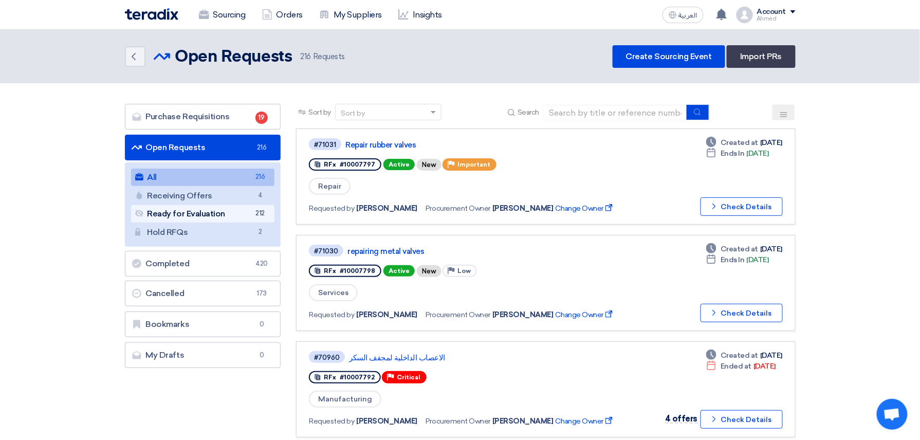
click at [210, 212] on link "Ready for Evaluation Ready for Evaluation 212" at bounding box center [203, 213] width 144 height 17
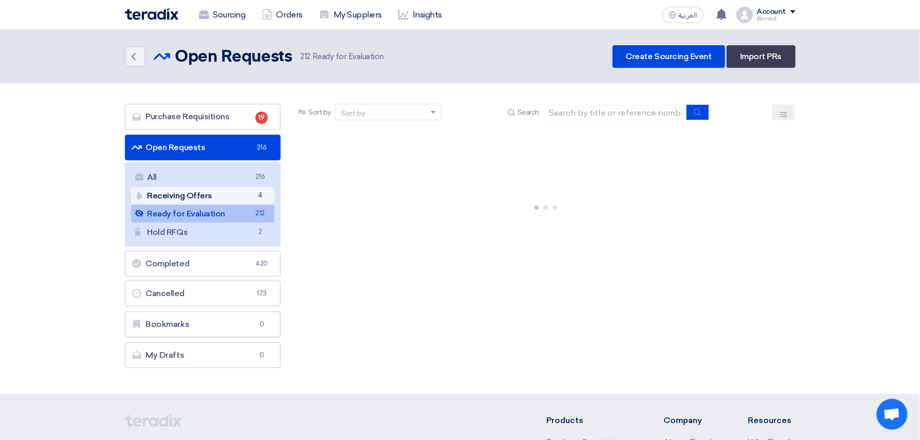
click at [211, 191] on link "Receiving Offers Receiving Offers 4" at bounding box center [203, 195] width 144 height 17
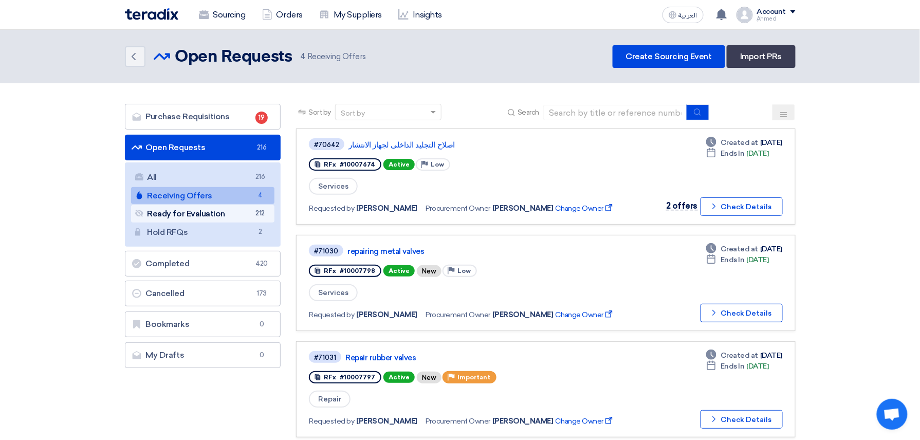
click at [206, 214] on link "Ready for Evaluation Ready for Evaluation 212" at bounding box center [203, 213] width 144 height 17
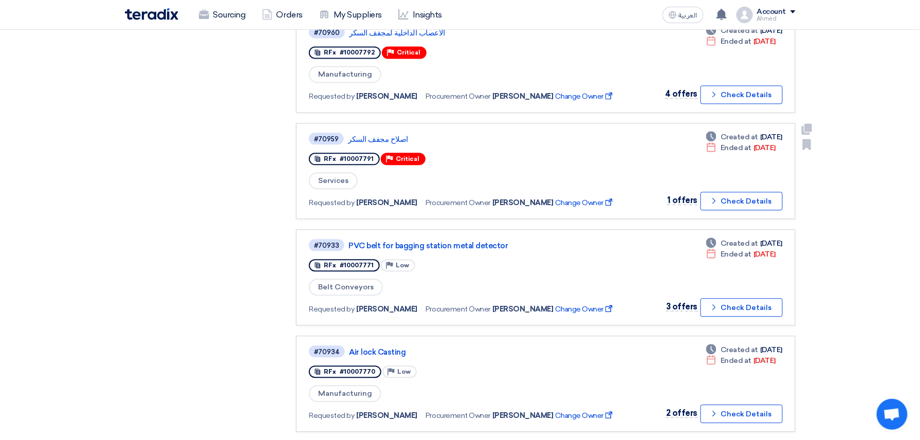
scroll to position [823, 0]
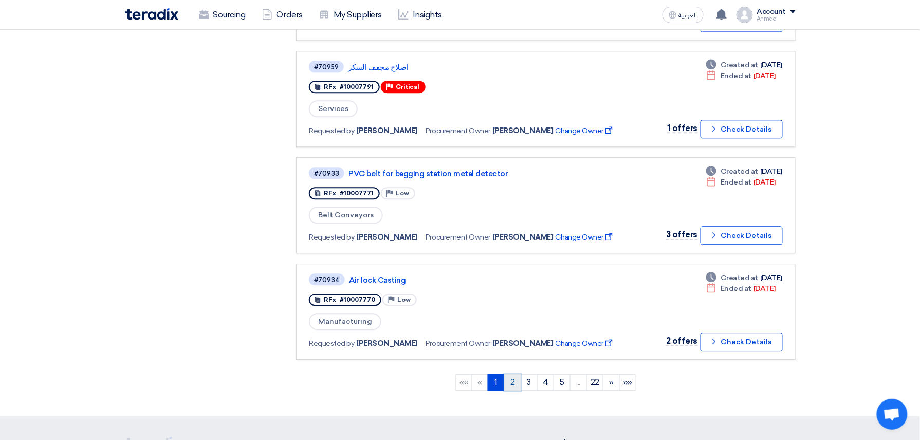
click at [512, 374] on link "2" at bounding box center [512, 382] width 17 height 16
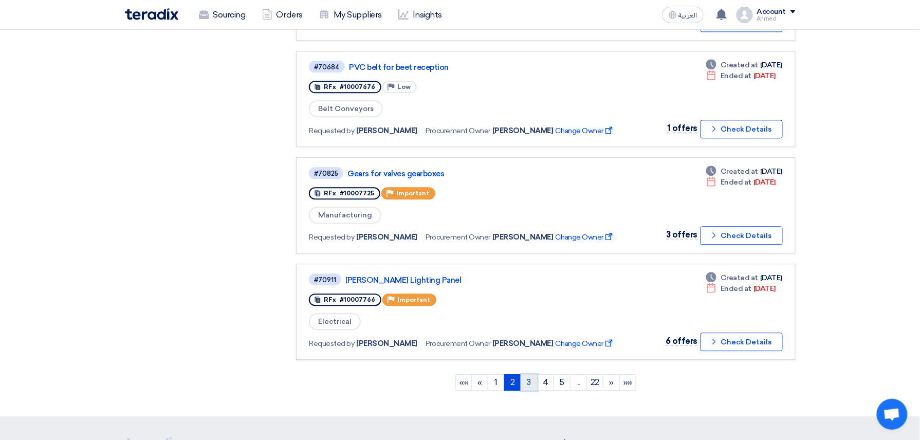
click at [526, 374] on link "3" at bounding box center [529, 382] width 17 height 16
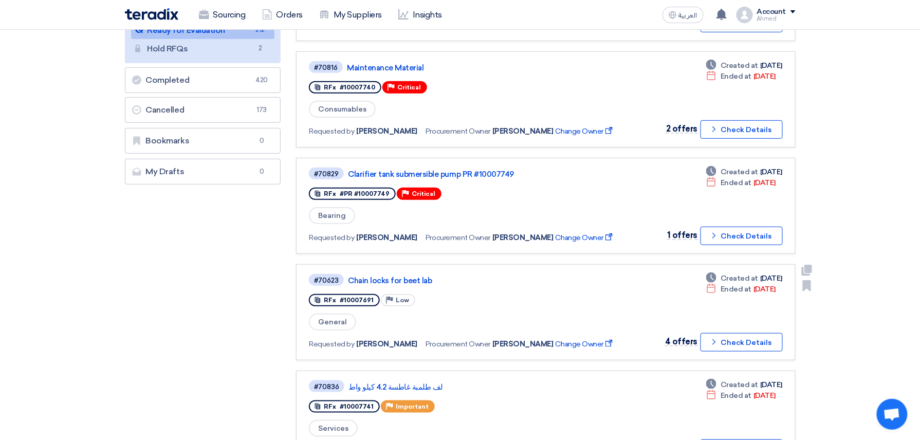
scroll to position [206, 0]
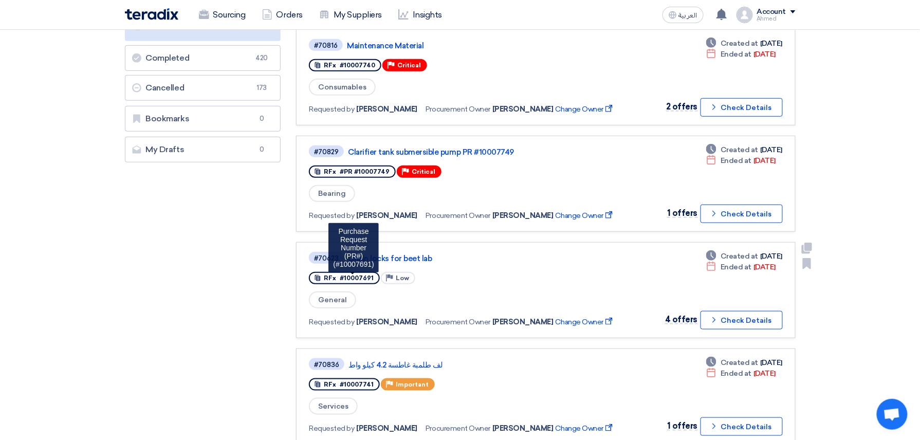
click at [351, 275] on span "#10007691" at bounding box center [357, 278] width 34 height 7
copy span "10007691"
click at [405, 254] on link "Chain locks for beet lab" at bounding box center [476, 258] width 257 height 9
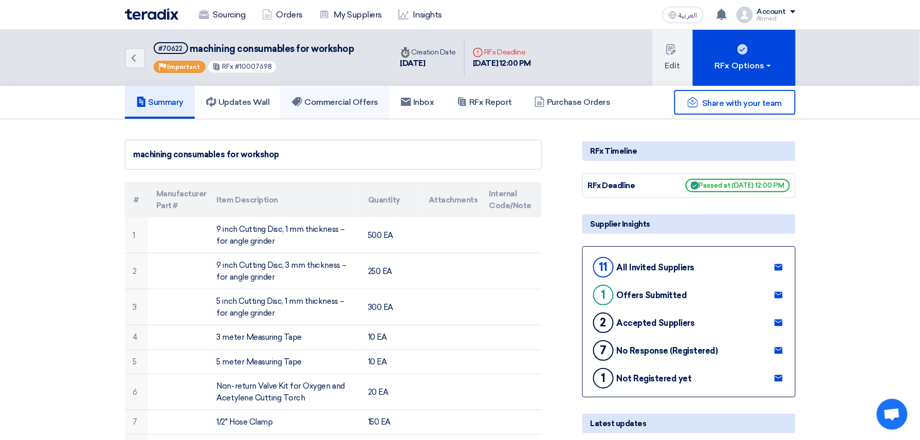
click at [357, 102] on h5 "Commercial Offers" at bounding box center [335, 102] width 86 height 10
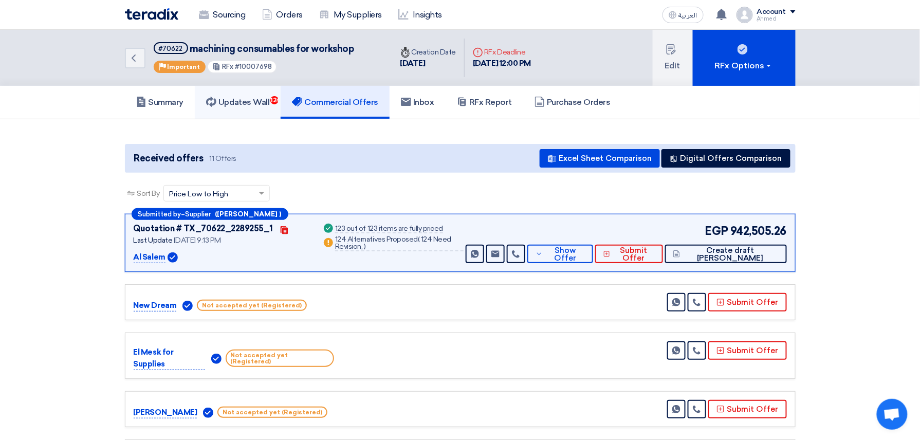
drag, startPoint x: 273, startPoint y: 101, endPoint x: 284, endPoint y: 105, distance: 11.7
click at [273, 101] on link "Updates Wall 124" at bounding box center [238, 102] width 86 height 33
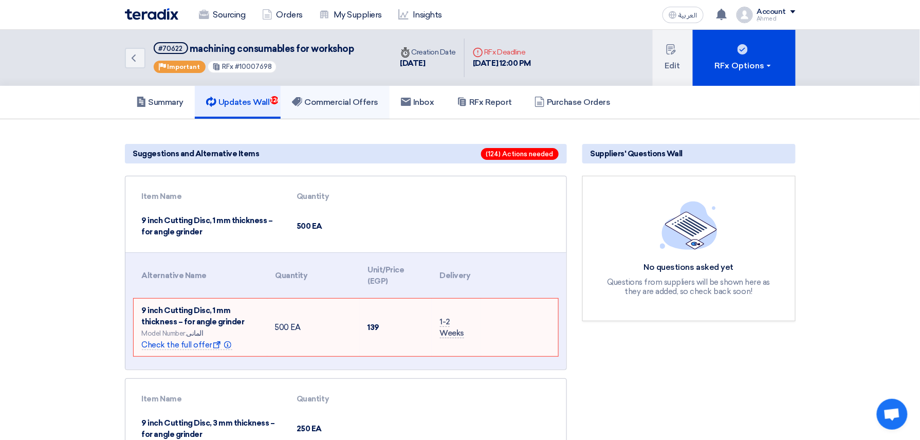
click at [333, 97] on h5 "Commercial Offers" at bounding box center [335, 102] width 86 height 10
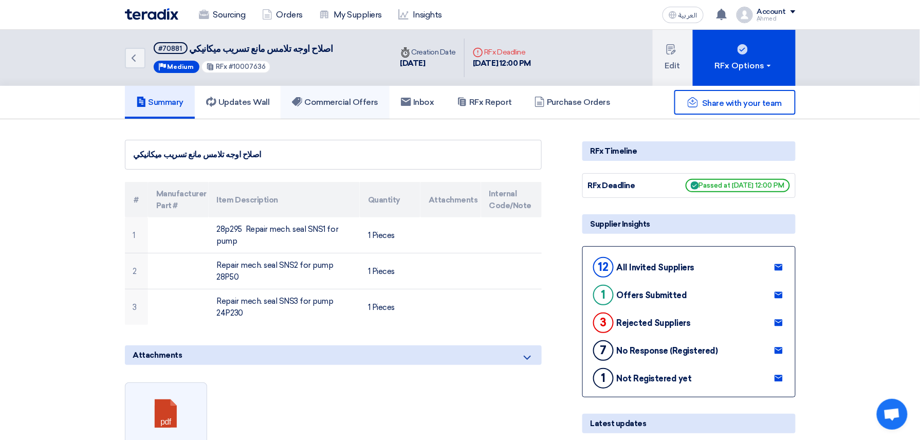
click at [338, 87] on link "Commercial Offers" at bounding box center [335, 102] width 109 height 33
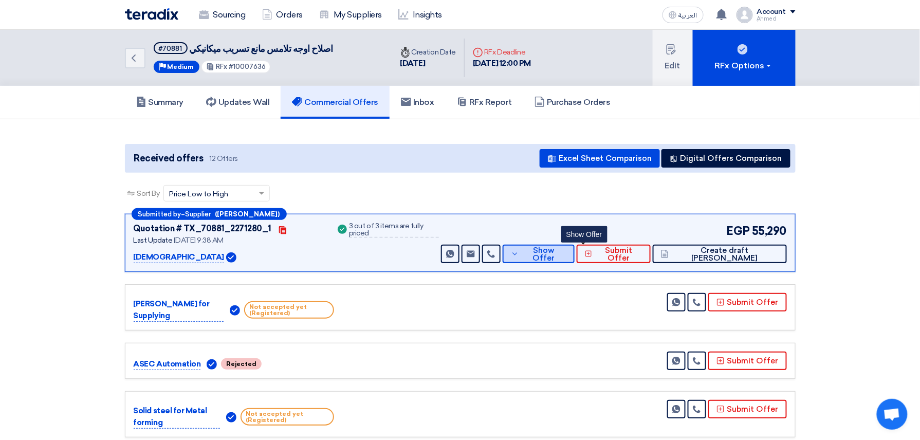
click at [519, 252] on icon at bounding box center [515, 254] width 8 height 8
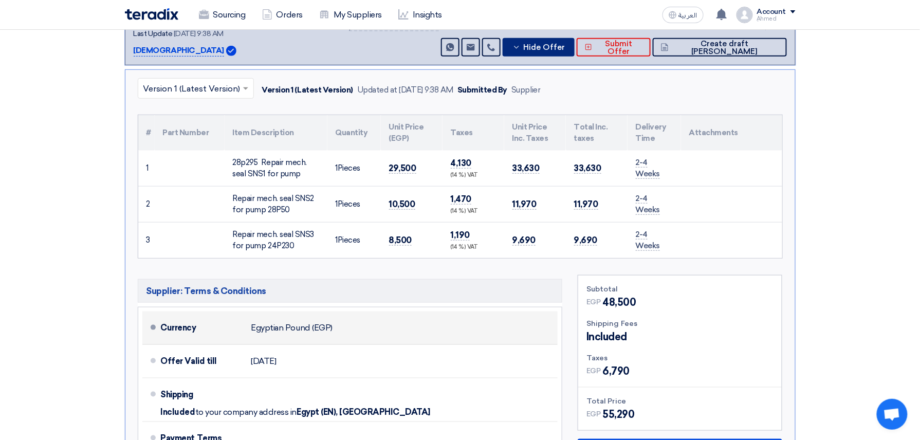
scroll to position [206, 0]
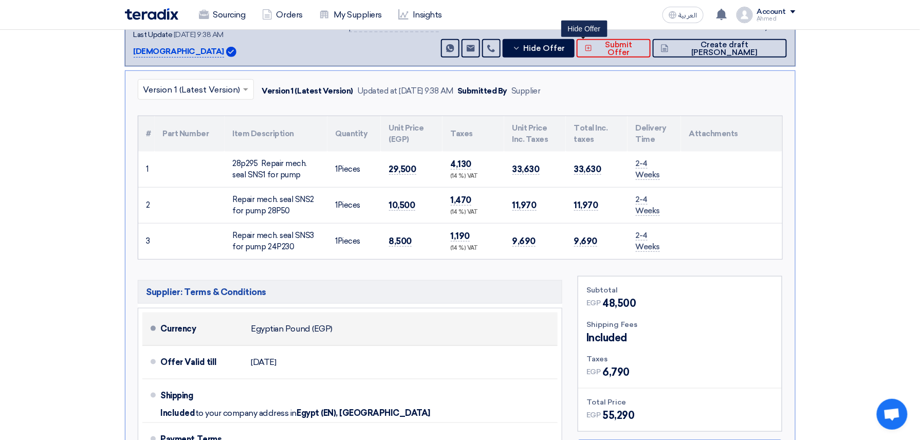
drag, startPoint x: 449, startPoint y: 323, endPoint x: 451, endPoint y: 317, distance: 6.0
click at [449, 320] on div "Currency Egyptian Pound (EGP)" at bounding box center [357, 329] width 393 height 25
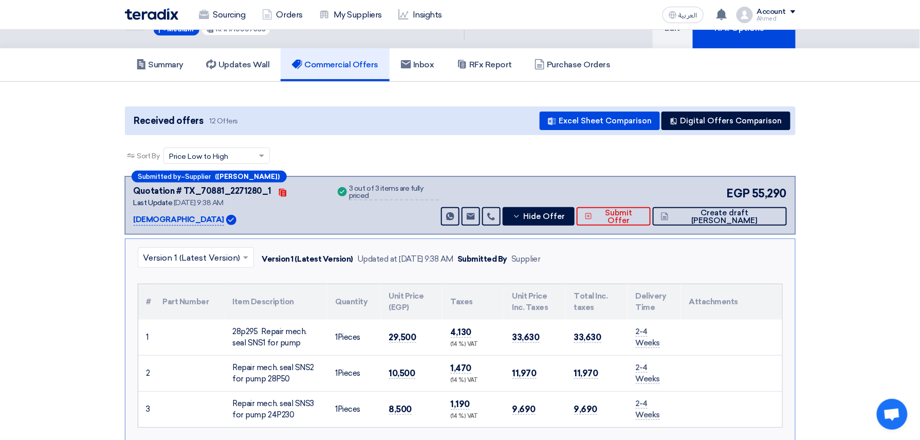
scroll to position [0, 0]
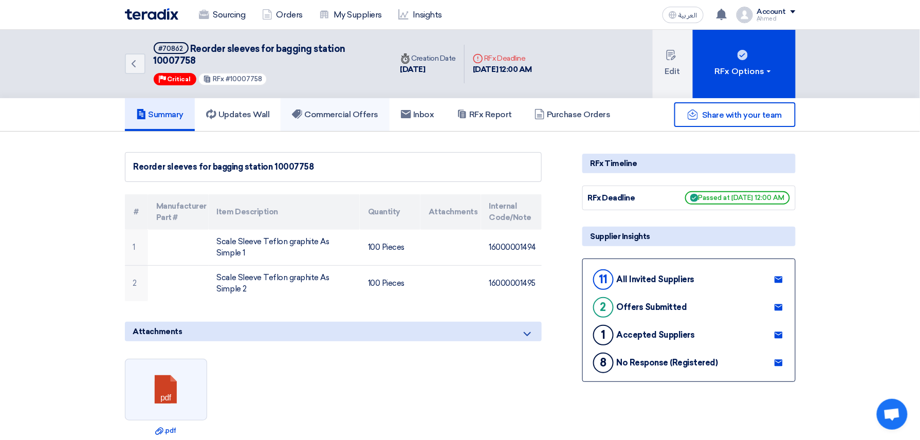
drag, startPoint x: 339, startPoint y: 101, endPoint x: 348, endPoint y: 97, distance: 9.4
click at [339, 101] on link "Commercial Offers" at bounding box center [335, 114] width 109 height 33
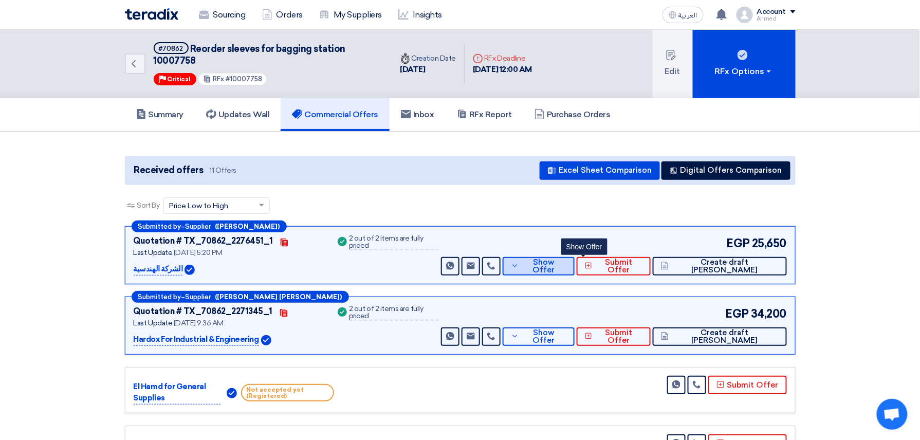
click at [567, 266] on span "Show Offer" at bounding box center [544, 266] width 45 height 15
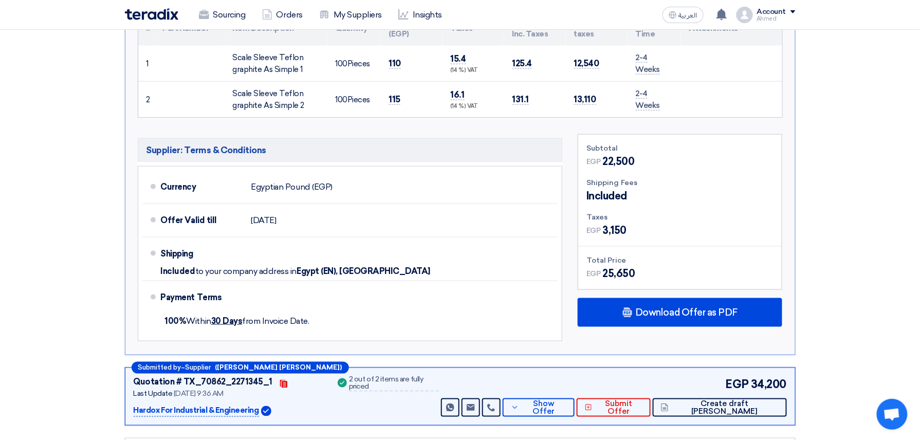
scroll to position [342, 0]
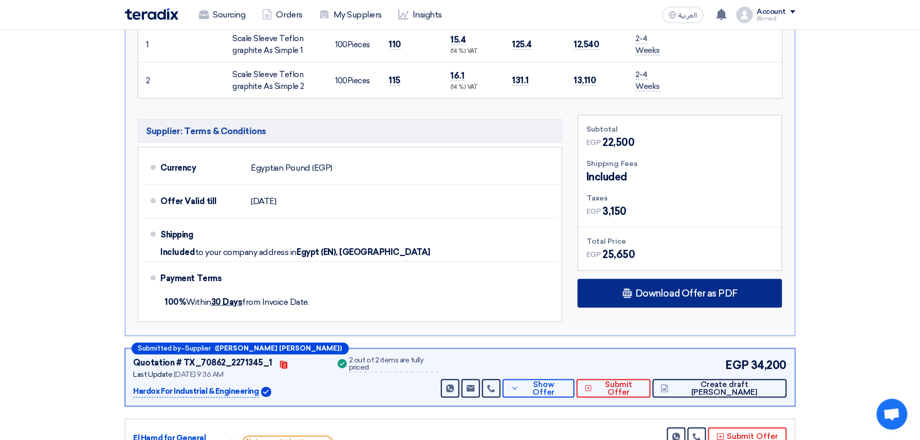
drag, startPoint x: 654, startPoint y: 317, endPoint x: 673, endPoint y: 304, distance: 23.1
click at [655, 317] on div "Subtotal EGP 22,500 Shipping Fees Included Taxes EGP EGP" at bounding box center [680, 221] width 220 height 212
click at [679, 301] on div "Download Offer as PDF" at bounding box center [680, 293] width 205 height 29
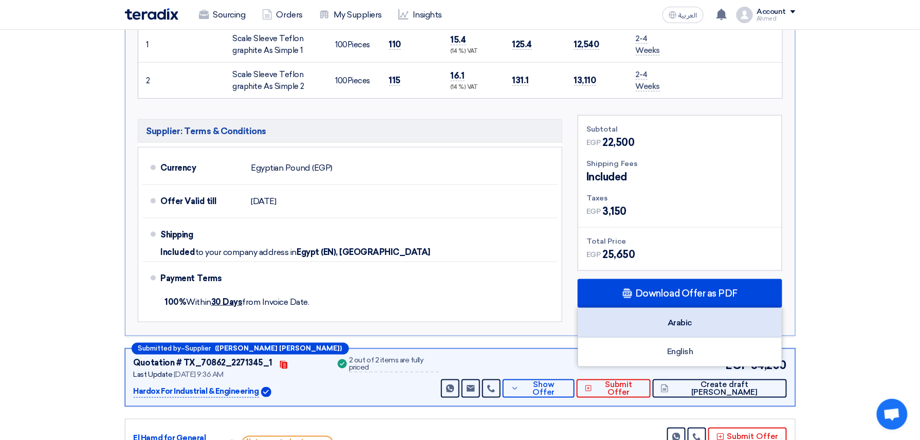
click at [661, 321] on div "Arabic" at bounding box center [680, 322] width 204 height 29
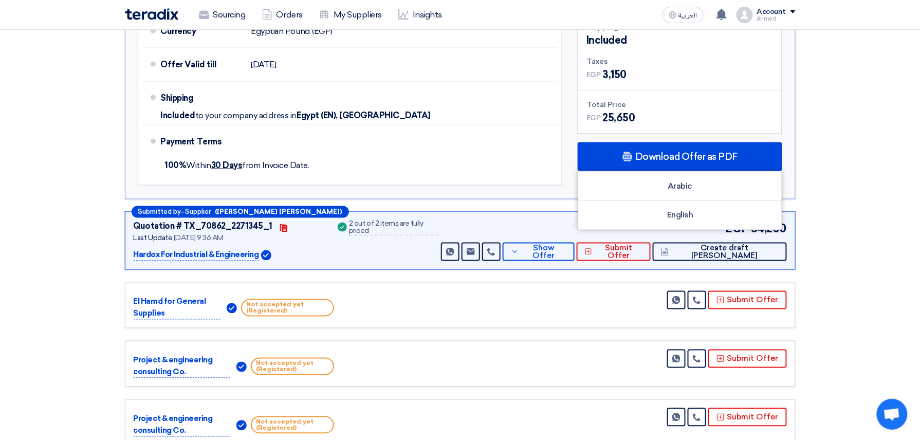
scroll to position [480, 0]
click at [594, 235] on div "EGP 34,200 Send Message Send Message" at bounding box center [613, 240] width 348 height 41
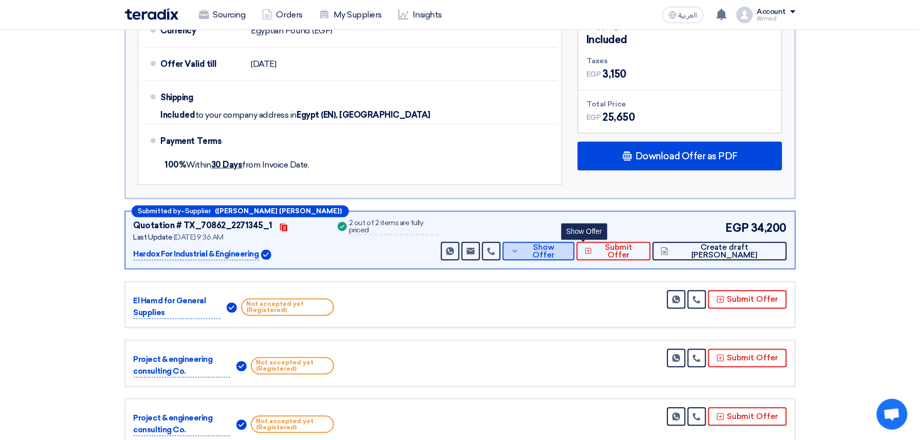
click at [567, 256] on span "Show Offer" at bounding box center [544, 251] width 45 height 15
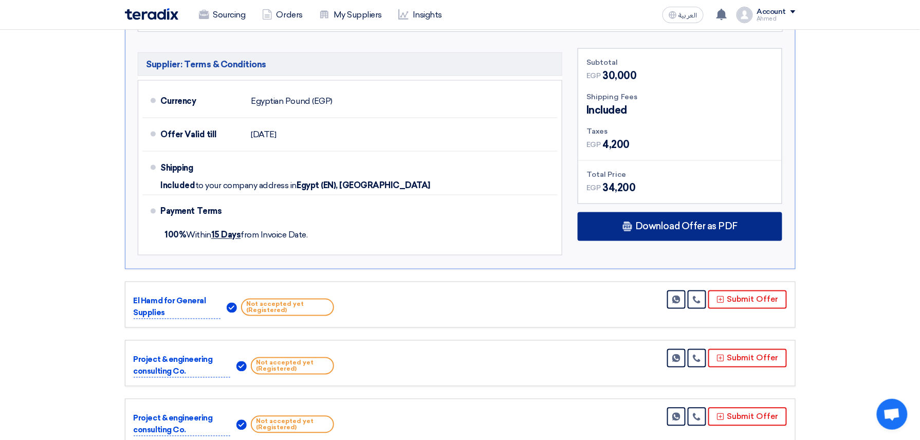
click at [630, 235] on div "Download Offer as PDF" at bounding box center [680, 226] width 205 height 29
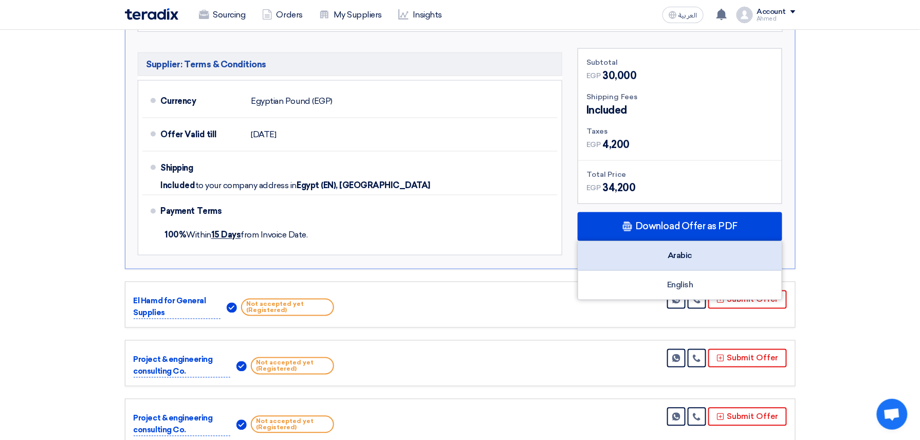
click at [671, 254] on div "Arabic" at bounding box center [680, 256] width 204 height 29
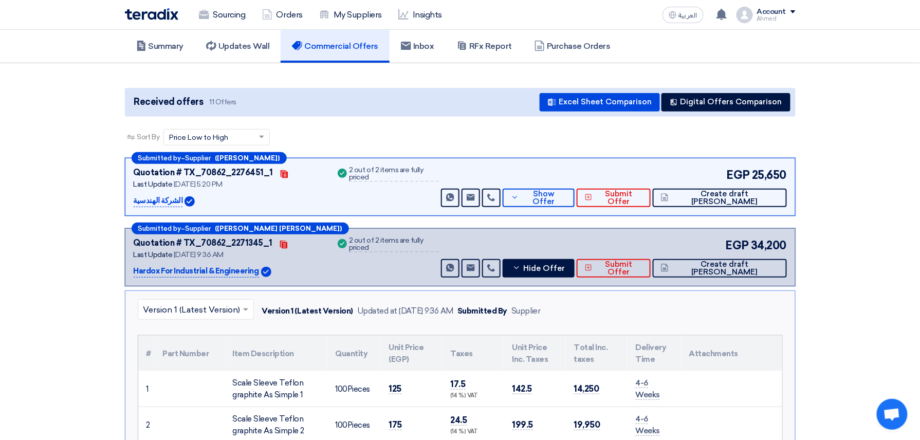
scroll to position [0, 0]
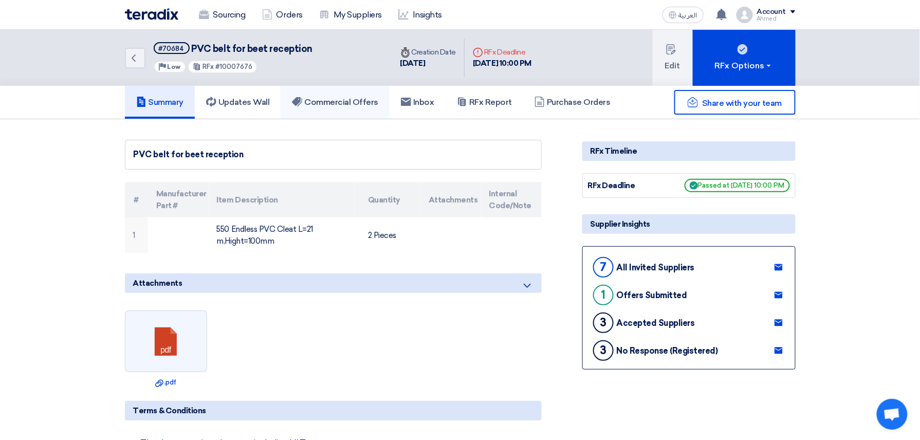
click at [326, 93] on link "Commercial Offers" at bounding box center [335, 102] width 109 height 33
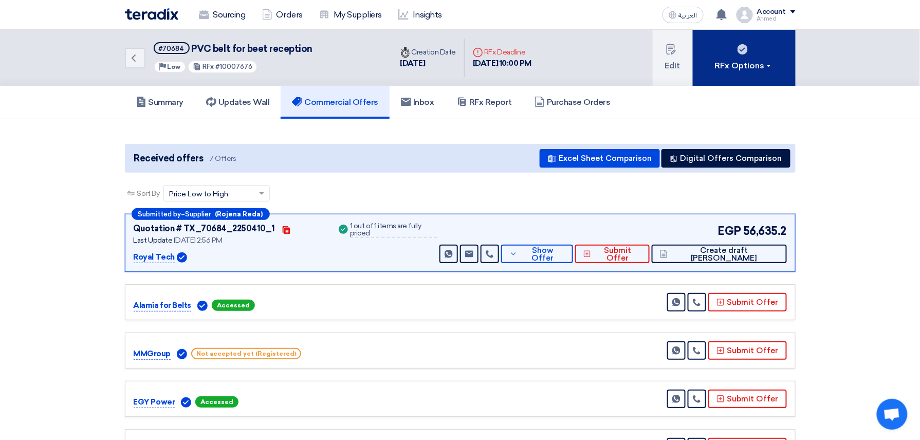
click at [733, 51] on button "RFx Options" at bounding box center [744, 58] width 103 height 56
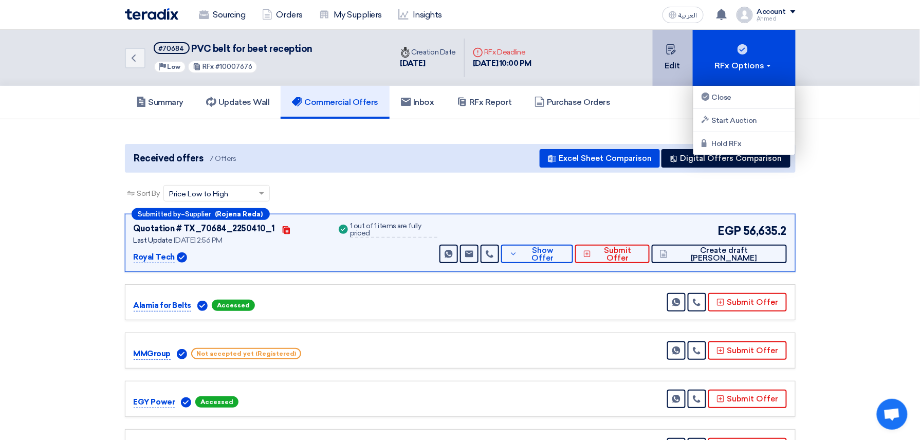
click at [665, 50] on button "Edit" at bounding box center [673, 58] width 40 height 56
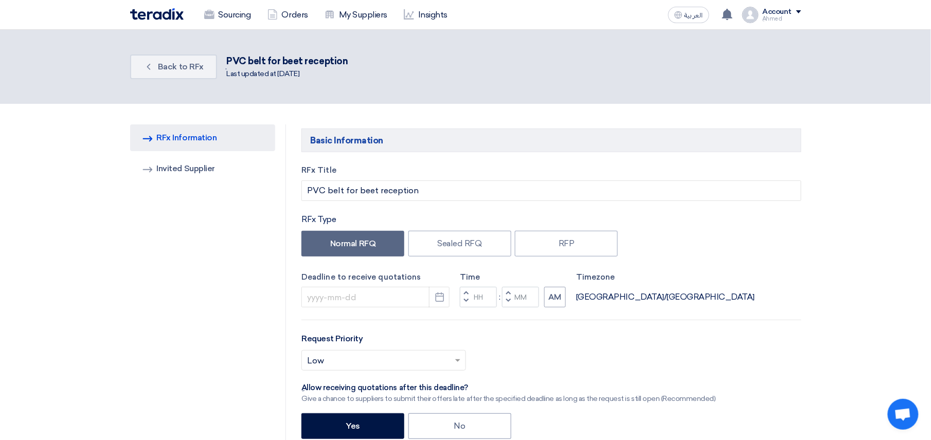
type input "[DATE]"
type input "10"
type input "00"
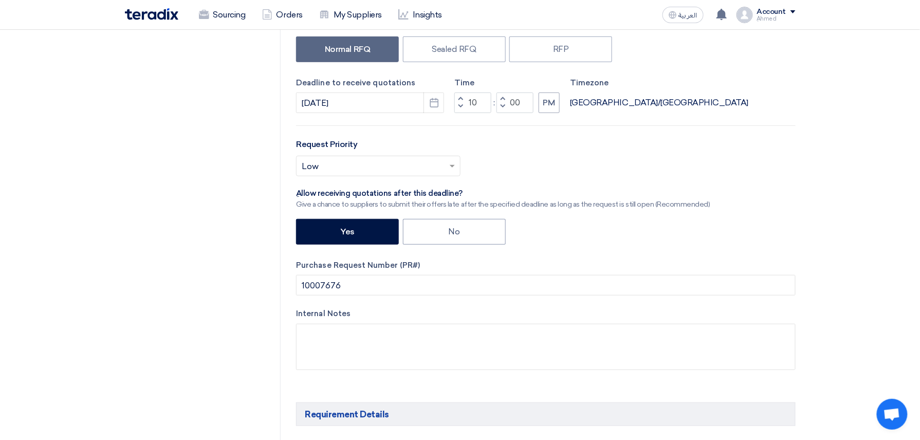
scroll to position [206, 0]
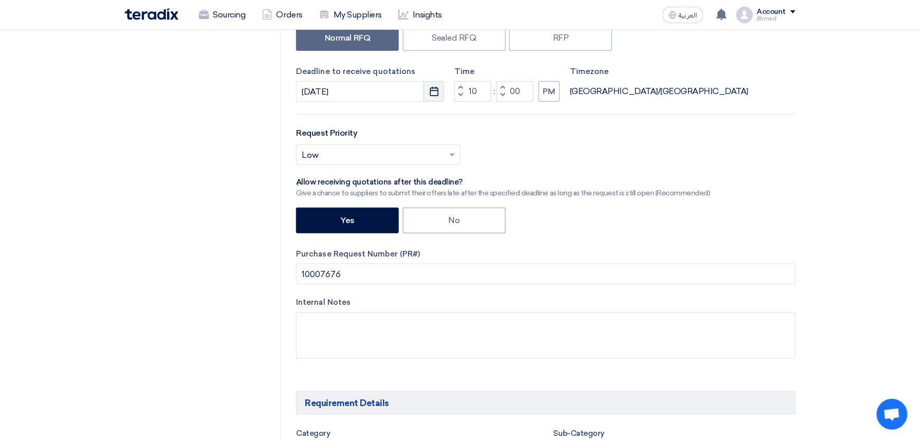
click at [437, 89] on icon "Pick a date" at bounding box center [434, 91] width 10 height 10
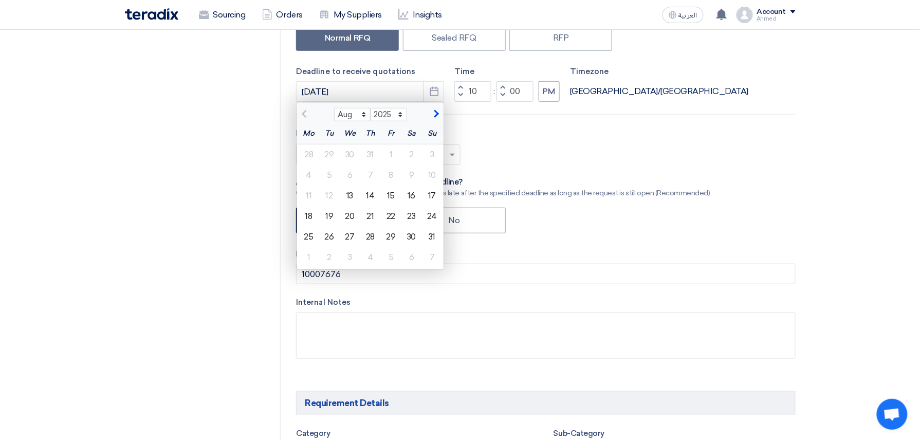
drag, startPoint x: 305, startPoint y: 216, endPoint x: 348, endPoint y: 216, distance: 42.2
click at [305, 216] on div "18" at bounding box center [309, 216] width 21 height 21
type input "8/18/2025"
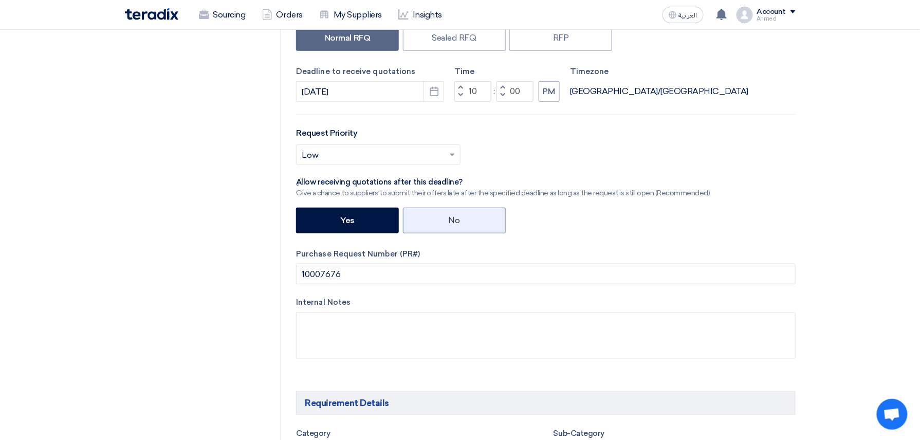
click at [489, 225] on label "No" at bounding box center [454, 221] width 103 height 26
click at [455, 223] on input "No" at bounding box center [452, 219] width 7 height 7
radio input "true"
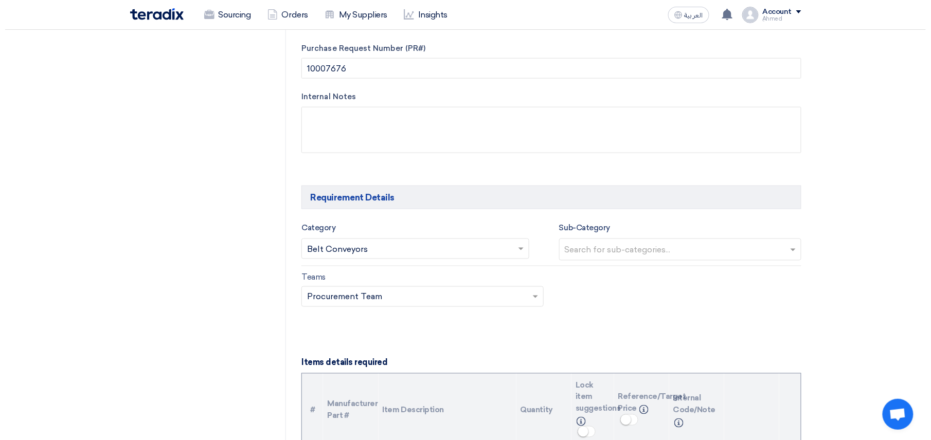
scroll to position [0, 0]
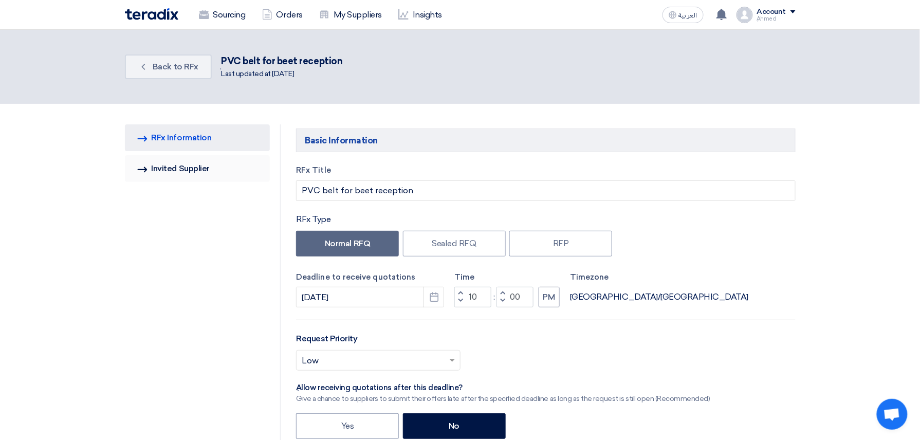
click at [206, 169] on link "Invited Suppliers Invited Supplier" at bounding box center [197, 168] width 145 height 27
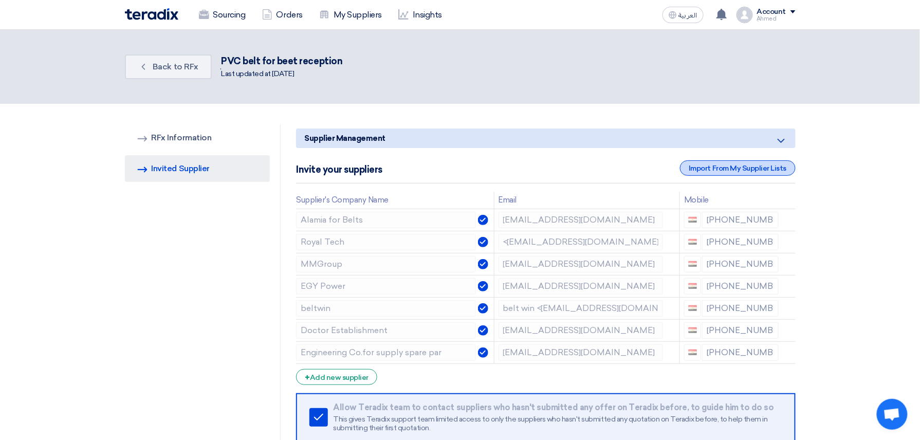
click at [755, 168] on div "Import From My Supplier Lists" at bounding box center [737, 167] width 115 height 15
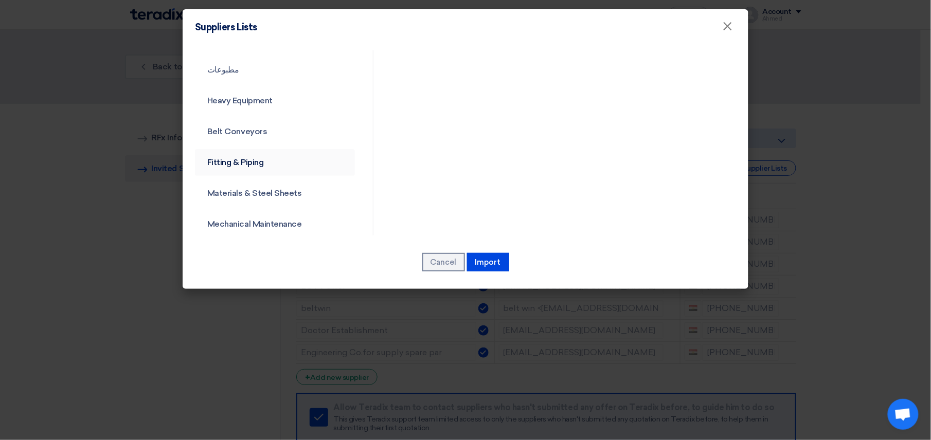
scroll to position [1097, 0]
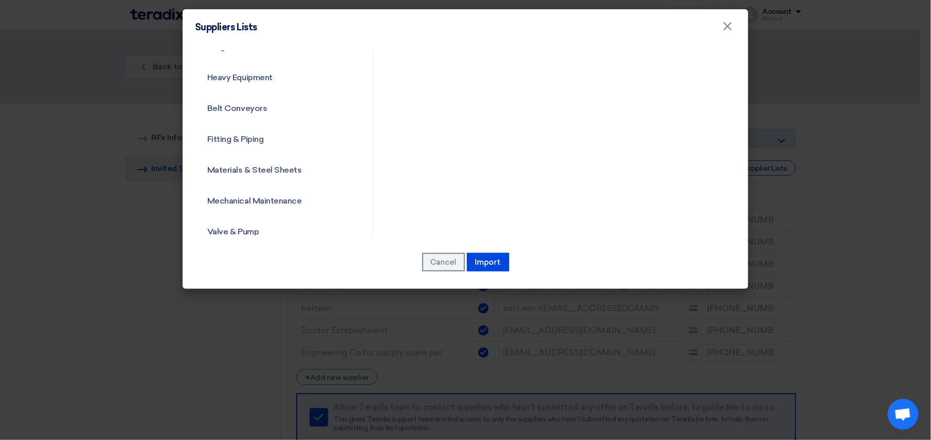
drag, startPoint x: 232, startPoint y: 93, endPoint x: 219, endPoint y: 109, distance: 20.8
click at [220, 110] on link "Belt Conveyors" at bounding box center [275, 108] width 160 height 27
click at [221, 107] on link "Belt Conveyors" at bounding box center [275, 108] width 160 height 27
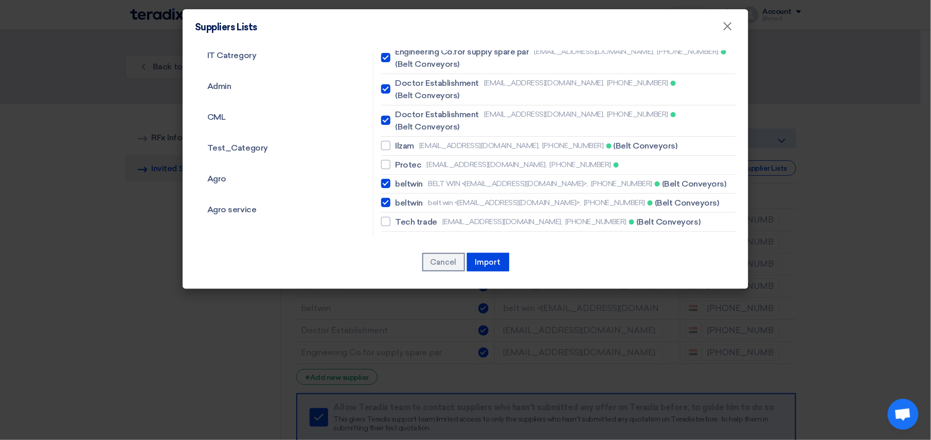
scroll to position [68, 0]
click at [389, 141] on label "Ilzam moetaz_aly@hotmail.com, +201117772452 (Belt Conveyors)" at bounding box center [558, 147] width 355 height 12
click at [395, 63] on input "Ilzam moetaz_aly@hotmail.com, +201117772452 (Belt Conveyors)" at bounding box center [398, 59] width 7 height 7
checkbox input "true"
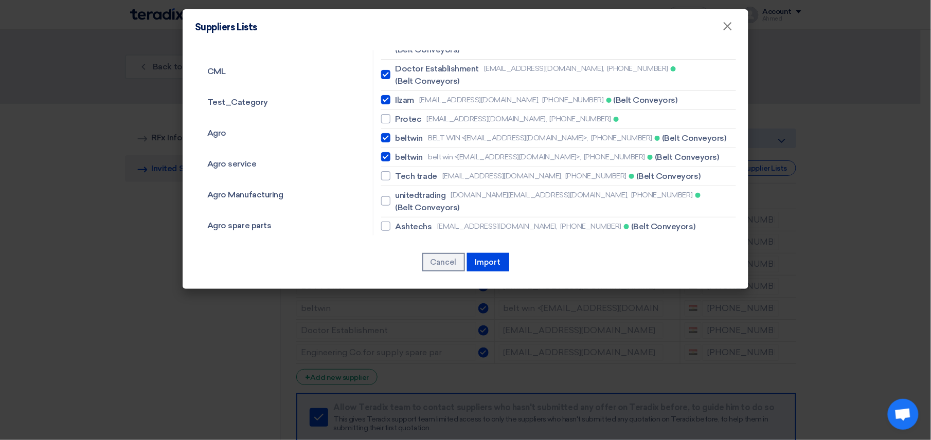
scroll to position [137, 0]
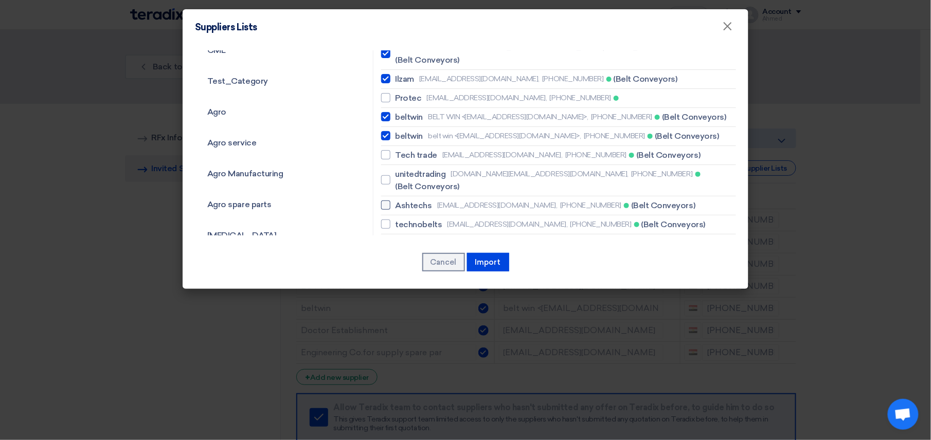
click at [414, 199] on span "Ashtechs" at bounding box center [413, 205] width 37 height 12
checkbox input "true"
click at [432, 218] on span "technobelts" at bounding box center [418, 224] width 47 height 12
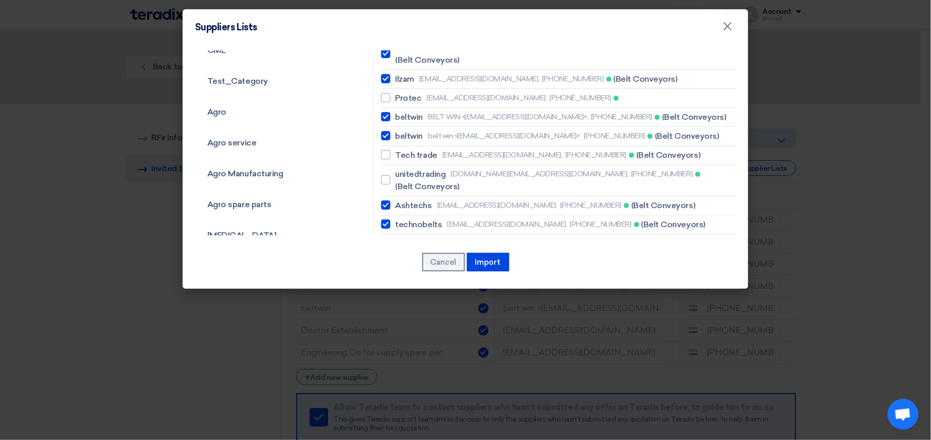
checkbox input "true"
click at [422, 238] on span "Golden belt" at bounding box center [417, 244] width 45 height 12
checkbox input "true"
click at [405, 257] on span "belt star" at bounding box center [411, 263] width 32 height 12
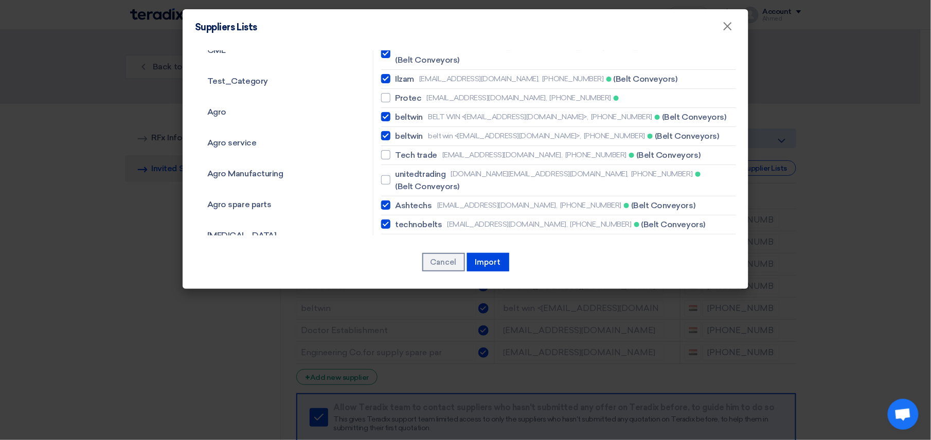
checkbox input "true"
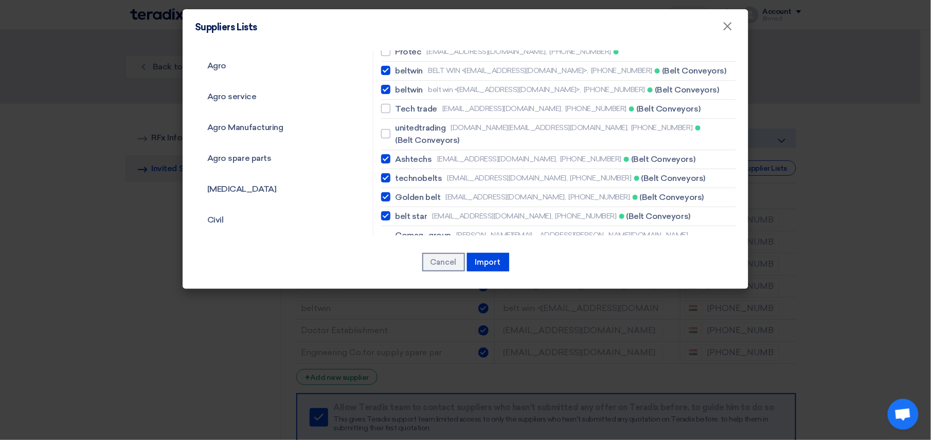
scroll to position [206, 0]
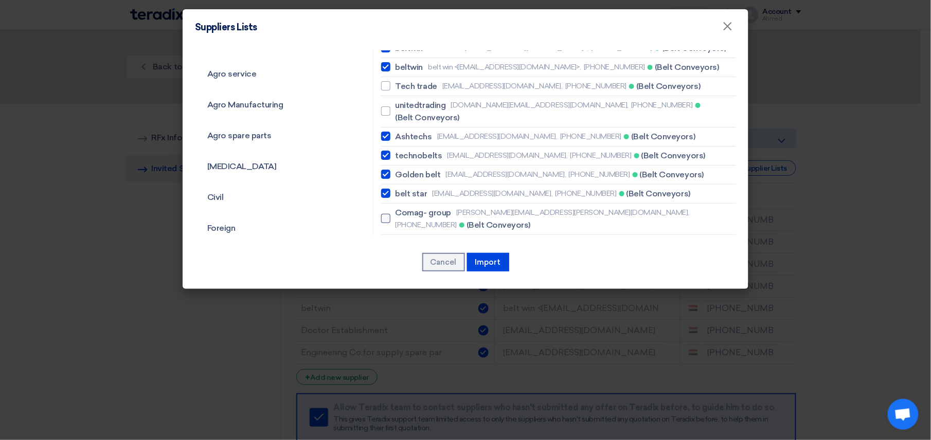
click at [439, 207] on span "Comag- group" at bounding box center [423, 213] width 56 height 12
checkbox input "true"
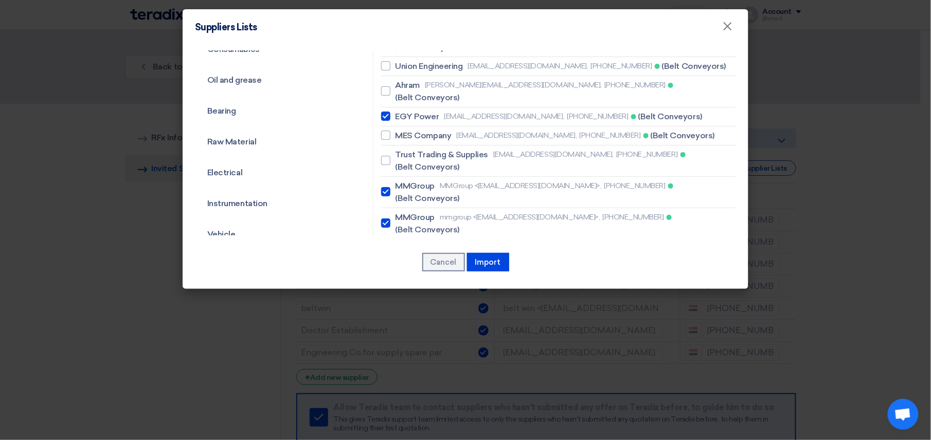
scroll to position [480, 0]
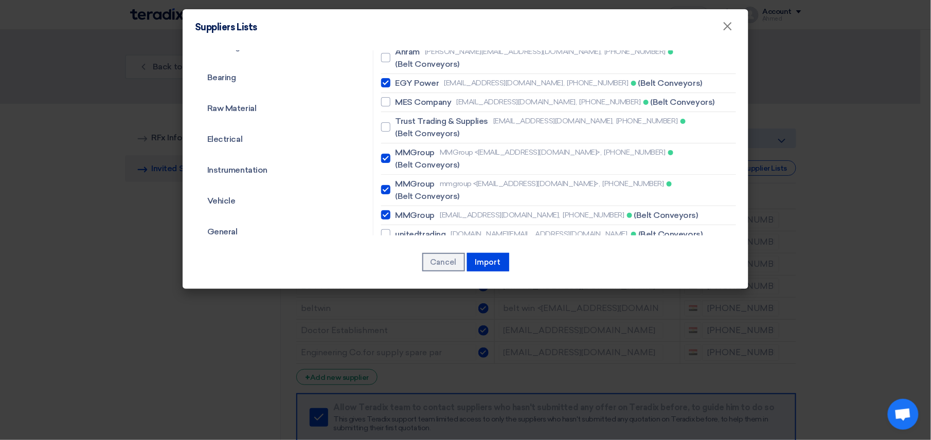
click at [401, 304] on span "Magetic" at bounding box center [411, 310] width 32 height 12
checkbox input "true"
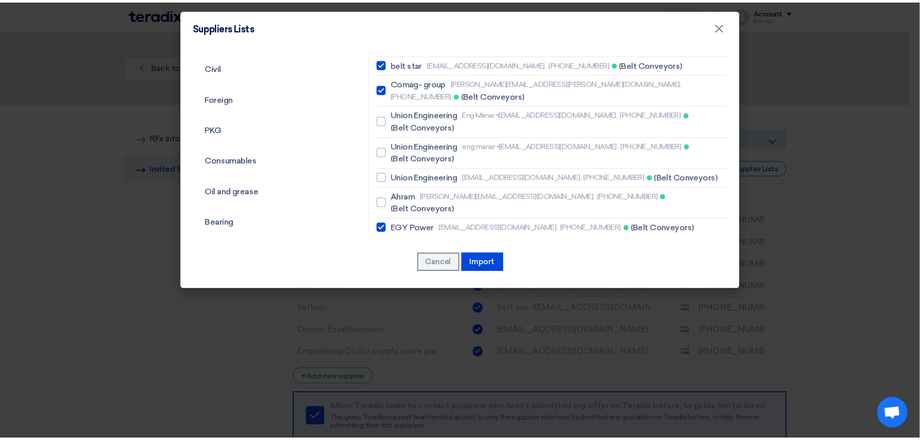
scroll to position [0, 0]
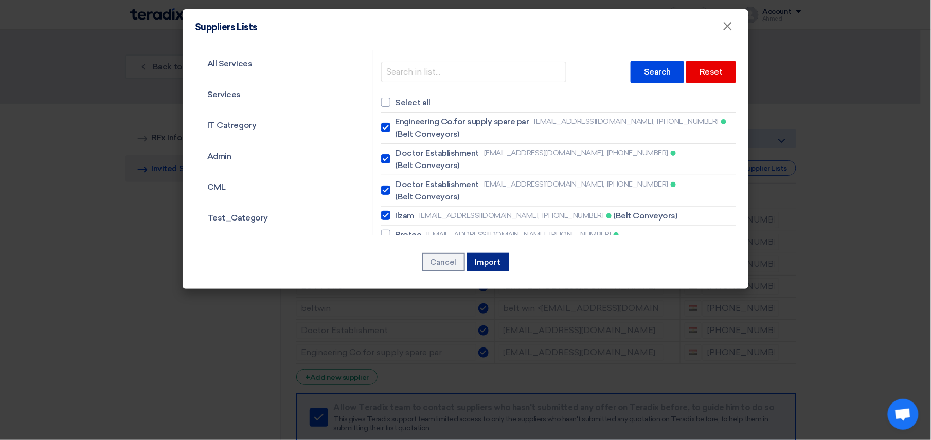
click at [494, 267] on button "Import" at bounding box center [488, 262] width 42 height 19
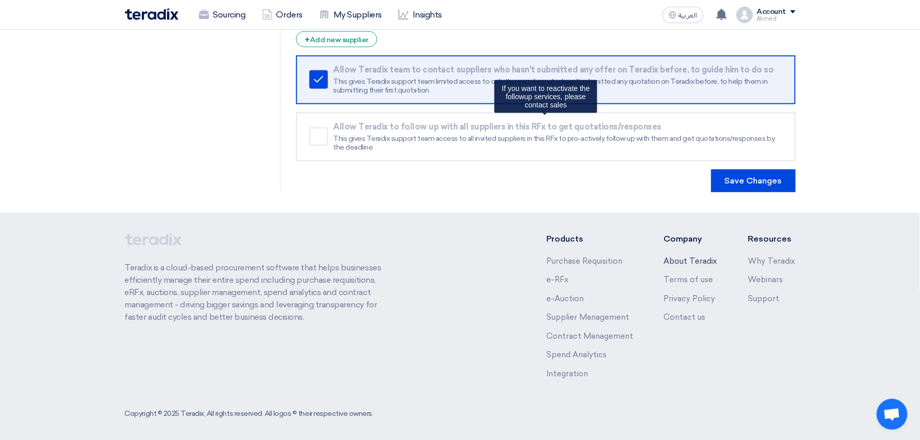
scroll to position [498, 0]
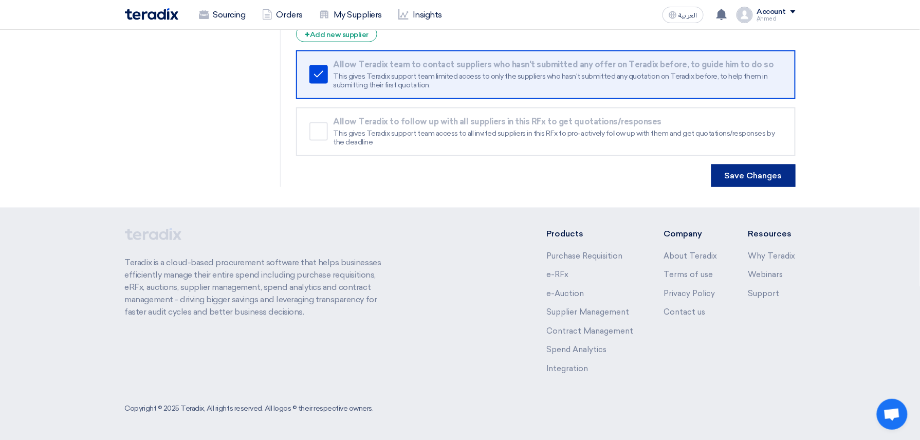
drag, startPoint x: 761, startPoint y: 190, endPoint x: 761, endPoint y: 184, distance: 5.7
click at [761, 176] on button "Save Changes" at bounding box center [753, 176] width 84 height 23
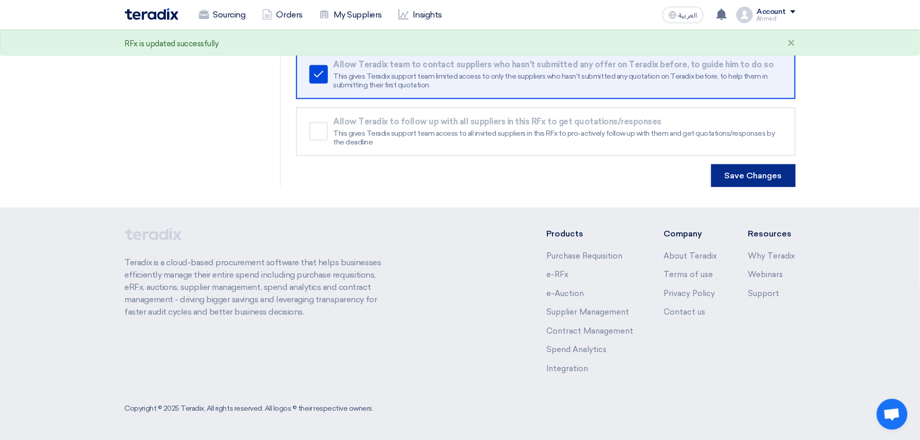
scroll to position [0, 0]
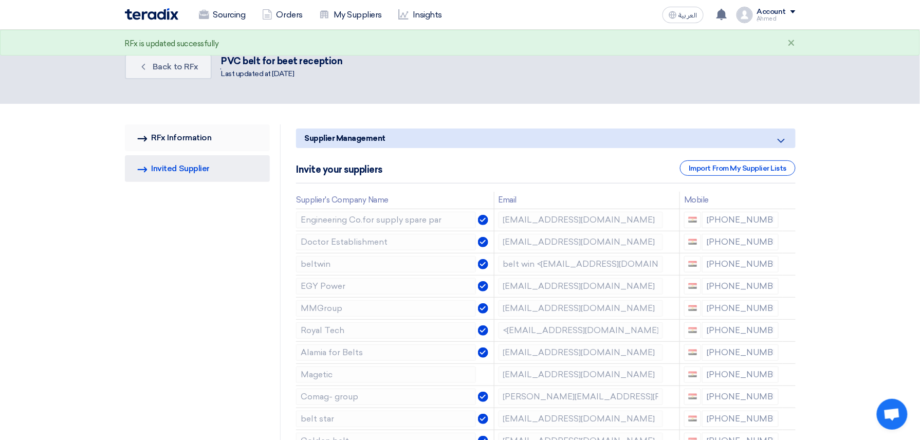
click at [205, 137] on link "RFQ Information RFx Information" at bounding box center [197, 137] width 145 height 27
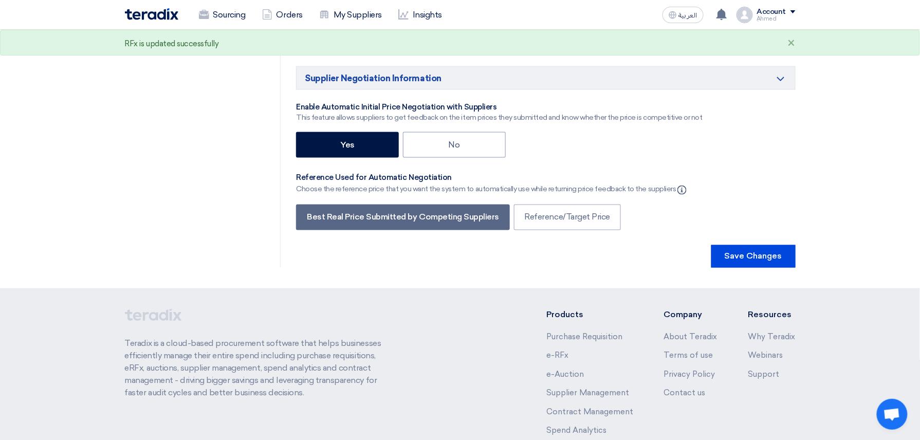
scroll to position [1948, 0]
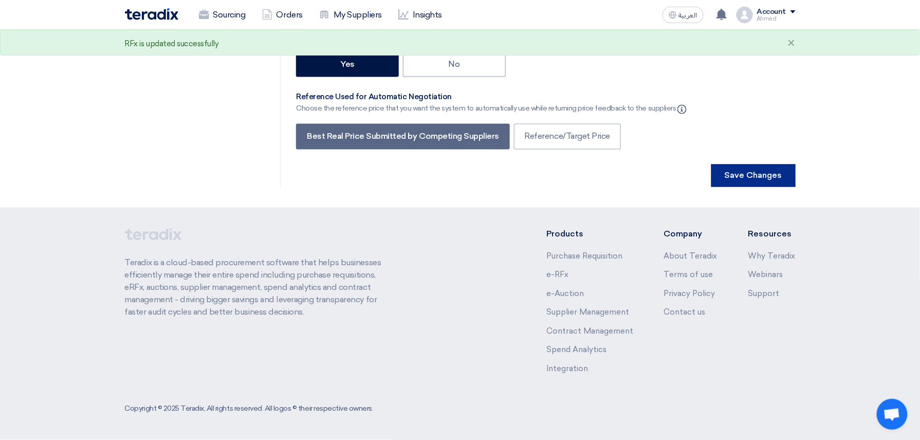
click at [747, 171] on button "Save Changes" at bounding box center [753, 176] width 84 height 23
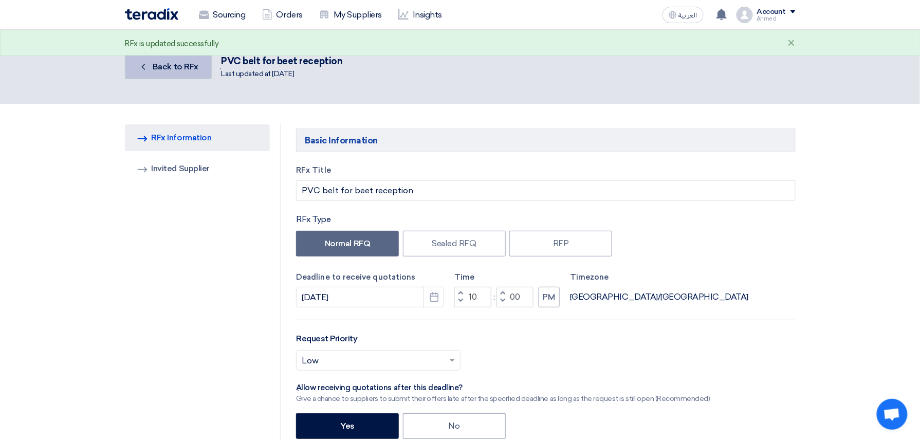
click at [189, 70] on span "Back to RFx" at bounding box center [176, 67] width 46 height 10
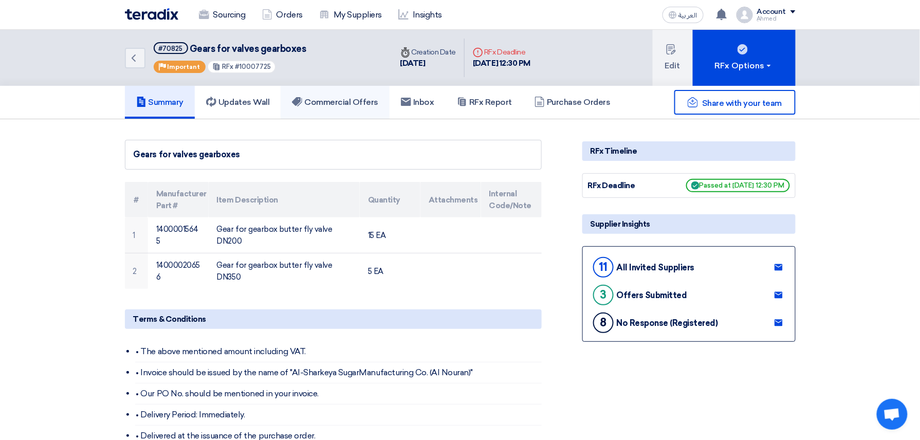
drag, startPoint x: 338, startPoint y: 101, endPoint x: 348, endPoint y: 112, distance: 13.8
click at [338, 101] on h5 "Commercial Offers" at bounding box center [335, 102] width 86 height 10
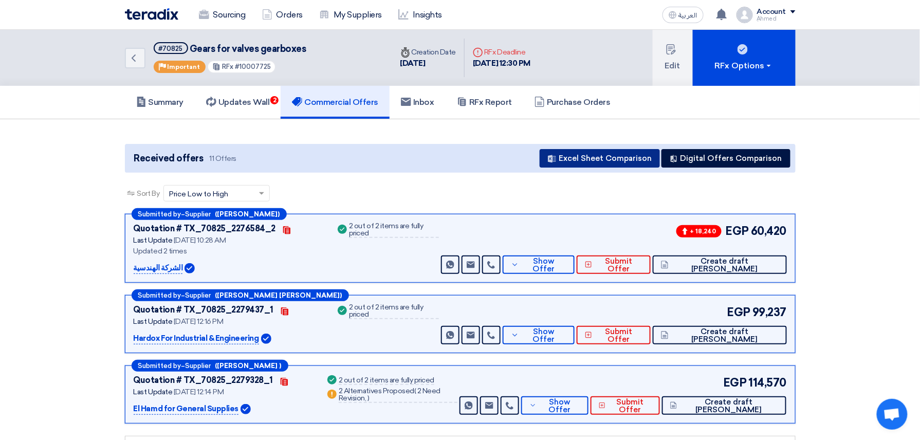
click at [593, 153] on button "Excel Sheet Comparison" at bounding box center [600, 158] width 120 height 19
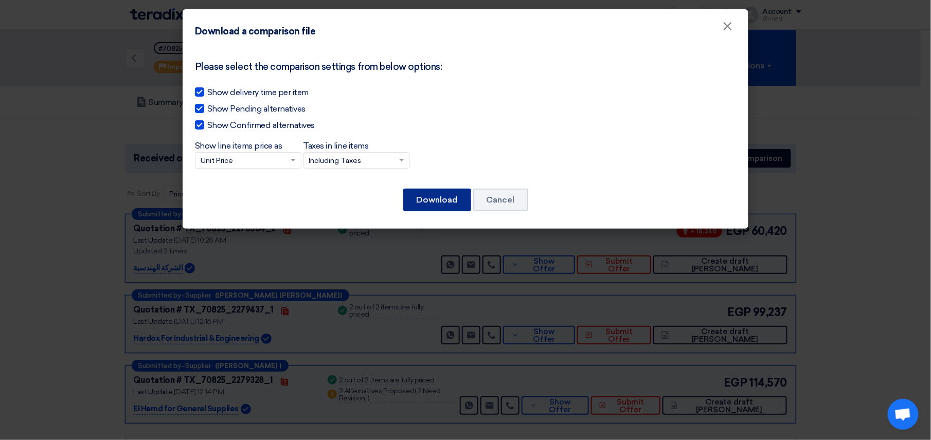
click at [458, 197] on button "Download" at bounding box center [437, 200] width 68 height 23
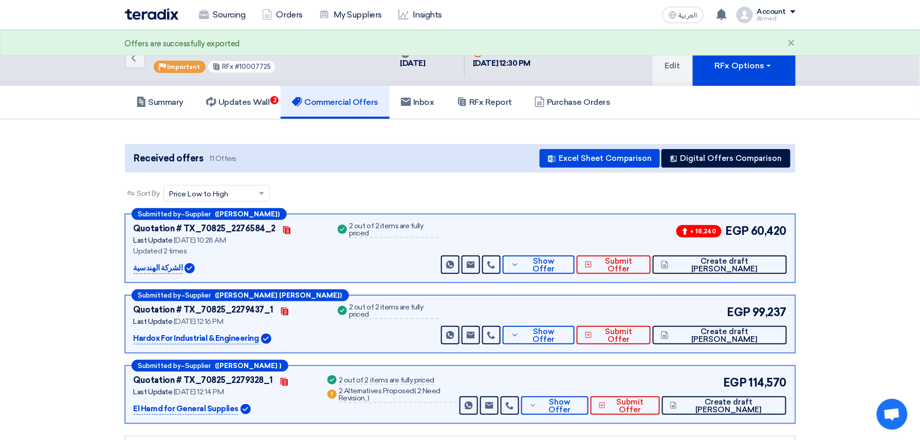
click at [567, 265] on span "Show Offer" at bounding box center [544, 265] width 45 height 15
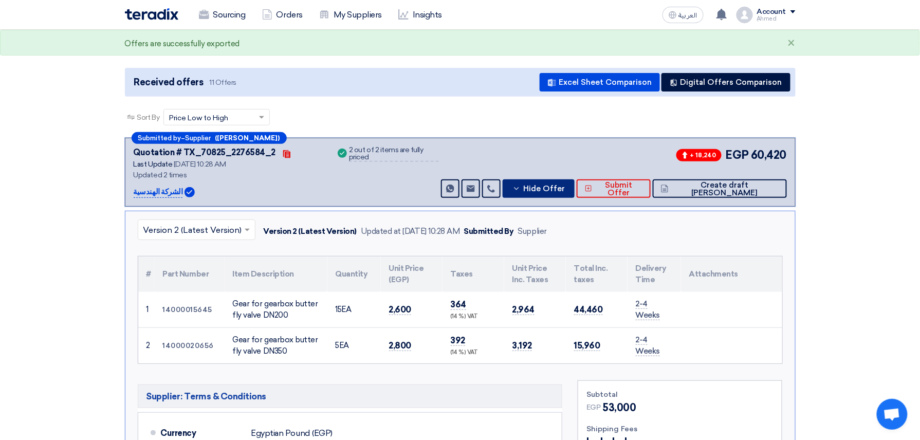
scroll to position [274, 0]
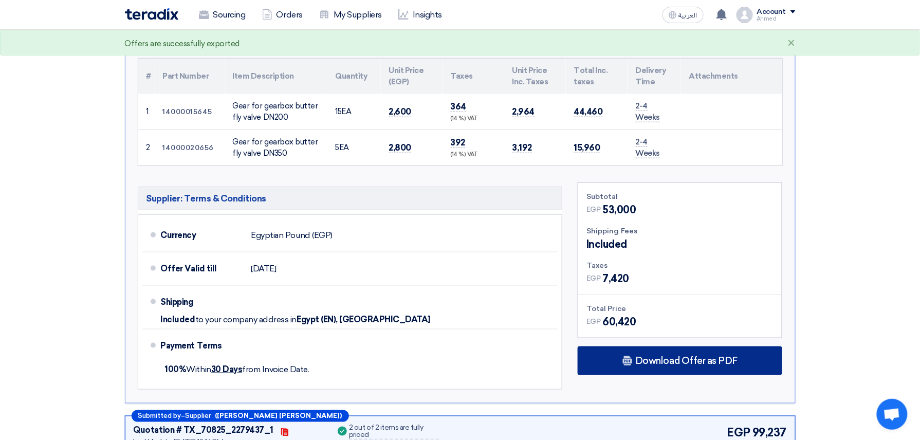
click at [682, 364] on span "Download Offer as PDF" at bounding box center [686, 360] width 102 height 9
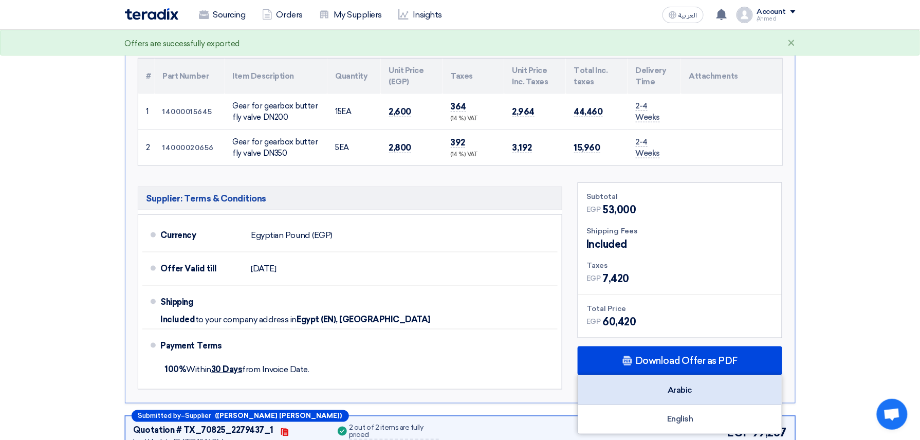
click at [692, 389] on div "Arabic" at bounding box center [680, 390] width 204 height 29
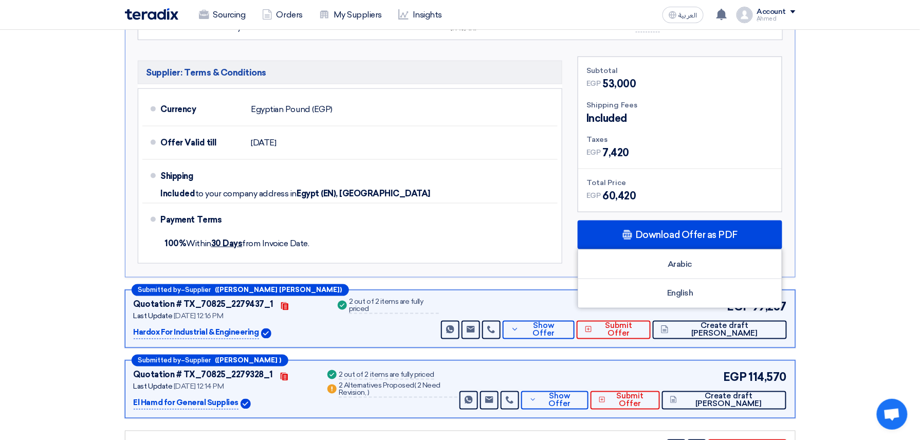
scroll to position [411, 0]
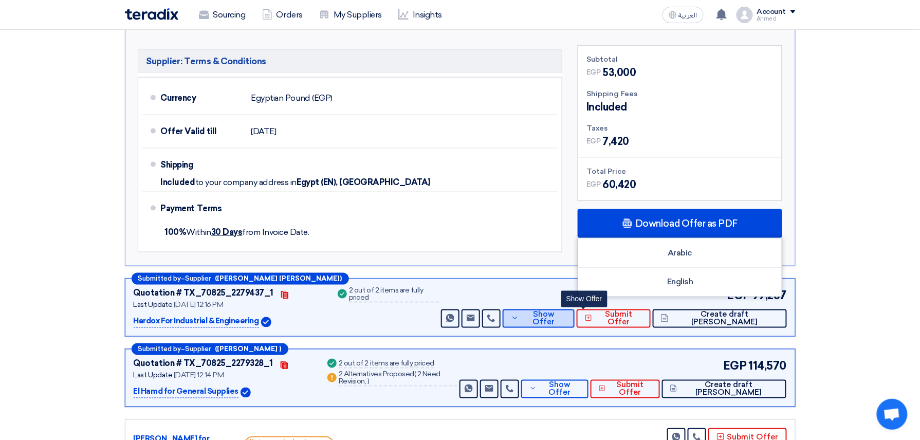
click at [567, 322] on span "Show Offer" at bounding box center [544, 318] width 45 height 15
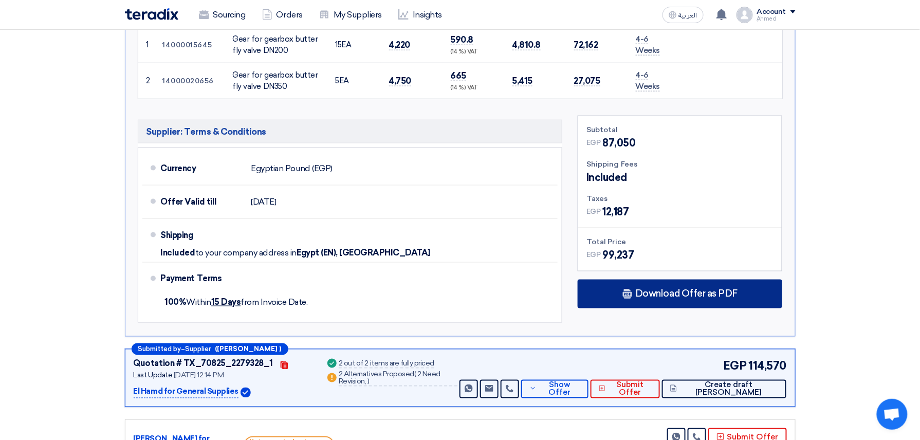
click at [650, 297] on span "Download Offer as PDF" at bounding box center [686, 293] width 102 height 9
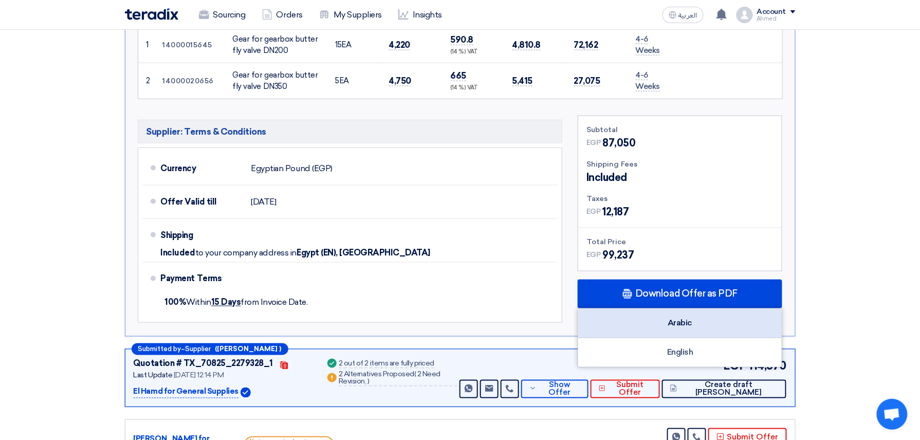
click at [695, 316] on div "Arabic" at bounding box center [680, 323] width 204 height 29
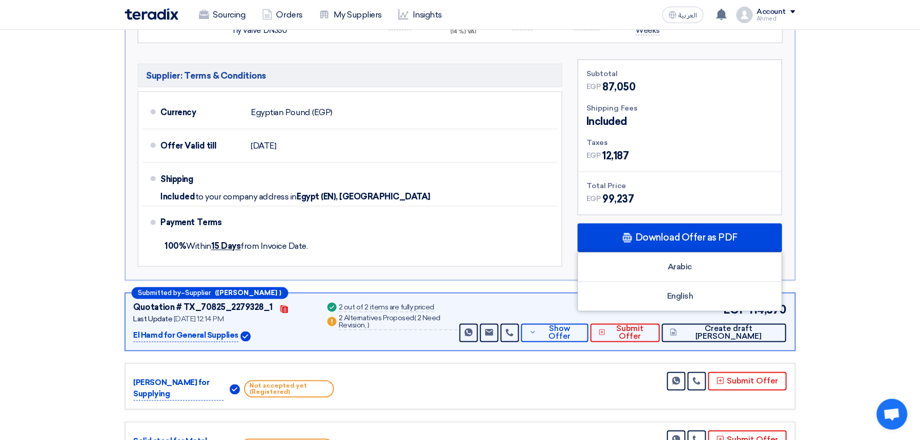
scroll to position [548, 0]
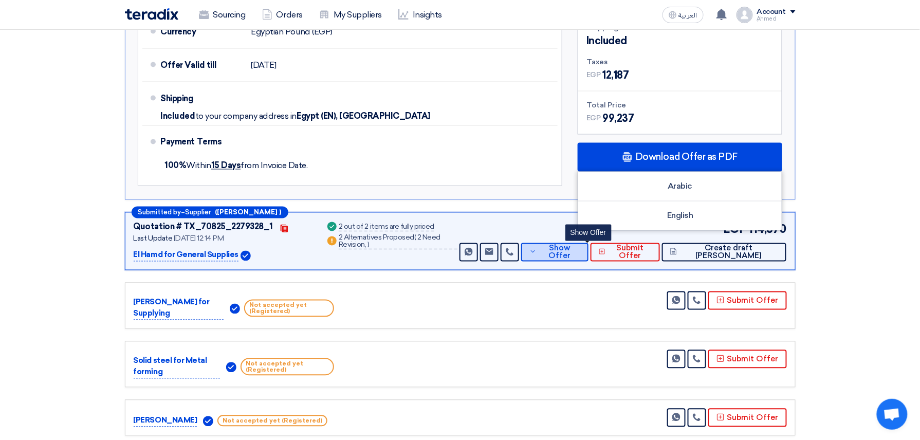
click at [577, 259] on button "Show Offer" at bounding box center [554, 252] width 67 height 19
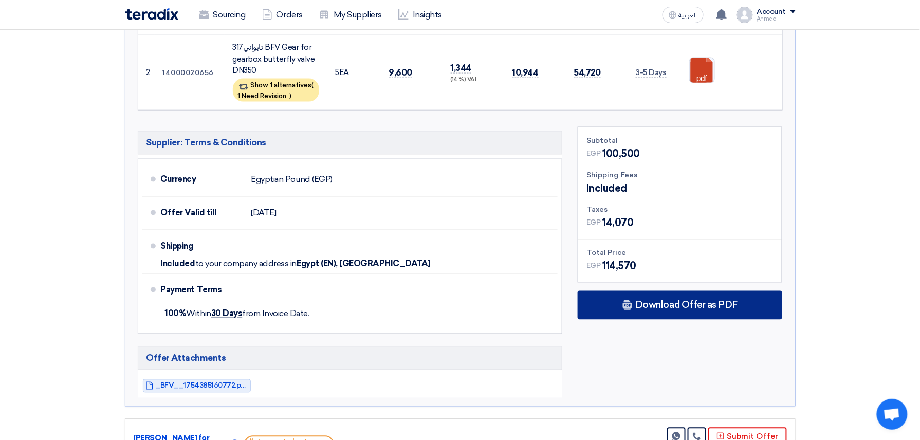
click at [668, 301] on span "Download Offer as PDF" at bounding box center [686, 305] width 102 height 9
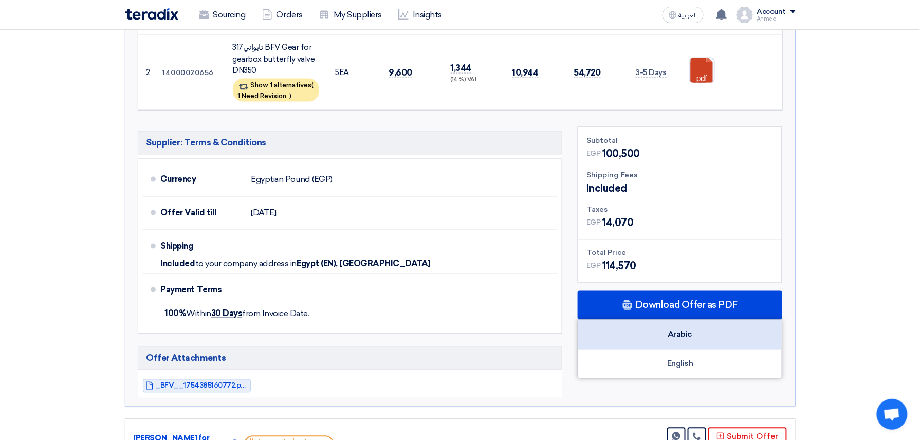
click at [683, 332] on div "Arabic" at bounding box center [680, 334] width 204 height 29
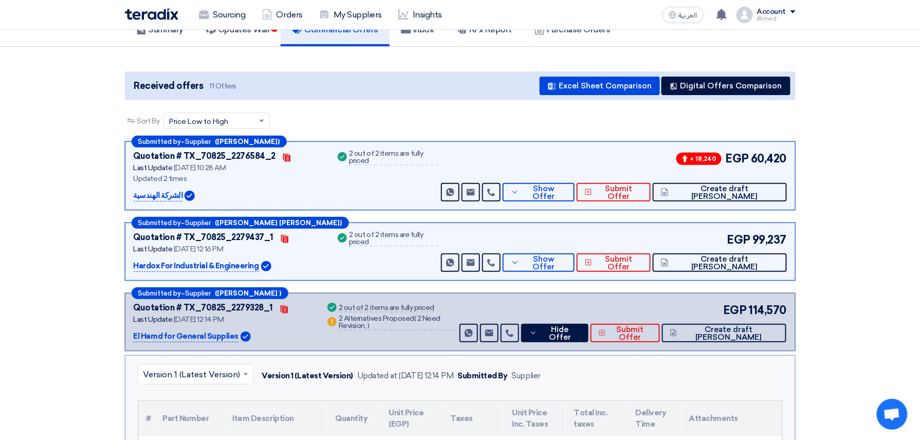
scroll to position [0, 0]
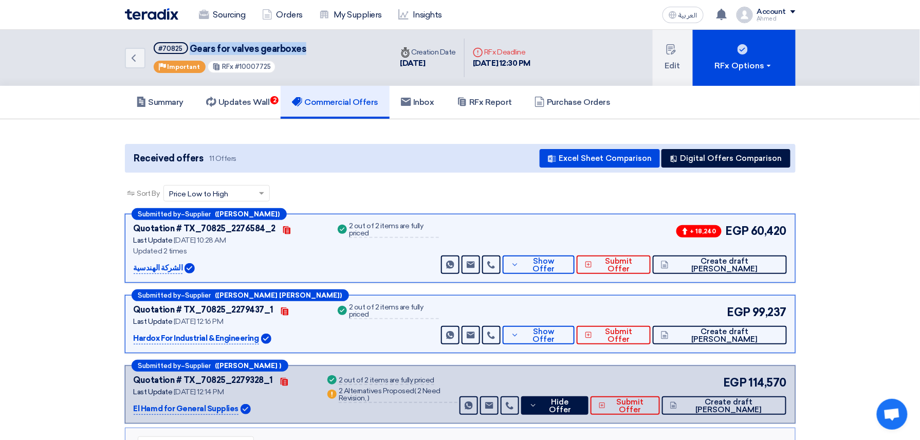
drag, startPoint x: 305, startPoint y: 46, endPoint x: 190, endPoint y: 46, distance: 115.2
click at [190, 46] on div "Back #70825 Gears for valves gearboxes Priority Important RFx #10007725" at bounding box center [258, 58] width 267 height 56
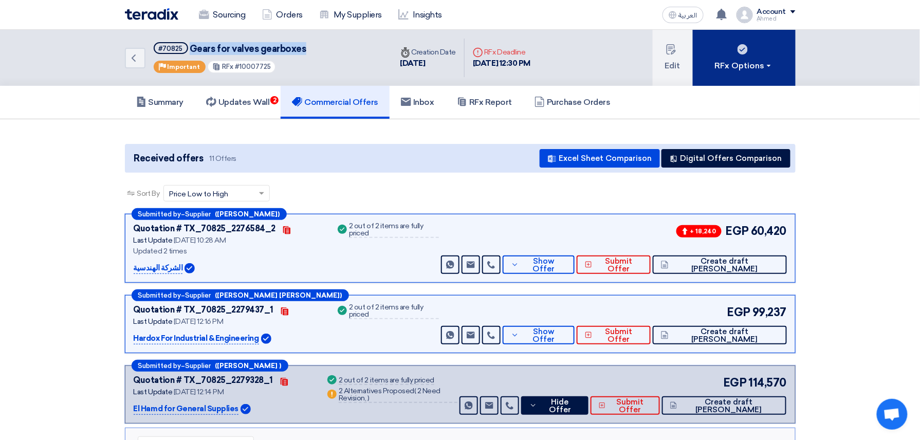
copy span "Gears for valves gearboxes"
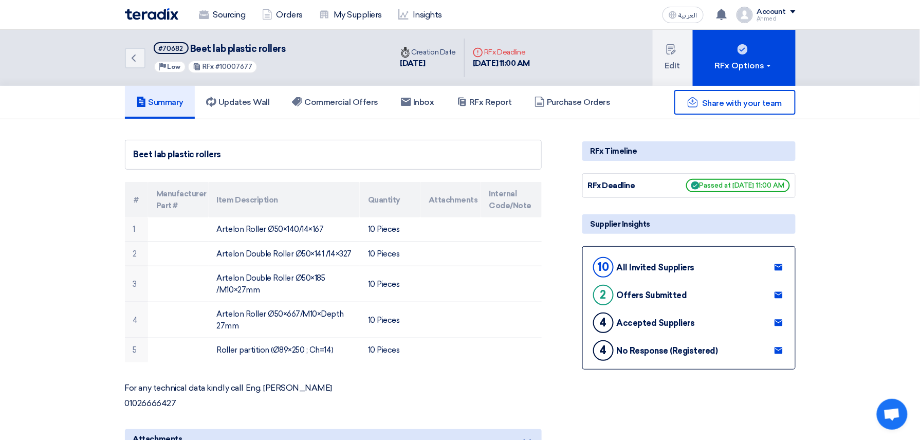
click at [342, 82] on div "Back #70682 Beet lab plastic rollers Priority Low RFx #10007677" at bounding box center [258, 58] width 267 height 56
click at [338, 102] on h5 "Commercial Offers" at bounding box center [335, 102] width 86 height 10
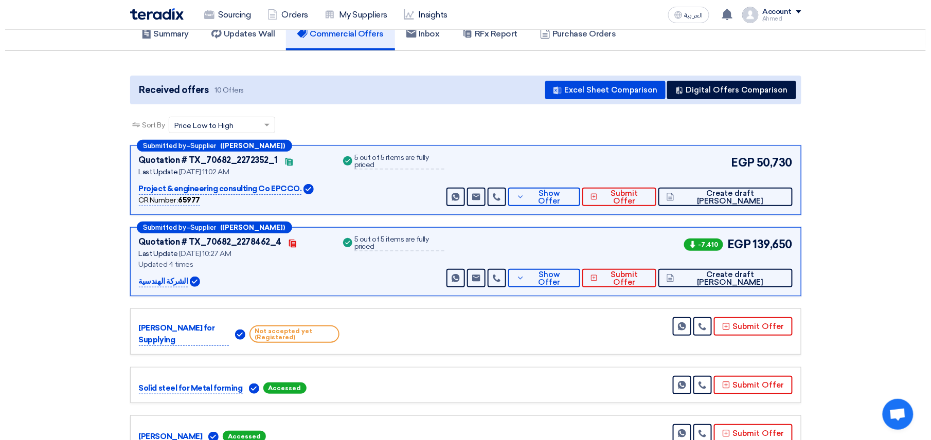
scroll to position [137, 0]
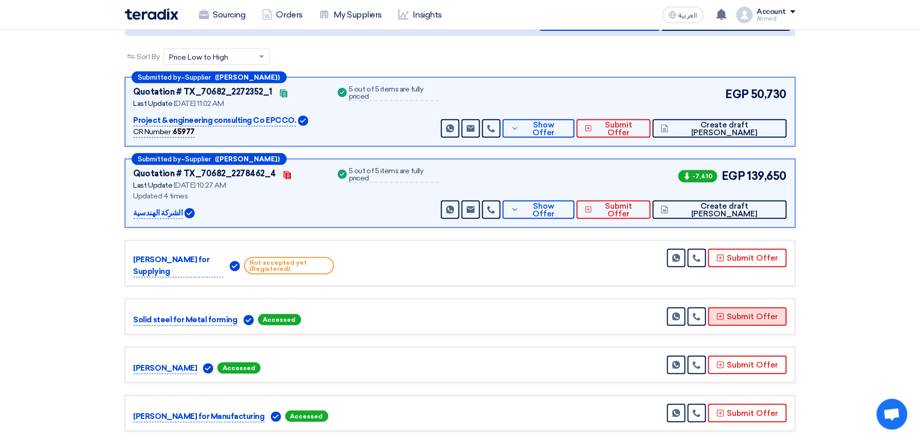
click at [757, 321] on button "Submit Offer" at bounding box center [747, 316] width 79 height 19
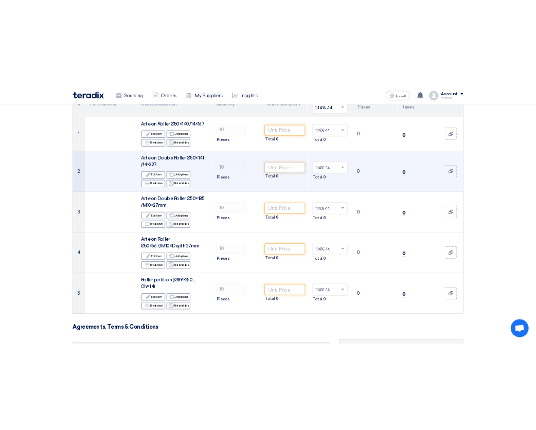
scroll to position [137, 0]
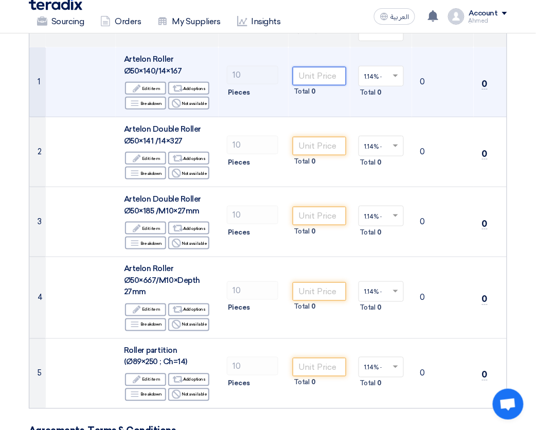
click at [334, 77] on input "number" at bounding box center [319, 76] width 53 height 19
type input "750"
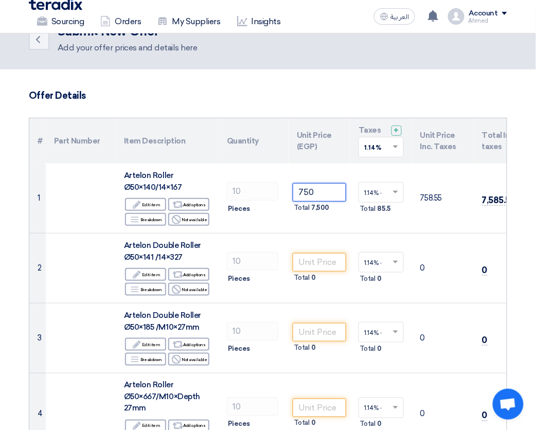
scroll to position [0, 0]
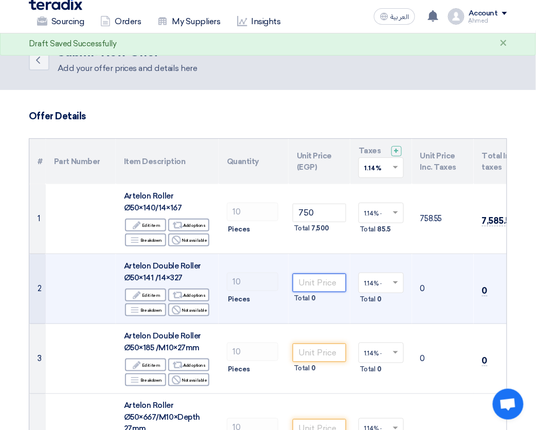
click at [321, 276] on input "number" at bounding box center [319, 282] width 53 height 19
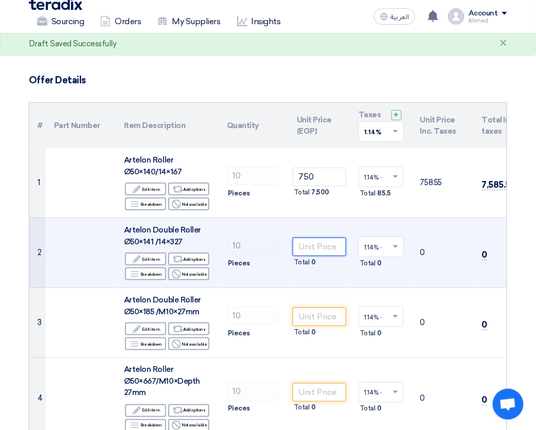
scroll to position [68, 0]
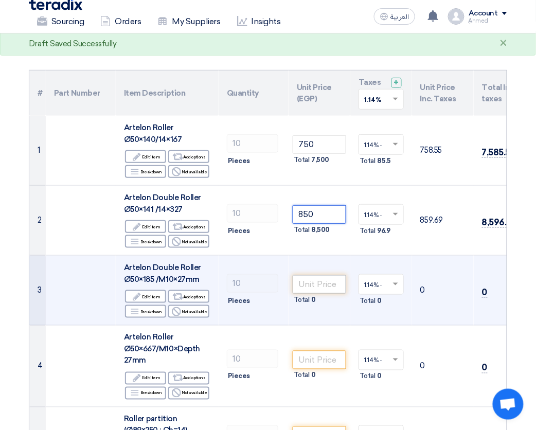
type input "850"
click at [326, 280] on input "number" at bounding box center [319, 284] width 53 height 19
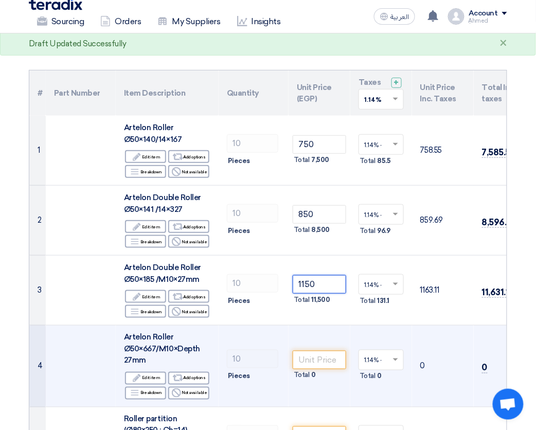
type input "1150"
click at [319, 348] on td "Total 0" at bounding box center [319, 366] width 62 height 82
click at [325, 352] on input "number" at bounding box center [319, 360] width 53 height 19
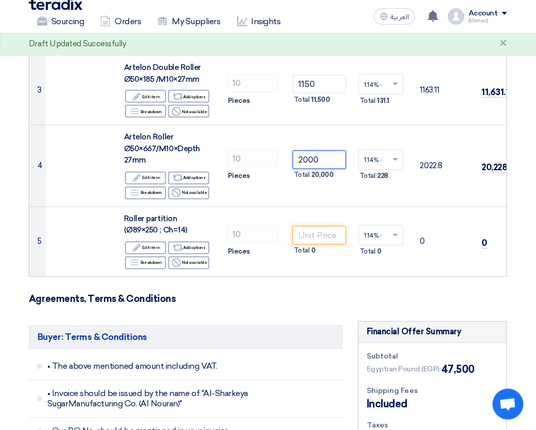
scroll to position [274, 0]
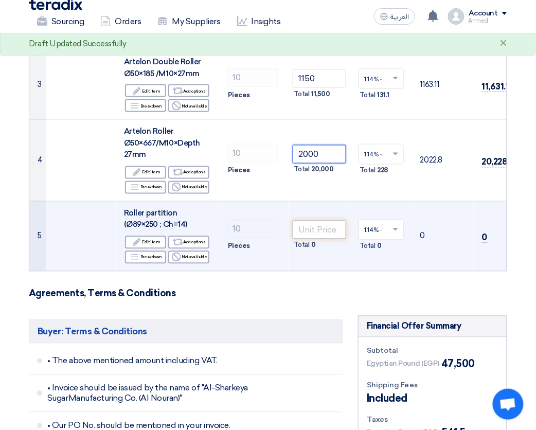
type input "2000"
click at [326, 235] on input "number" at bounding box center [319, 230] width 53 height 19
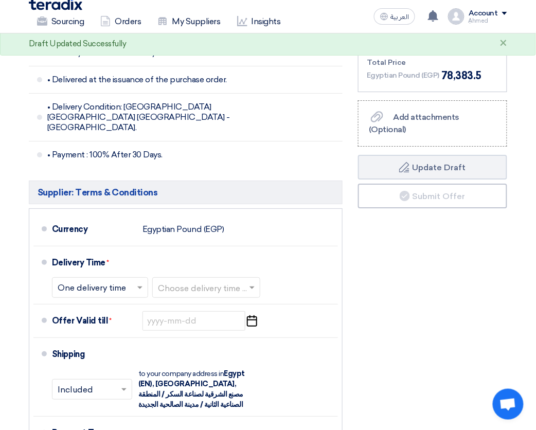
scroll to position [685, 0]
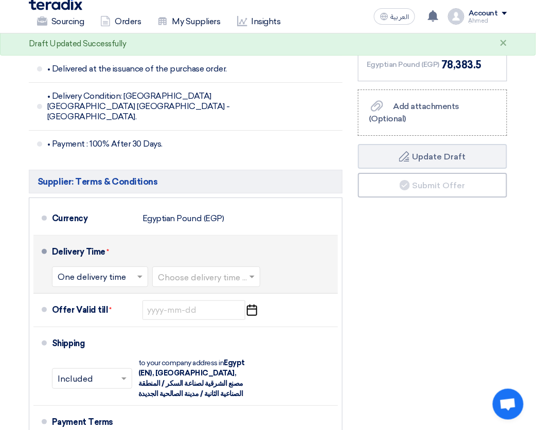
type input "3000"
click at [218, 282] on input "text" at bounding box center [207, 277] width 98 height 15
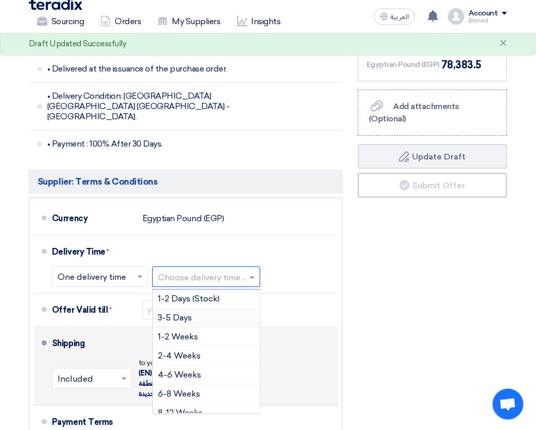
click at [202, 316] on div "3-5 Days" at bounding box center [206, 317] width 107 height 19
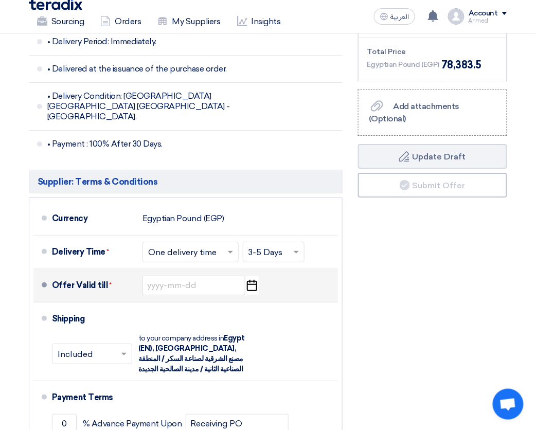
click at [255, 292] on icon "Pick a date" at bounding box center [252, 285] width 14 height 19
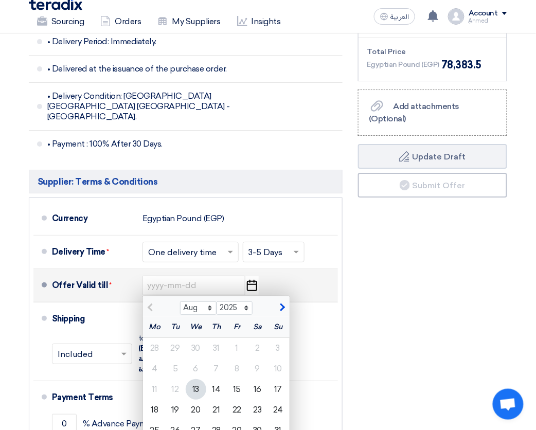
click at [198, 395] on div "13" at bounding box center [196, 389] width 21 height 21
type input "[DATE]"
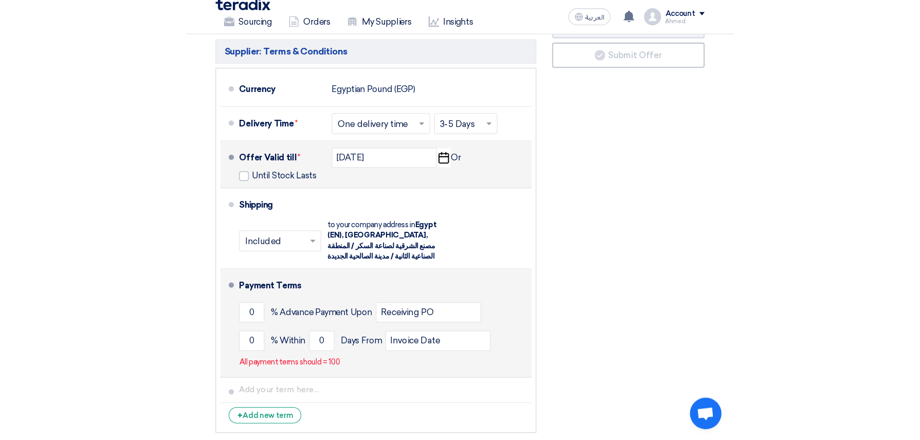
scroll to position [823, 0]
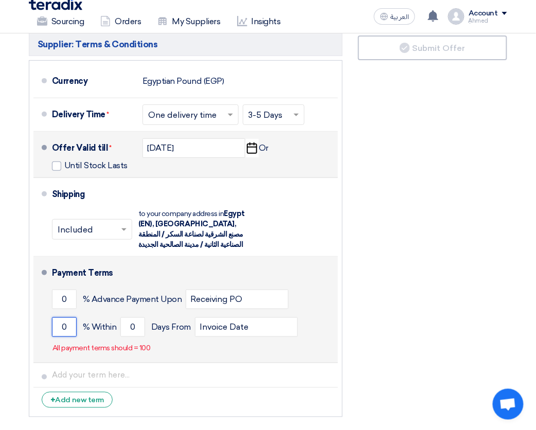
click at [60, 330] on input "0" at bounding box center [64, 327] width 25 height 20
type input "100"
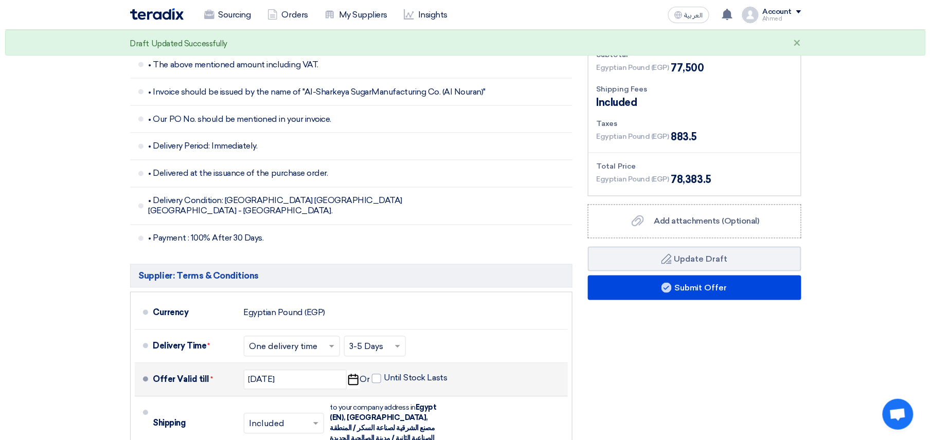
scroll to position [411, 0]
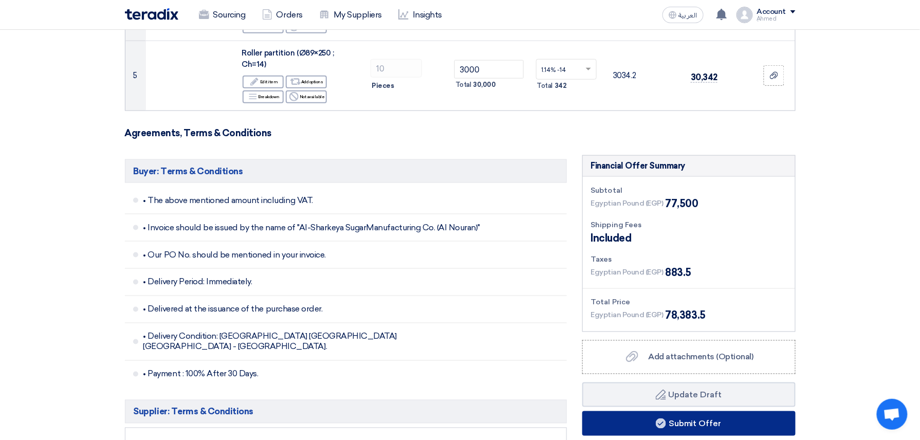
type input "30"
click at [704, 424] on button "Submit Offer" at bounding box center [688, 423] width 213 height 25
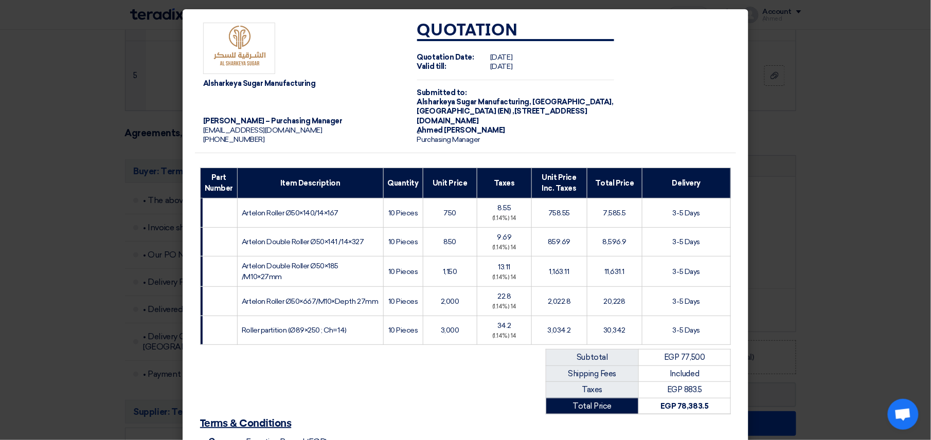
scroll to position [140, 0]
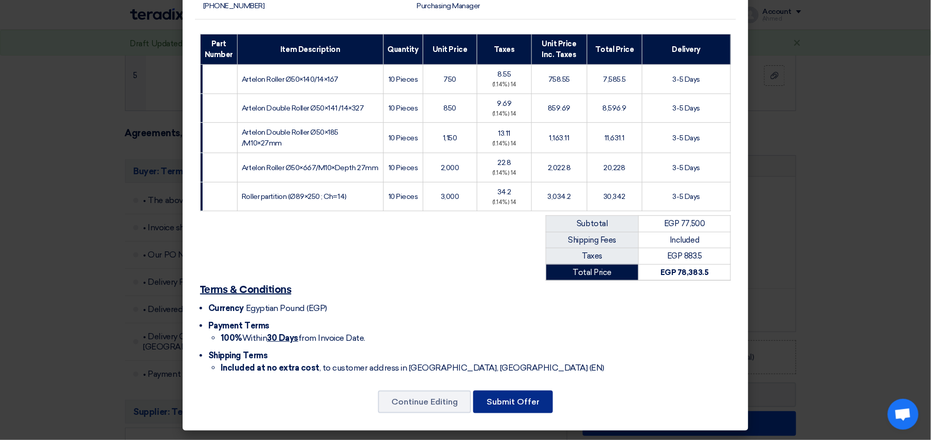
click at [505, 395] on button "Submit Offer" at bounding box center [513, 402] width 80 height 23
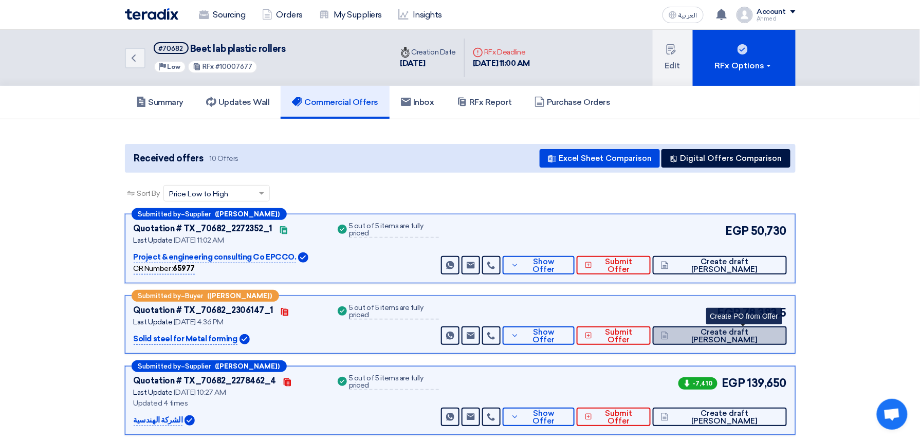
click at [759, 337] on span "Create draft [PERSON_NAME]" at bounding box center [724, 336] width 107 height 15
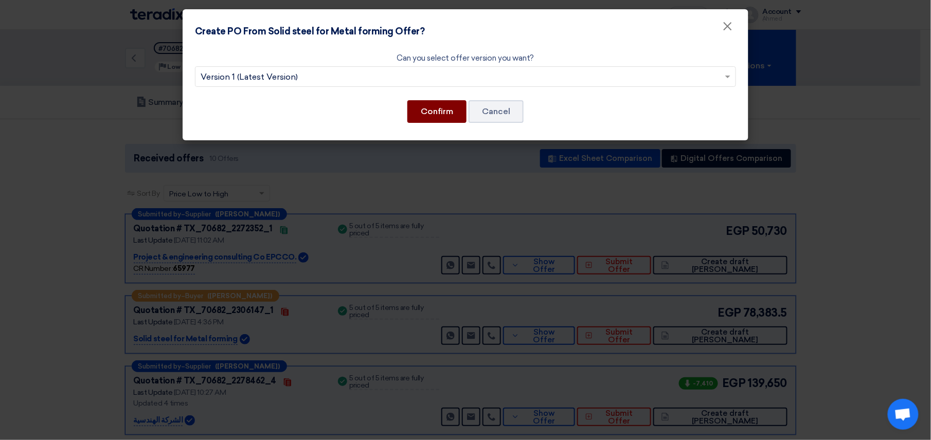
click at [451, 114] on button "Confirm" at bounding box center [436, 111] width 59 height 23
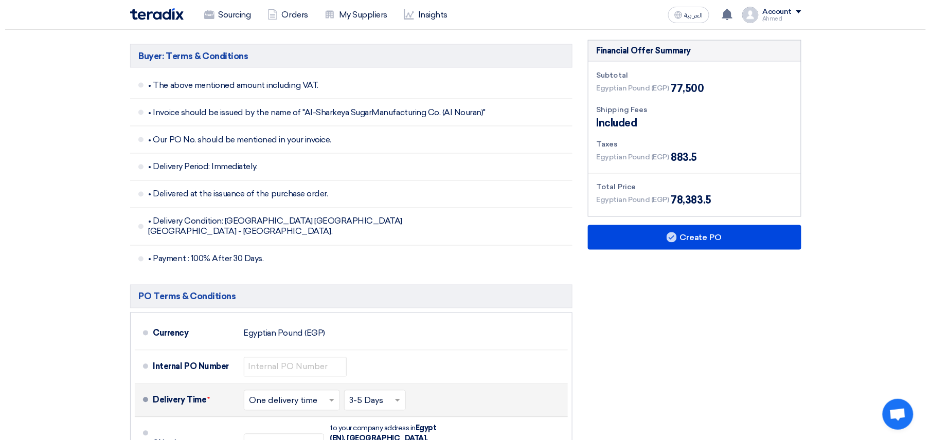
scroll to position [548, 0]
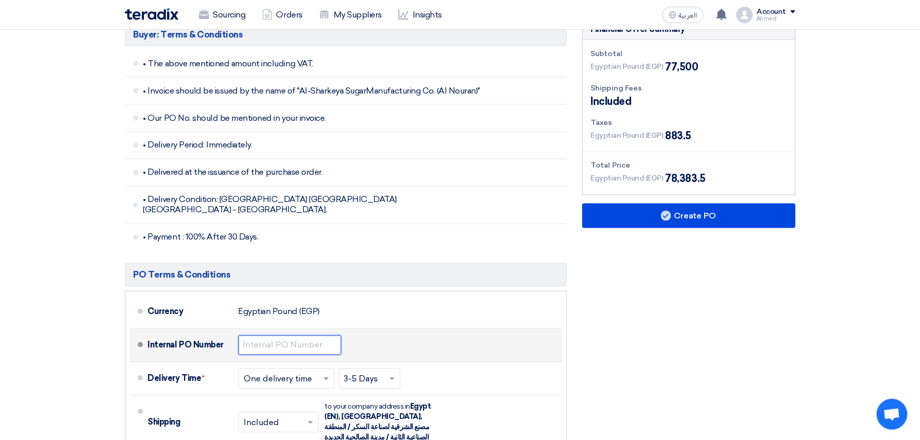
click at [295, 338] on input "text" at bounding box center [290, 346] width 103 height 20
paste input "4500009400"
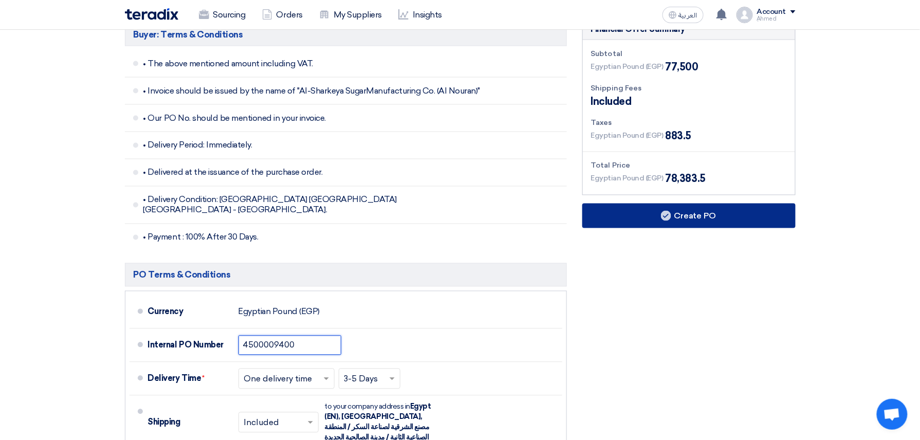
type input "4500009400"
click at [657, 216] on button "Create PO" at bounding box center [688, 216] width 213 height 25
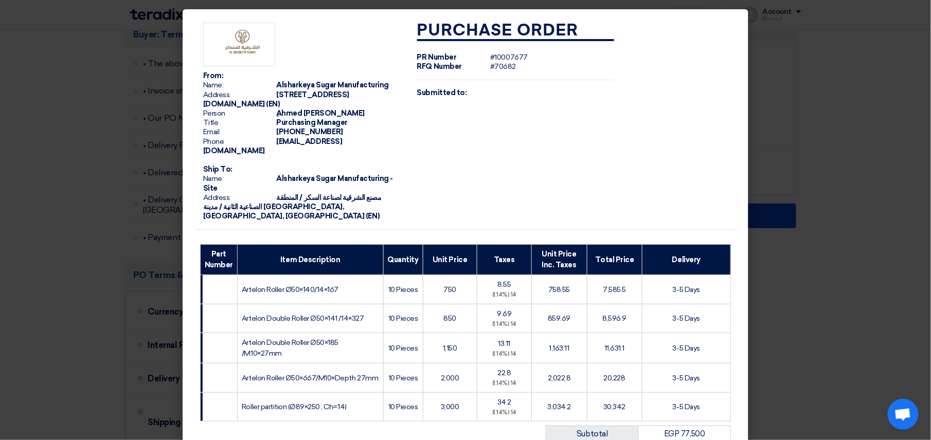
scroll to position [208, 0]
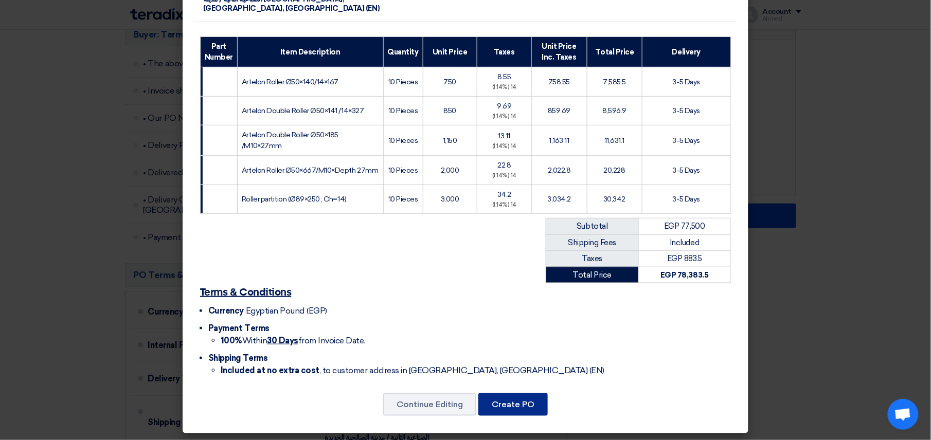
click at [518, 393] on button "Create PO" at bounding box center [512, 404] width 69 height 23
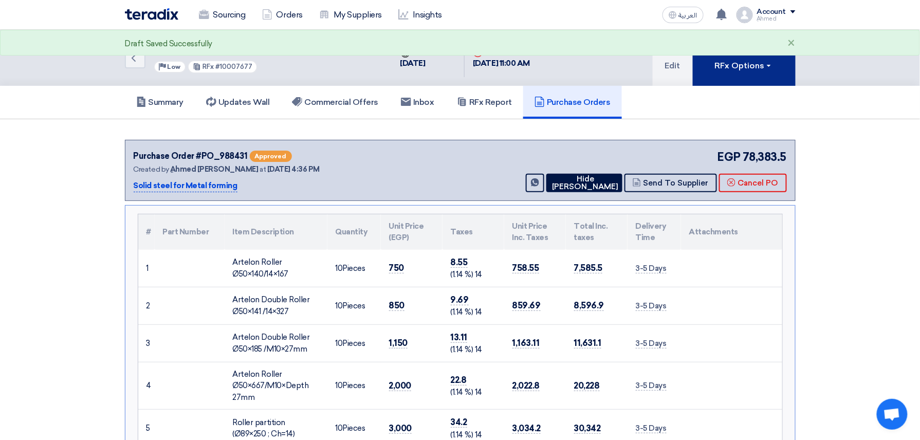
drag, startPoint x: 746, startPoint y: 68, endPoint x: 740, endPoint y: 72, distance: 7.4
click at [746, 68] on div "RFx Options" at bounding box center [744, 66] width 58 height 12
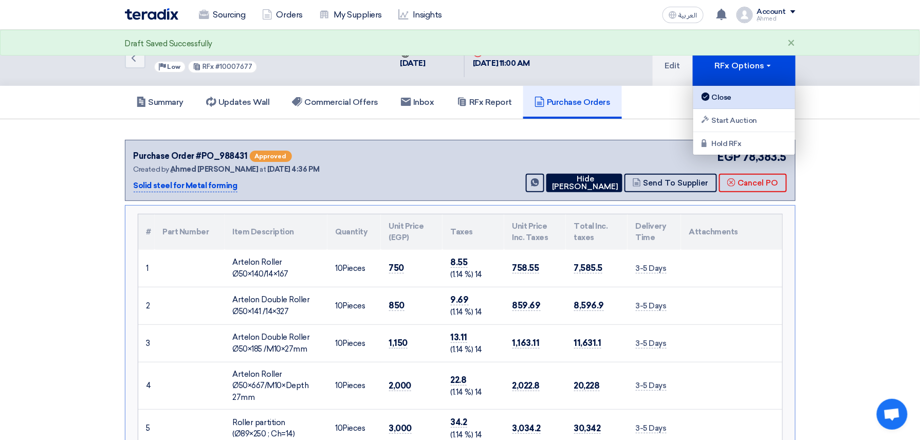
click at [713, 95] on div "Close" at bounding box center [744, 97] width 89 height 12
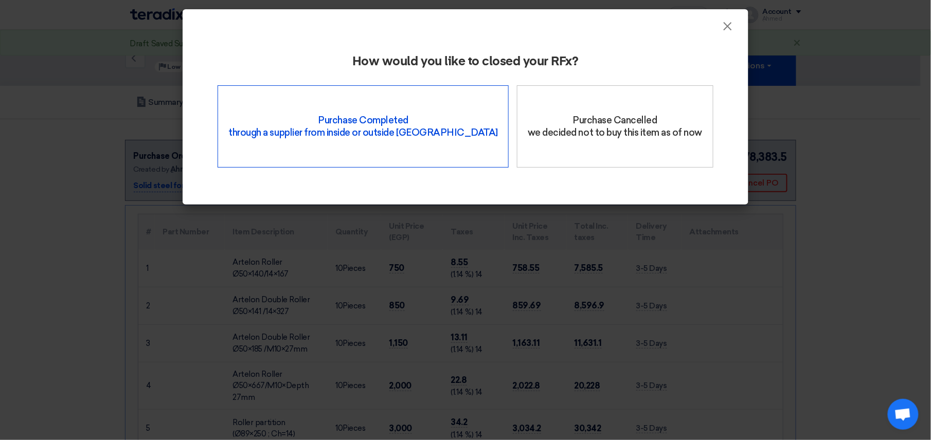
click at [386, 114] on div "Purchase Completed through a supplier from inside or outside Teradix" at bounding box center [362, 126] width 291 height 82
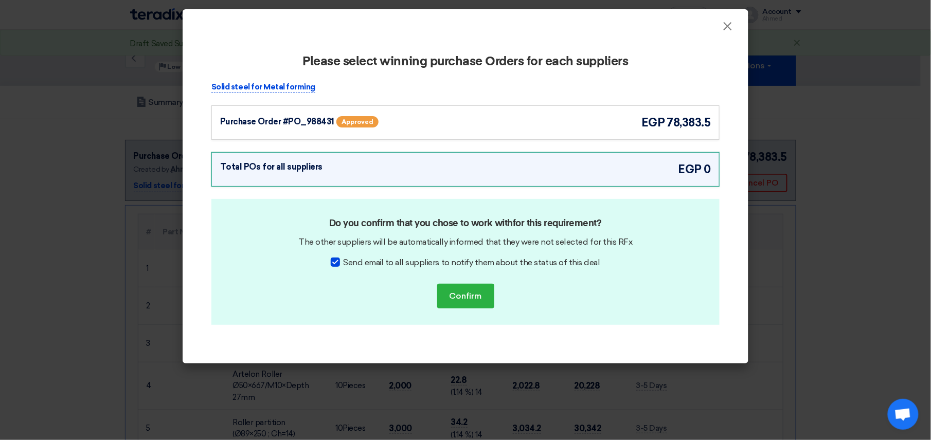
click at [275, 122] on div "Purchase Order #PO_988431" at bounding box center [277, 122] width 114 height 12
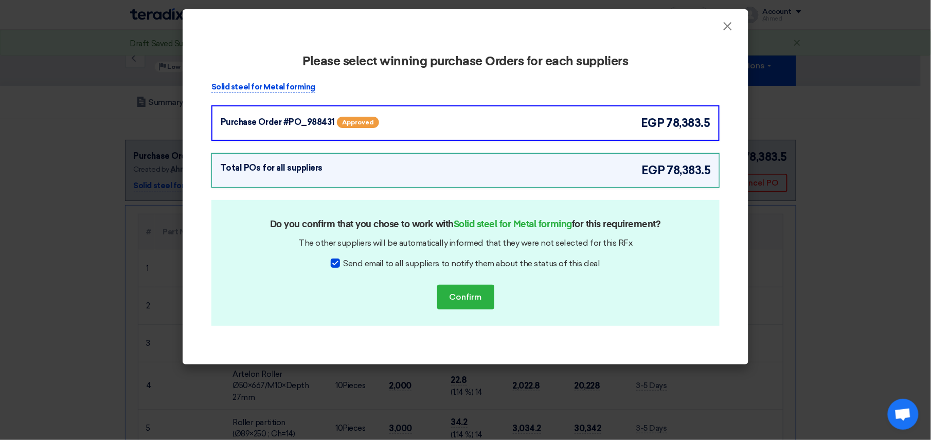
click at [338, 264] on div at bounding box center [335, 263] width 9 height 9
click at [343, 264] on input "Send email to all suppliers to notify them about the status of this deal" at bounding box center [346, 261] width 7 height 7
checkbox input "false"
click at [466, 293] on button "Confirm" at bounding box center [465, 297] width 57 height 25
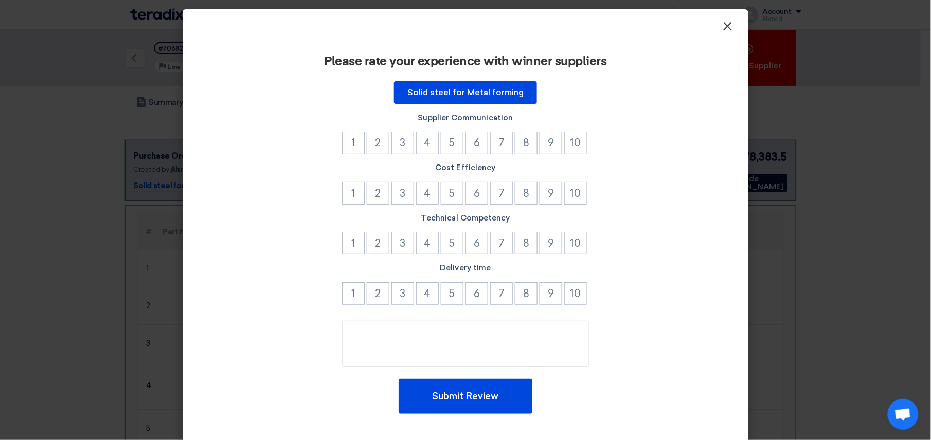
click at [722, 30] on span "×" at bounding box center [727, 29] width 10 height 21
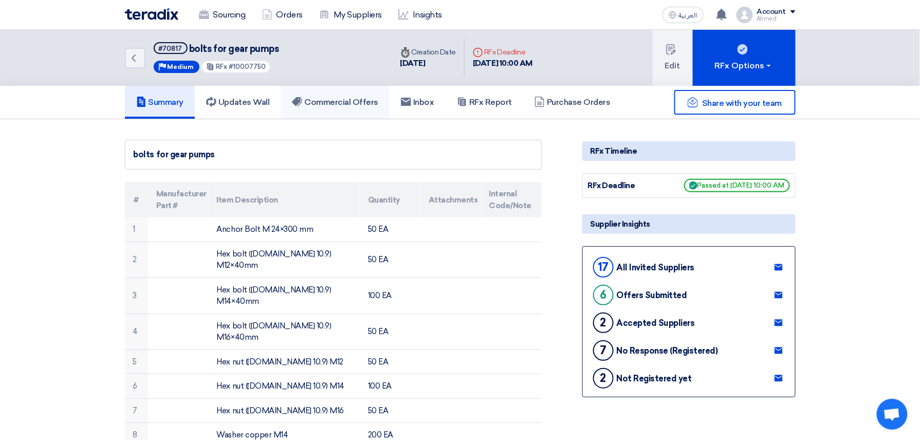
click at [377, 112] on link "Commercial Offers" at bounding box center [335, 102] width 109 height 33
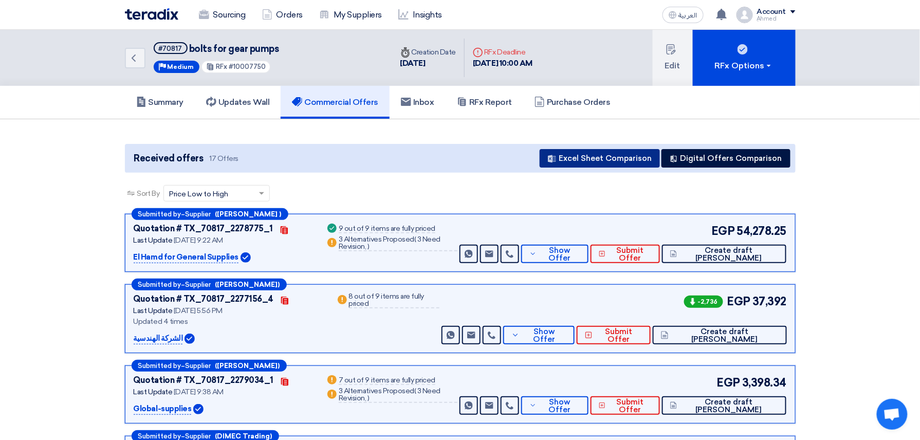
click at [623, 152] on button "Excel Sheet Comparison" at bounding box center [600, 158] width 120 height 19
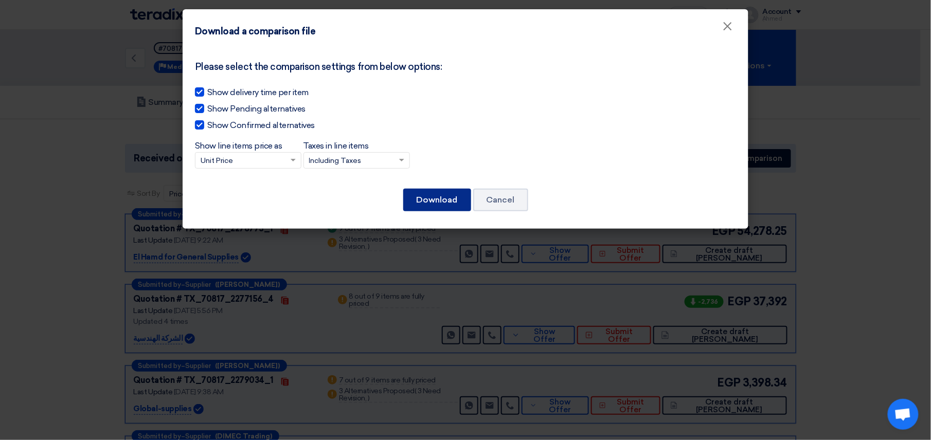
click at [441, 198] on button "Download" at bounding box center [437, 200] width 68 height 23
click at [446, 290] on modal-container "Download a comparison file × Please select the comparison settings from below o…" at bounding box center [465, 220] width 931 height 440
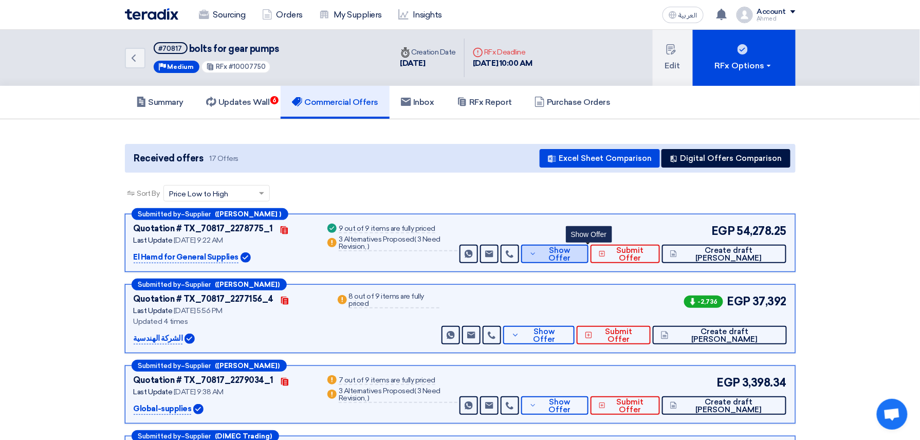
click at [576, 247] on button "Show Offer" at bounding box center [554, 254] width 67 height 19
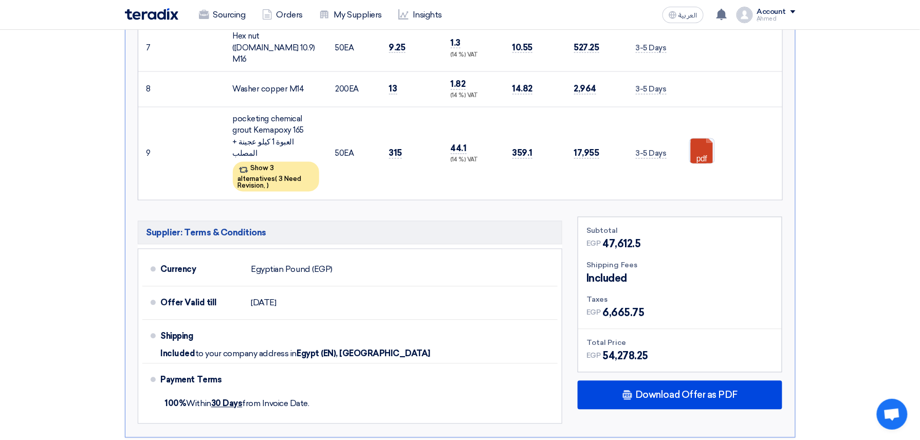
scroll to position [617, 0]
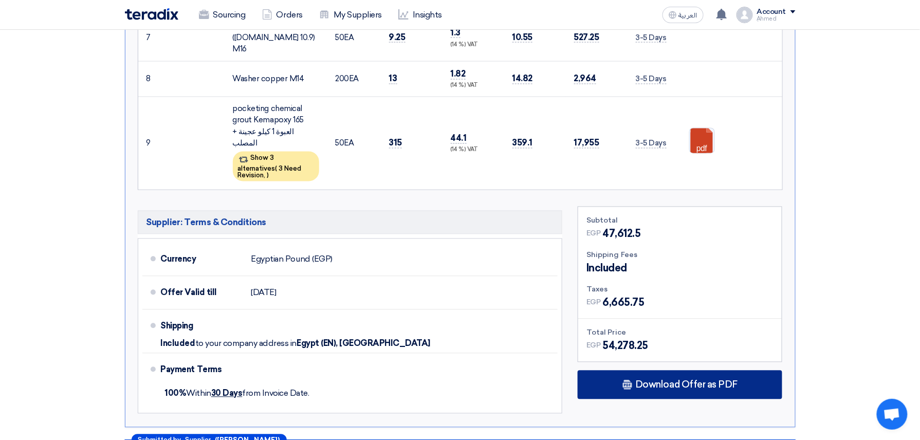
click at [691, 371] on div "Download Offer as PDF" at bounding box center [680, 385] width 205 height 29
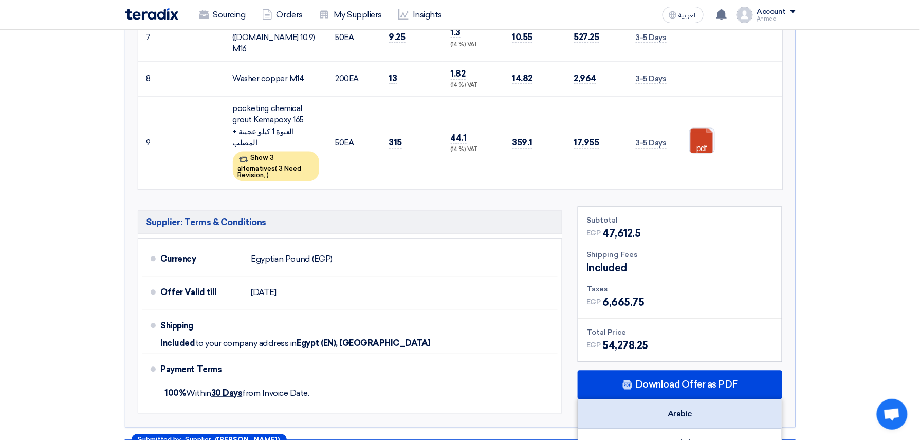
click at [671, 400] on div "Arabic" at bounding box center [680, 414] width 204 height 29
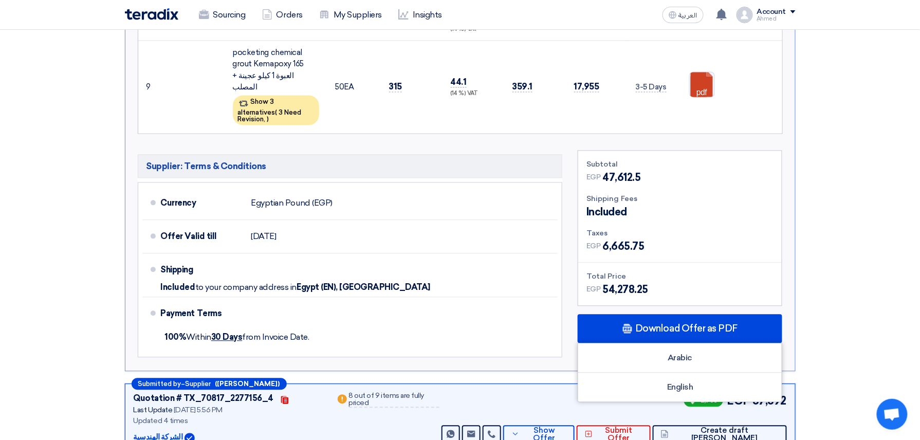
scroll to position [754, 0]
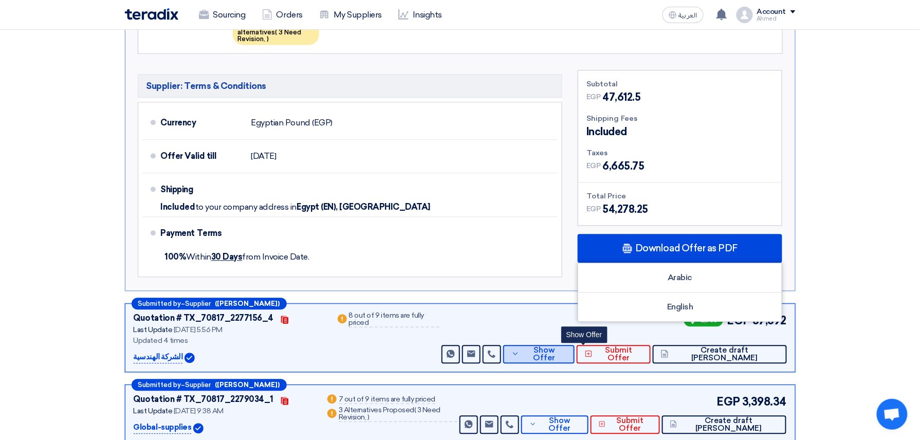
click at [567, 346] on span "Show Offer" at bounding box center [544, 353] width 44 height 15
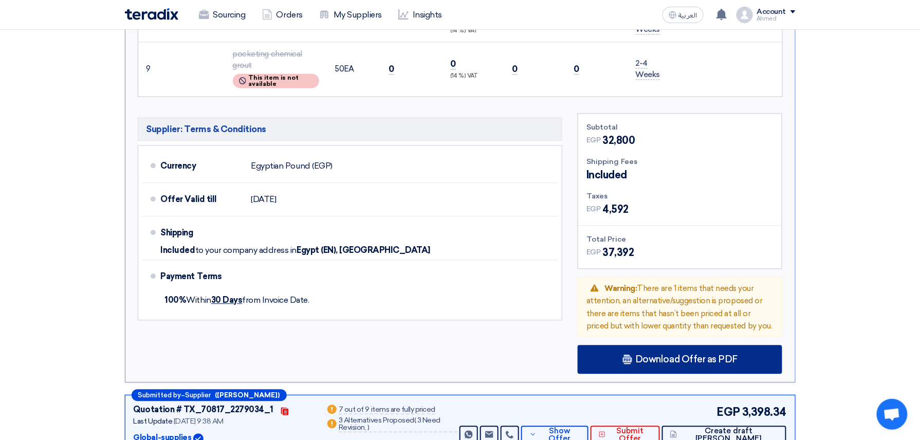
click at [703, 355] on span "Download Offer as PDF" at bounding box center [686, 359] width 102 height 9
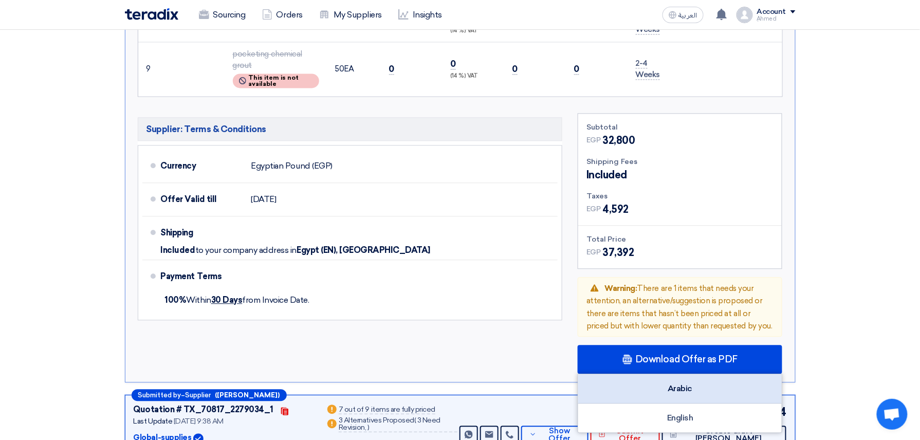
click at [712, 374] on div "Arabic" at bounding box center [680, 388] width 204 height 29
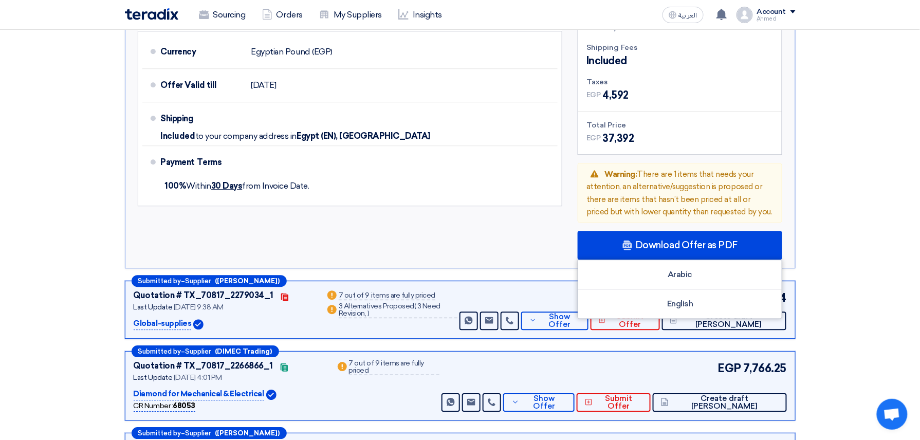
scroll to position [891, 0]
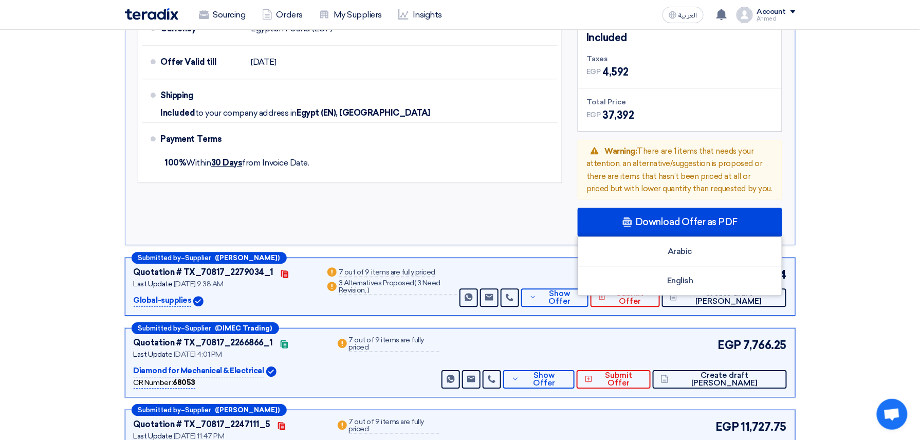
click at [582, 236] on div "Arabic English" at bounding box center [680, 265] width 205 height 59
click at [580, 290] on span "Show Offer" at bounding box center [559, 297] width 41 height 15
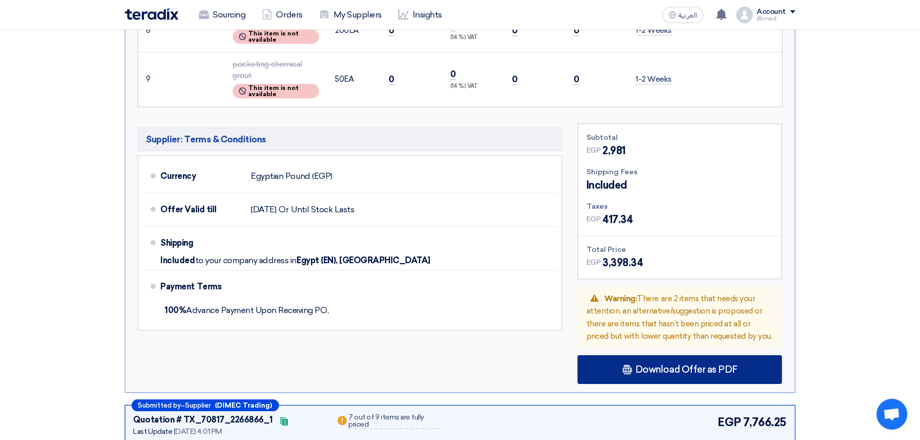
click at [637, 365] on span "Download Offer as PDF" at bounding box center [686, 369] width 102 height 9
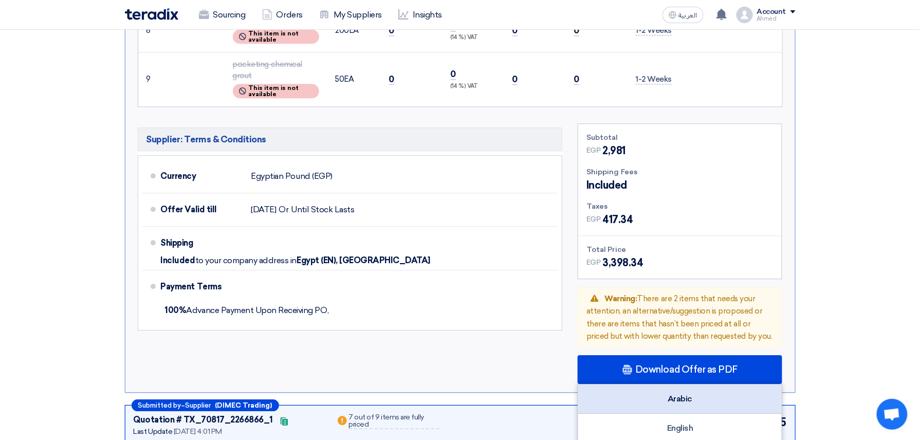
click at [702, 385] on div "Arabic" at bounding box center [680, 399] width 204 height 29
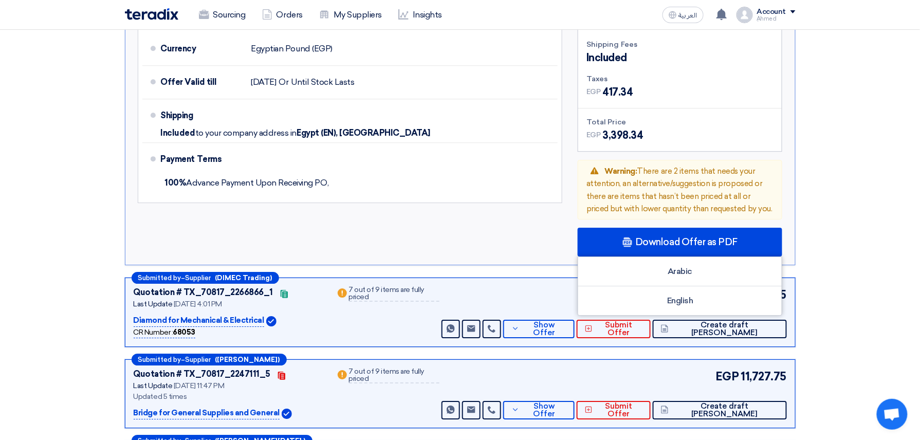
scroll to position [1028, 0]
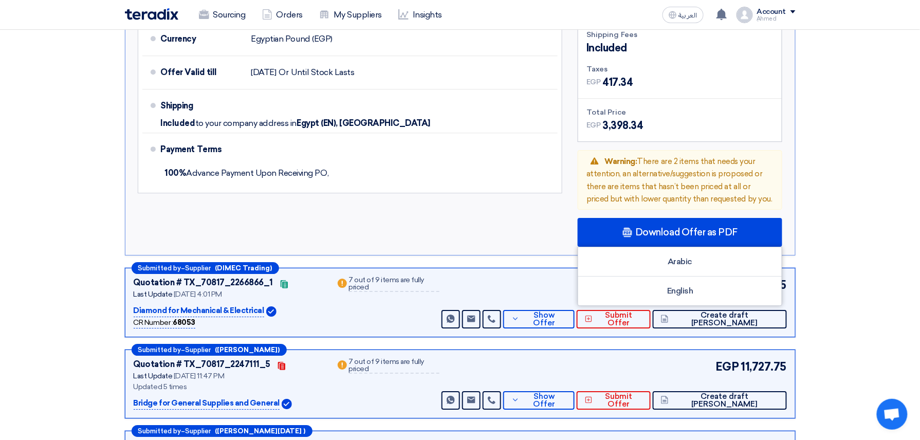
click at [599, 277] on div "EGP 7,766.25 Send Message Send Message" at bounding box center [613, 303] width 347 height 52
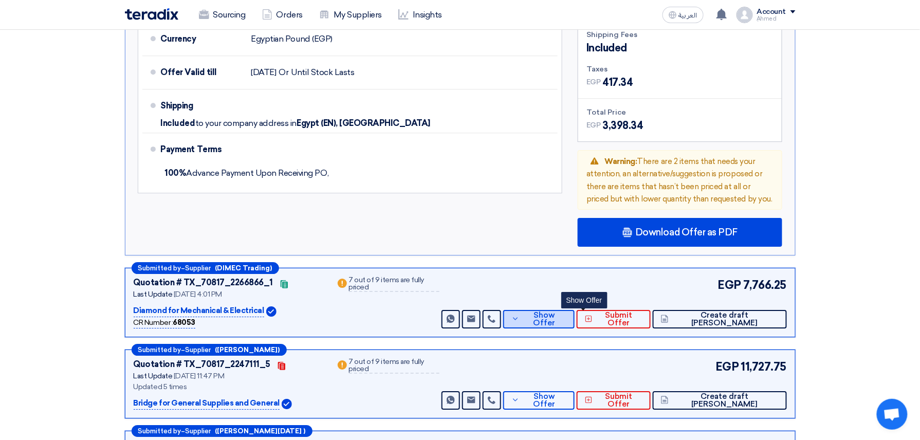
click at [567, 312] on span "Show Offer" at bounding box center [544, 319] width 44 height 15
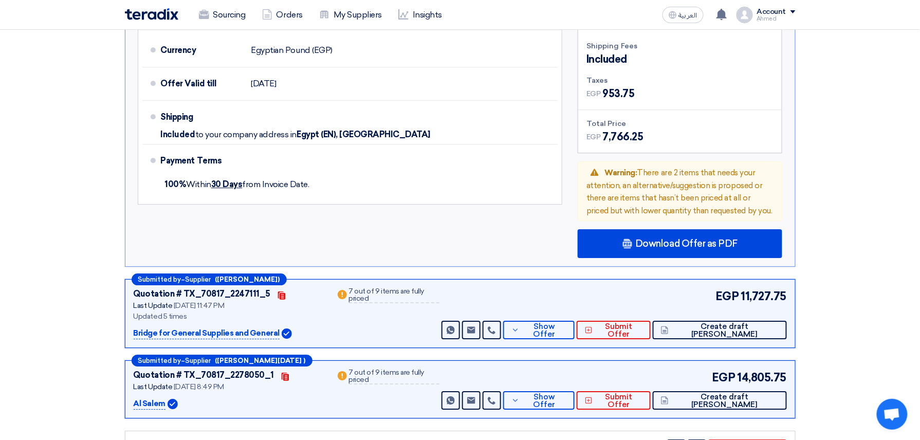
click at [676, 198] on div "Submitted by – Supplier (Mosad Hafez ) Quotation # TX_70817_2278775_1 Contacts …" at bounding box center [460, 75] width 686 height 1779
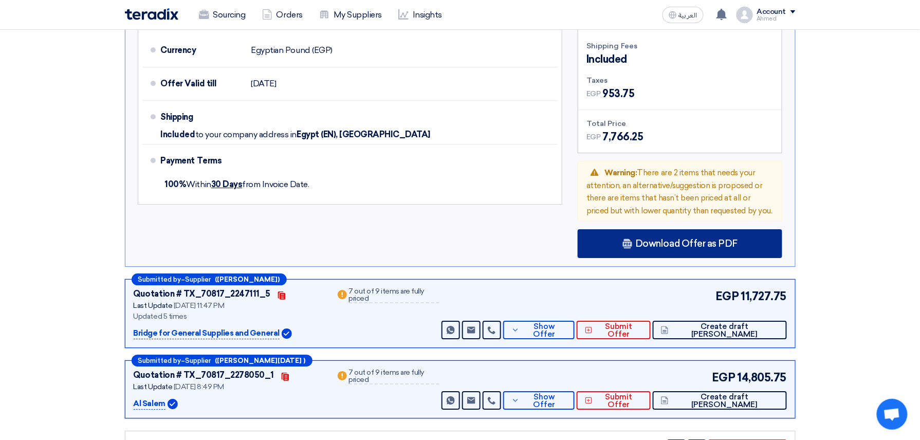
click at [685, 229] on div "Download Offer as PDF" at bounding box center [680, 243] width 205 height 29
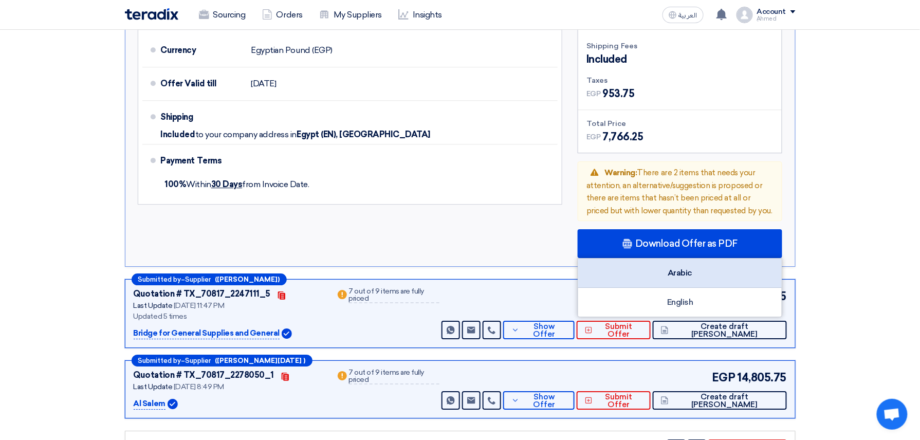
click at [683, 259] on div "Arabic" at bounding box center [680, 273] width 204 height 29
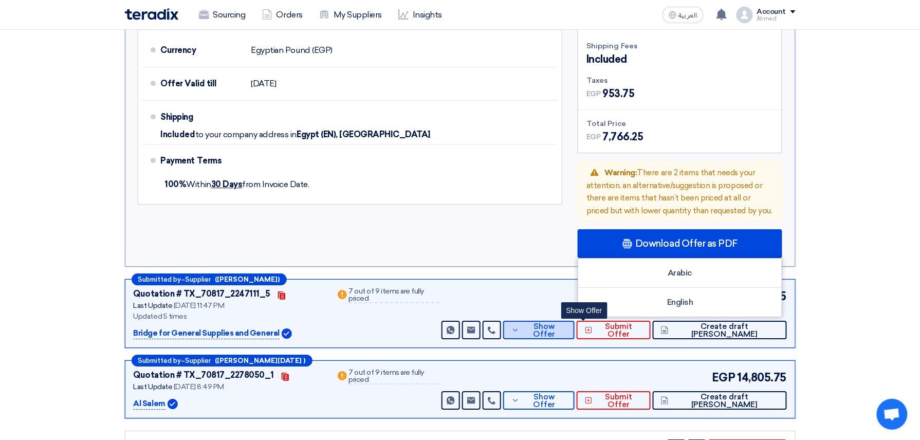
click at [575, 321] on button "Show Offer" at bounding box center [538, 330] width 71 height 19
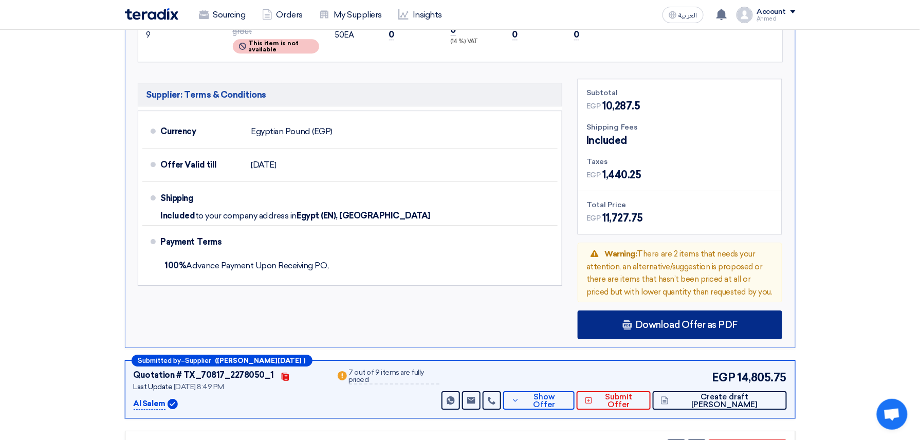
click at [649, 320] on span "Download Offer as PDF" at bounding box center [686, 324] width 102 height 9
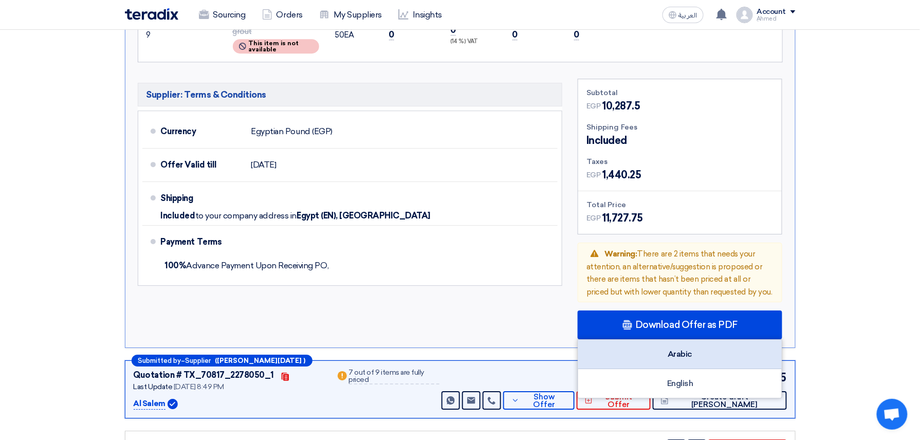
click at [710, 340] on div "Arabic" at bounding box center [680, 354] width 204 height 29
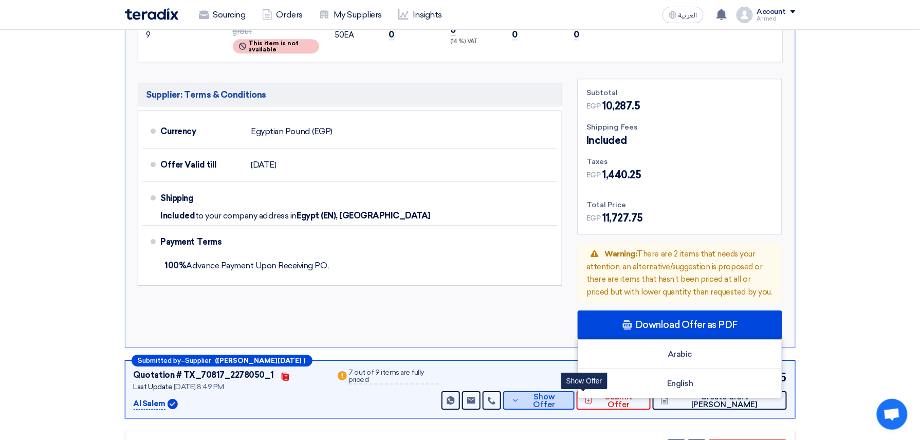
click at [567, 393] on span "Show Offer" at bounding box center [544, 400] width 44 height 15
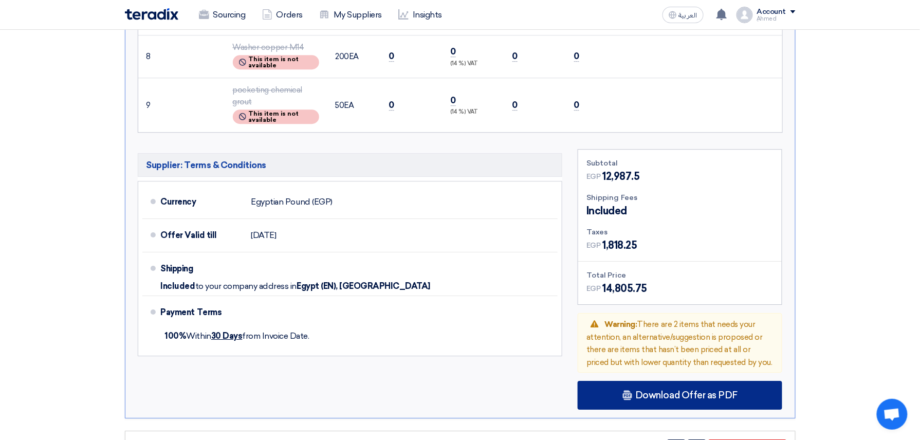
click at [636, 391] on span "Download Offer as PDF" at bounding box center [686, 395] width 102 height 9
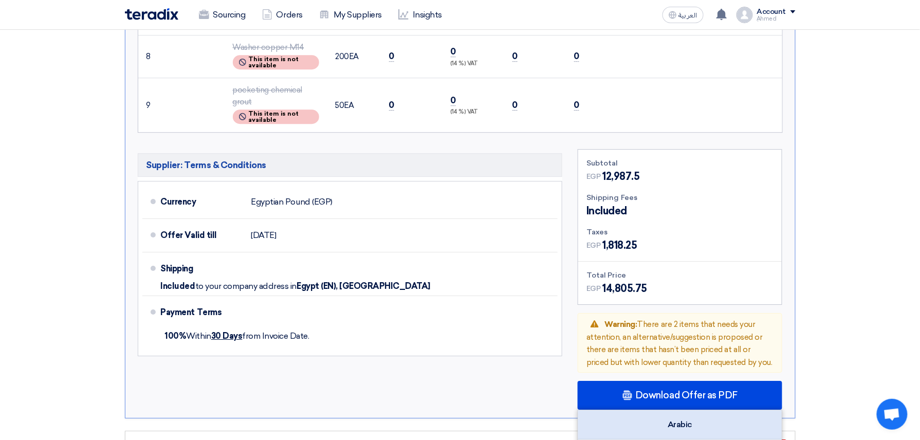
click at [698, 410] on div "Arabic" at bounding box center [680, 424] width 204 height 29
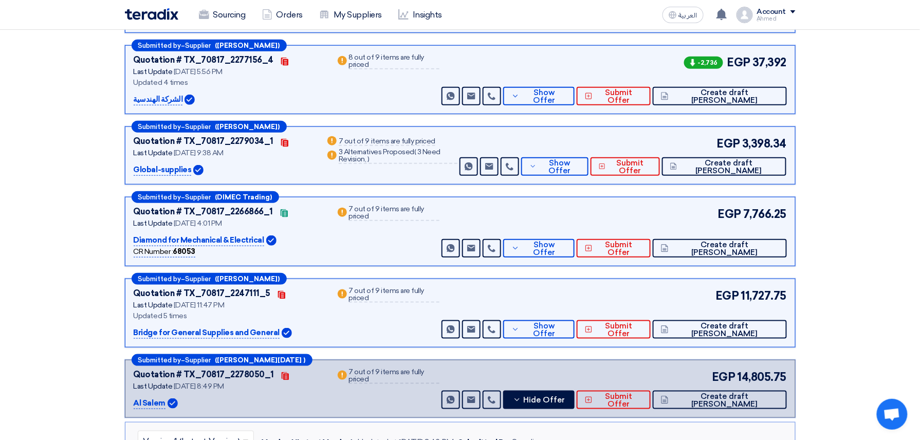
scroll to position [0, 0]
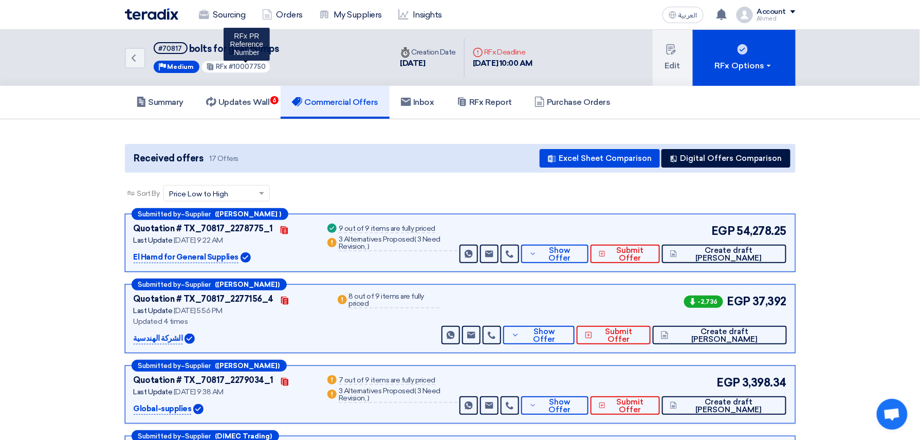
click at [253, 65] on span "#10007750" at bounding box center [247, 67] width 37 height 8
copy span "10007750"
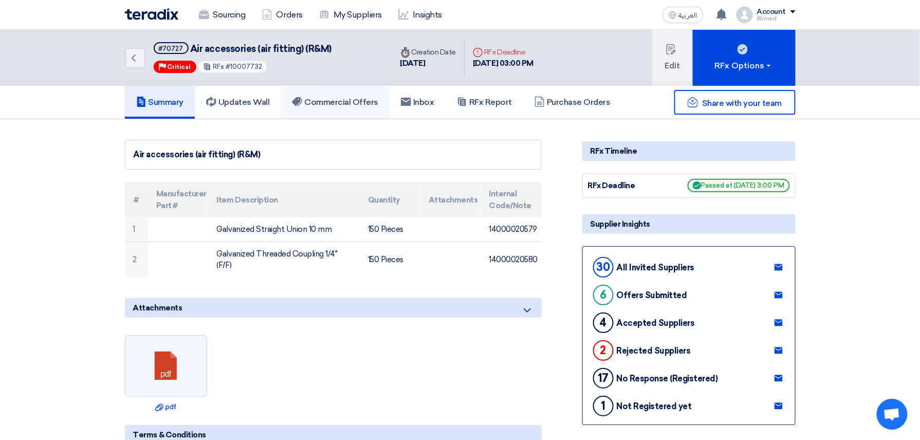
click at [326, 99] on h5 "Commercial Offers" at bounding box center [335, 102] width 86 height 10
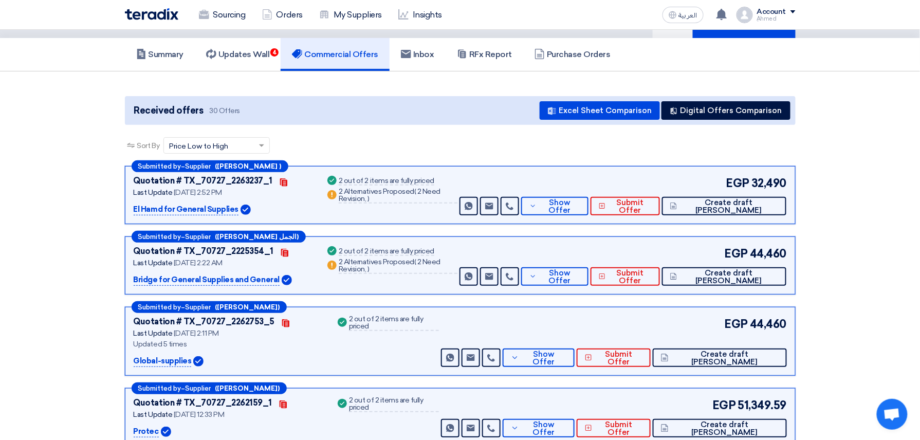
scroll to position [68, 0]
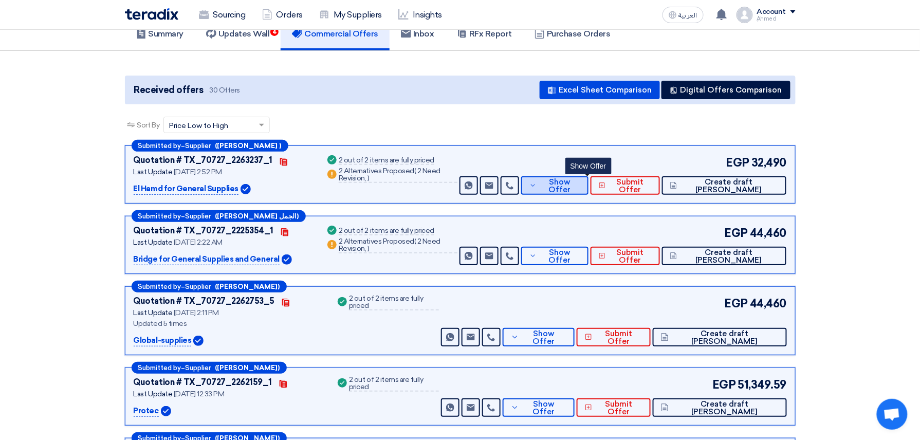
click at [580, 187] on span "Show Offer" at bounding box center [559, 185] width 41 height 15
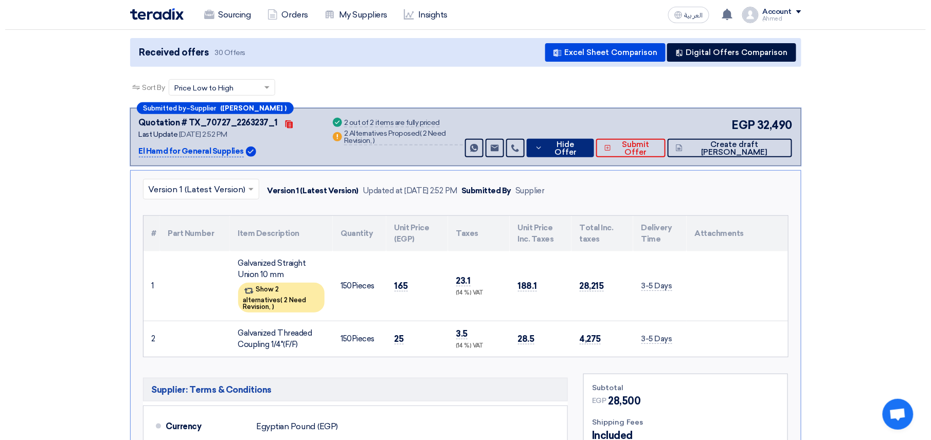
scroll to position [137, 0]
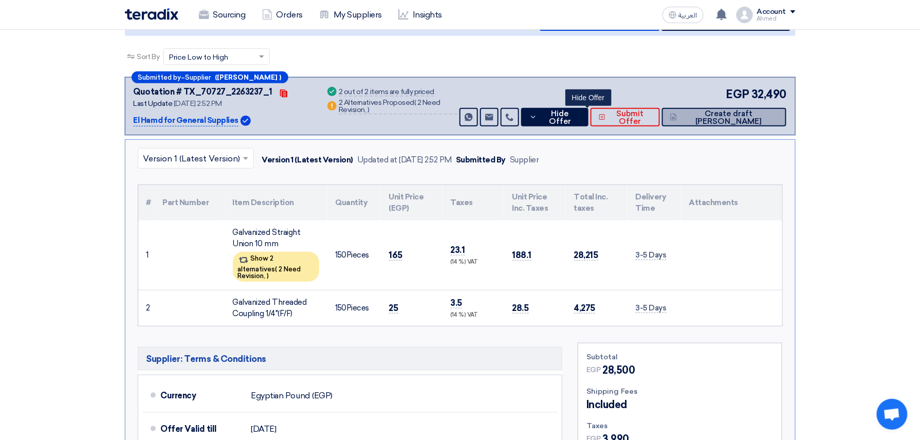
click at [739, 124] on span "Create draft [PERSON_NAME]" at bounding box center [729, 117] width 99 height 15
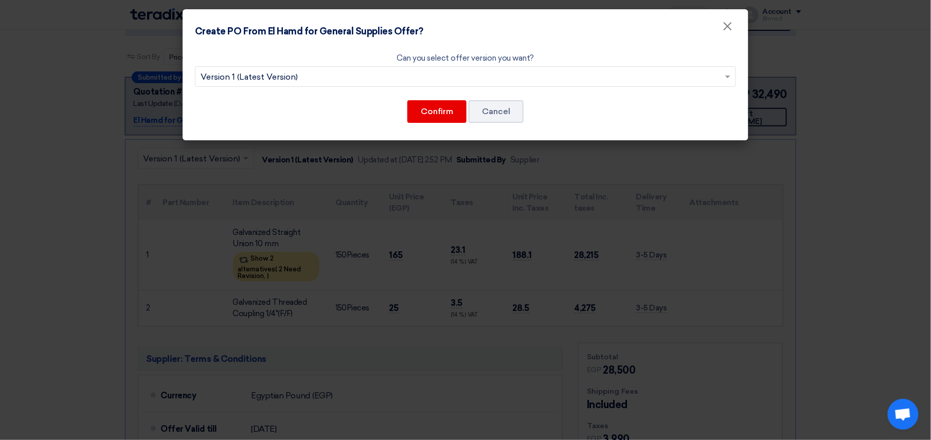
click at [426, 122] on div "Confirm Cancel" at bounding box center [465, 111] width 541 height 25
click at [437, 112] on button "Confirm" at bounding box center [436, 111] width 59 height 23
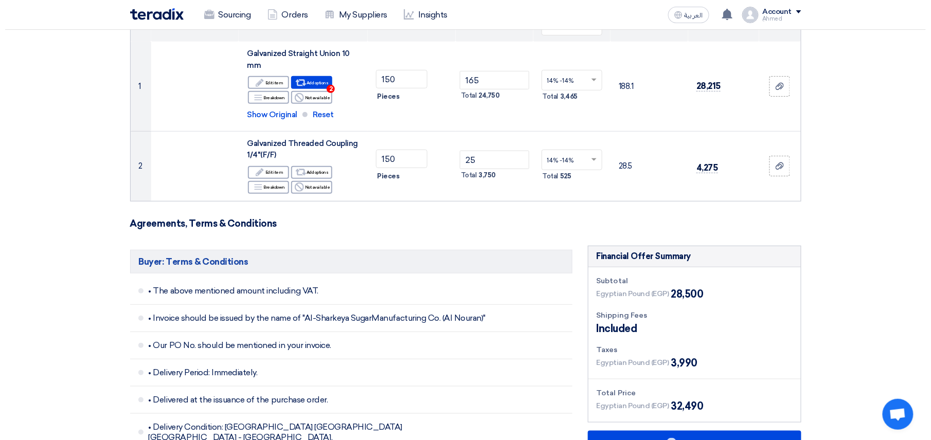
scroll to position [411, 0]
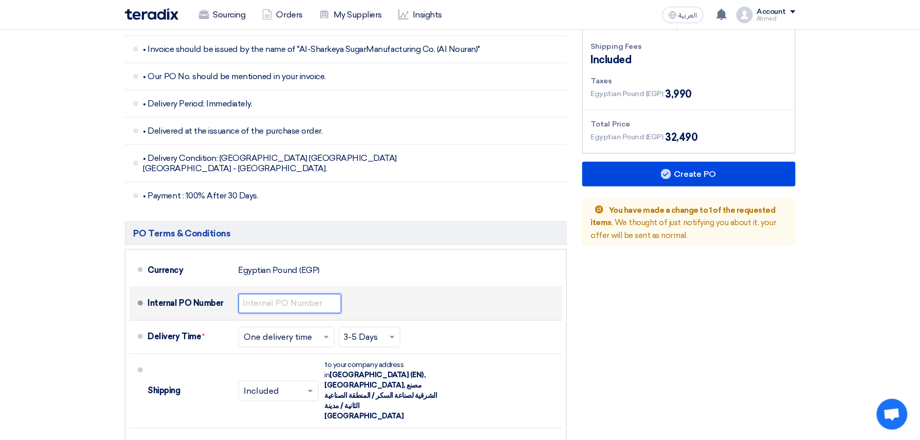
click at [266, 294] on input "text" at bounding box center [290, 304] width 103 height 20
paste input "4500009424"
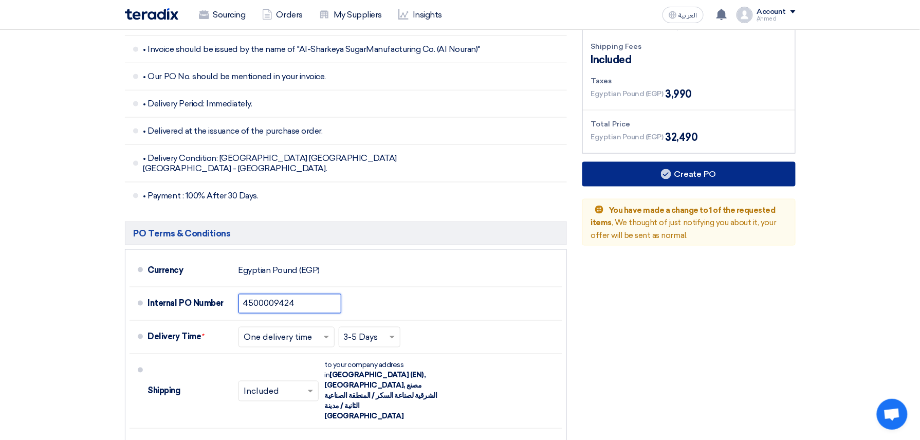
type input "4500009424"
click at [733, 179] on button "Create PO" at bounding box center [688, 174] width 213 height 25
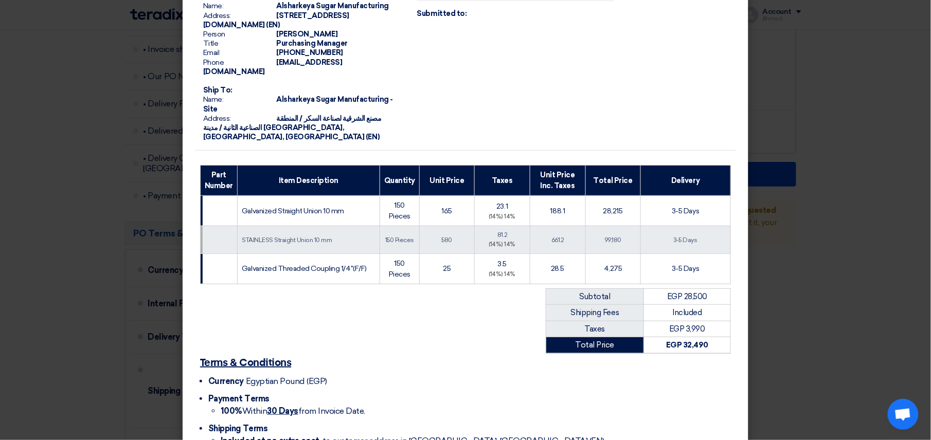
scroll to position [144, 0]
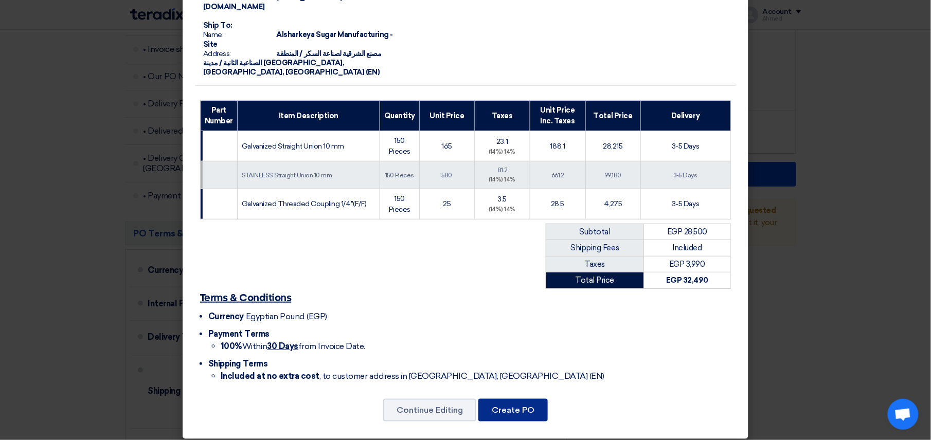
click at [521, 409] on button "Create PO" at bounding box center [512, 410] width 69 height 23
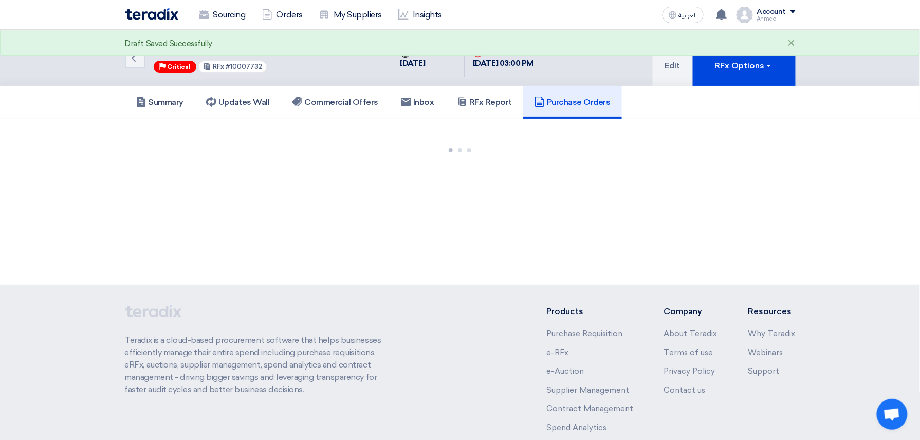
click at [772, 49] on div "Draft Saved Successfully ×" at bounding box center [460, 43] width 920 height 26
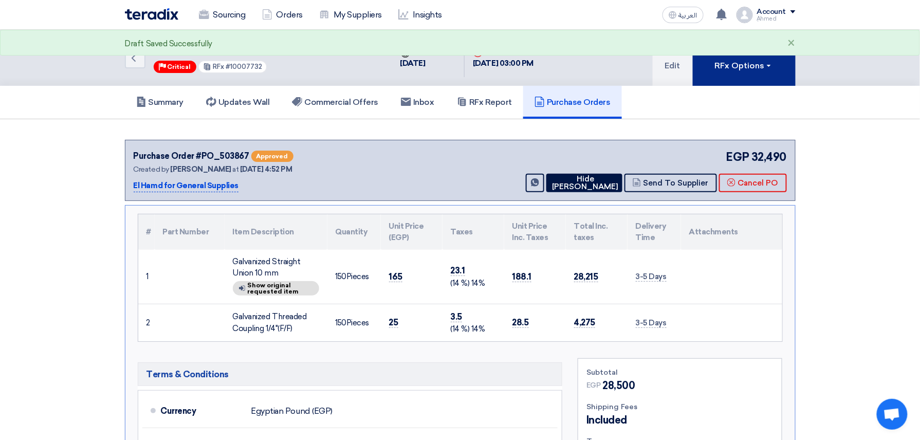
click at [763, 64] on div "RFx Options" at bounding box center [744, 66] width 58 height 12
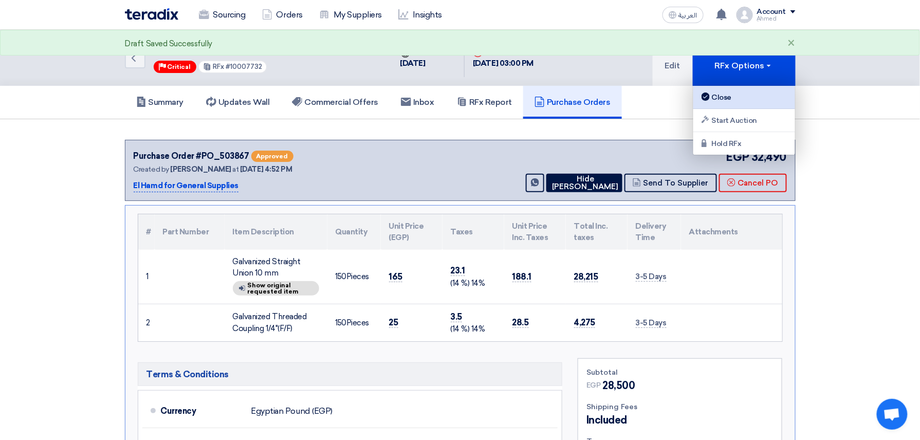
click at [716, 93] on div "Close" at bounding box center [744, 97] width 89 height 12
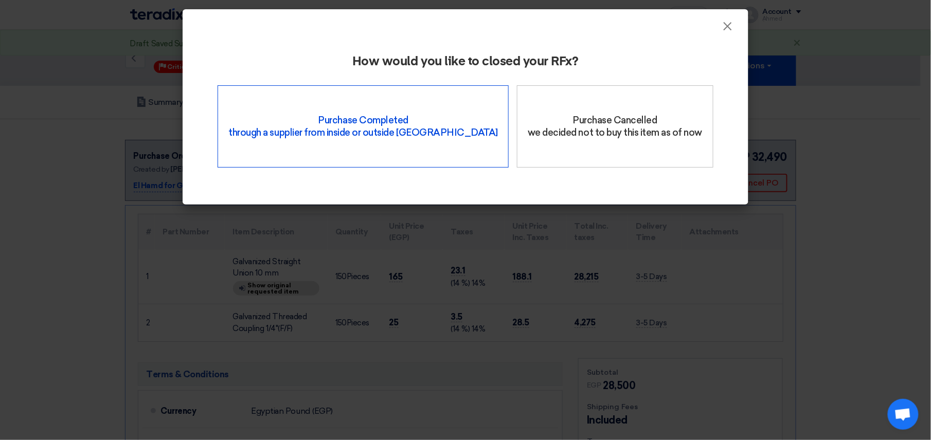
click at [389, 112] on div "Purchase Completed through a supplier from inside or outside Teradix" at bounding box center [362, 126] width 291 height 82
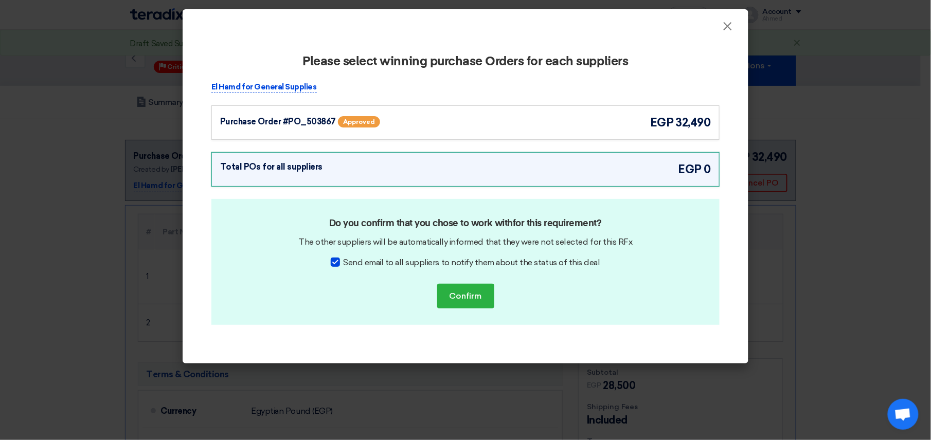
click at [269, 122] on div "Purchase Order #PO_503867" at bounding box center [278, 122] width 116 height 12
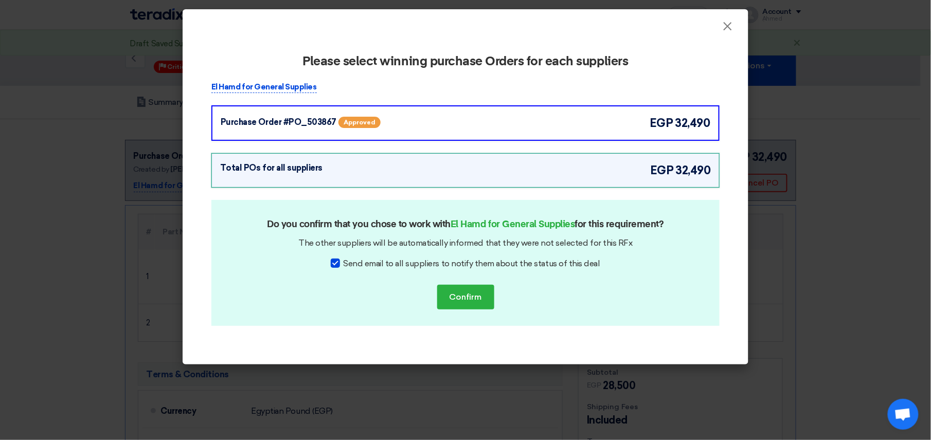
click at [336, 261] on div at bounding box center [335, 263] width 9 height 9
click at [343, 261] on input "Send email to all suppliers to notify them about the status of this deal" at bounding box center [346, 261] width 7 height 7
checkbox input "false"
click at [445, 290] on button "Confirm" at bounding box center [465, 297] width 57 height 25
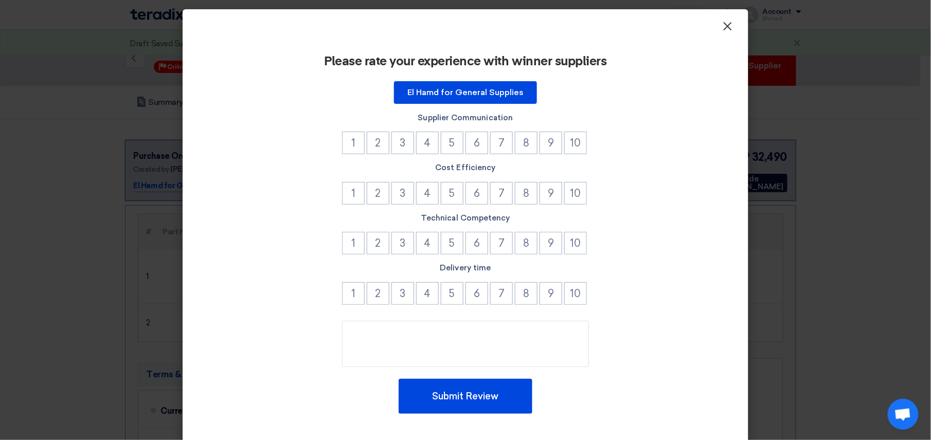
click at [722, 30] on span "×" at bounding box center [727, 29] width 10 height 21
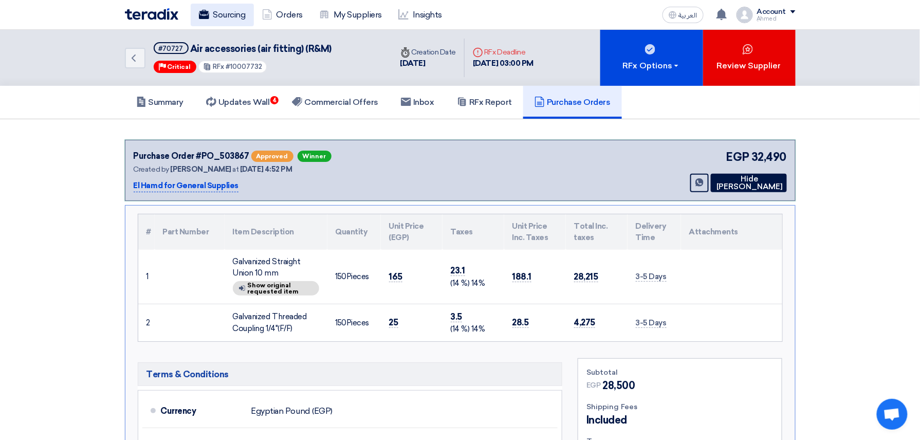
click at [244, 14] on link "Sourcing" at bounding box center [222, 15] width 63 height 23
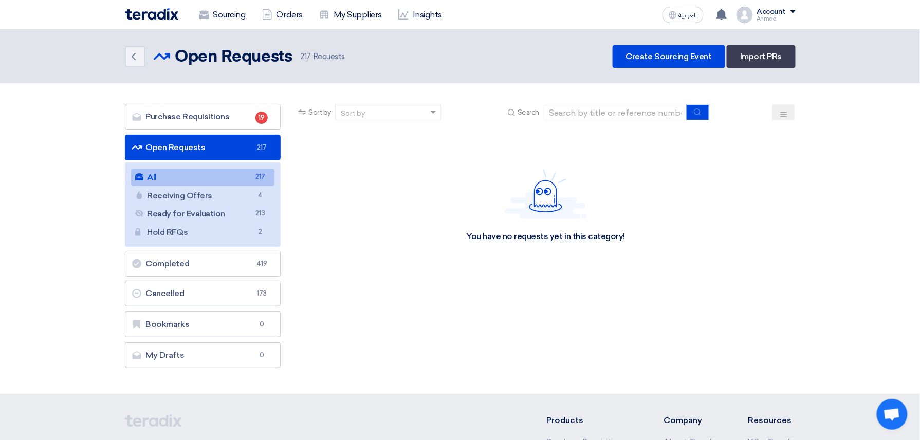
drag, startPoint x: 584, startPoint y: 122, endPoint x: 593, endPoint y: 114, distance: 12.7
click at [584, 122] on div "Sort by Sort by Search" at bounding box center [545, 116] width 499 height 25
click at [593, 114] on input at bounding box center [615, 112] width 144 height 15
paste input "4500009424"
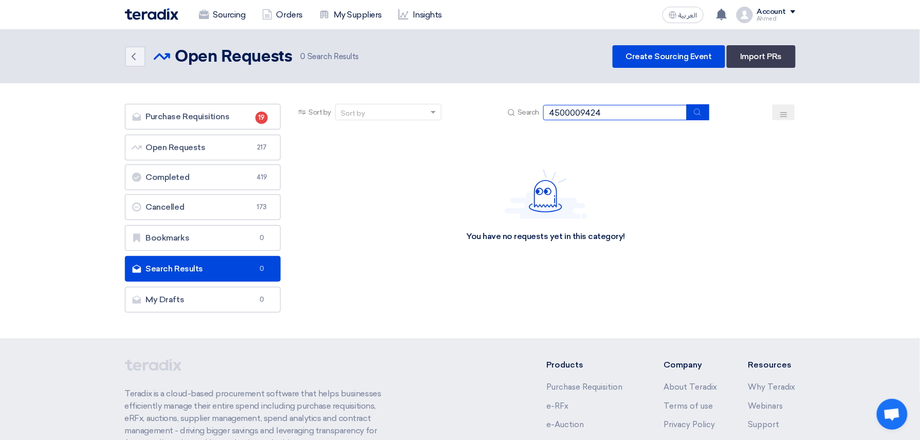
drag, startPoint x: 637, startPoint y: 111, endPoint x: 360, endPoint y: 117, distance: 277.7
click at [359, 117] on div "Sort by Sort by Search 4500009424" at bounding box center [545, 116] width 499 height 25
paste input "10007758"
type input "10007758"
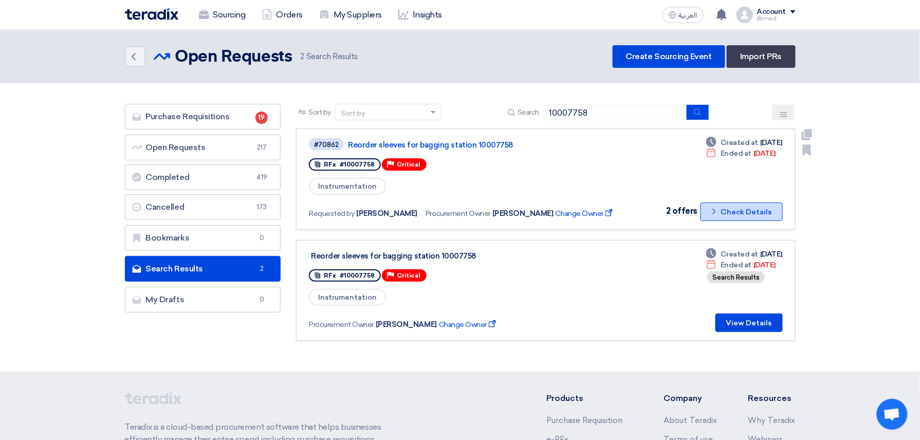
click at [745, 206] on button "Check details Check Details" at bounding box center [742, 212] width 82 height 19
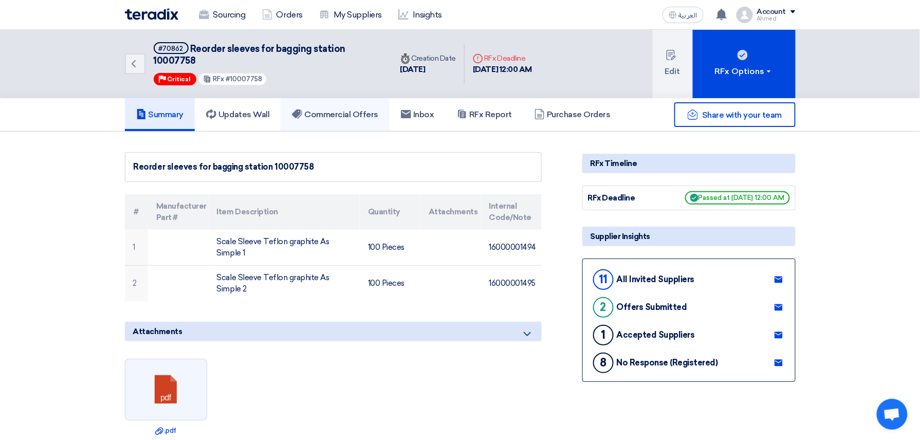
click at [316, 118] on h5 "Commercial Offers" at bounding box center [335, 115] width 86 height 10
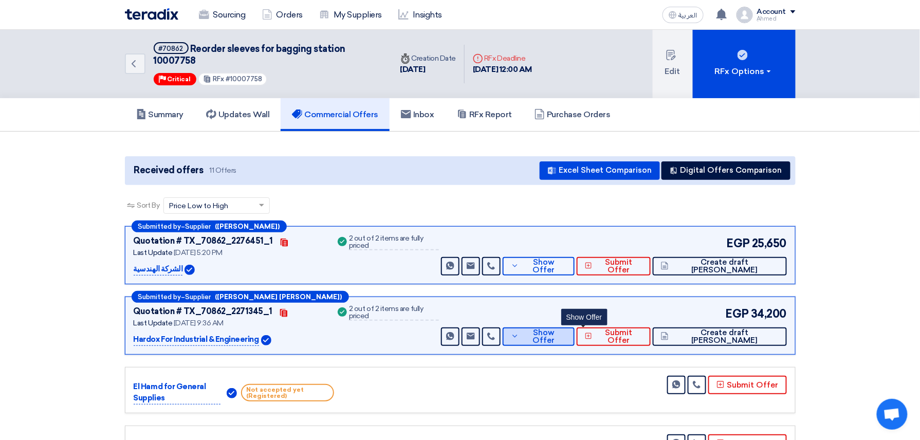
click at [567, 338] on span "Show Offer" at bounding box center [544, 336] width 45 height 15
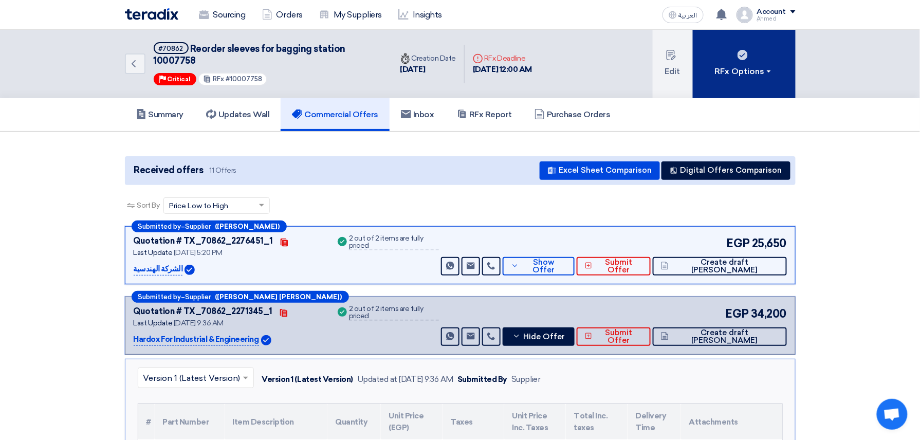
copy span "10007758"
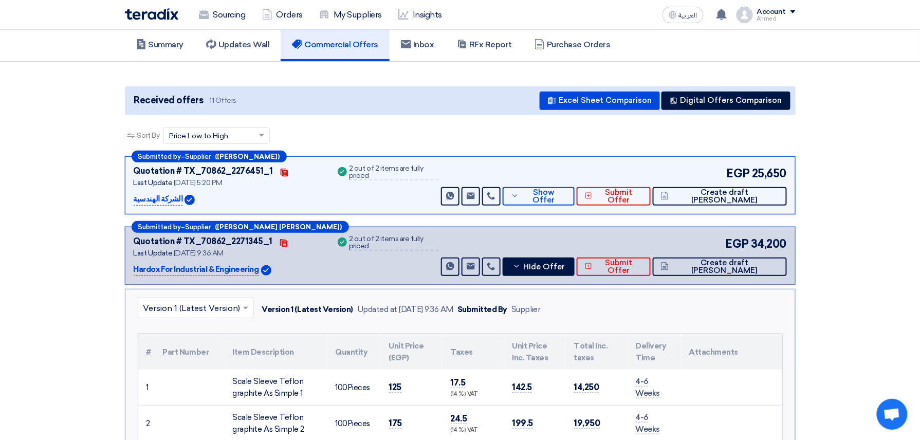
scroll to position [274, 0]
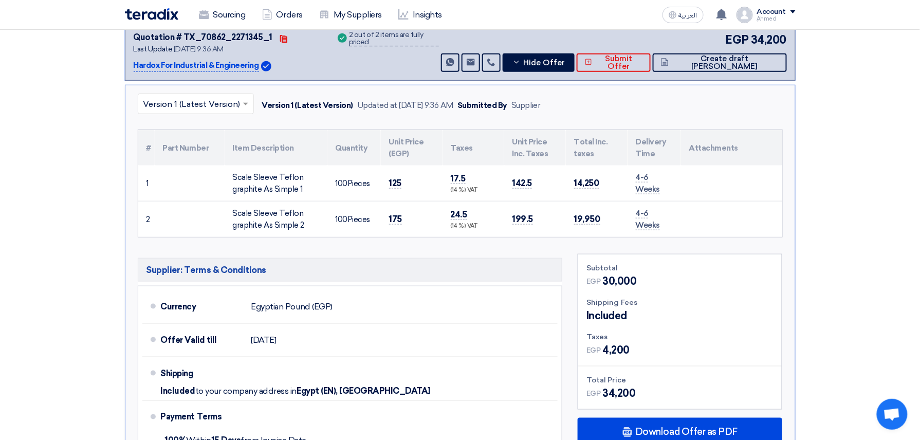
drag, startPoint x: 232, startPoint y: 174, endPoint x: 303, endPoint y: 192, distance: 73.3
click at [303, 192] on td "Scale Sleeve Teflon graphite As Simple 1" at bounding box center [276, 184] width 103 height 36
copy div "Scale Sleeve Teflon graphite As Simple 1"
click at [251, 219] on div "Scale Sleeve Teflon graphite As Simple 2" at bounding box center [276, 219] width 86 height 23
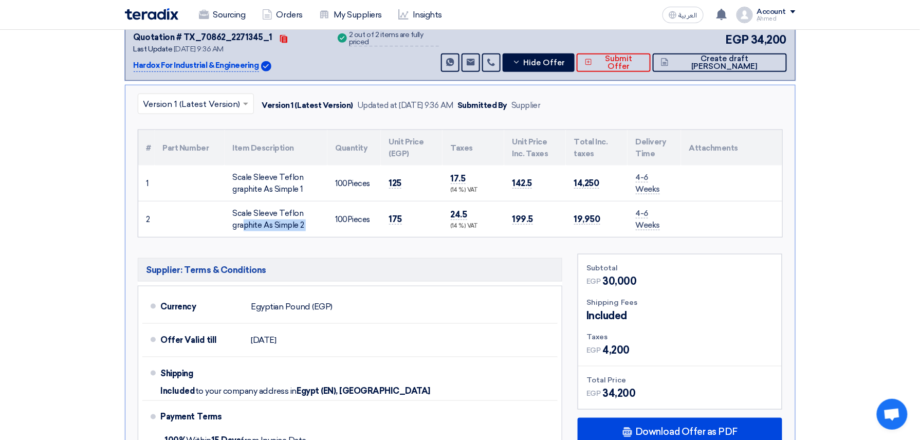
click at [251, 219] on div "Scale Sleeve Teflon graphite As Simple 2" at bounding box center [276, 219] width 86 height 23
copy tr "Scale Sleeve Teflon graphite As Simple 2"
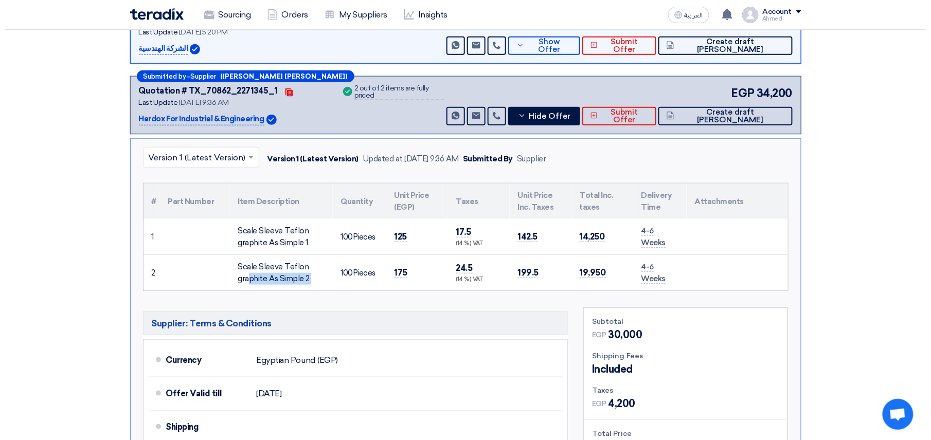
scroll to position [137, 0]
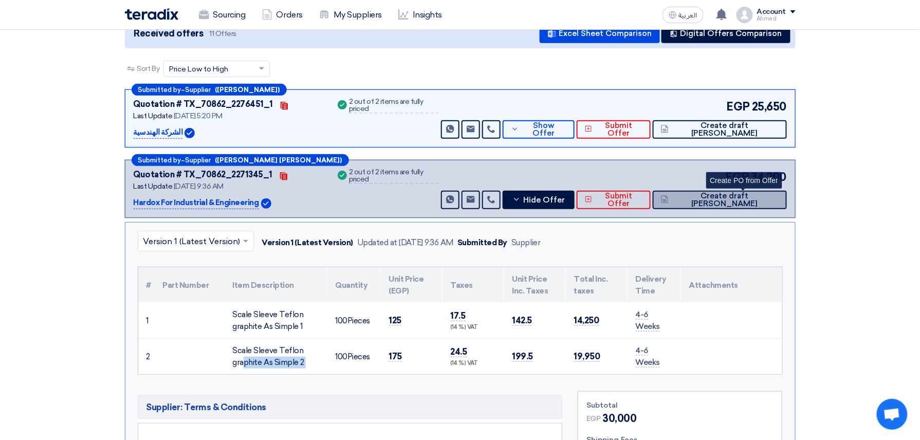
click at [756, 198] on span "Create draft [PERSON_NAME]" at bounding box center [724, 199] width 107 height 15
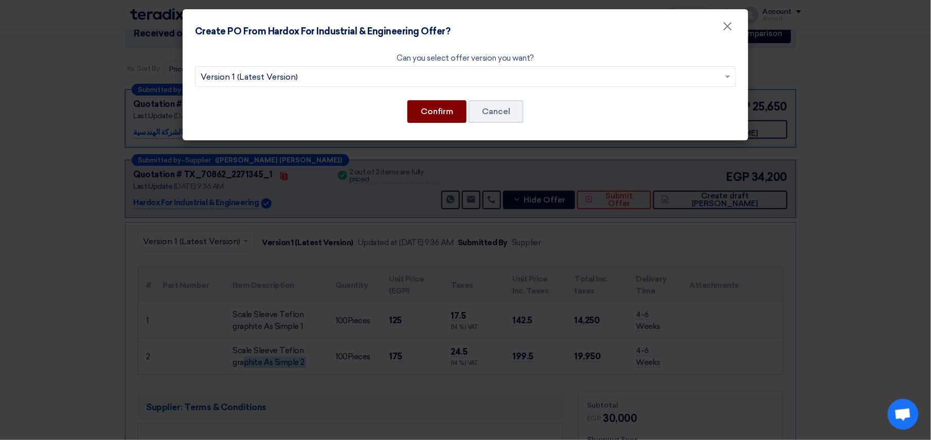
click at [427, 116] on button "Confirm" at bounding box center [436, 111] width 59 height 23
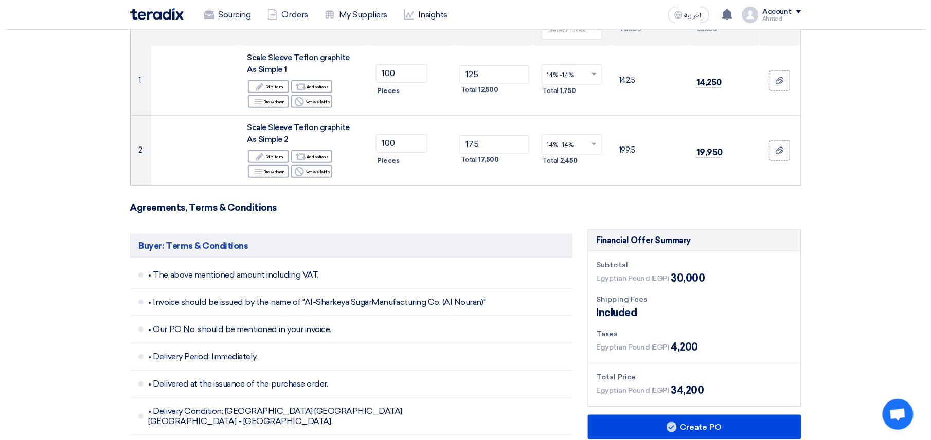
scroll to position [411, 0]
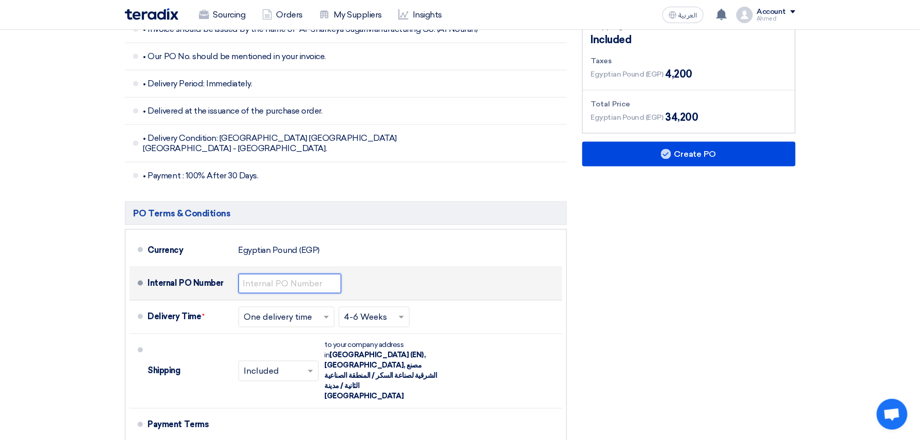
click at [286, 282] on input "text" at bounding box center [290, 284] width 103 height 20
paste input "4500009425"
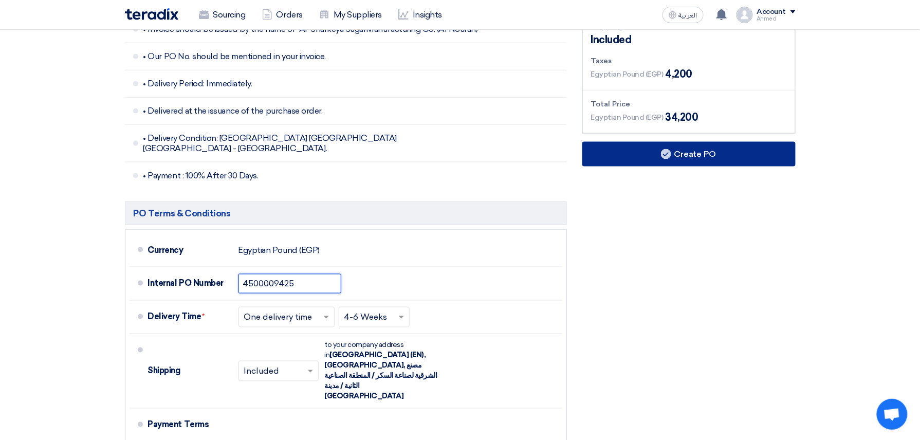
type input "4500009425"
click at [673, 162] on button "Create PO" at bounding box center [688, 154] width 213 height 25
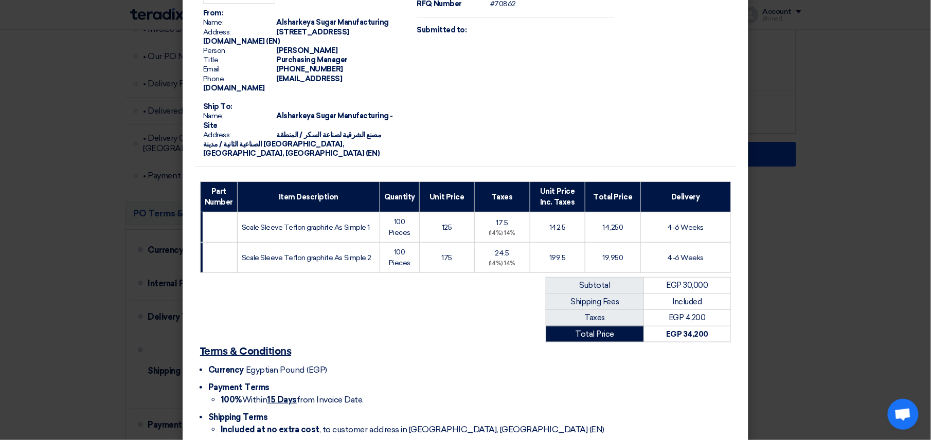
scroll to position [116, 0]
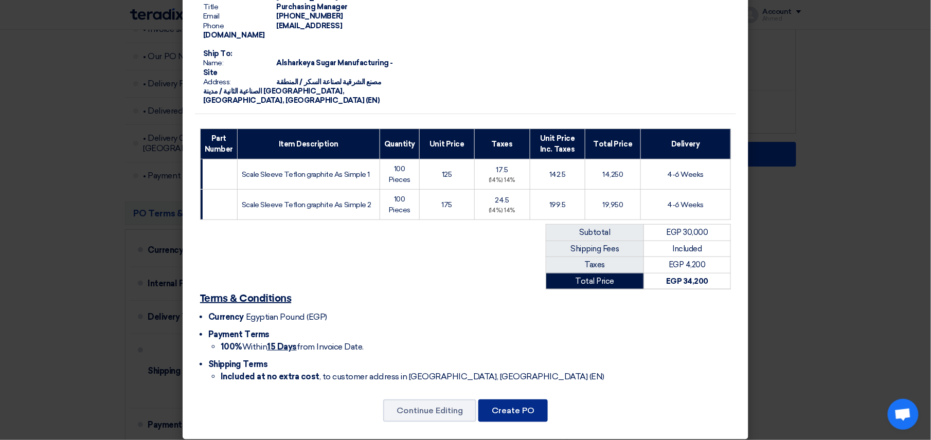
click at [500, 404] on button "Create PO" at bounding box center [512, 410] width 69 height 23
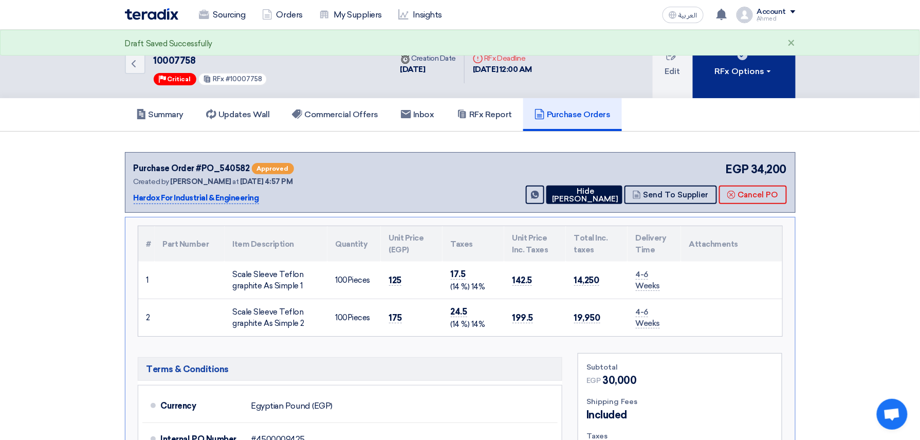
click at [765, 68] on div "RFx Options" at bounding box center [744, 71] width 58 height 12
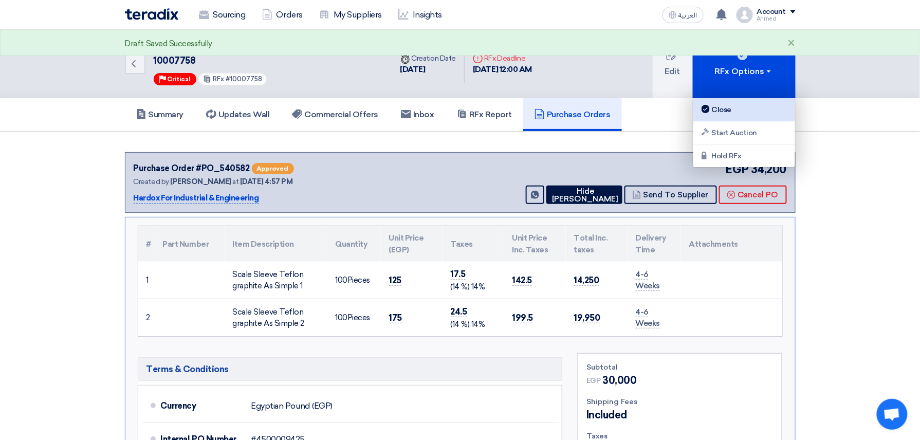
click at [709, 112] on icon at bounding box center [706, 109] width 8 height 8
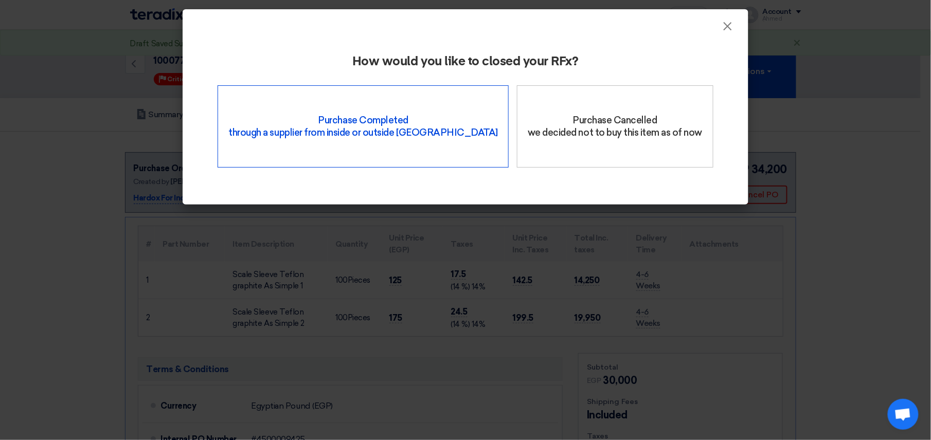
click at [395, 114] on div "Purchase Completed through a supplier from inside or outside Teradix" at bounding box center [362, 126] width 291 height 82
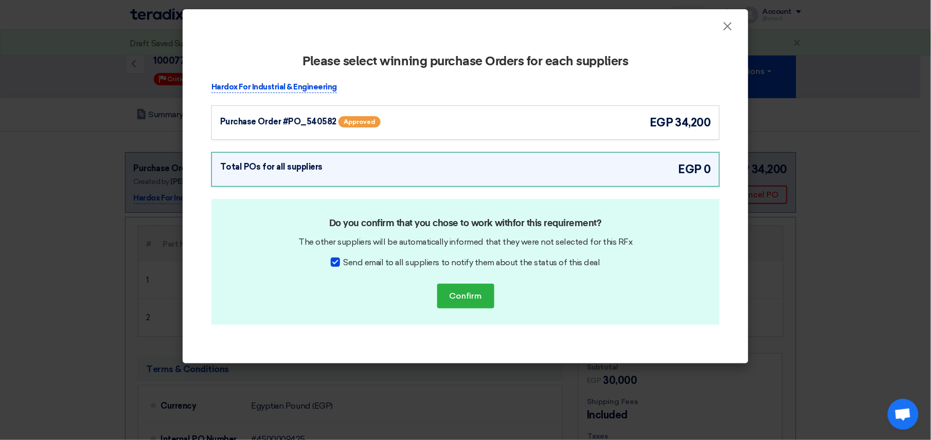
click at [312, 126] on div "Purchase Order #PO_540582" at bounding box center [278, 122] width 116 height 12
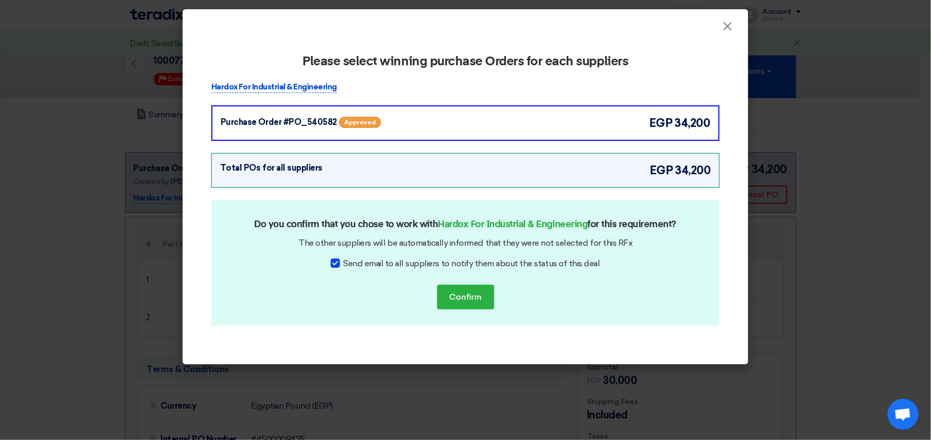
click at [338, 260] on div at bounding box center [335, 263] width 9 height 9
click at [343, 260] on input "Send email to all suppliers to notify them about the status of this deal" at bounding box center [346, 261] width 7 height 7
checkbox input "false"
click at [467, 292] on button "Confirm" at bounding box center [465, 297] width 57 height 25
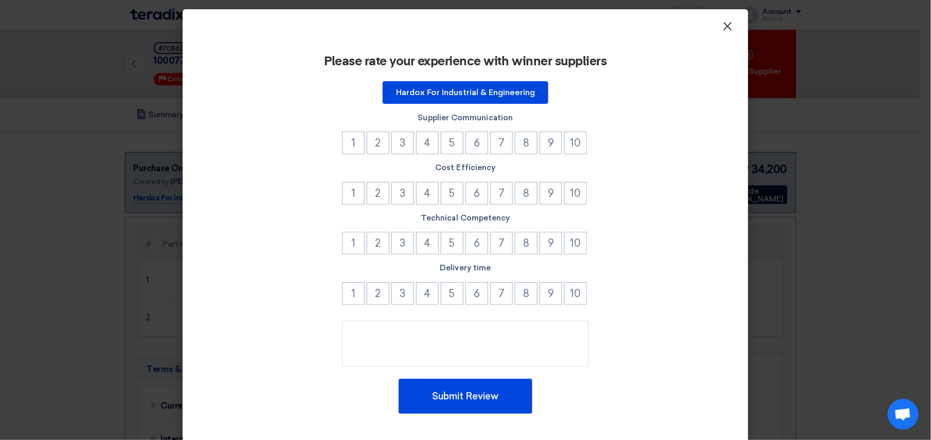
click at [722, 27] on span "×" at bounding box center [727, 29] width 10 height 21
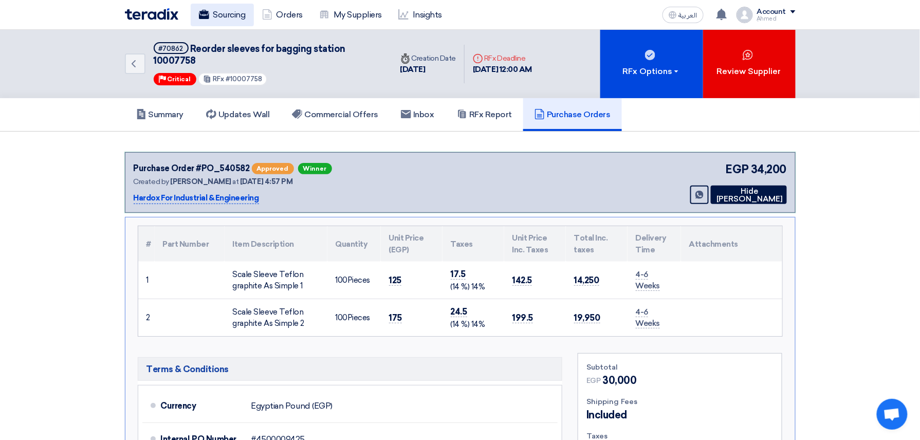
click at [223, 16] on link "Sourcing" at bounding box center [222, 15] width 63 height 23
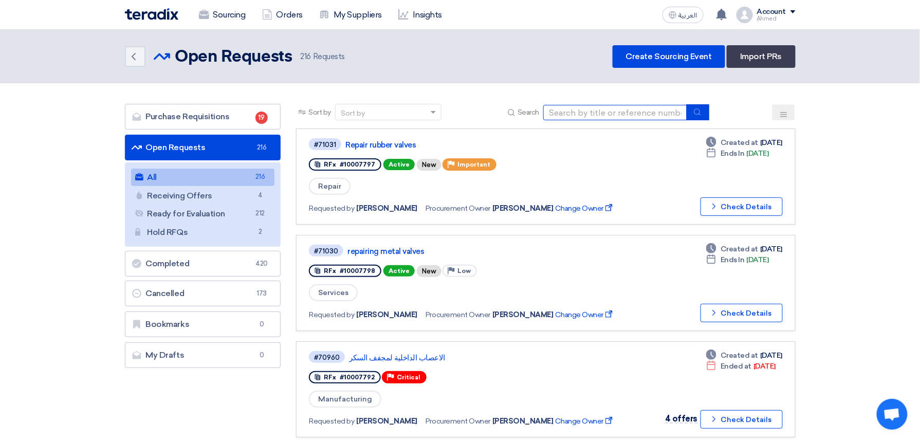
click at [627, 105] on input at bounding box center [615, 112] width 144 height 15
paste input "10007725"
type input "10007725"
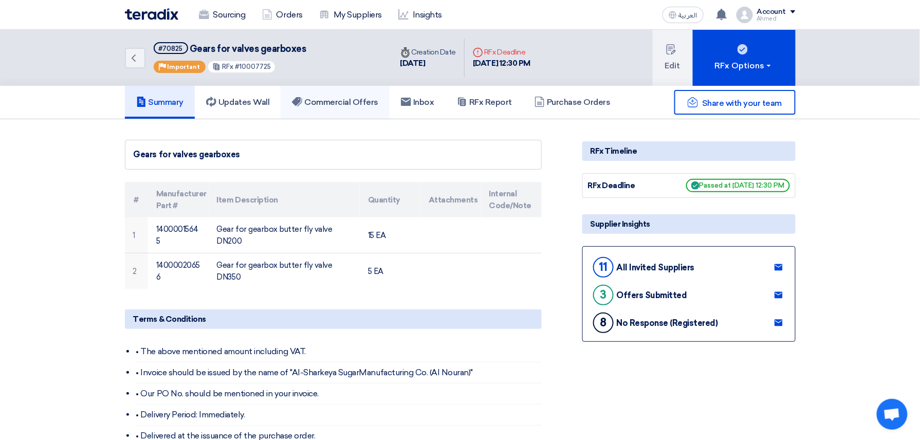
click at [350, 86] on link "Commercial Offers" at bounding box center [335, 102] width 109 height 33
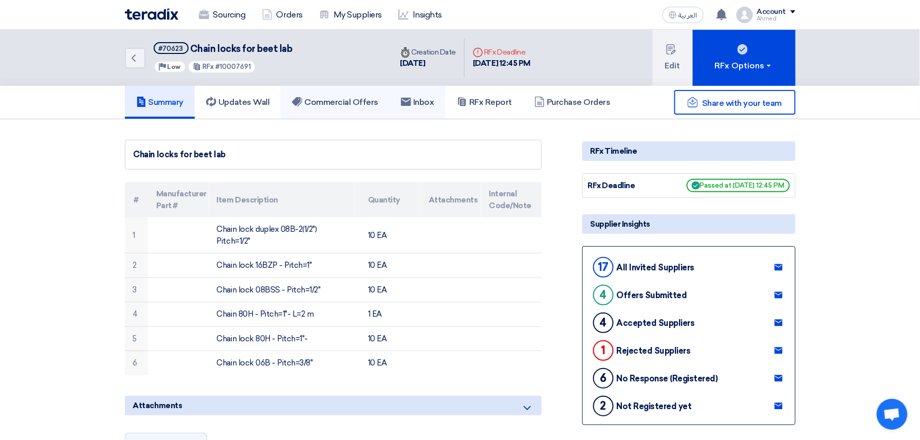
drag, startPoint x: 350, startPoint y: 95, endPoint x: 399, endPoint y: 94, distance: 48.8
click at [350, 94] on link "Commercial Offers" at bounding box center [335, 102] width 109 height 33
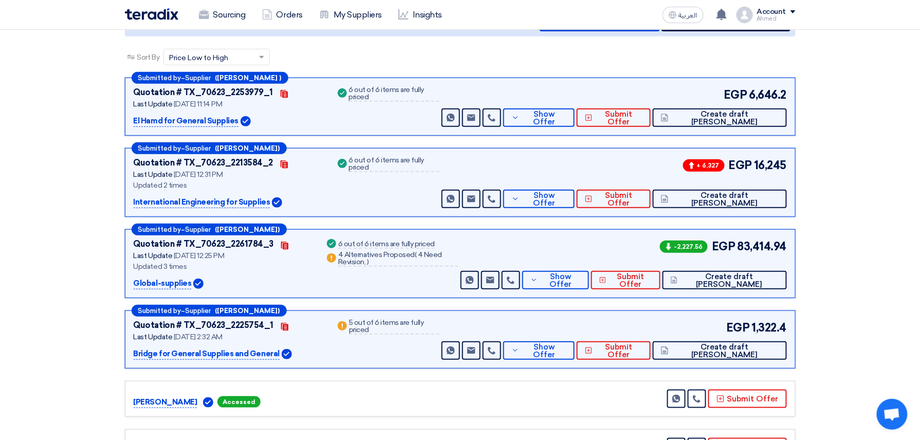
scroll to position [137, 0]
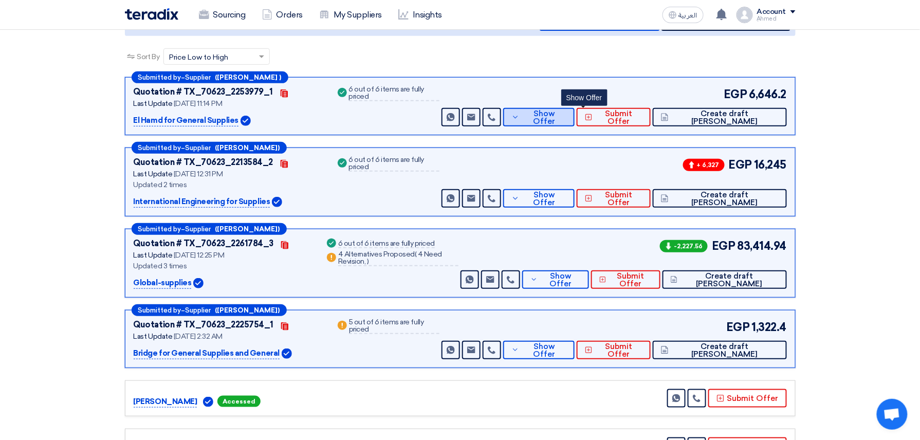
click at [567, 118] on span "Show Offer" at bounding box center [544, 117] width 44 height 15
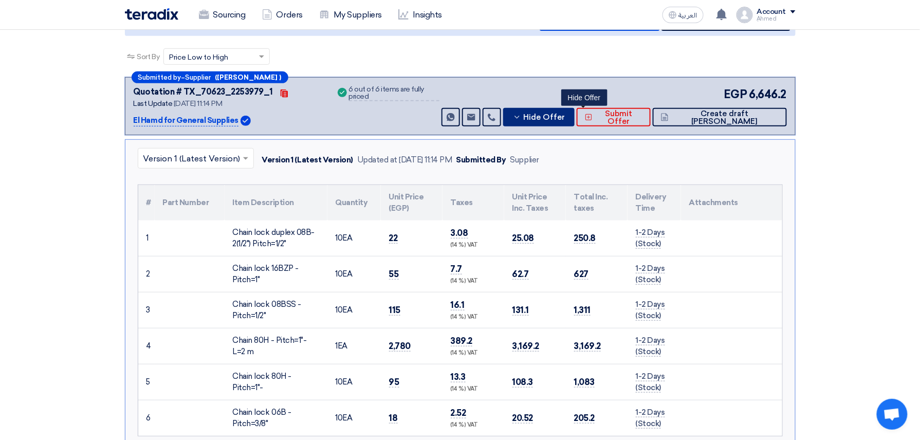
click at [565, 114] on span "Hide Offer" at bounding box center [545, 118] width 42 height 8
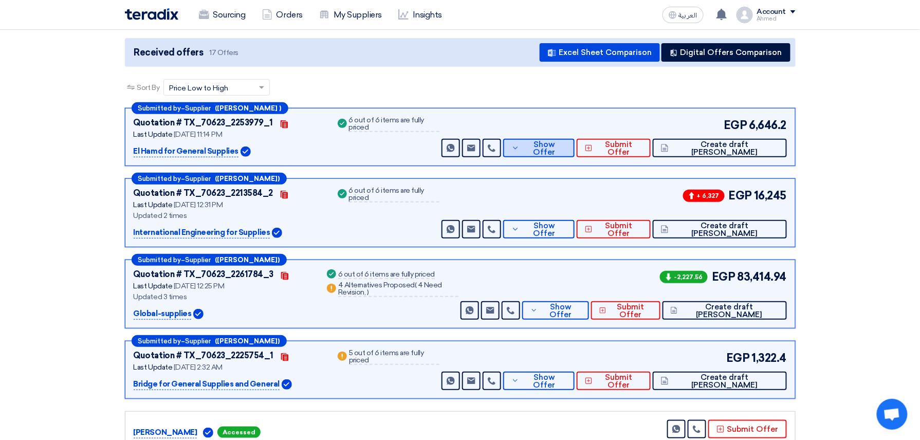
scroll to position [0, 0]
